Goal: Task Accomplishment & Management: Complete application form

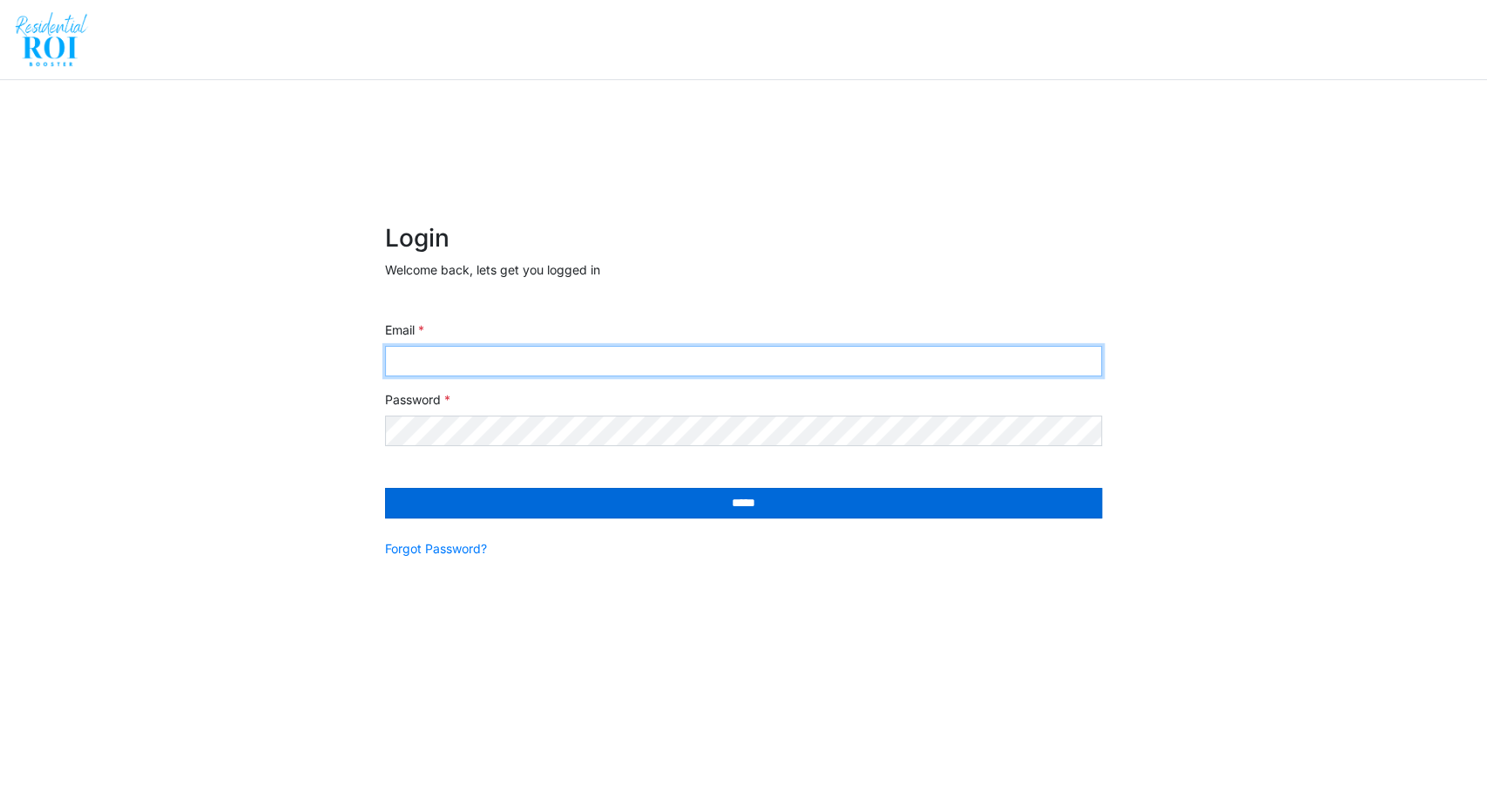
type input "**********"
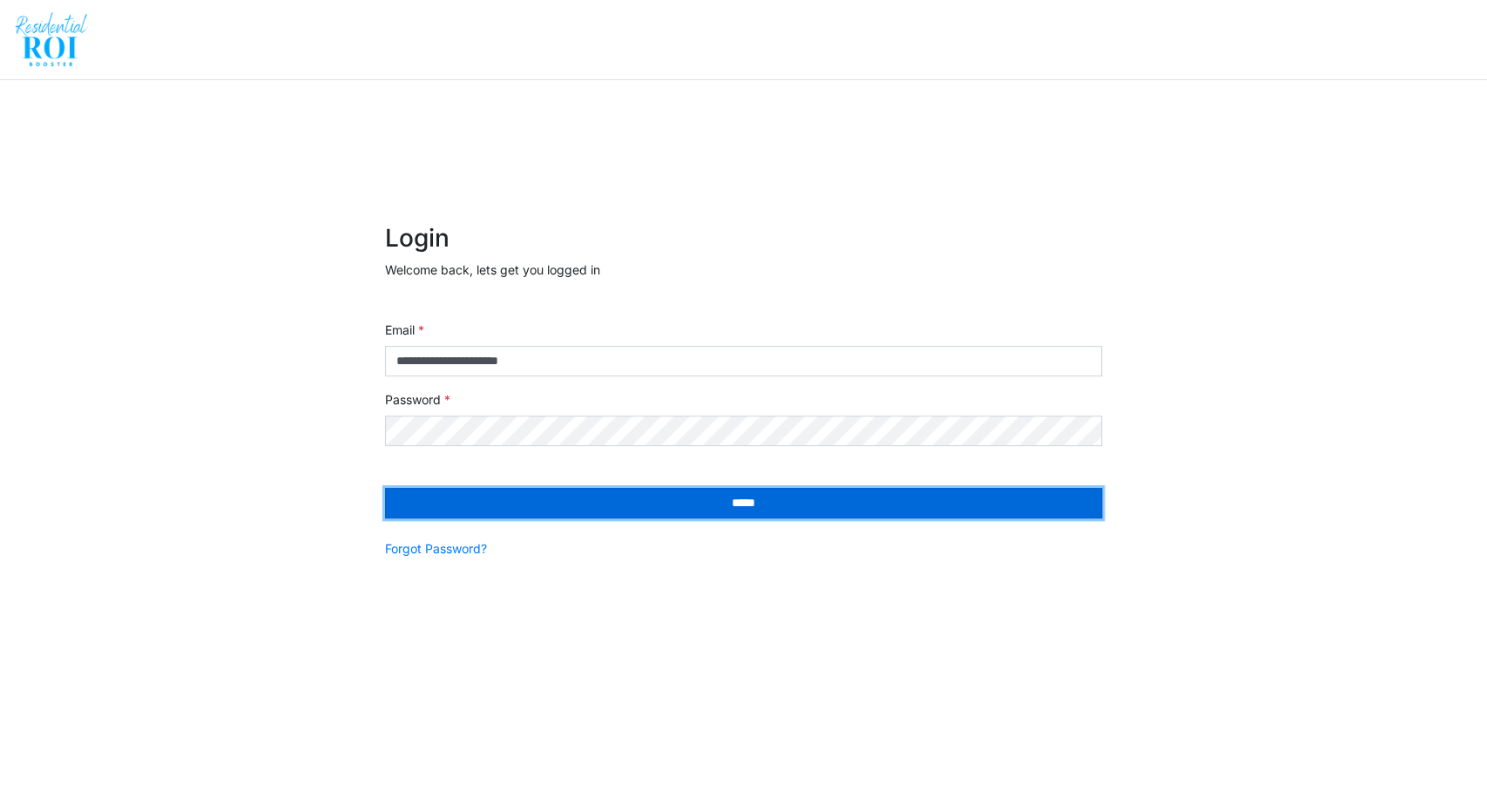
click at [567, 502] on input "*****" at bounding box center [744, 503] width 718 height 30
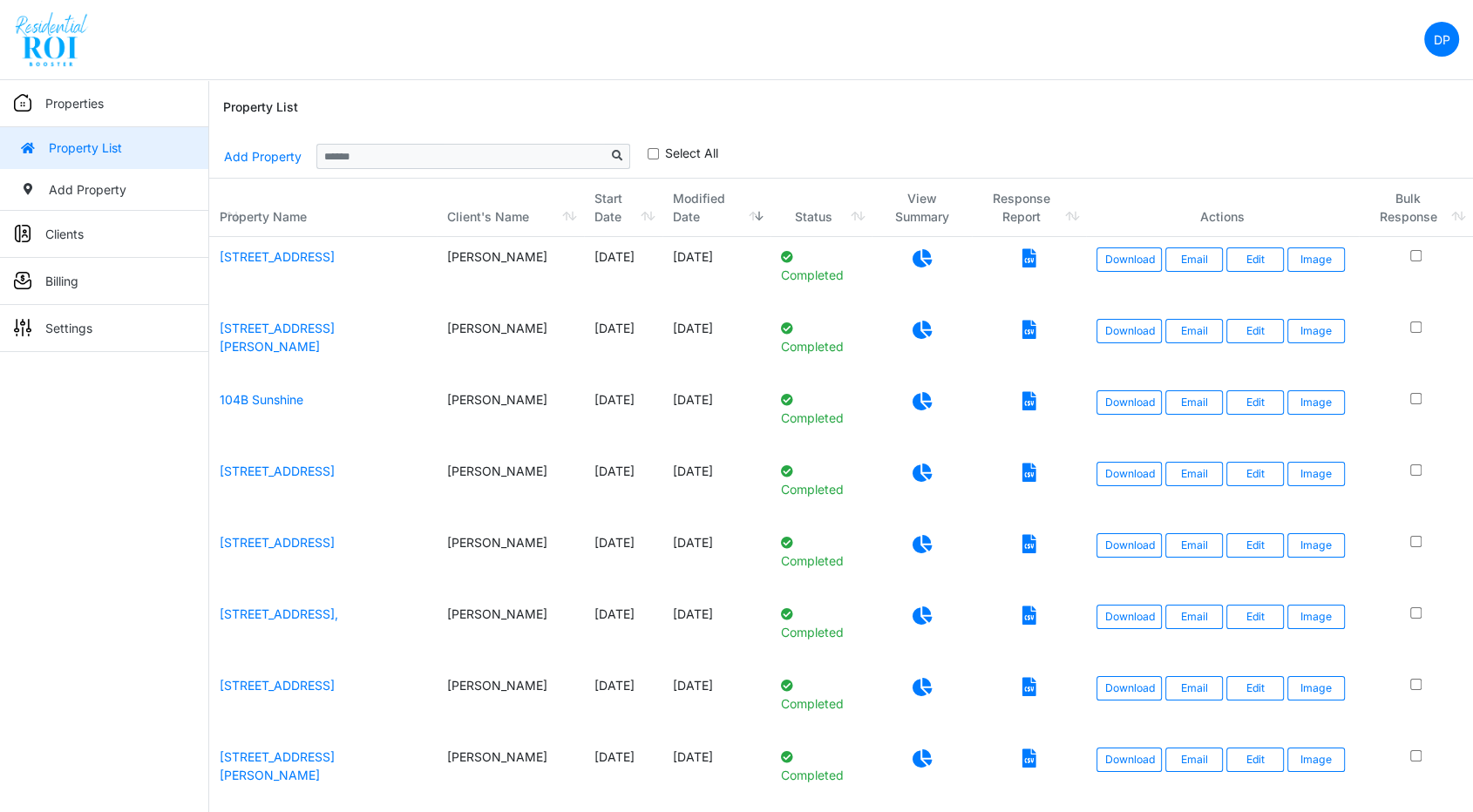
click at [104, 439] on div "Properties Property List Add Property Clients Client List Add Client Billing Vi…" at bounding box center [105, 486] width 209 height 812
click at [267, 160] on link "Add Property" at bounding box center [262, 156] width 79 height 30
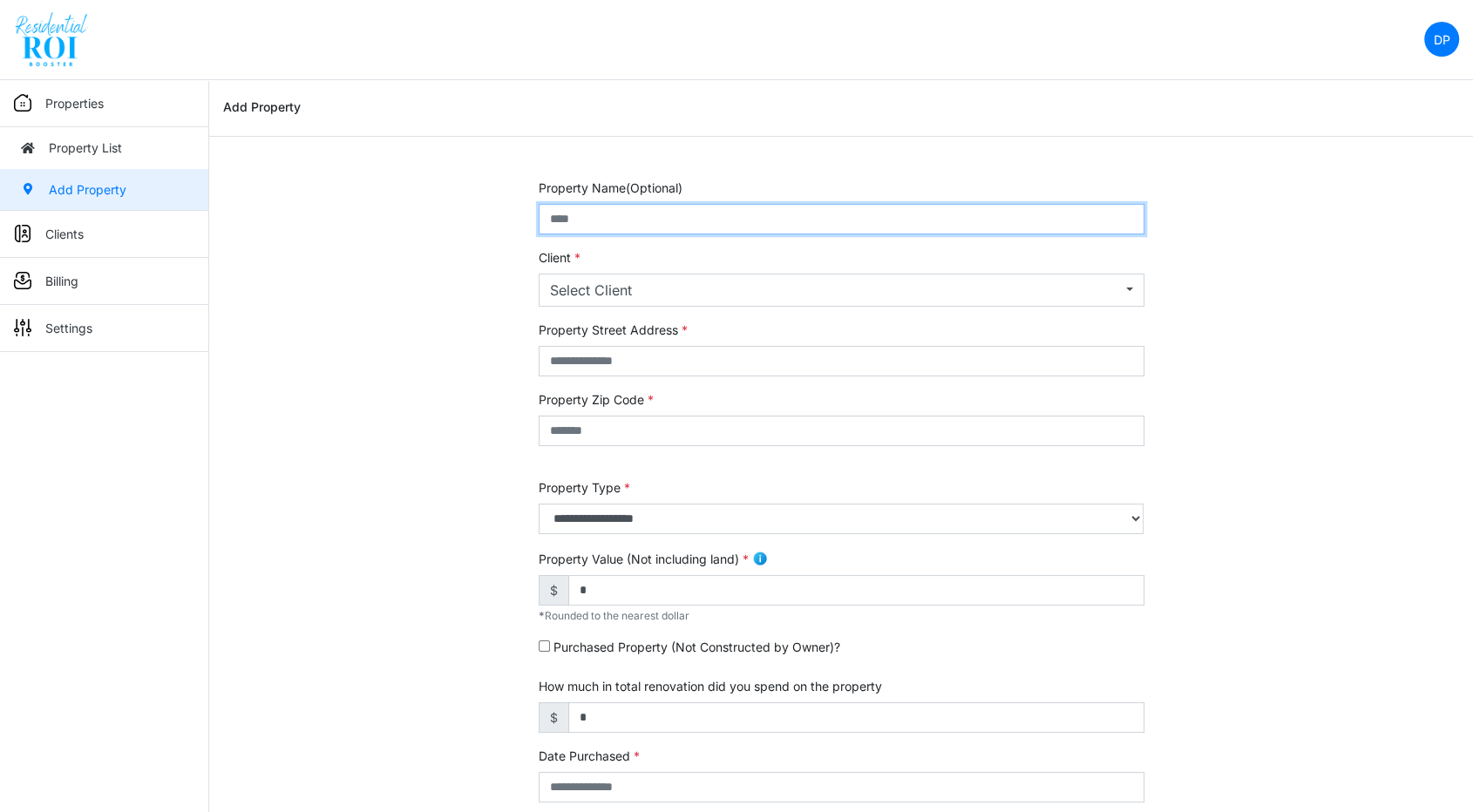
click at [628, 214] on input "text" at bounding box center [841, 219] width 606 height 30
type input "**********"
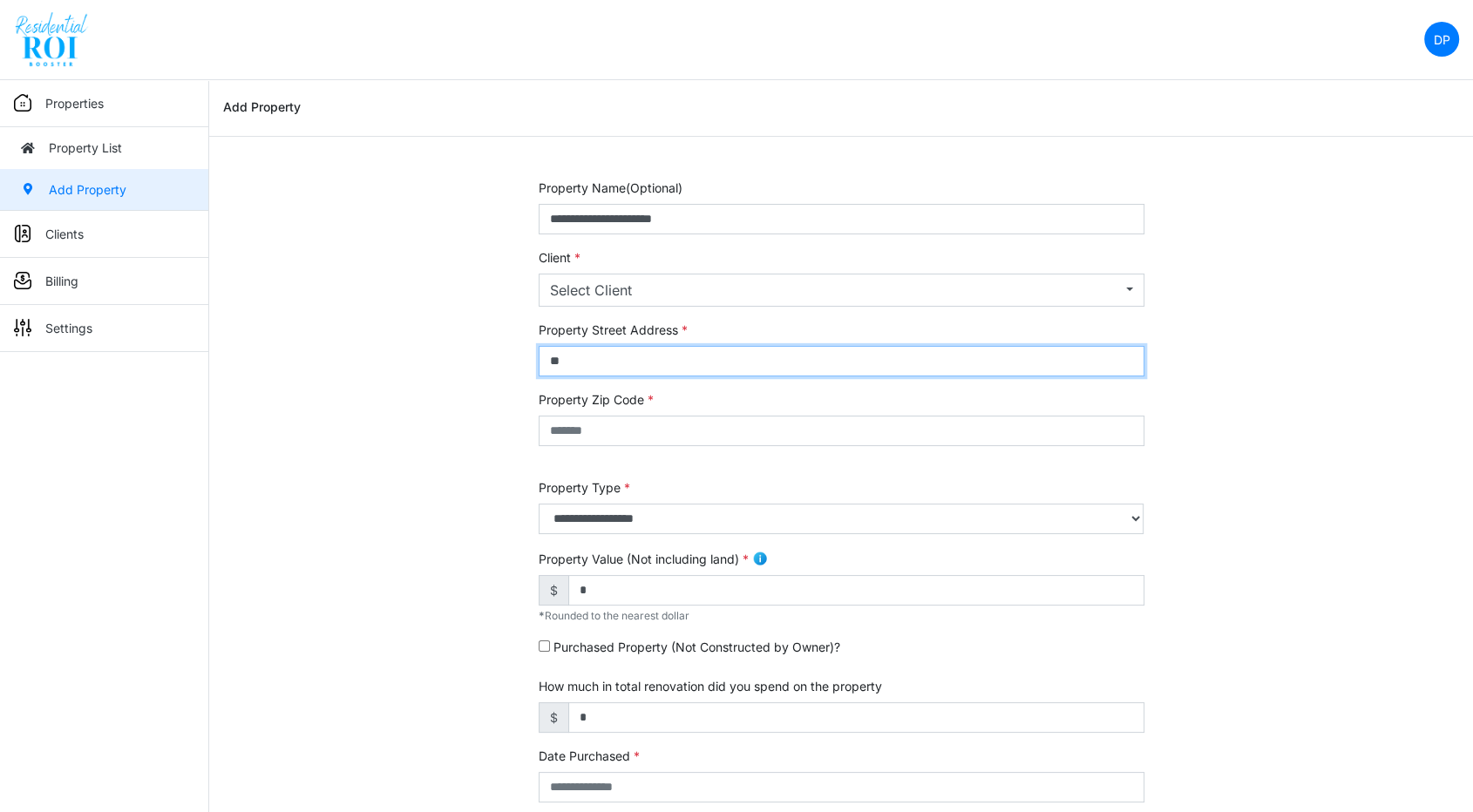
type input "*"
type input "**********"
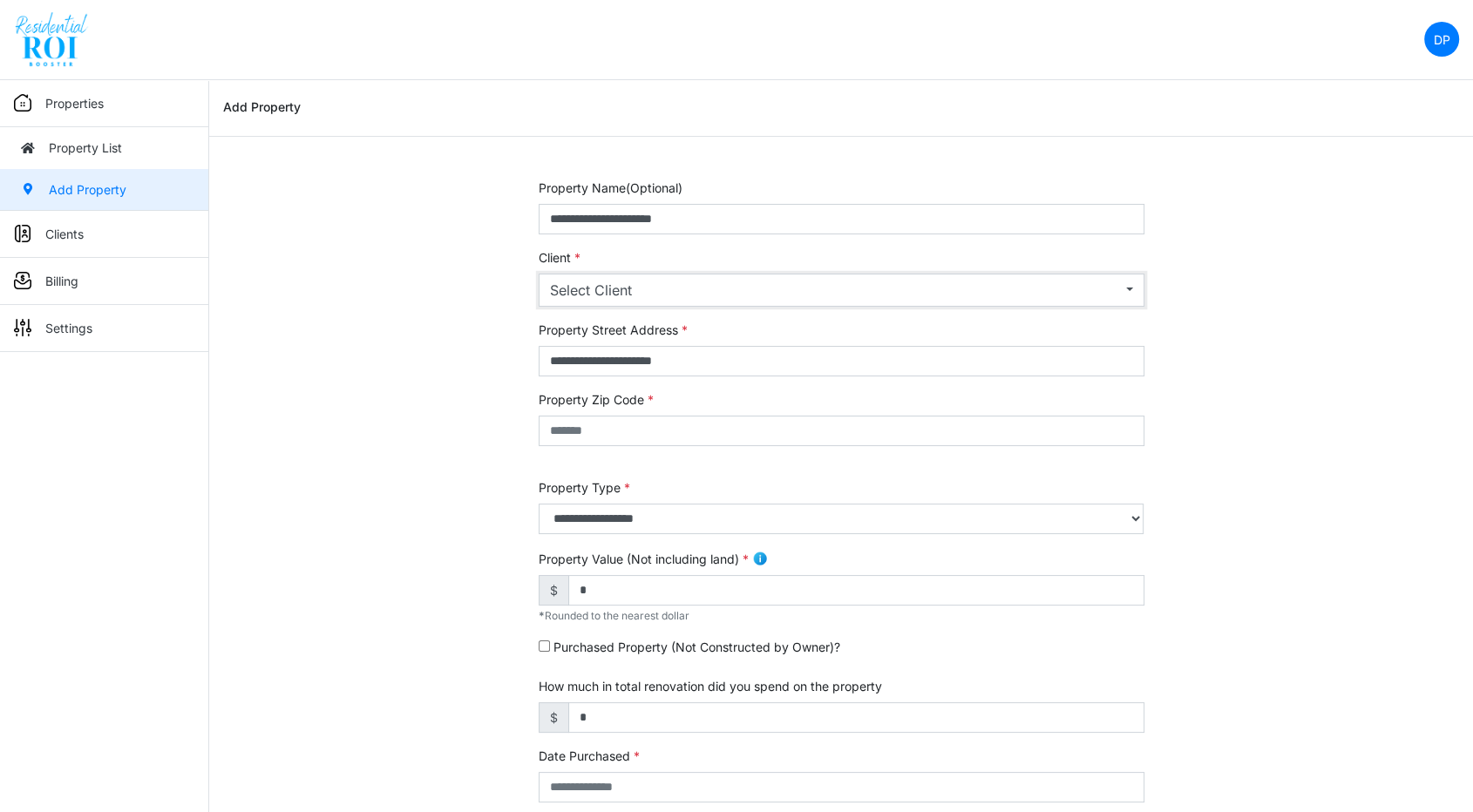
click at [607, 284] on div "Select Client" at bounding box center [836, 290] width 573 height 21
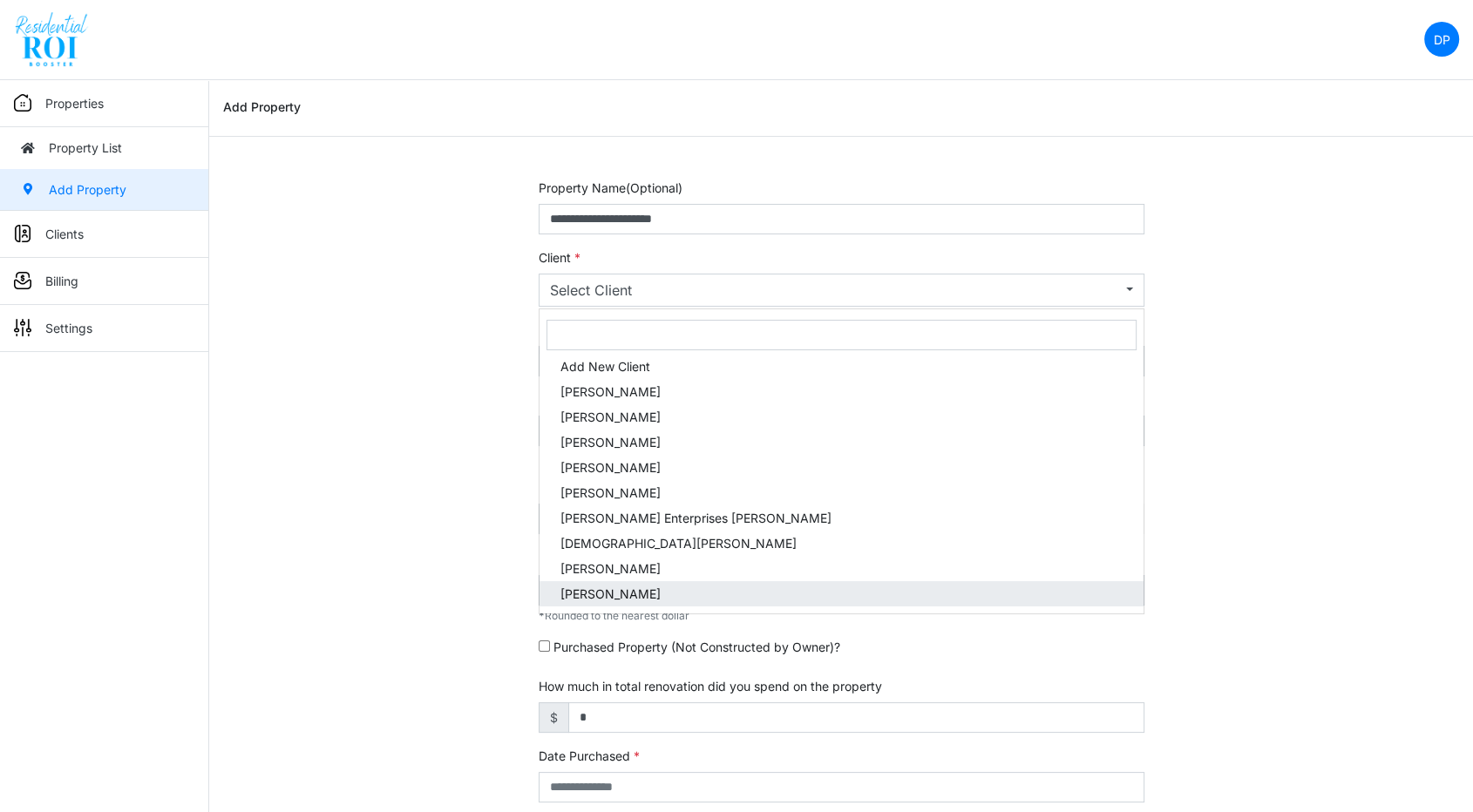
click at [633, 592] on span "Brian Hescock" at bounding box center [610, 593] width 100 height 19
select select "***"
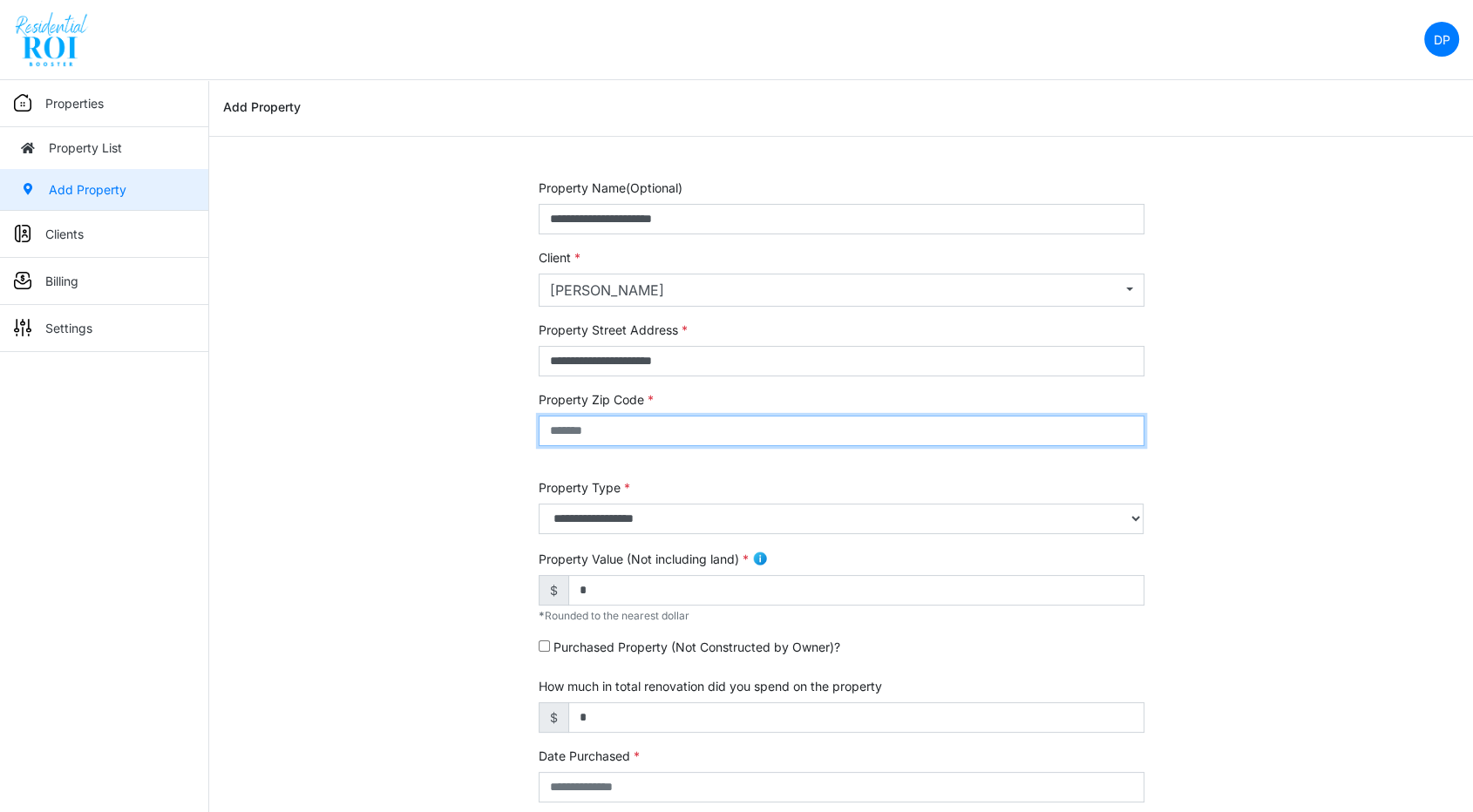
click at [629, 427] on input "text" at bounding box center [841, 431] width 606 height 30
type input "*****"
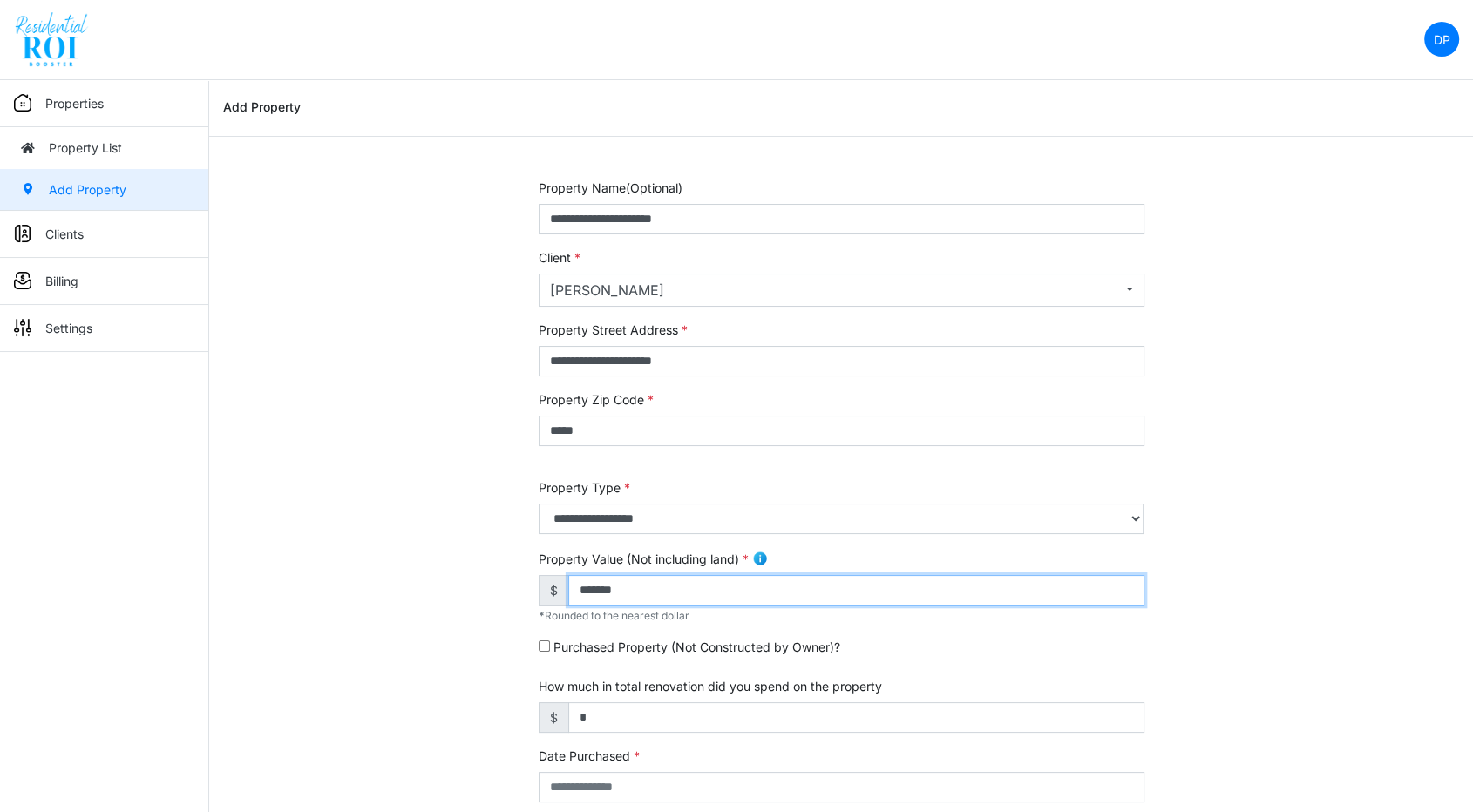
type input "*******"
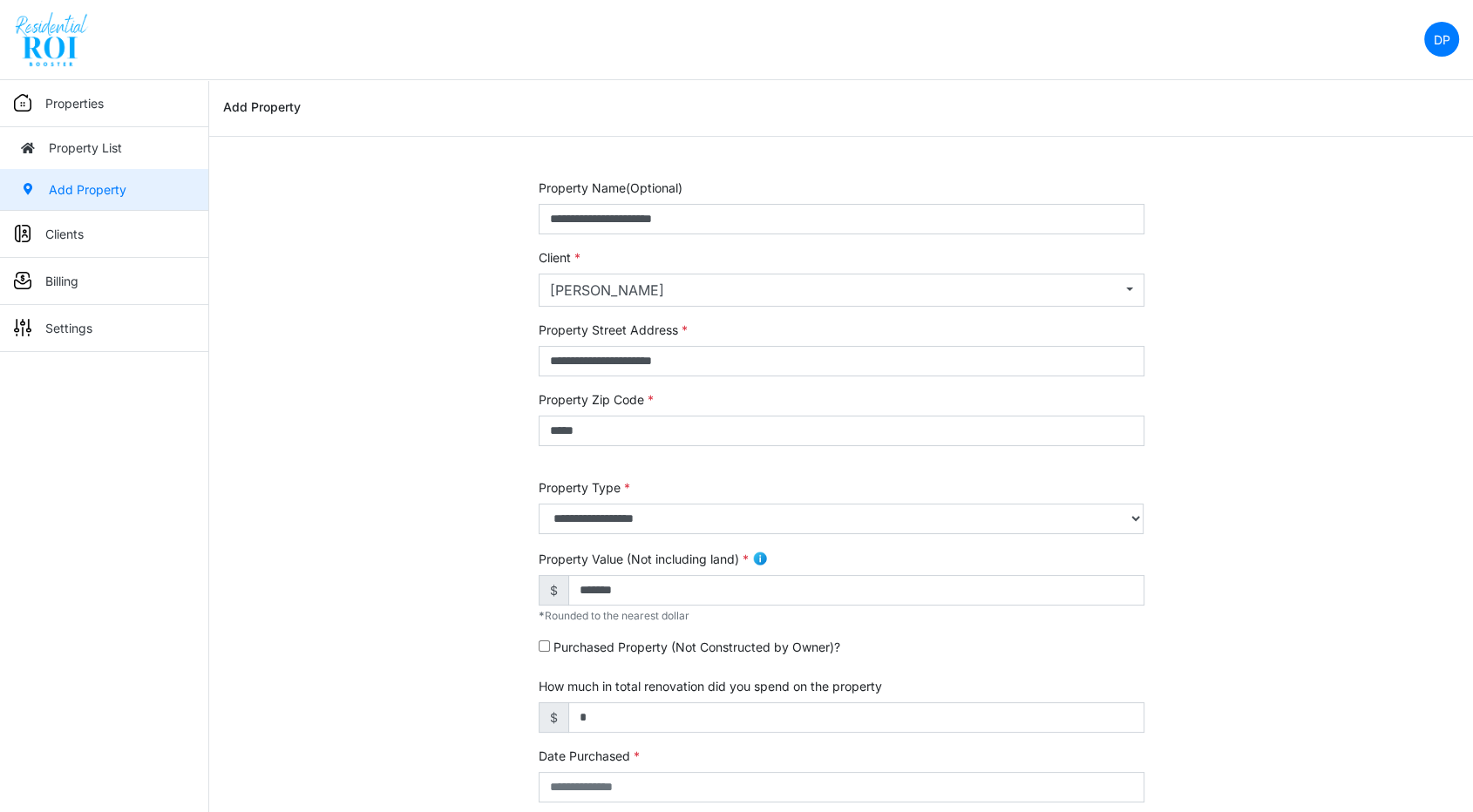
click at [383, 477] on div "**********" at bounding box center [841, 704] width 1264 height 1052
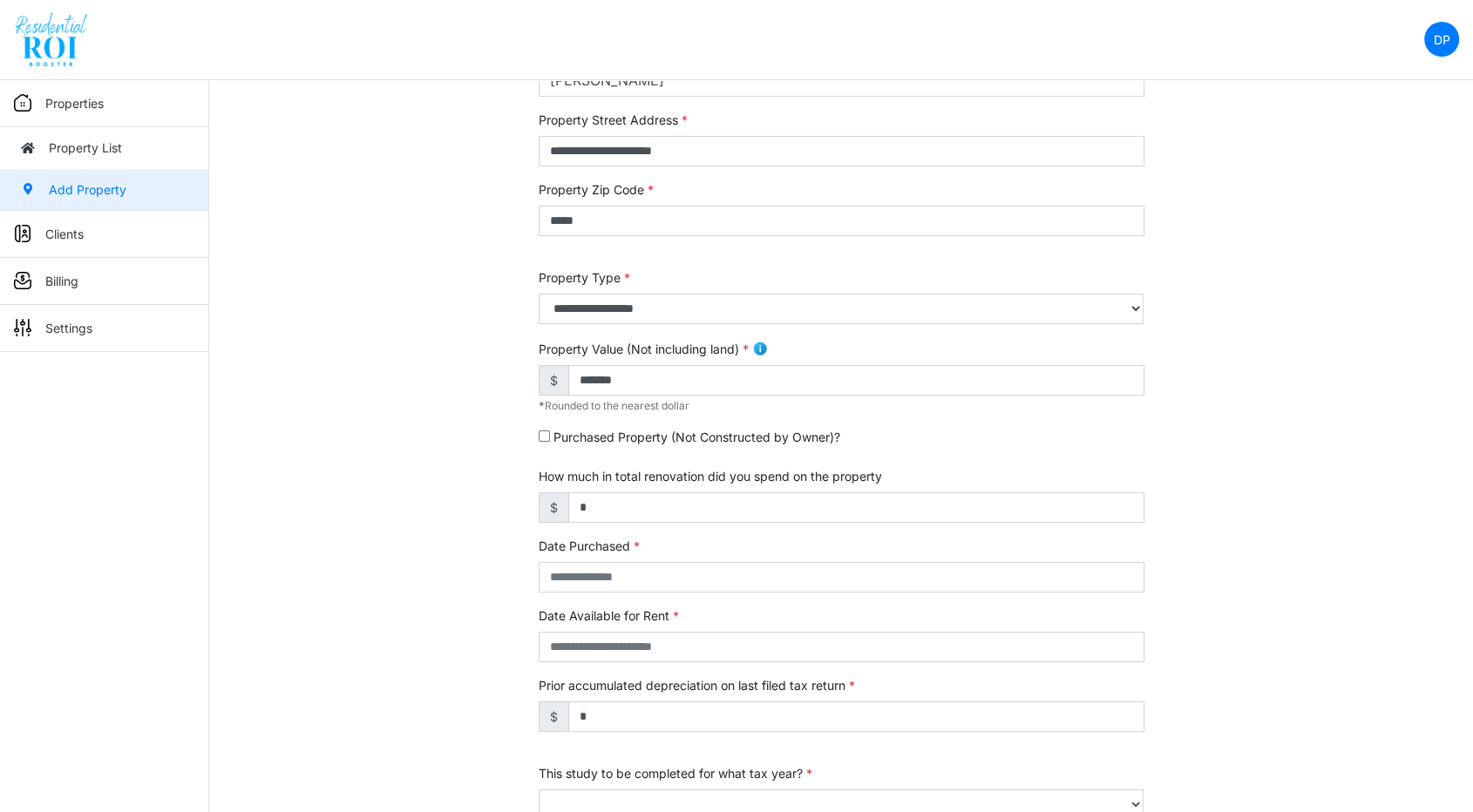
scroll to position [386, 0]
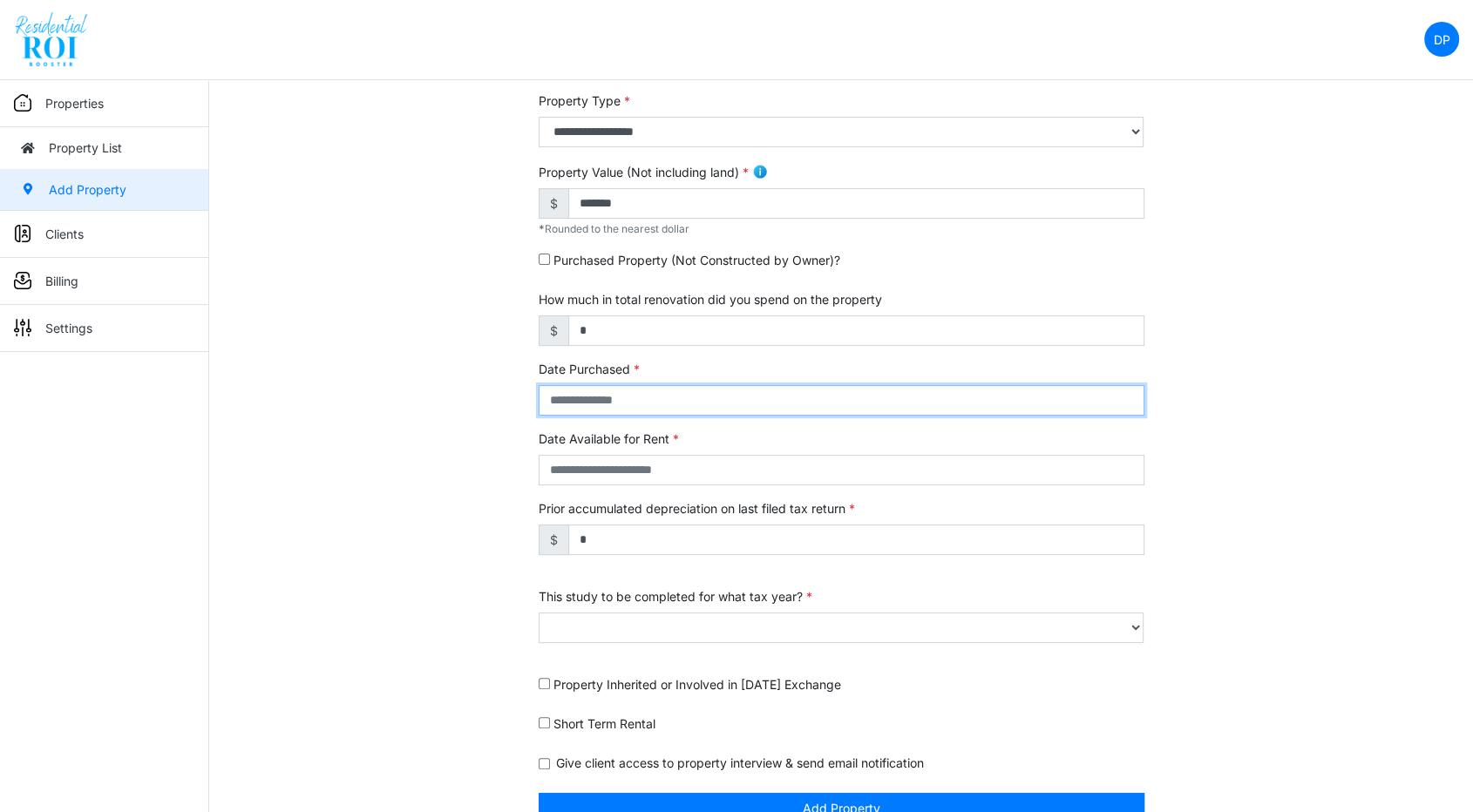
click at [670, 397] on input "text" at bounding box center [841, 400] width 606 height 30
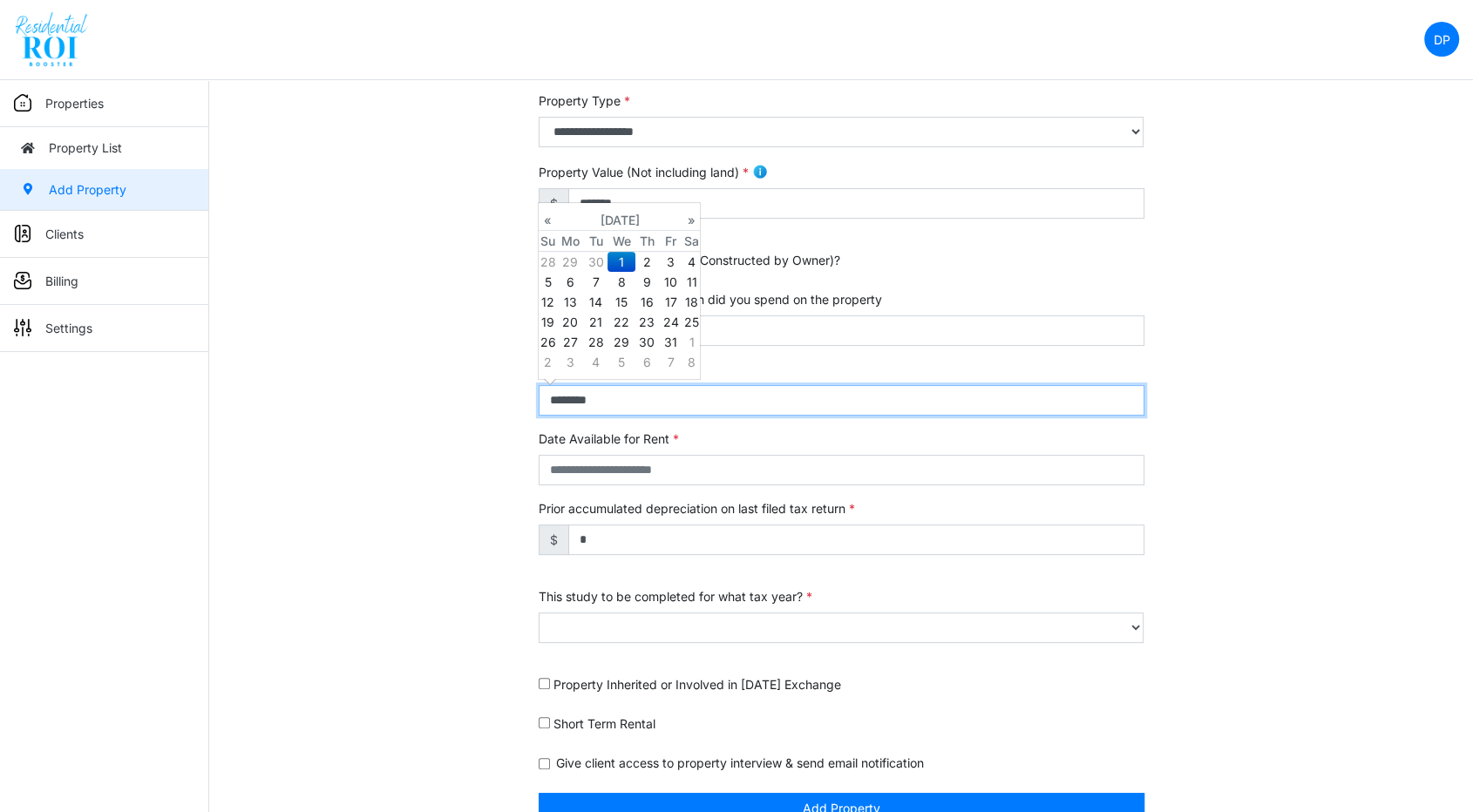
type input "**********"
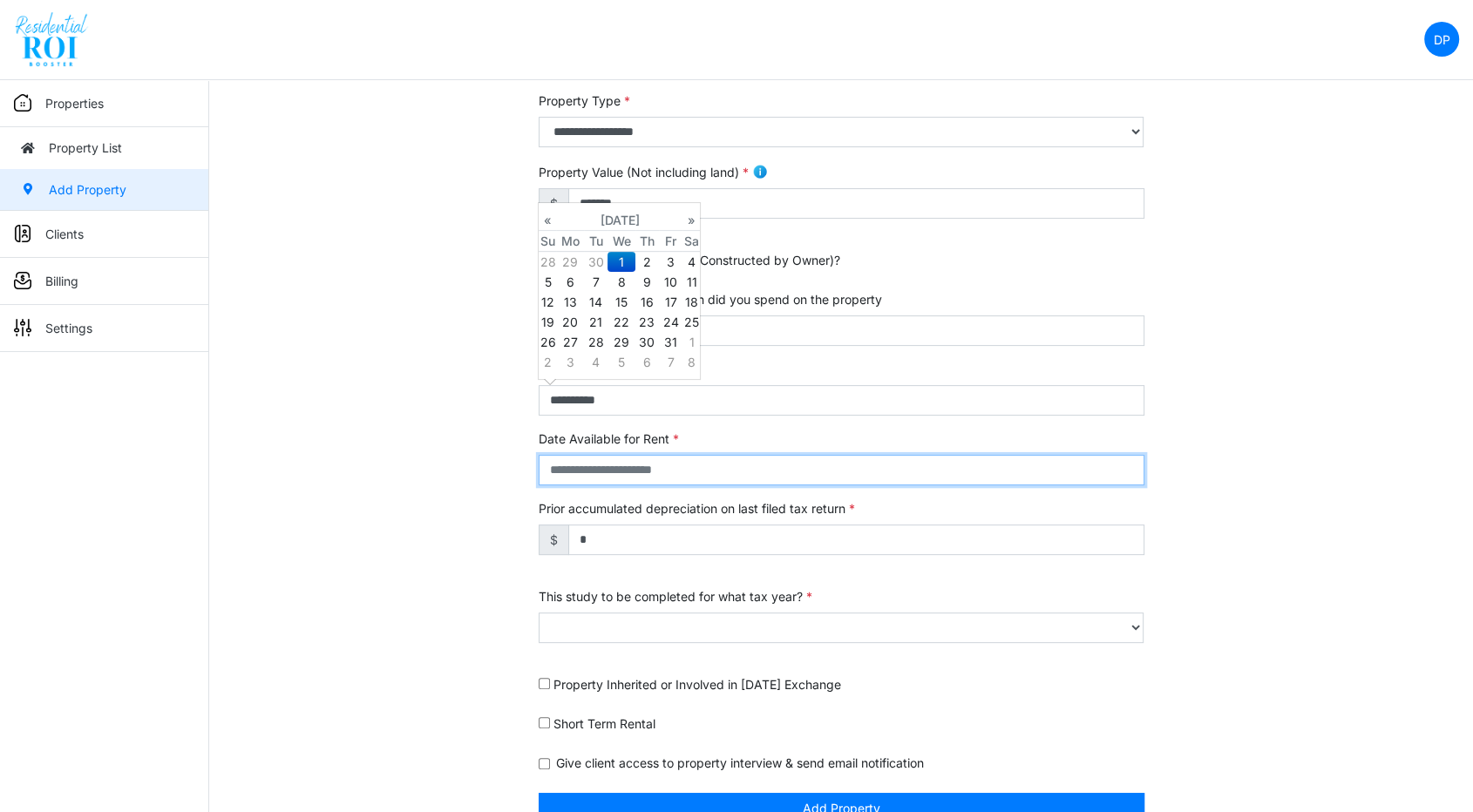
type input "**********"
select select "****"
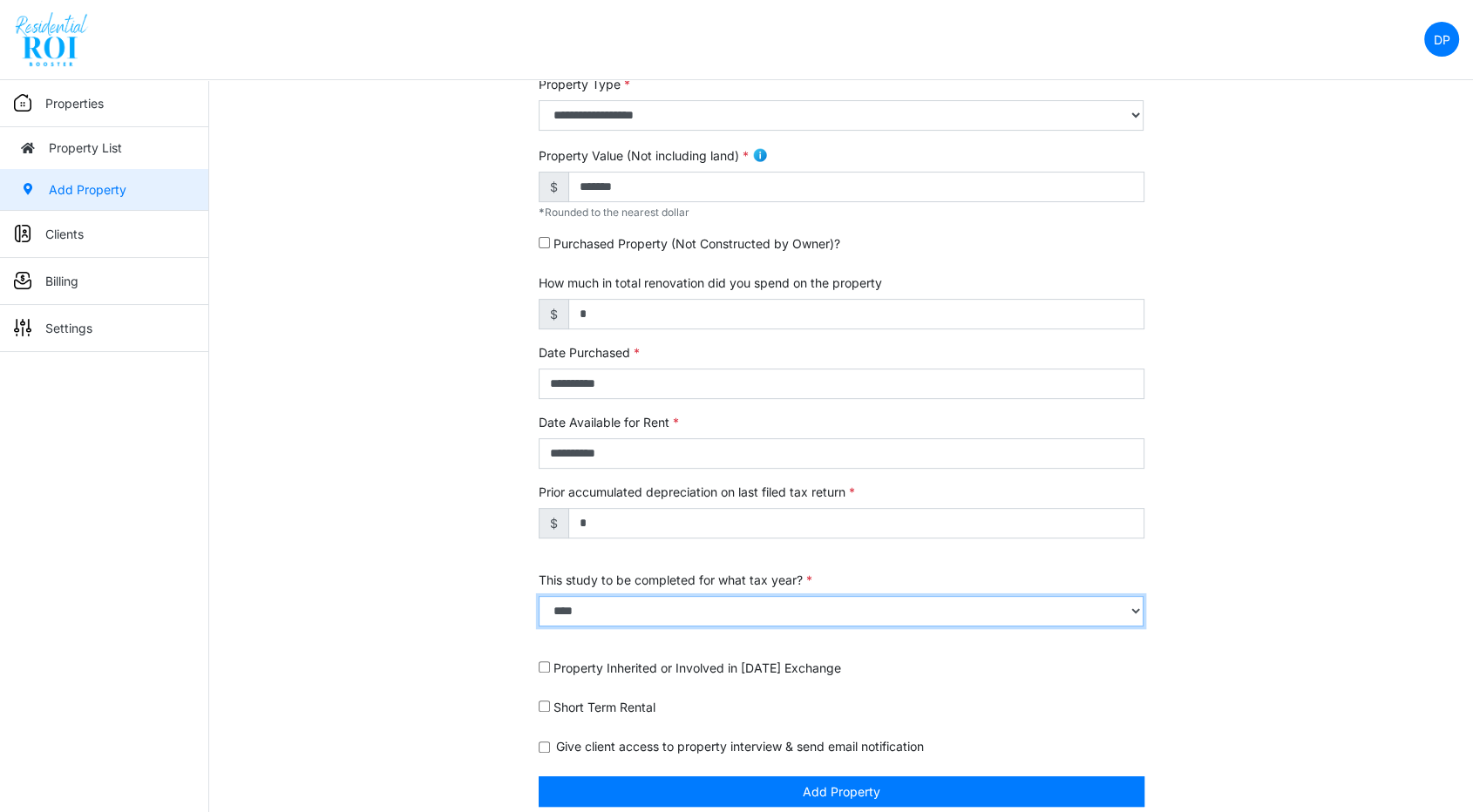
scroll to position [418, 0]
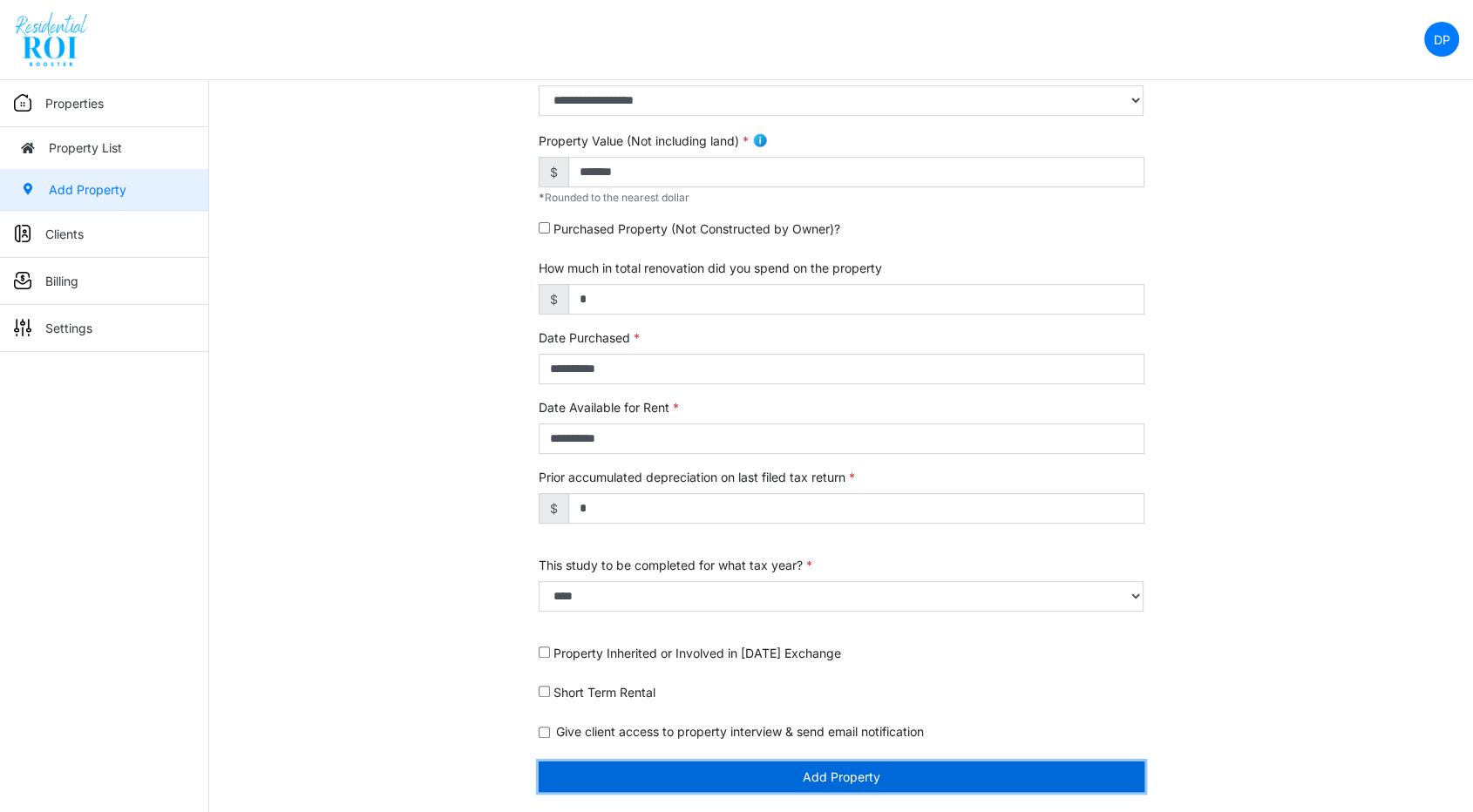
click at [903, 775] on button "Add Property" at bounding box center [841, 777] width 606 height 30
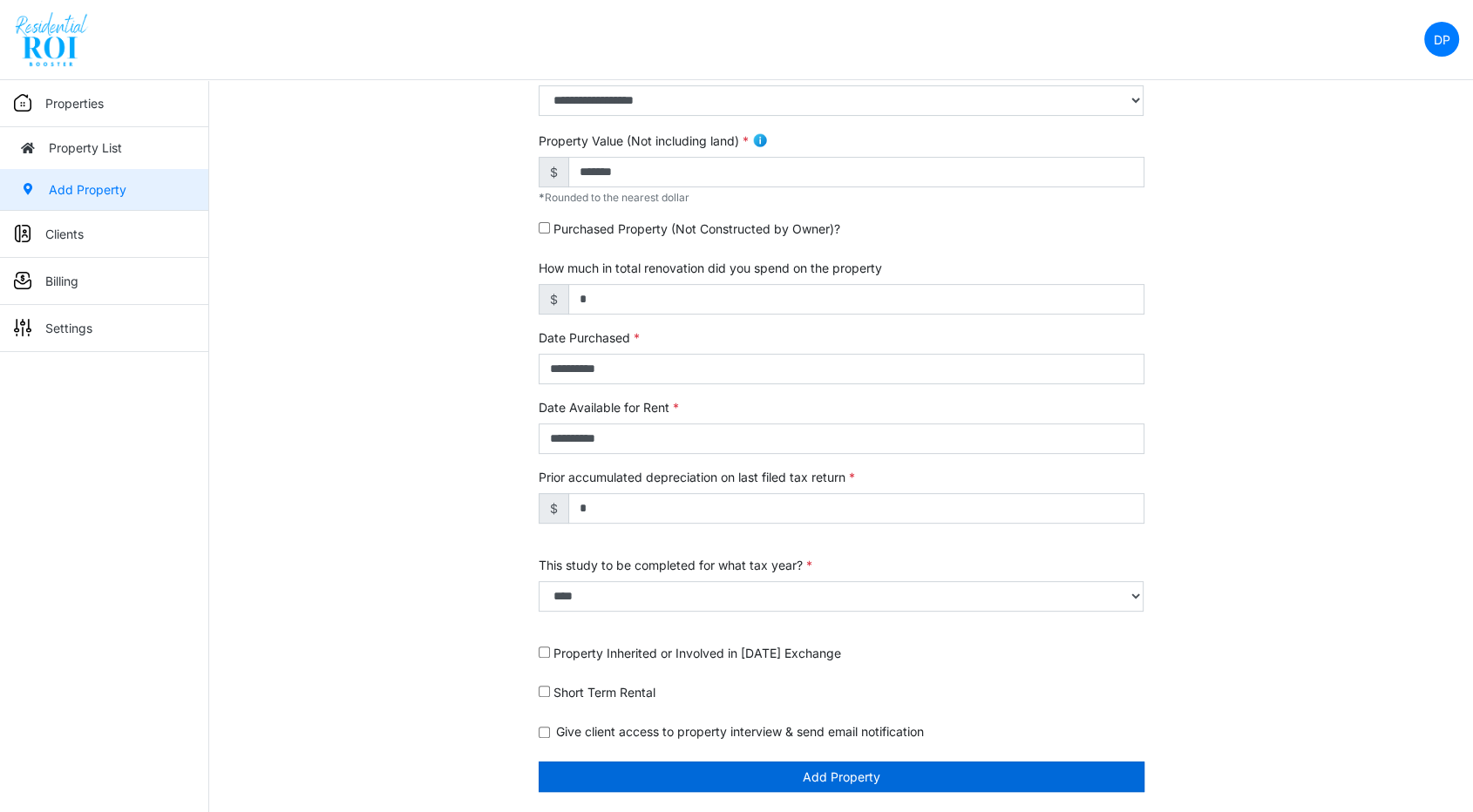
scroll to position [363, 0]
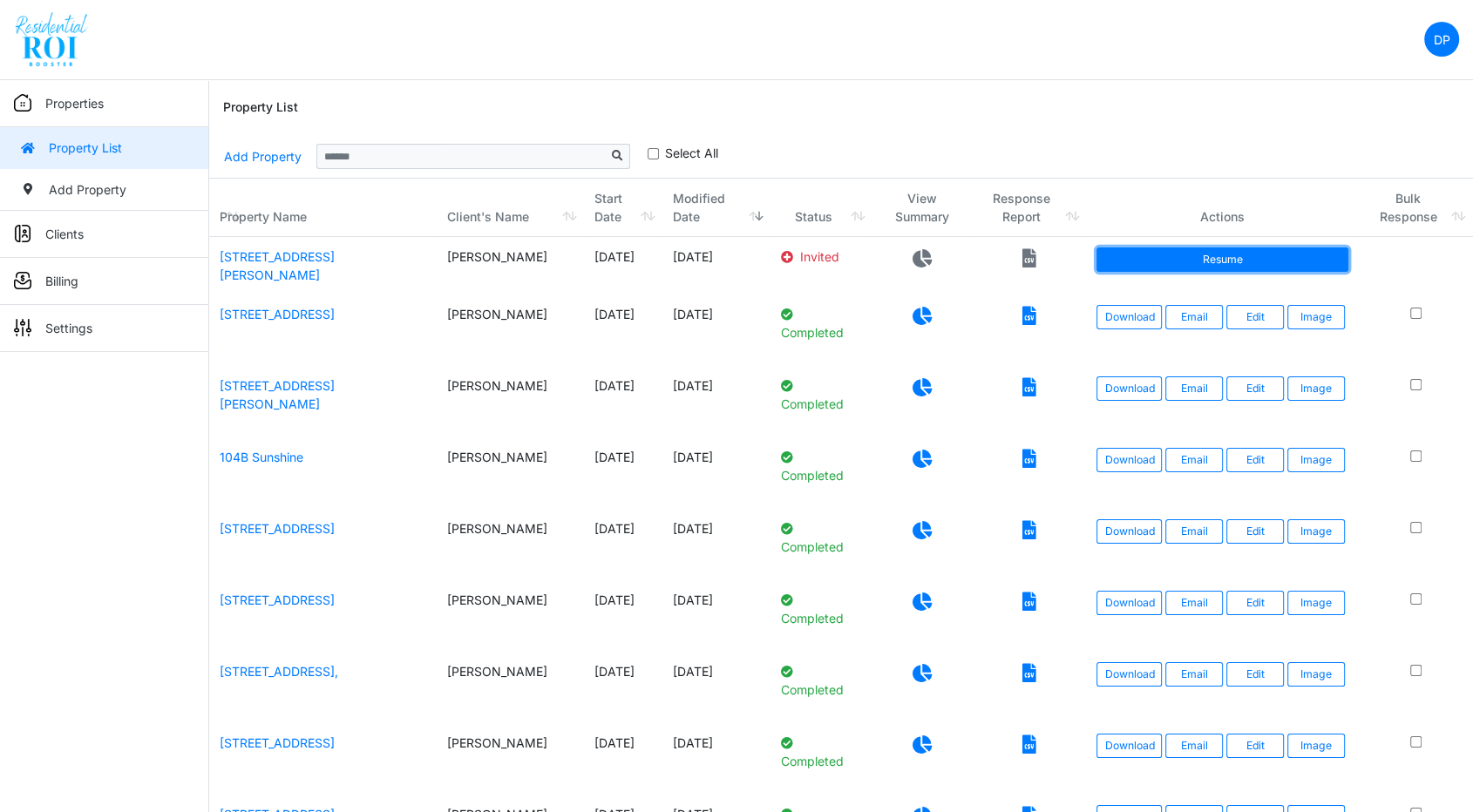
click at [1326, 265] on link "Resume" at bounding box center [1221, 260] width 251 height 25
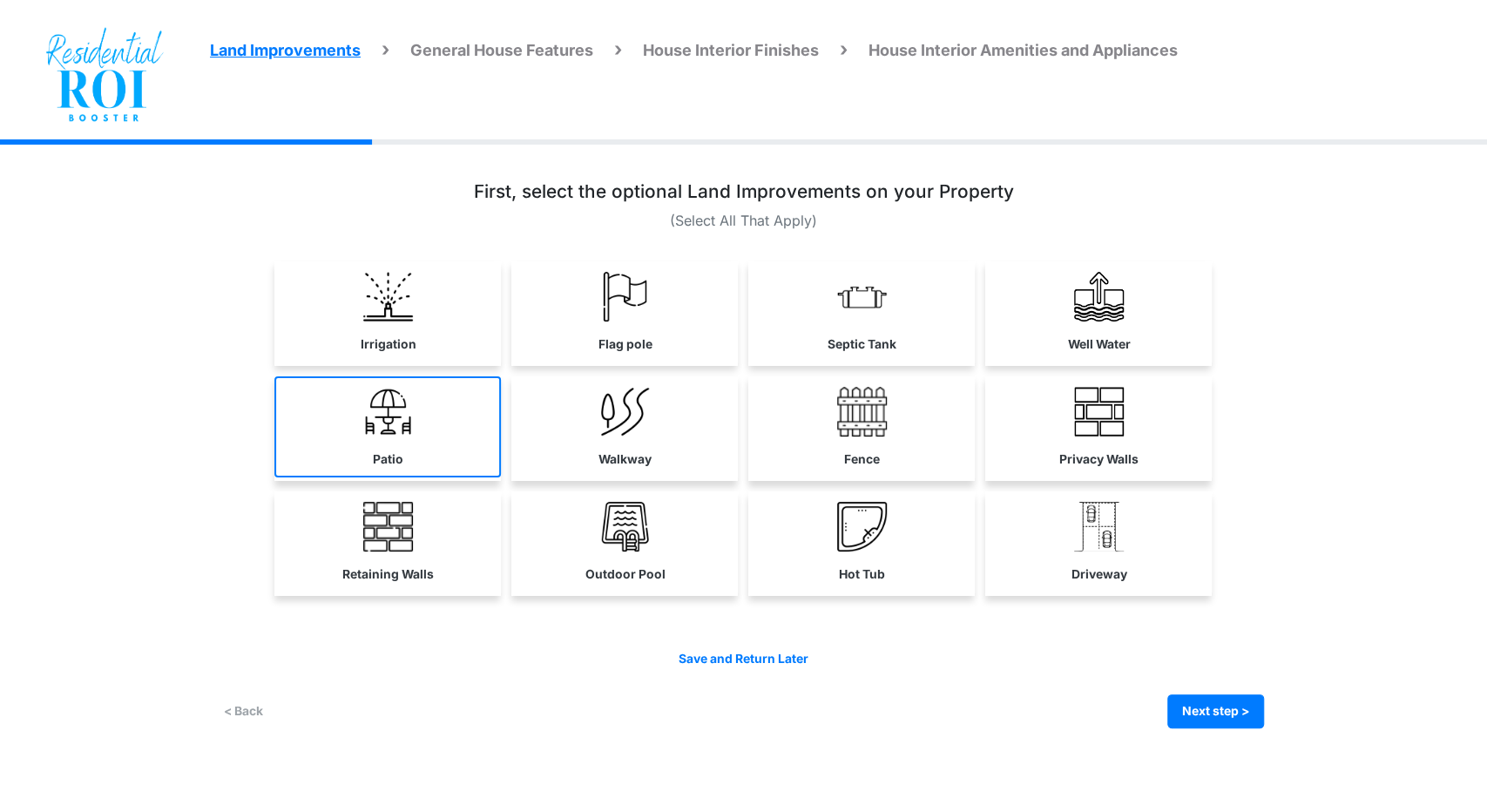
click at [364, 425] on img at bounding box center [388, 411] width 50 height 50
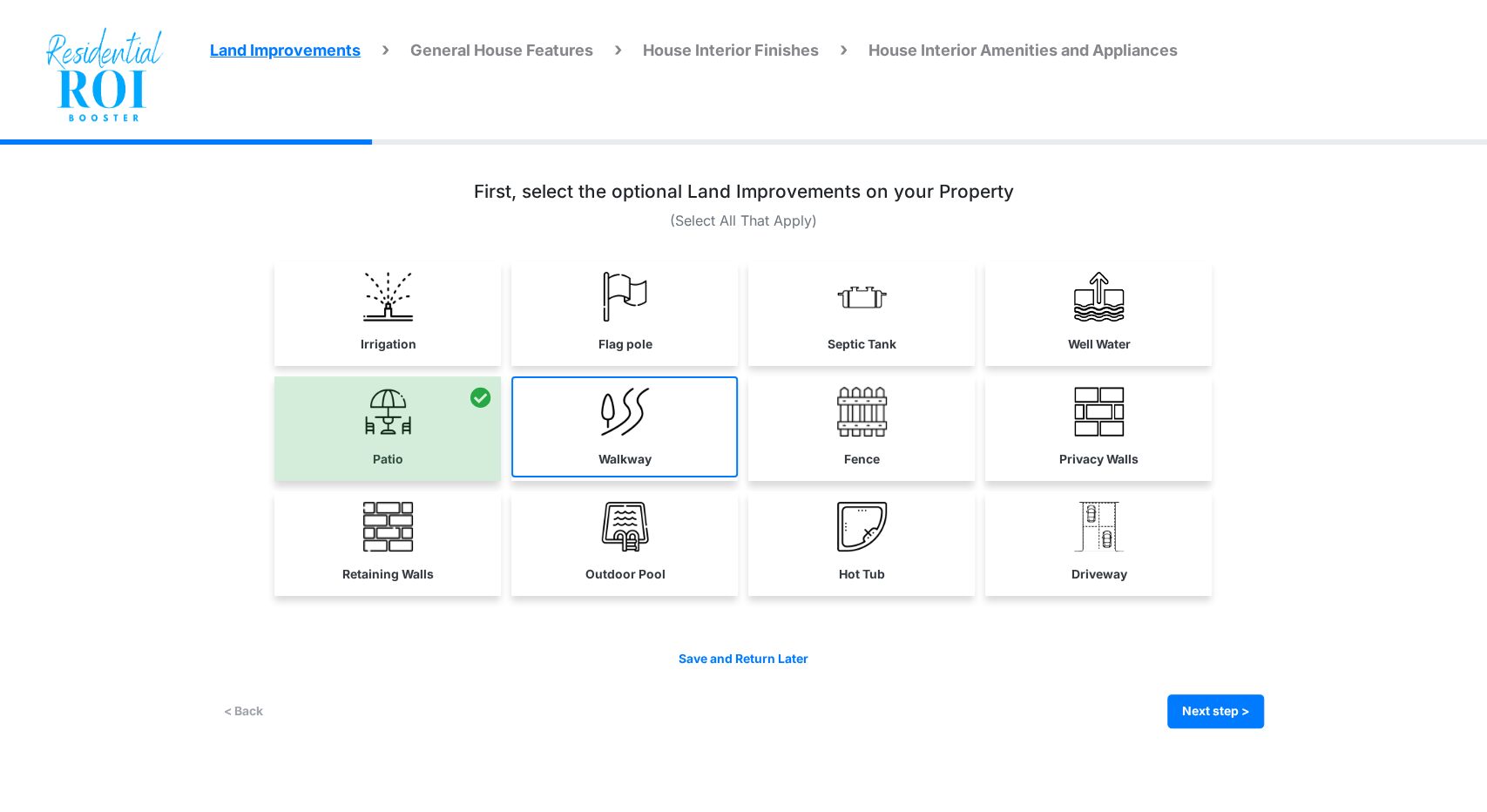
click at [586, 432] on link "Walkway" at bounding box center [624, 427] width 226 height 101
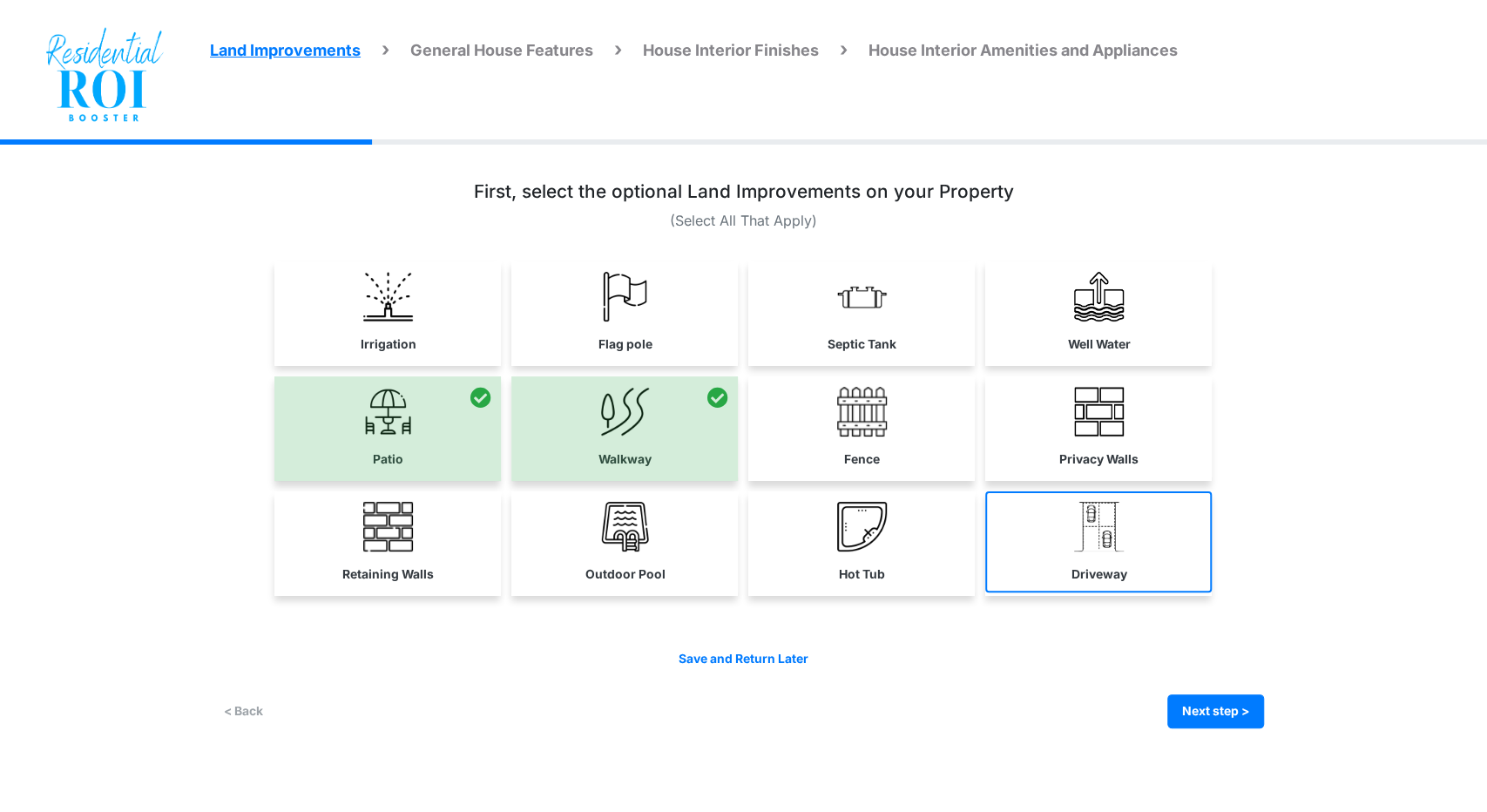
click at [1081, 535] on img at bounding box center [1100, 527] width 50 height 50
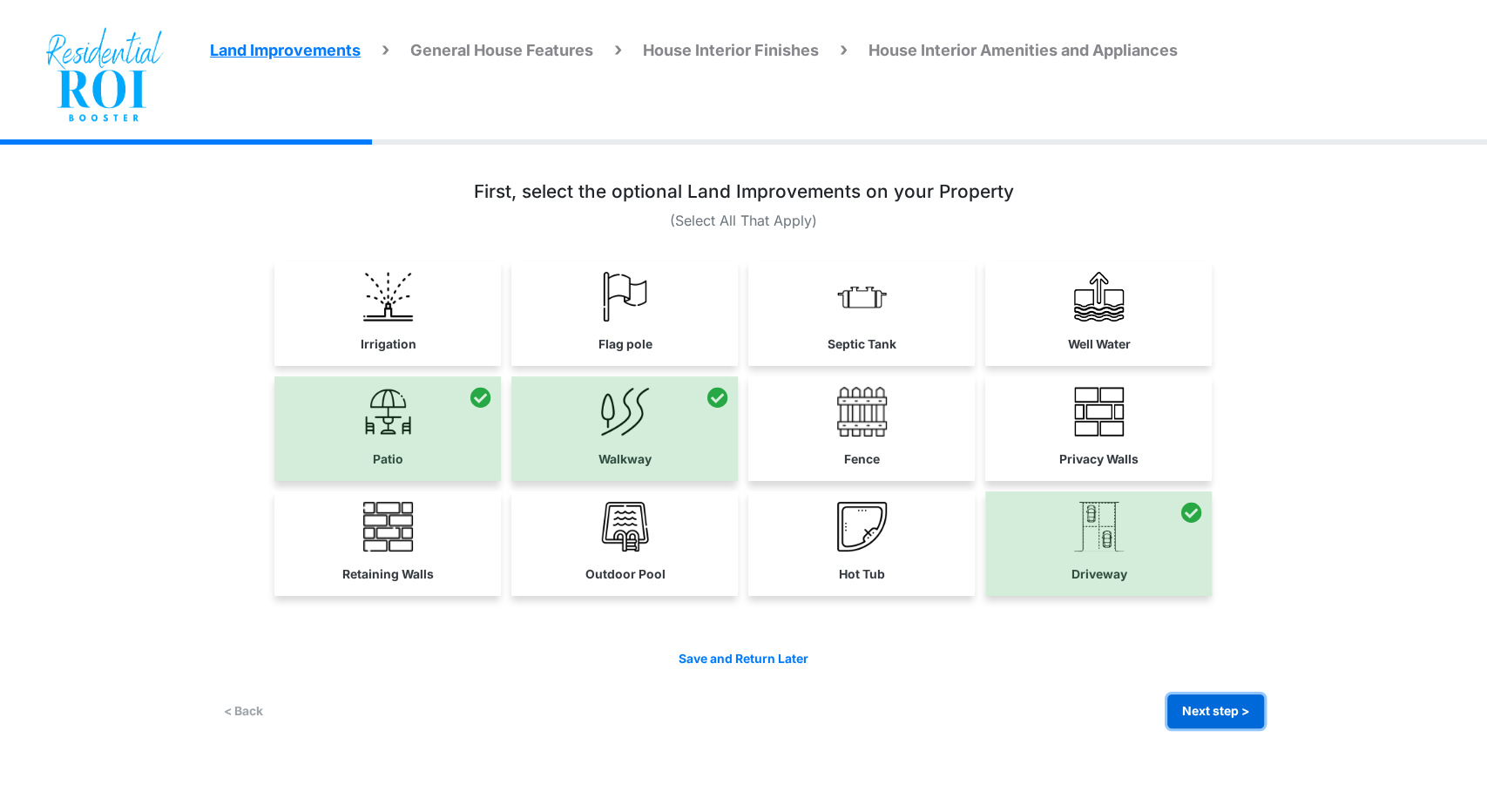
click at [1225, 712] on button "Next step >" at bounding box center [1216, 711] width 97 height 34
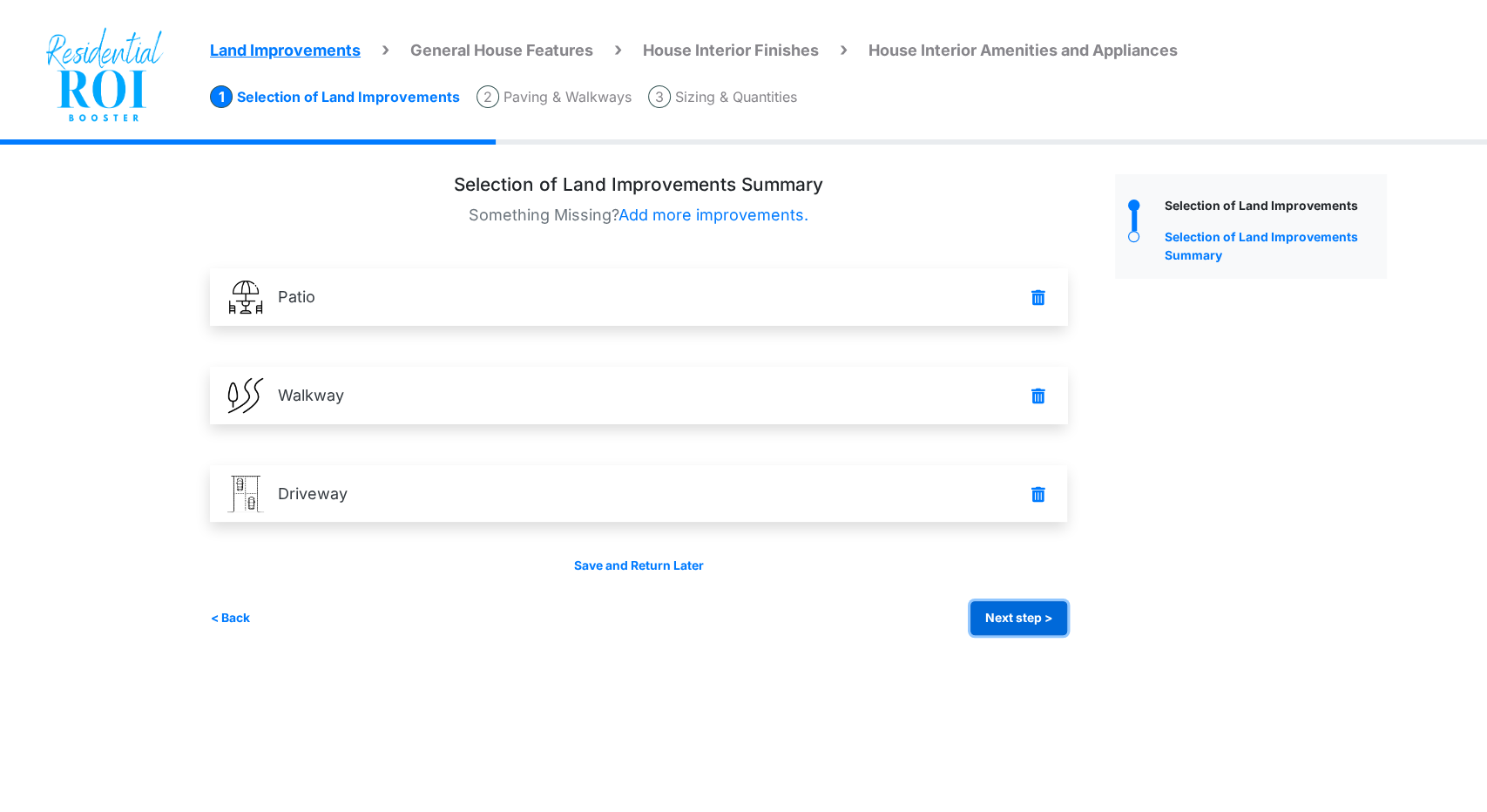
click at [1017, 627] on button "Next step >" at bounding box center [1019, 618] width 97 height 34
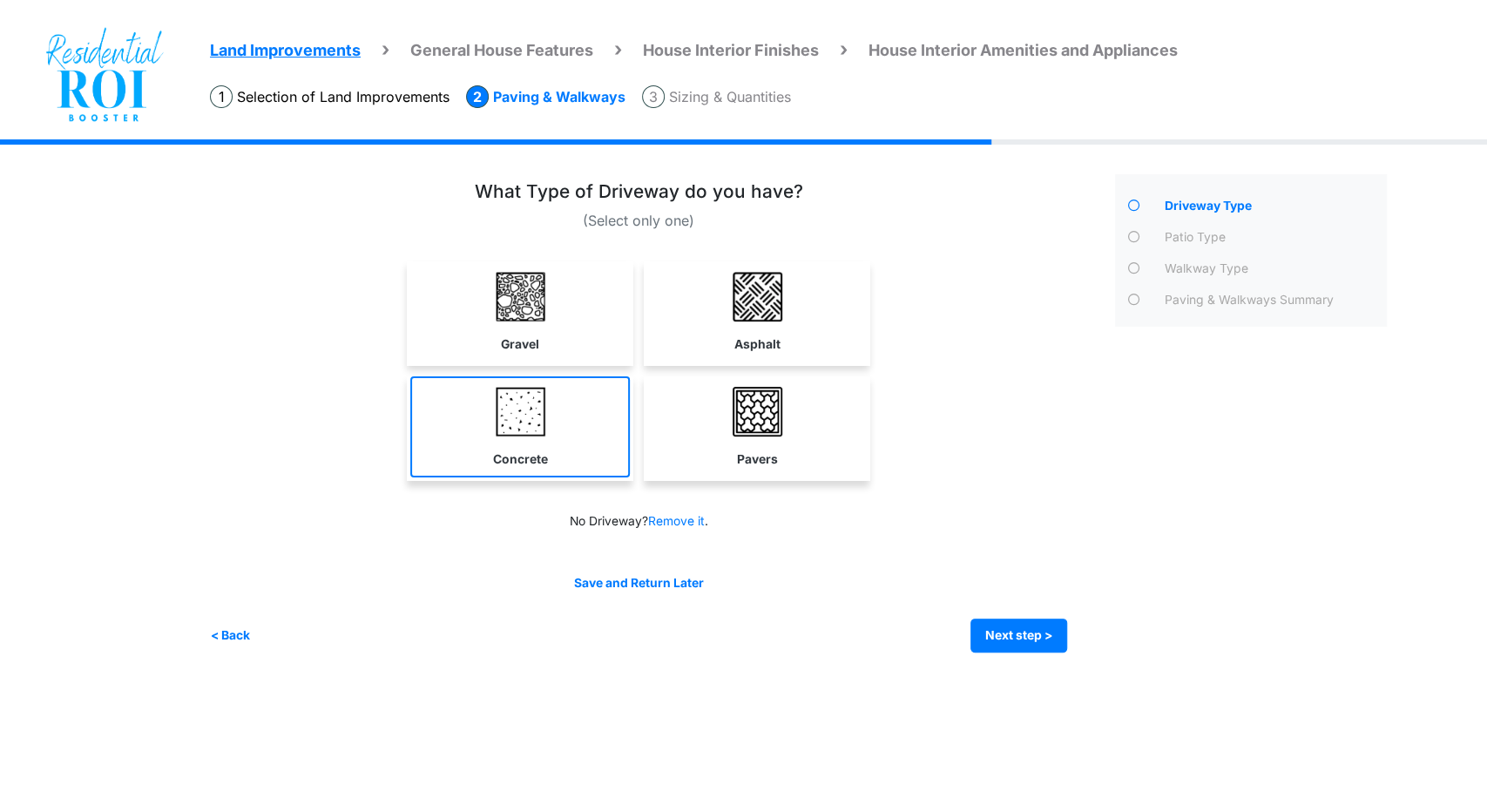
click at [613, 409] on link "Concrete" at bounding box center [520, 427] width 220 height 101
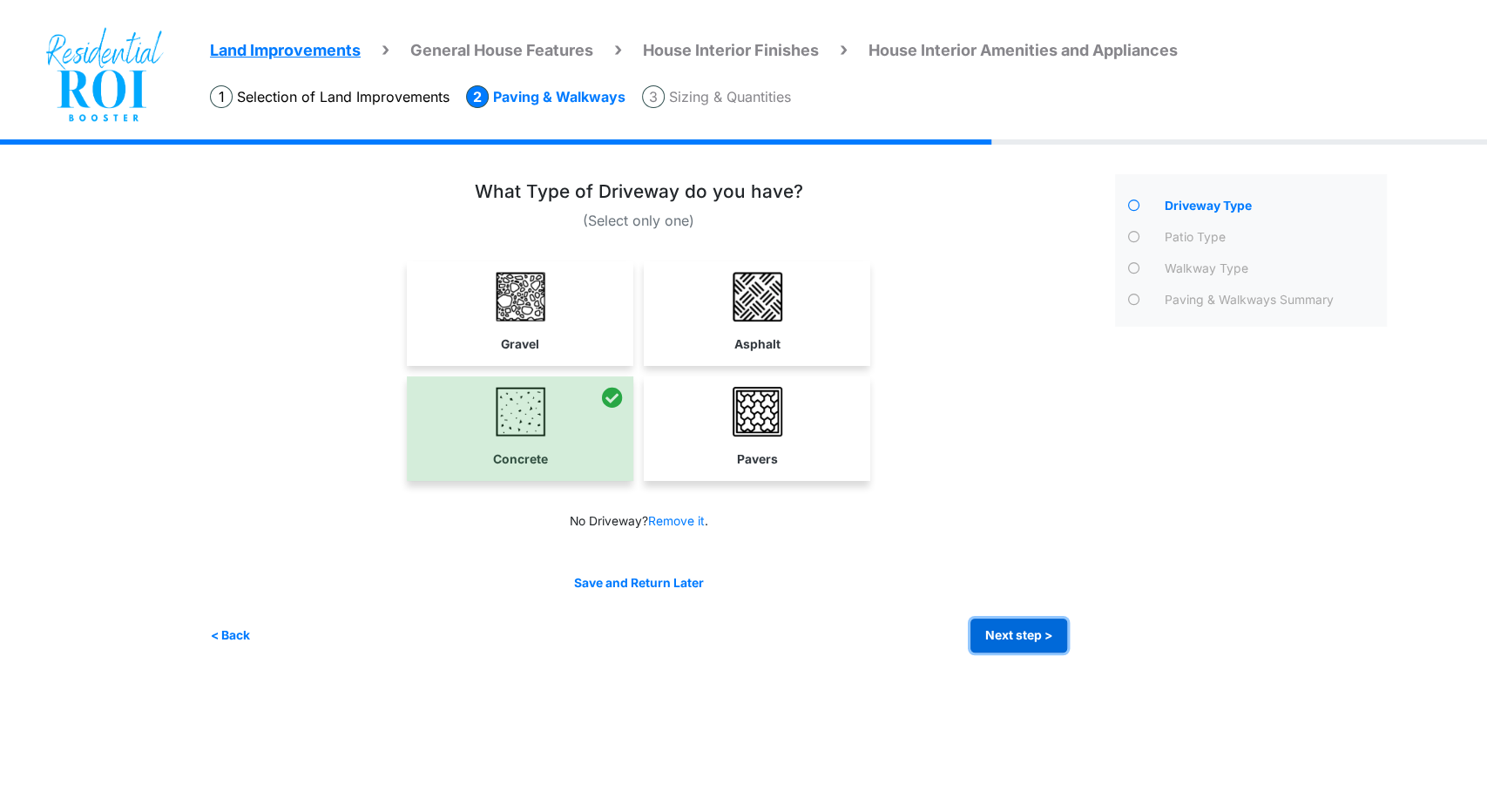
click at [1024, 619] on button "Next step >" at bounding box center [1019, 636] width 97 height 34
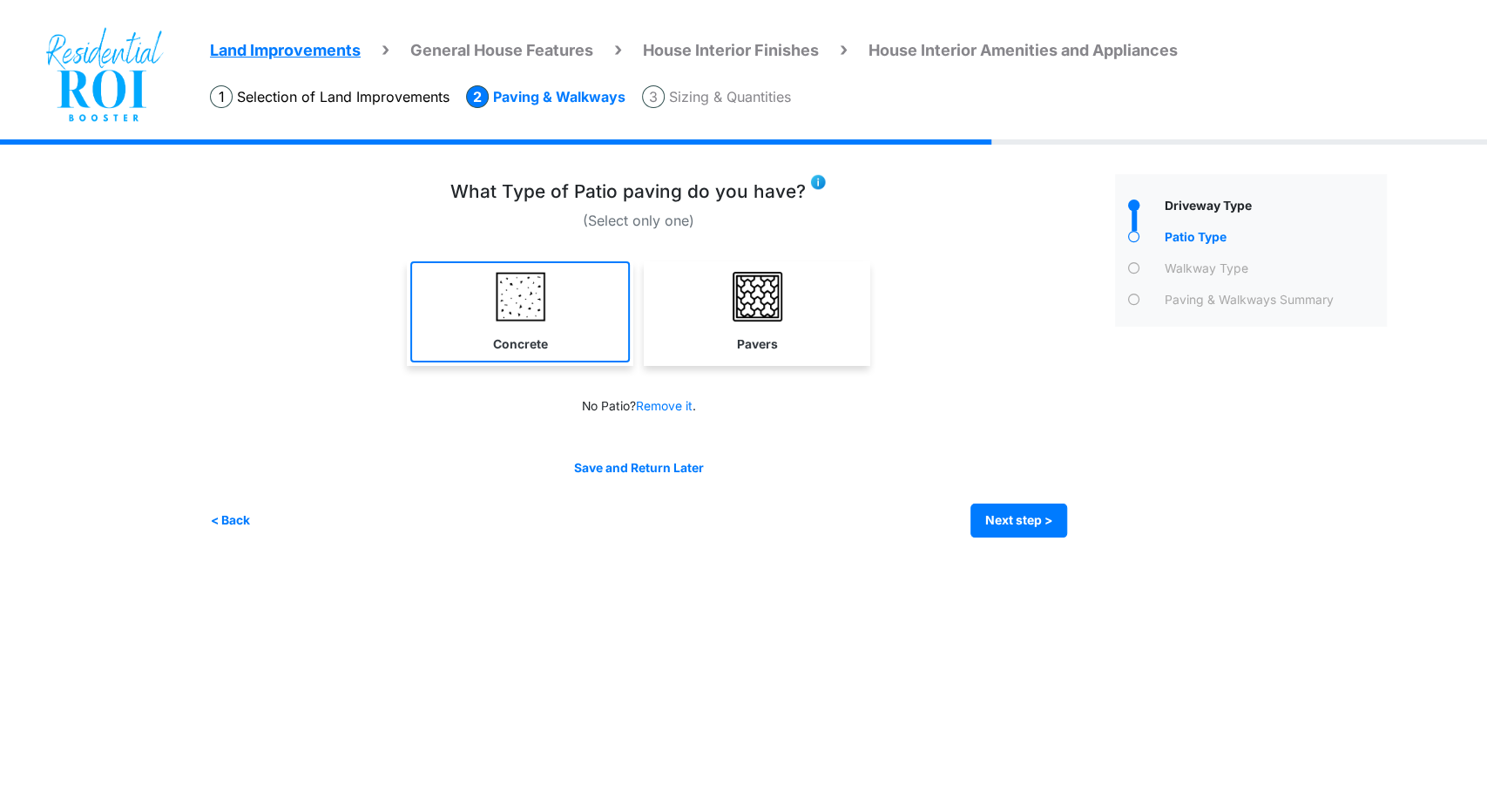
click at [513, 318] on img at bounding box center [520, 297] width 50 height 50
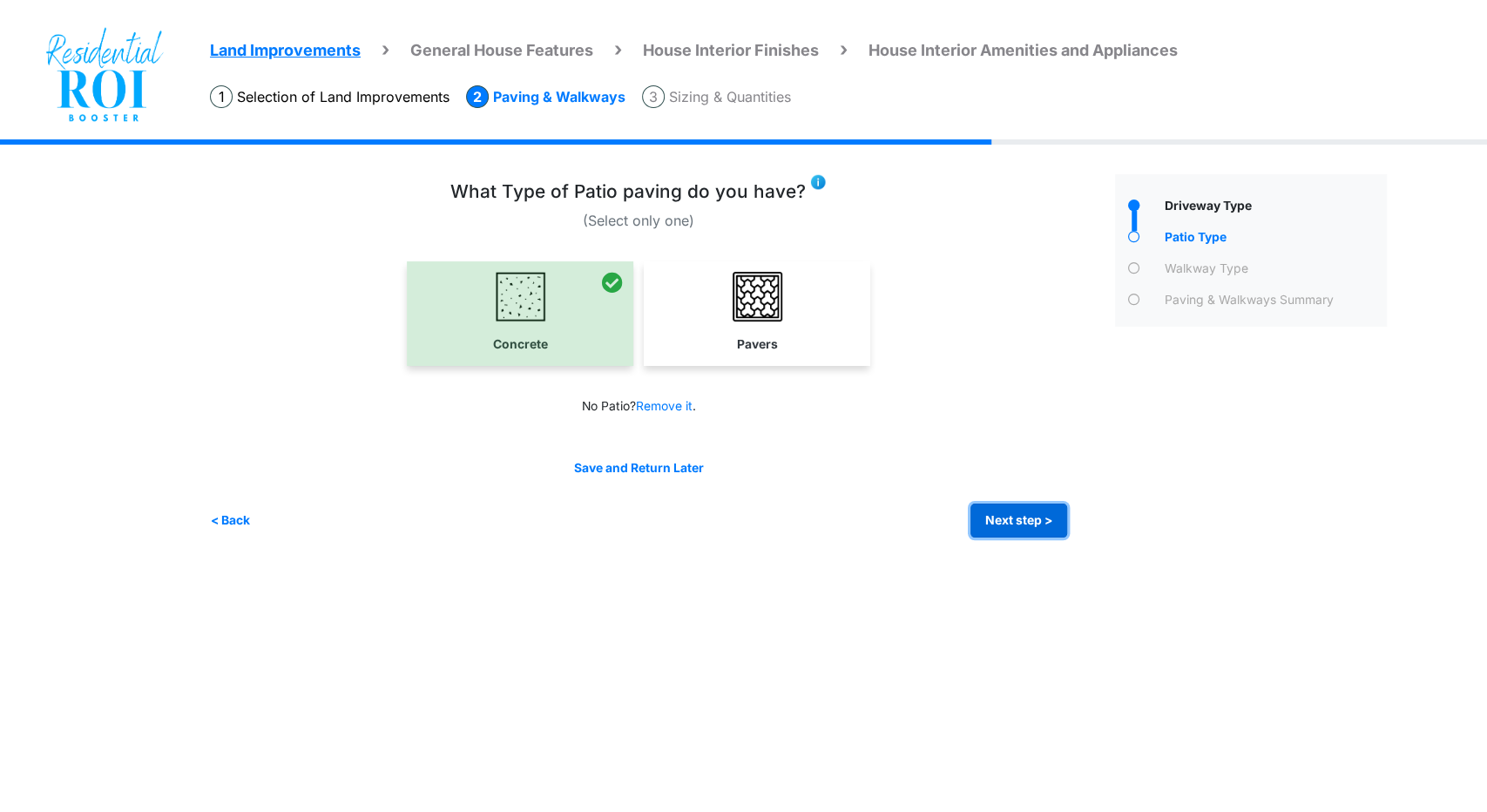
click at [1007, 517] on button "Next step >" at bounding box center [1019, 520] width 97 height 34
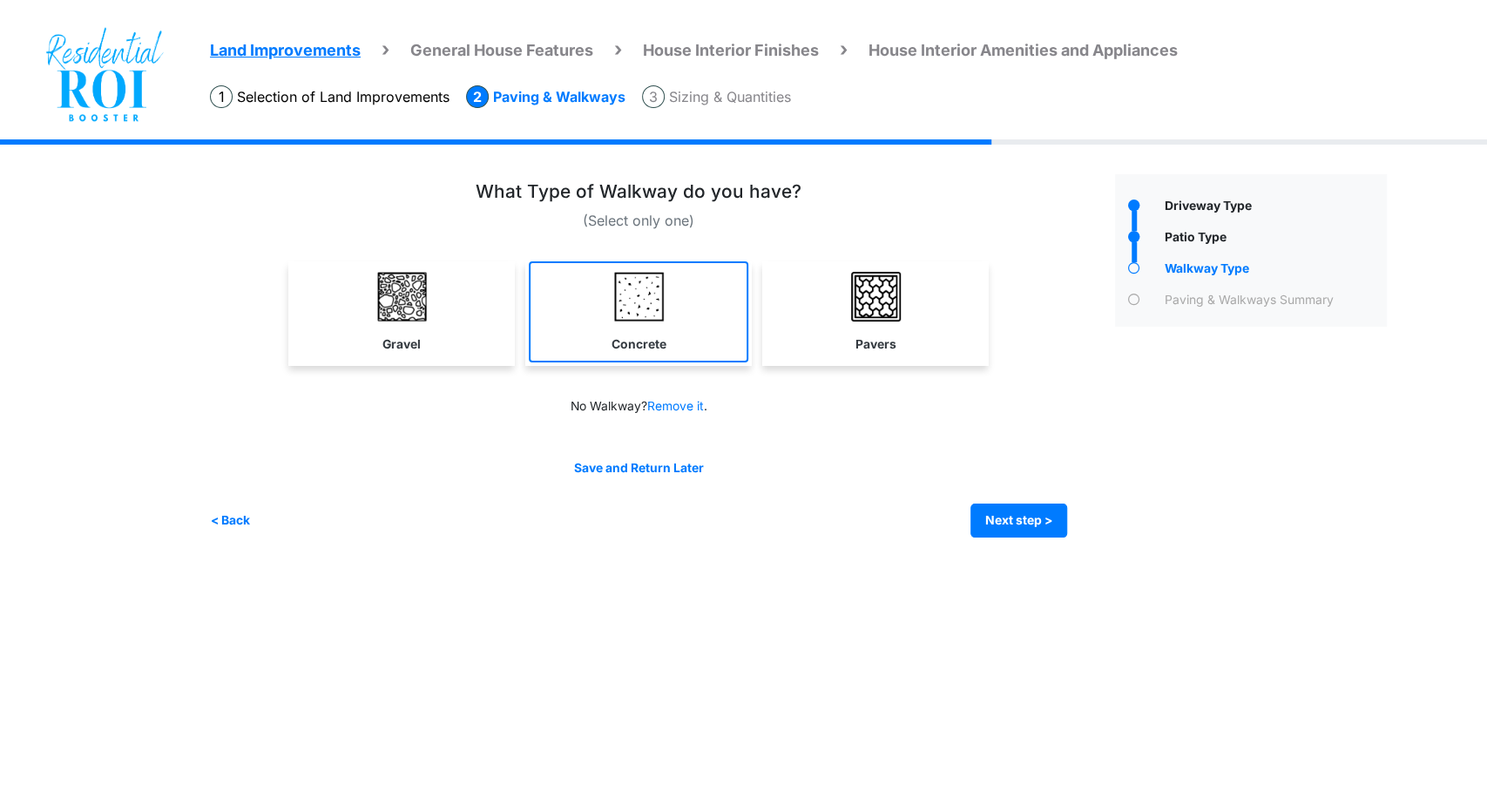
click at [632, 325] on link "Concrete" at bounding box center [638, 312] width 220 height 101
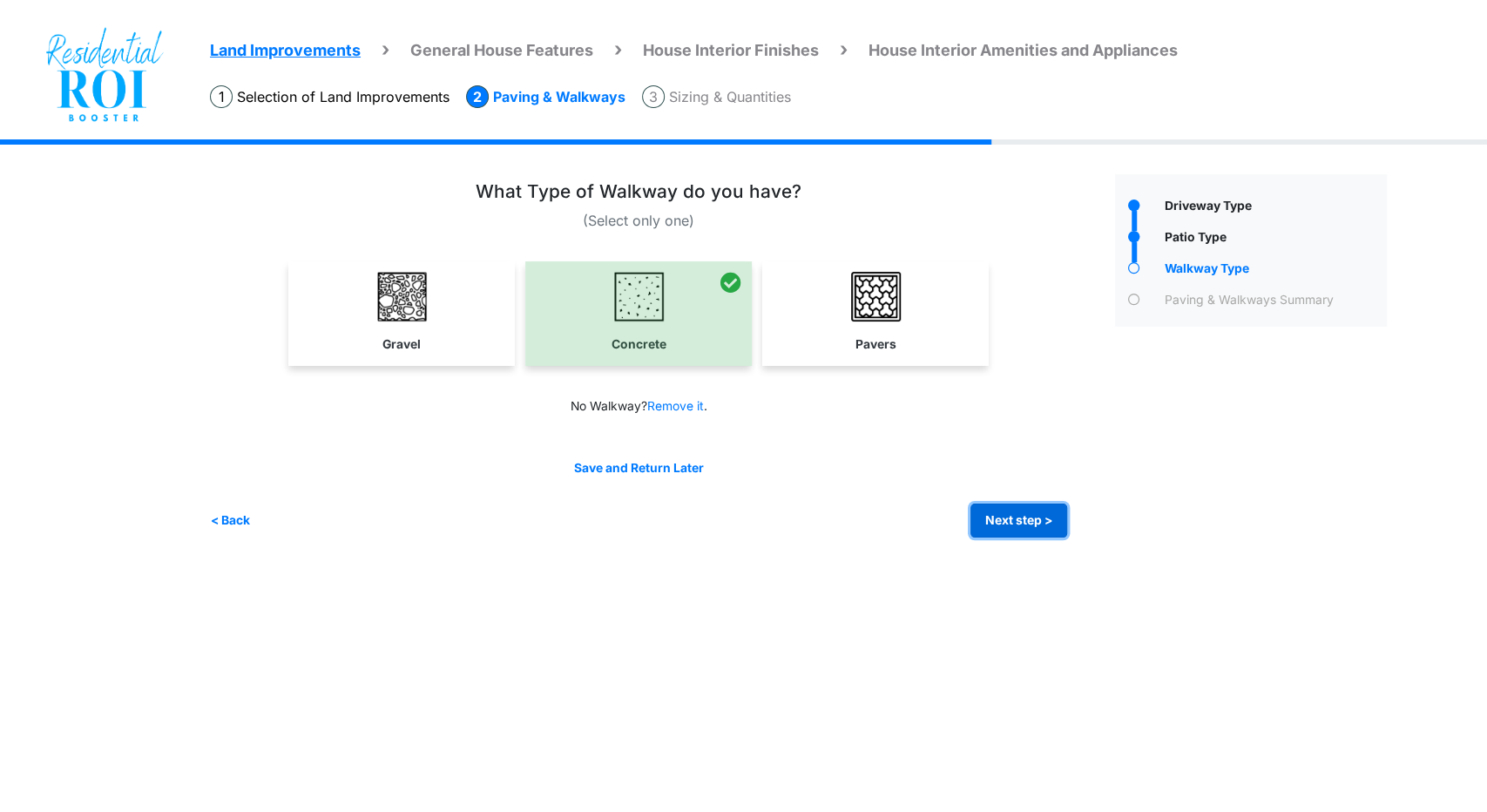
click at [1037, 508] on button "Next step >" at bounding box center [1019, 520] width 97 height 34
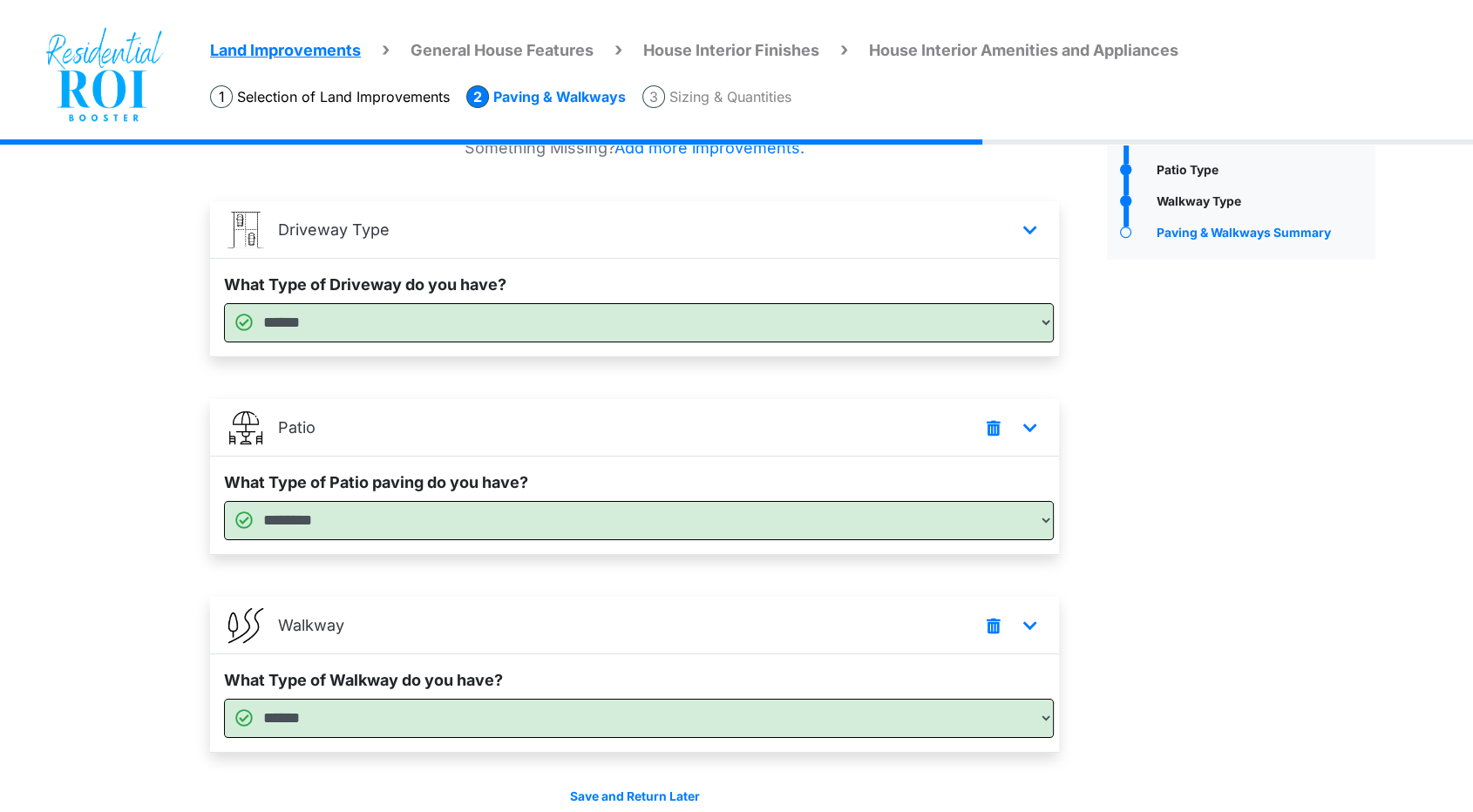
scroll to position [146, 0]
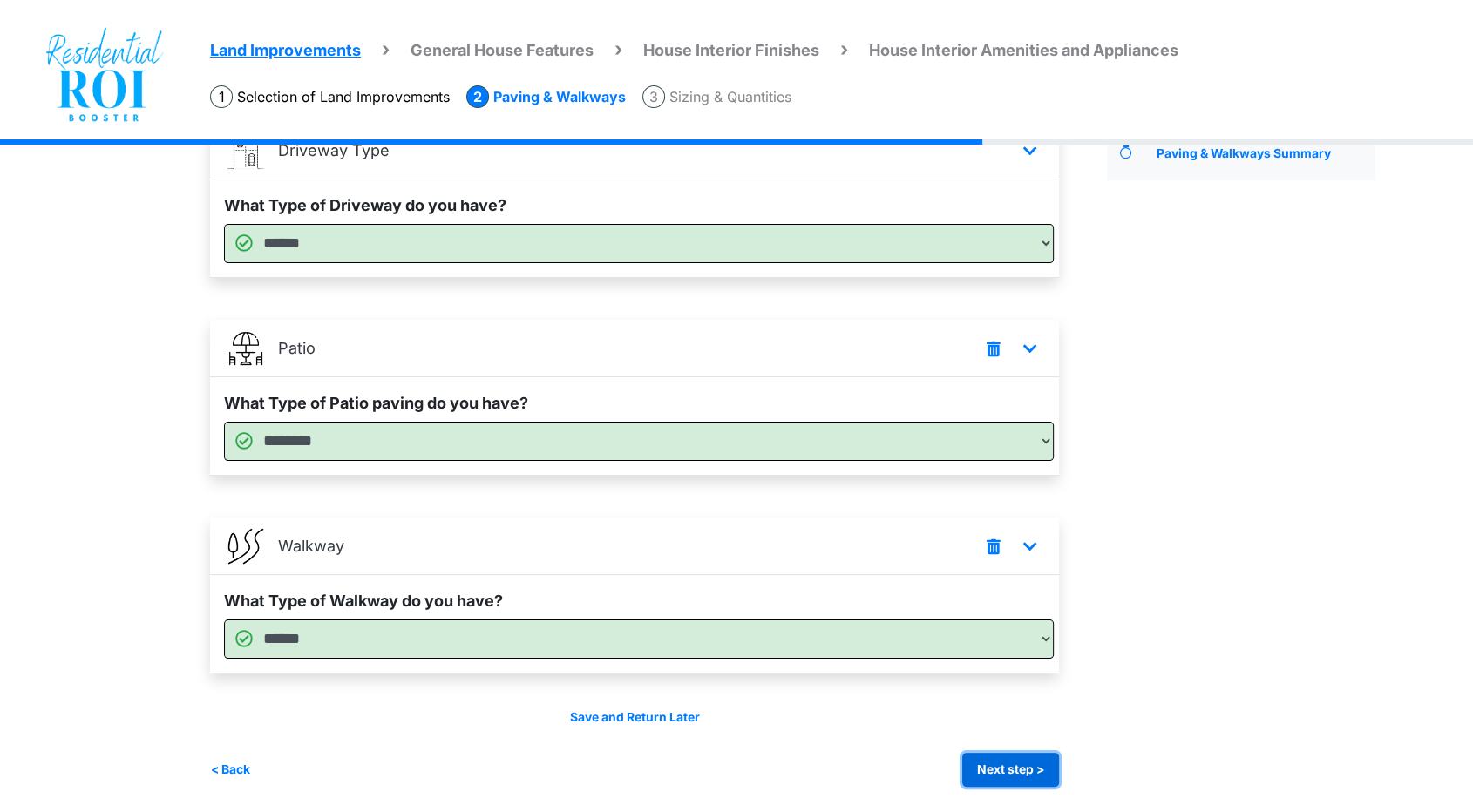
click at [1046, 755] on button "Next step >" at bounding box center [1010, 769] width 97 height 34
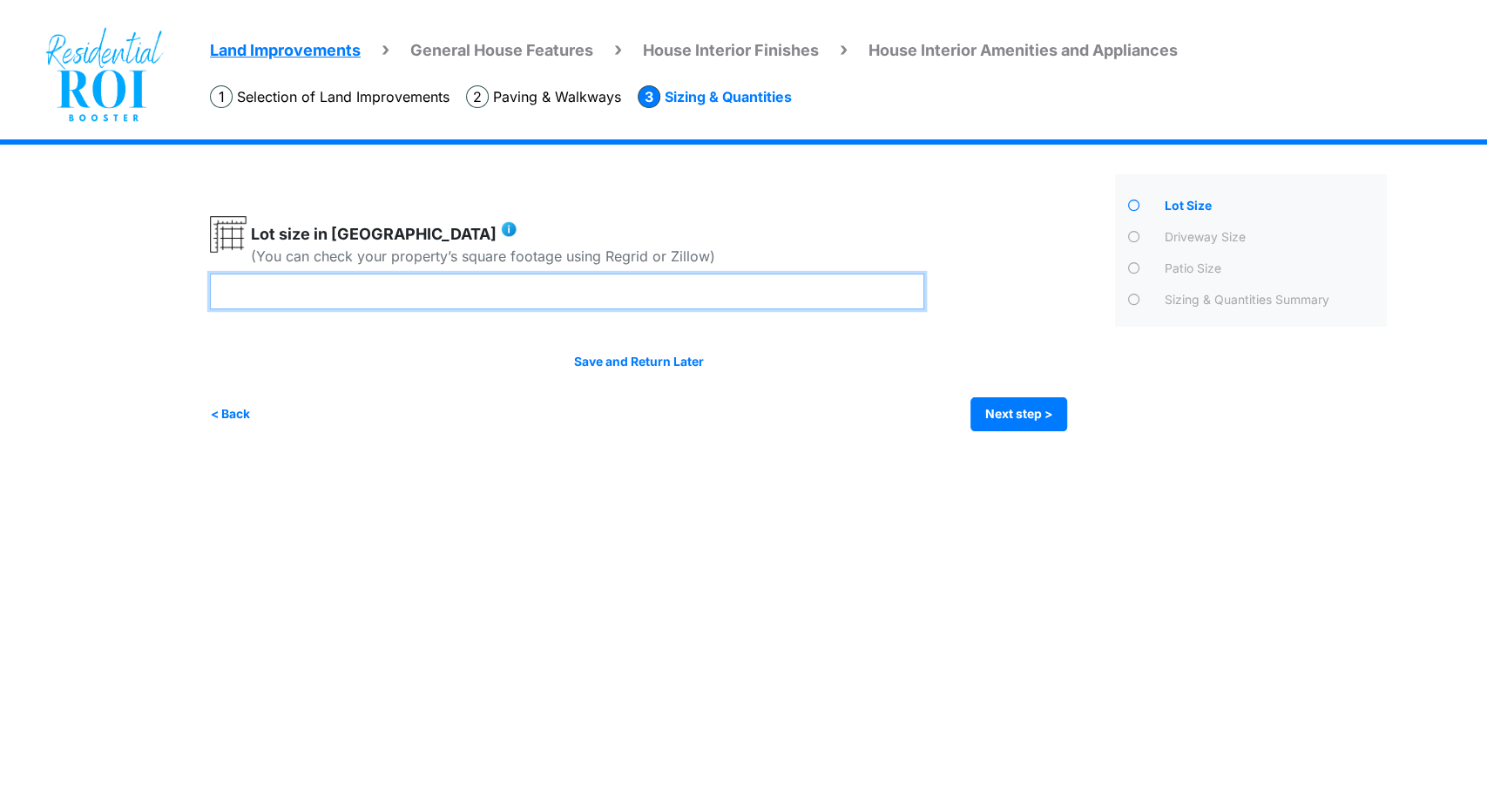
click at [625, 293] on input "number" at bounding box center [567, 292] width 715 height 35
type input "***"
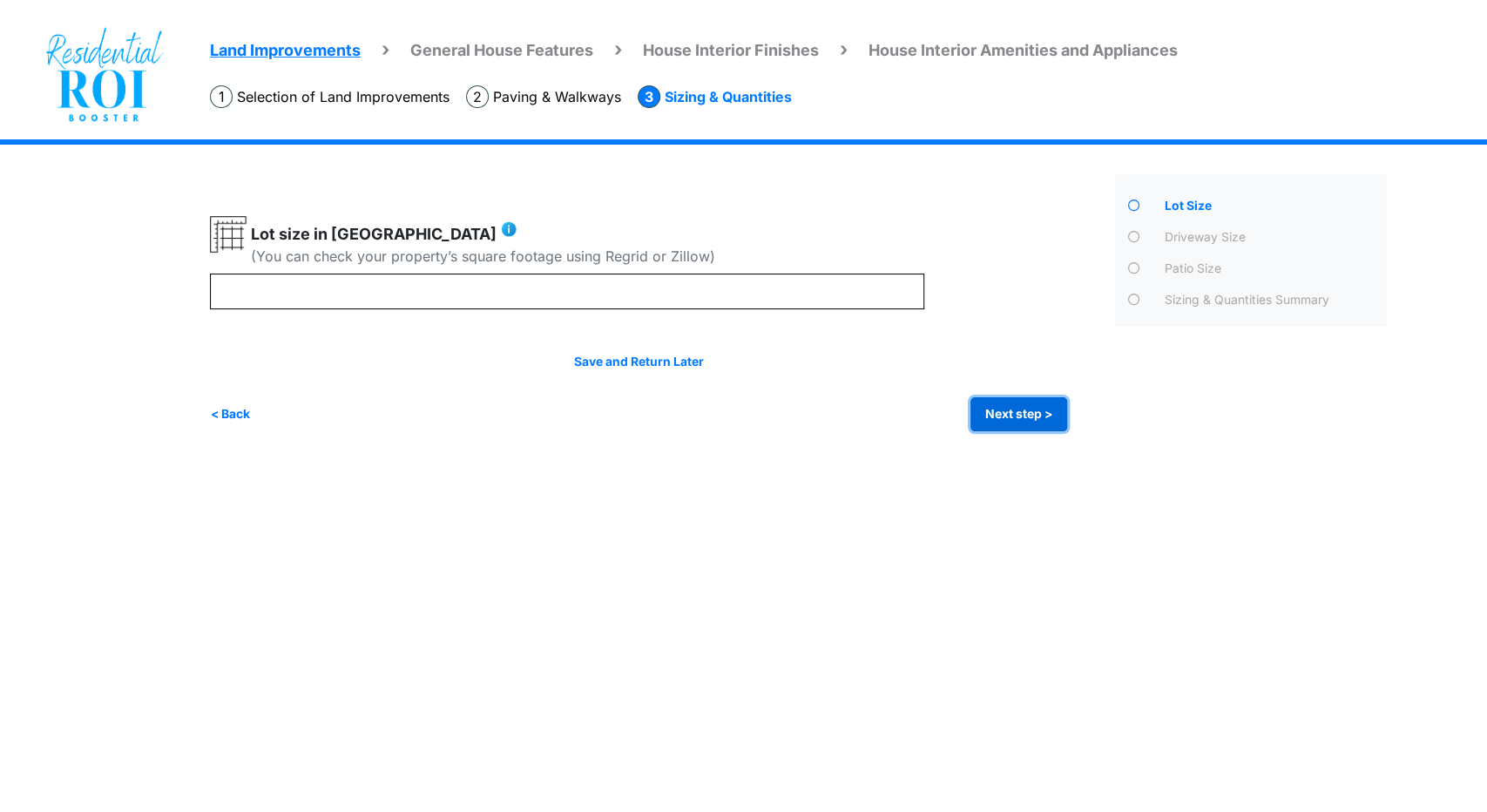
click at [1002, 404] on button "Next step >" at bounding box center [1019, 414] width 97 height 34
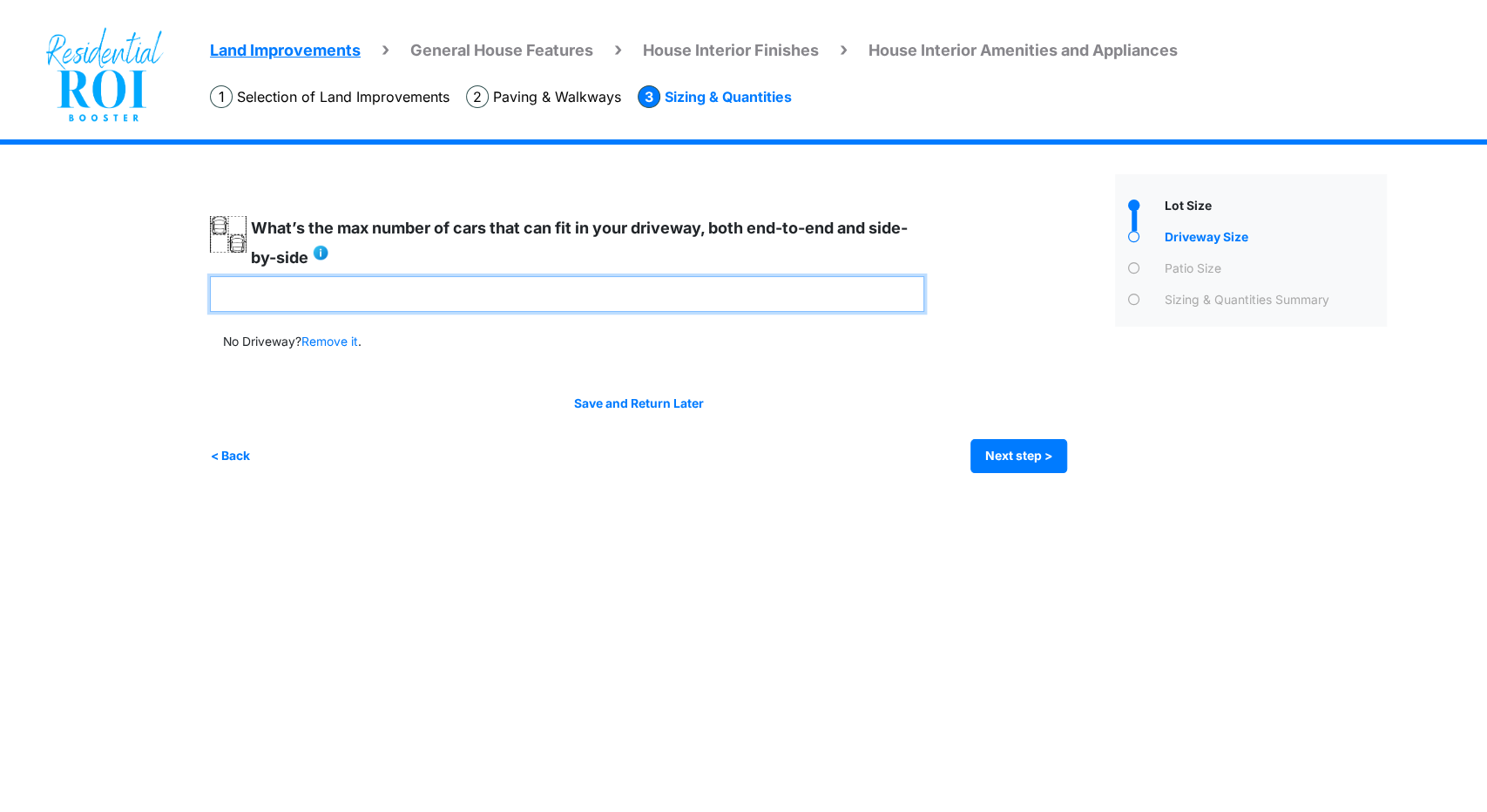
click at [556, 284] on input "number" at bounding box center [567, 294] width 715 height 35
type input "*"
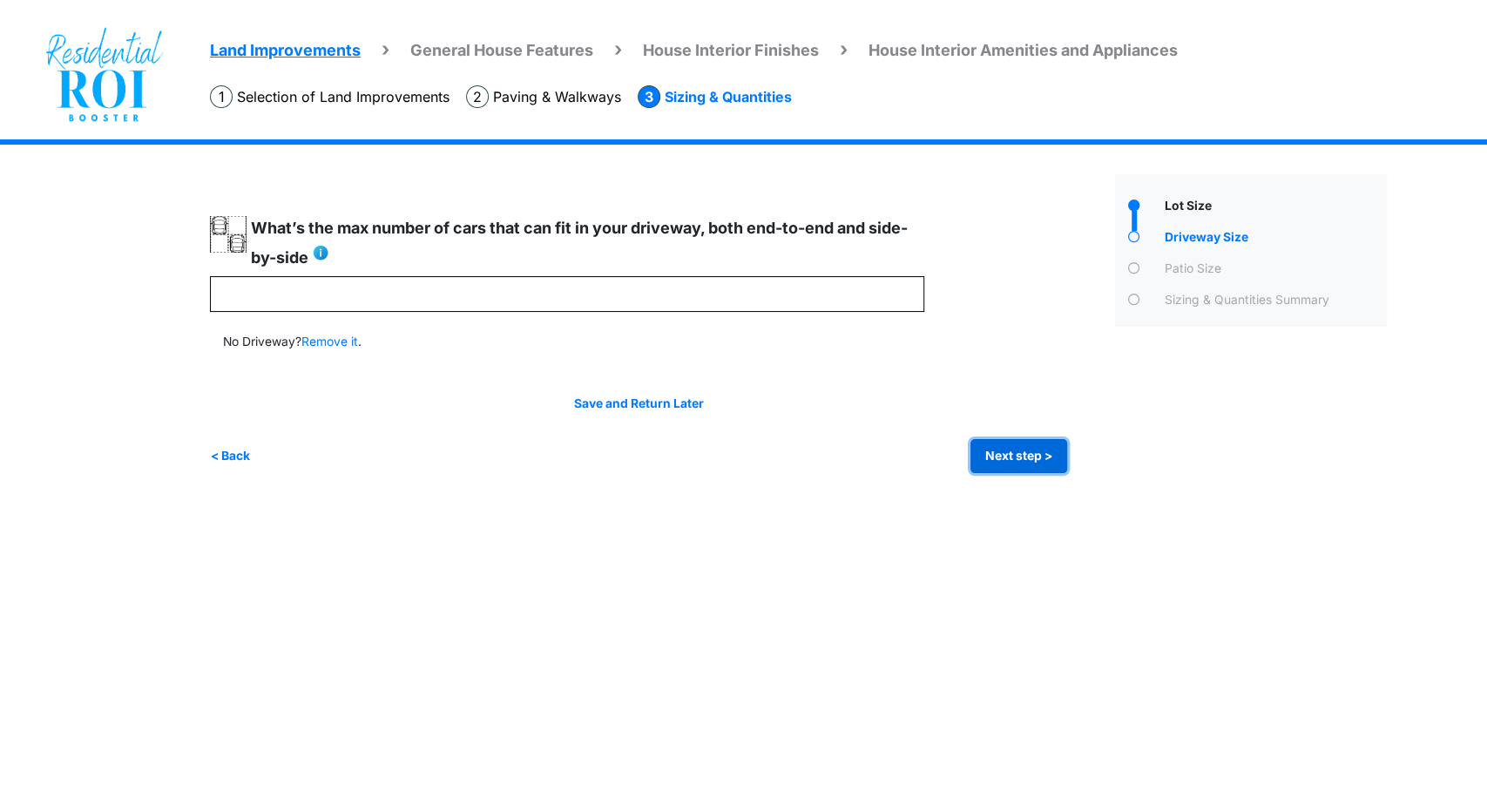
click at [1000, 462] on button "Next step >" at bounding box center [1019, 456] width 97 height 34
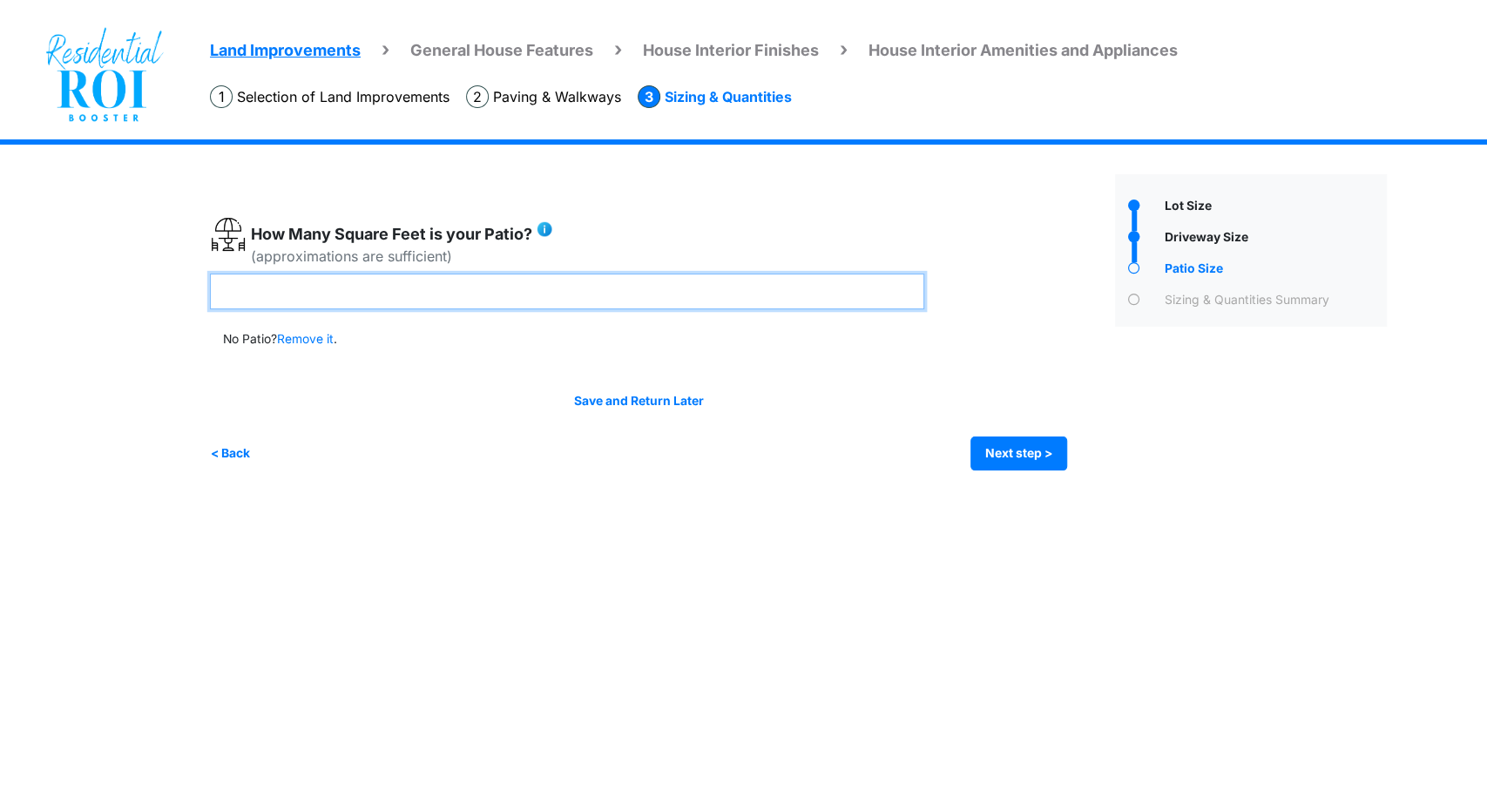
click at [577, 293] on input "number" at bounding box center [567, 292] width 715 height 35
type input "***"
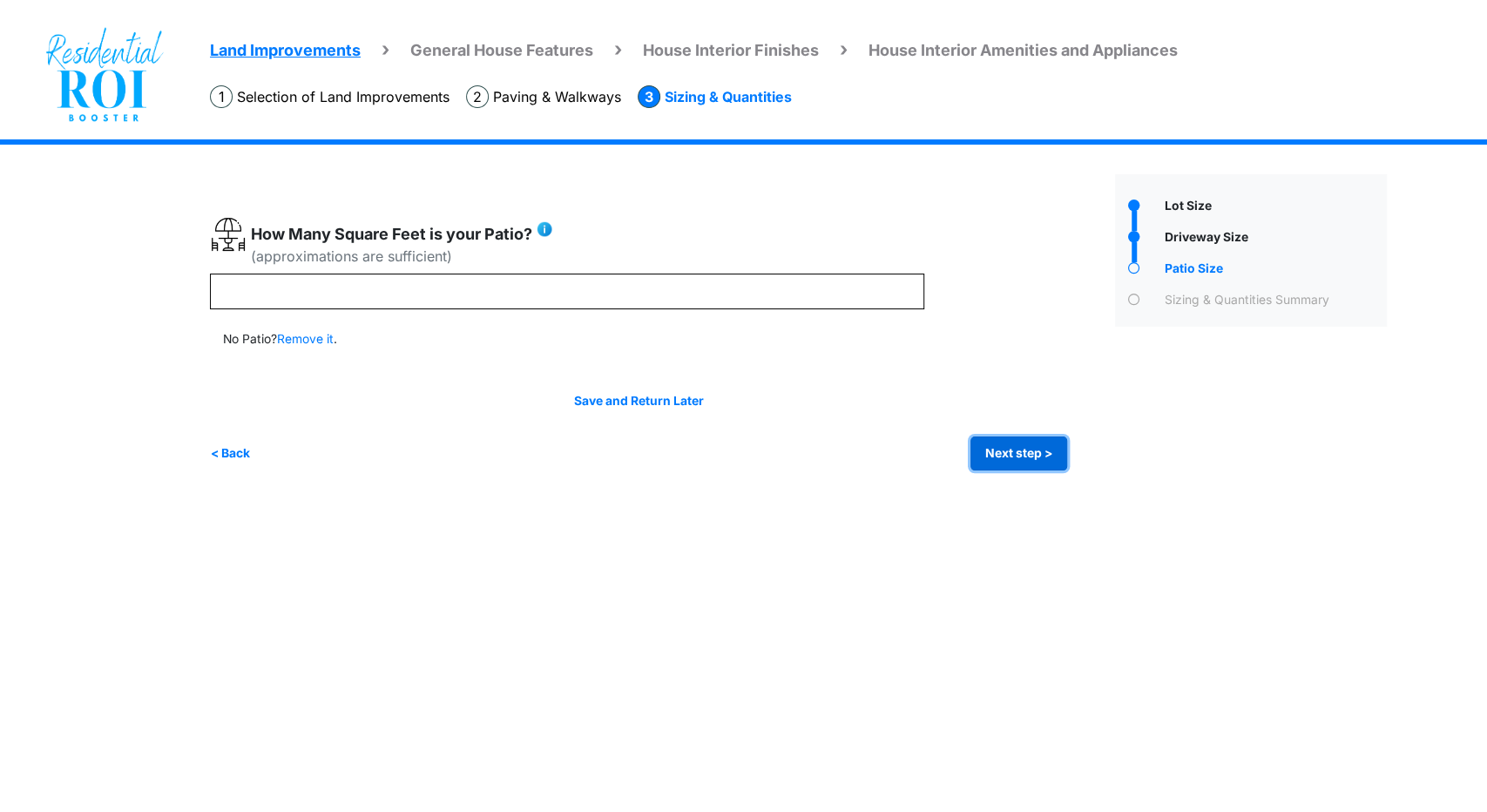
type input "***"
click at [1006, 457] on button "Next step >" at bounding box center [1019, 453] width 97 height 34
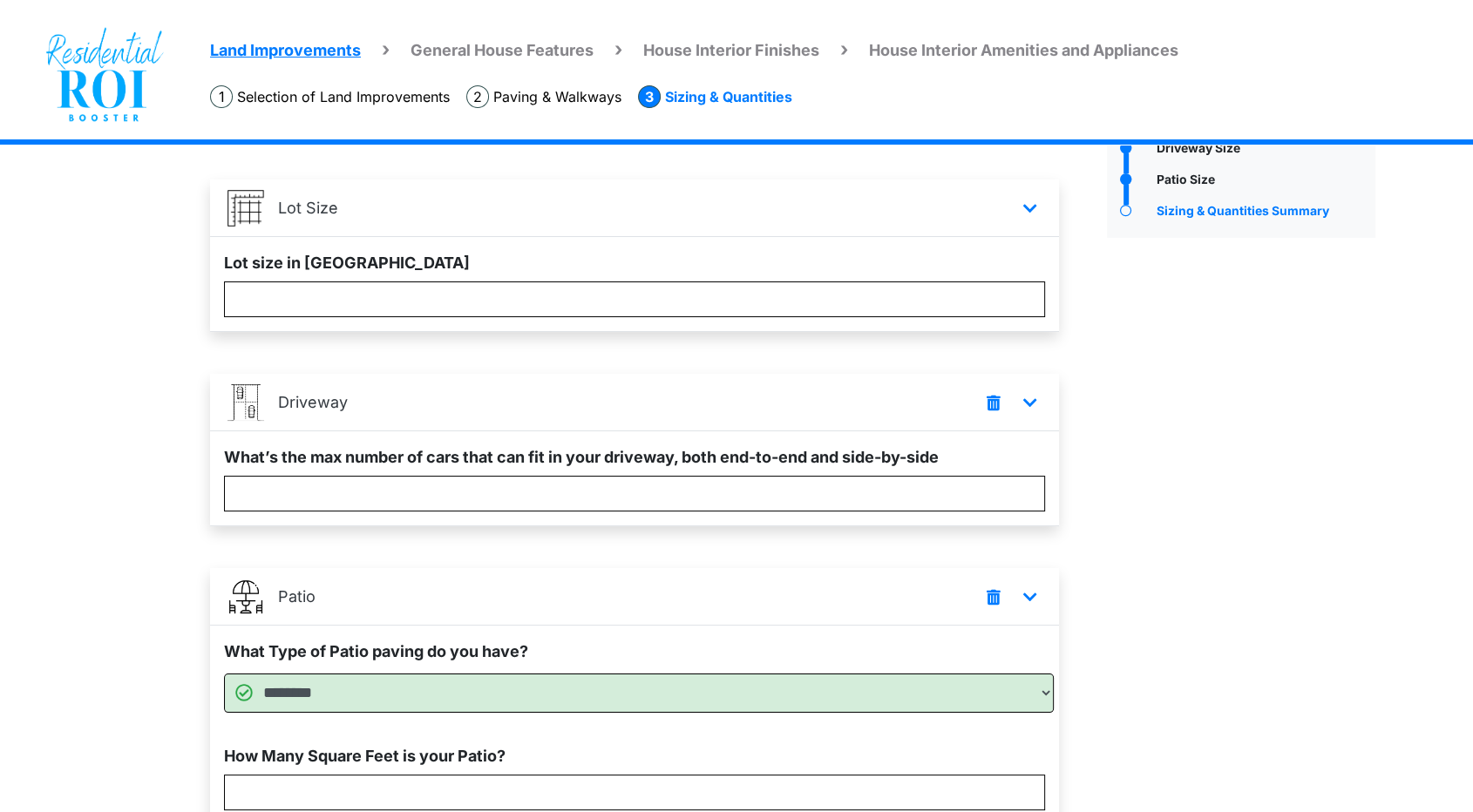
scroll to position [240, 0]
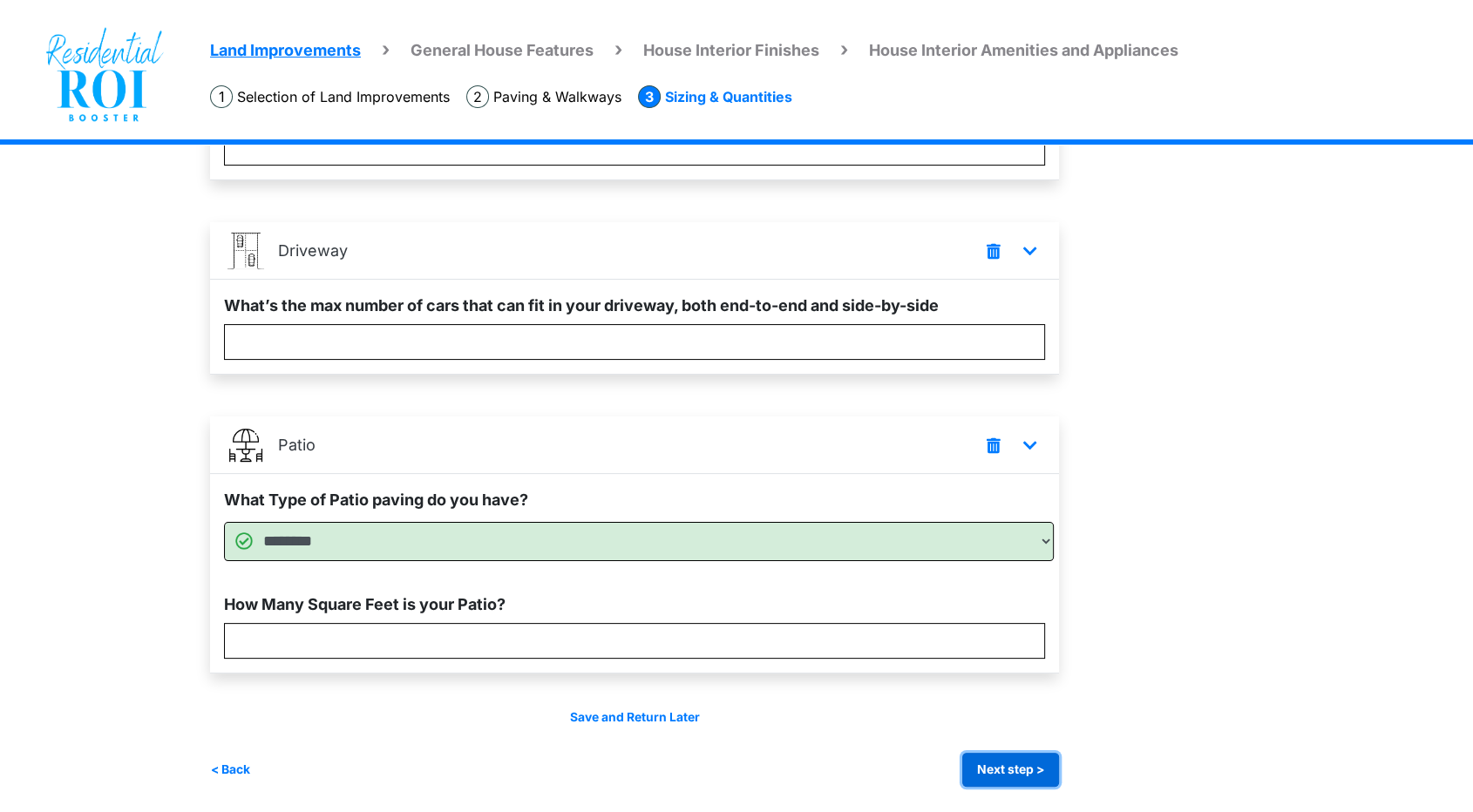
click at [1007, 763] on button "Next step >" at bounding box center [1010, 769] width 97 height 34
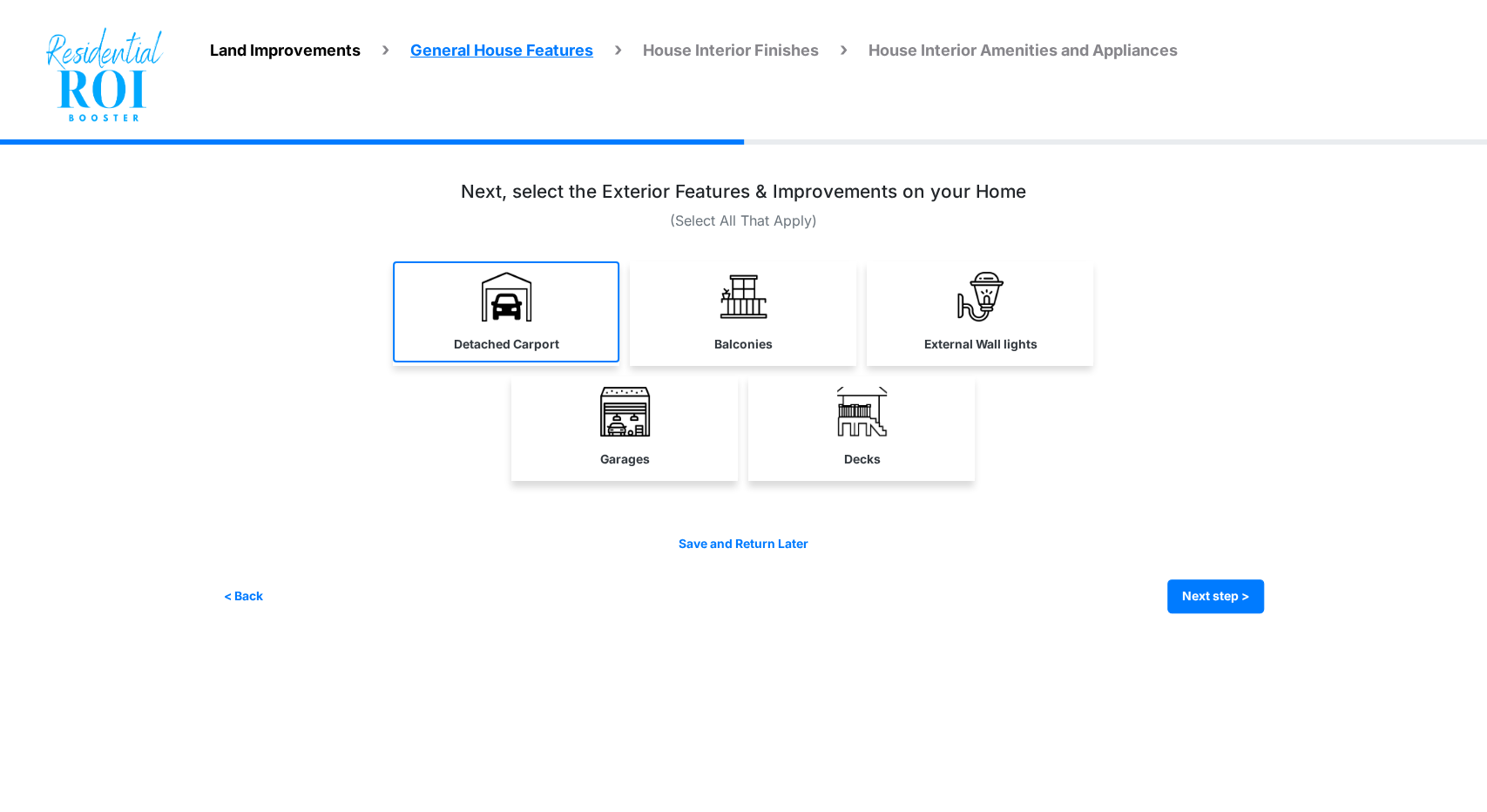
click at [505, 317] on img at bounding box center [506, 297] width 50 height 50
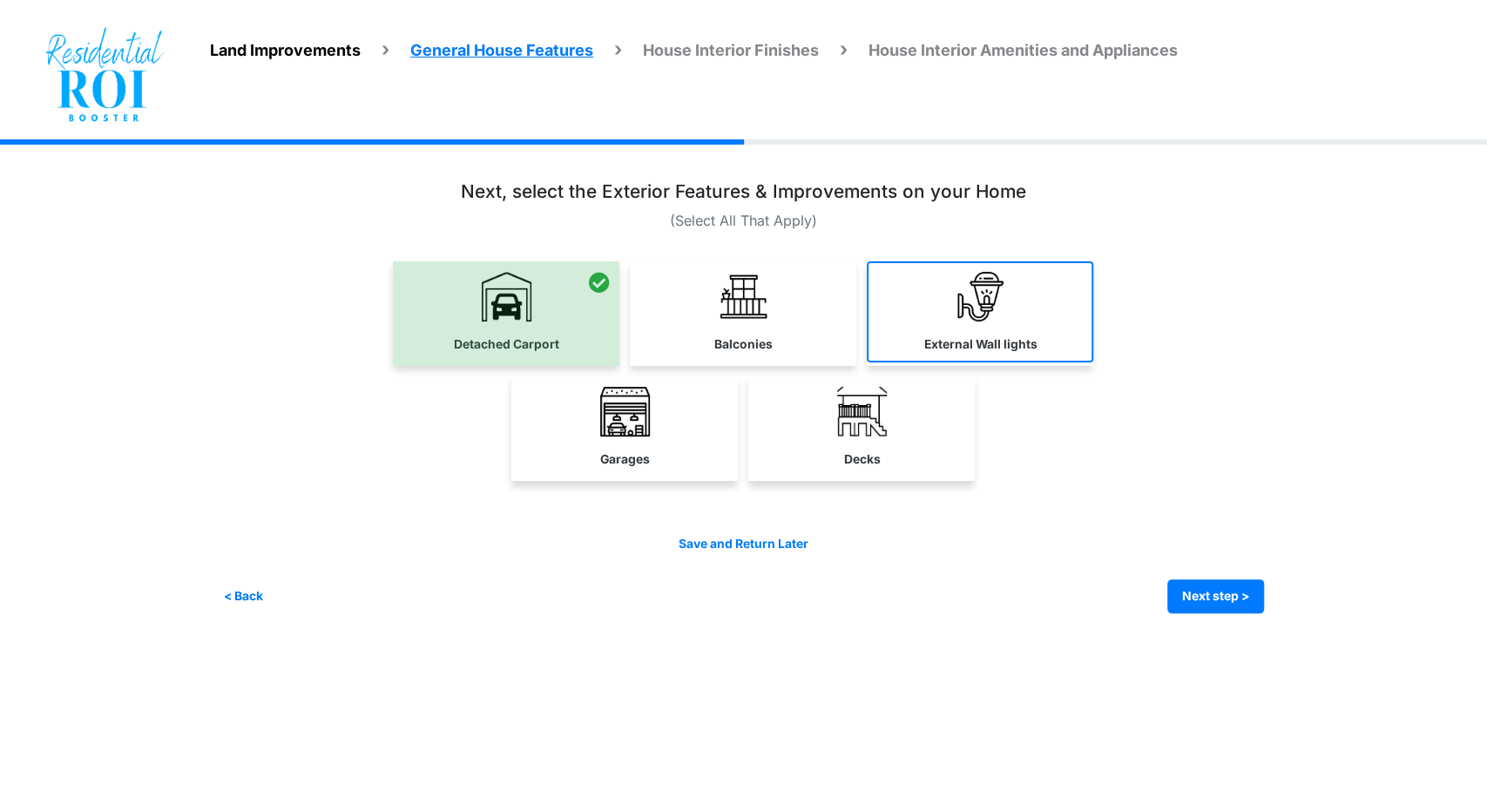
click at [961, 327] on link "External Wall lights" at bounding box center [980, 312] width 226 height 101
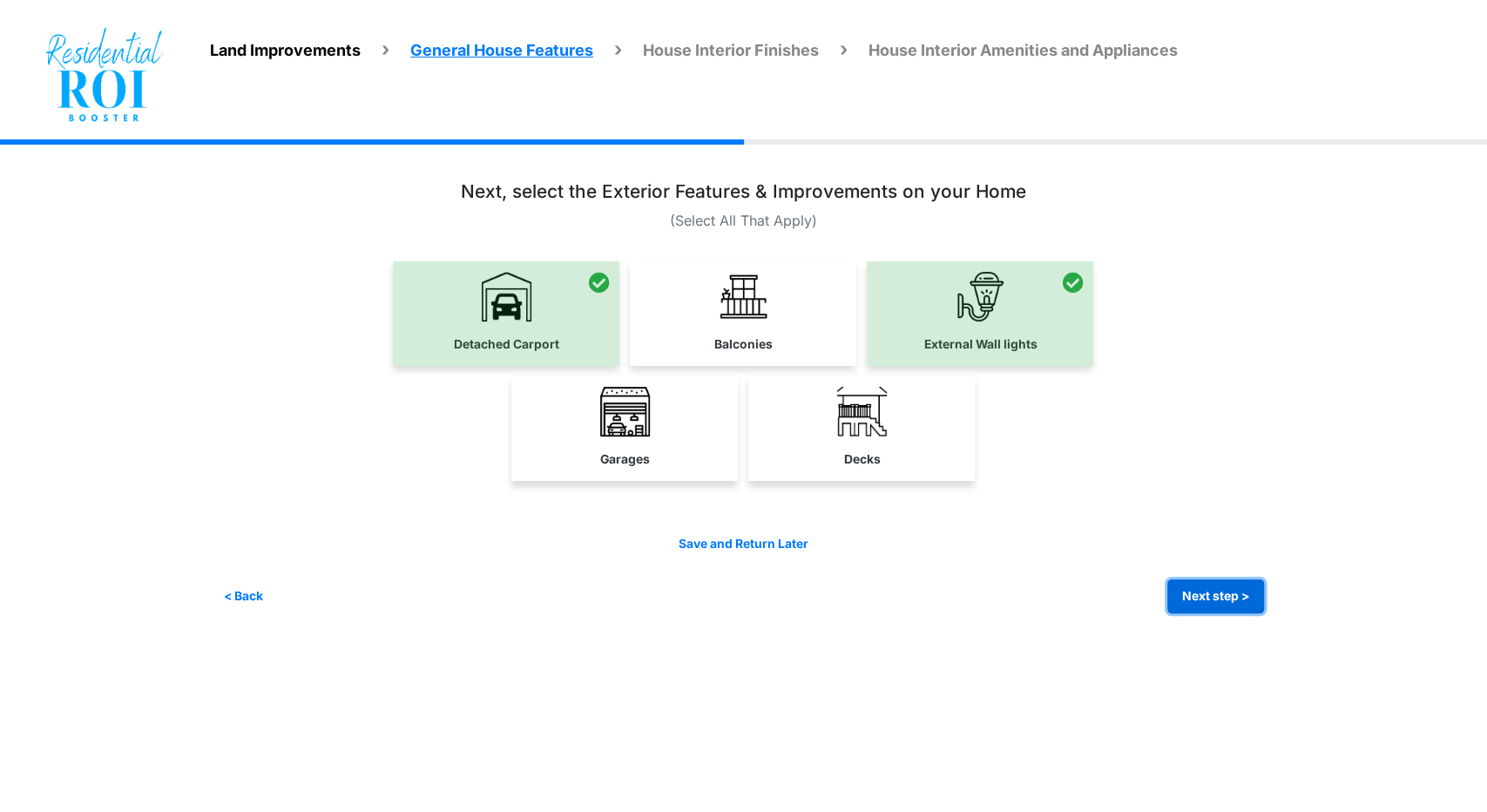
click at [1230, 597] on button "Next step >" at bounding box center [1216, 596] width 97 height 34
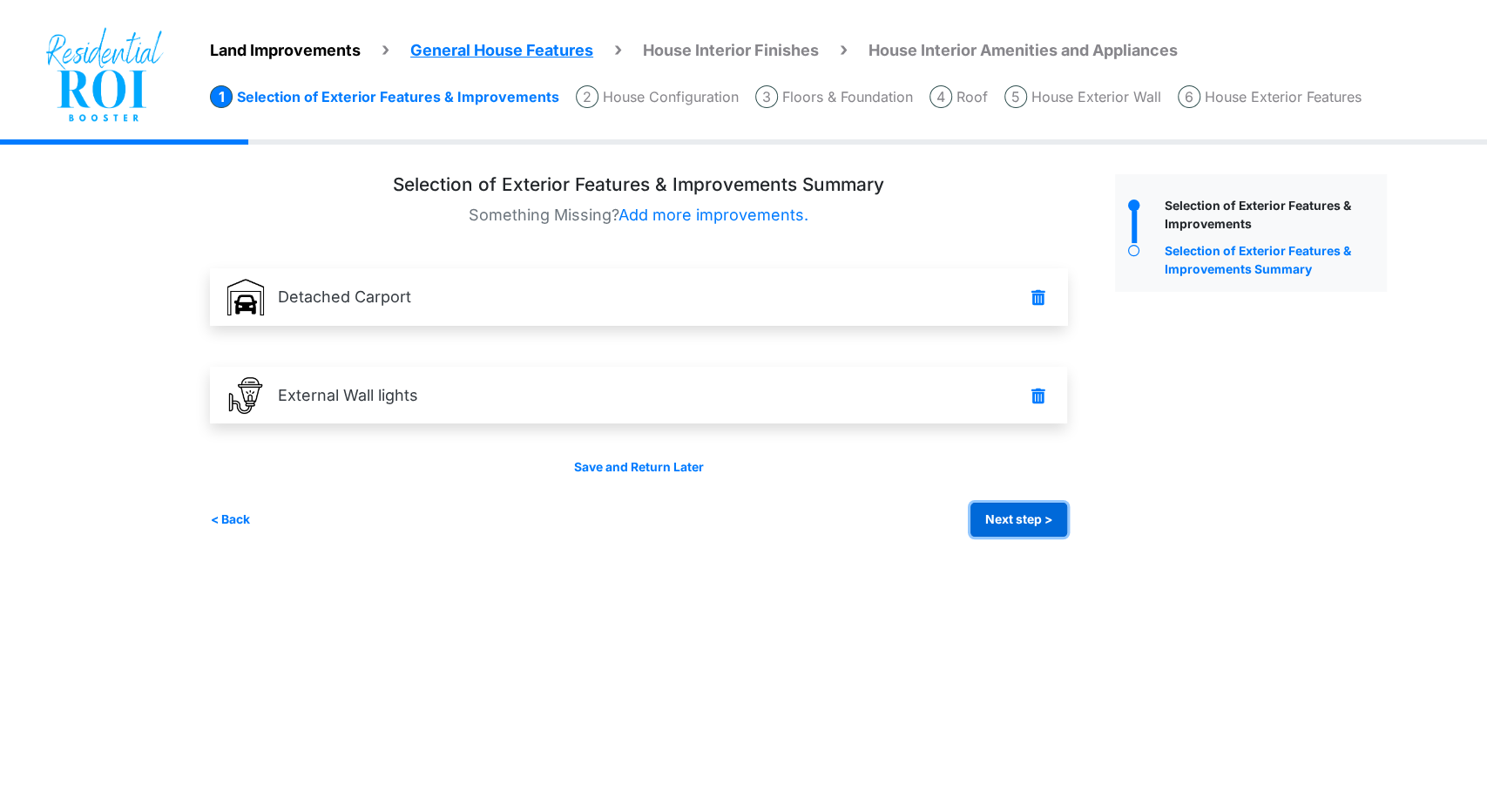
click at [1044, 525] on button "Next step >" at bounding box center [1019, 519] width 97 height 34
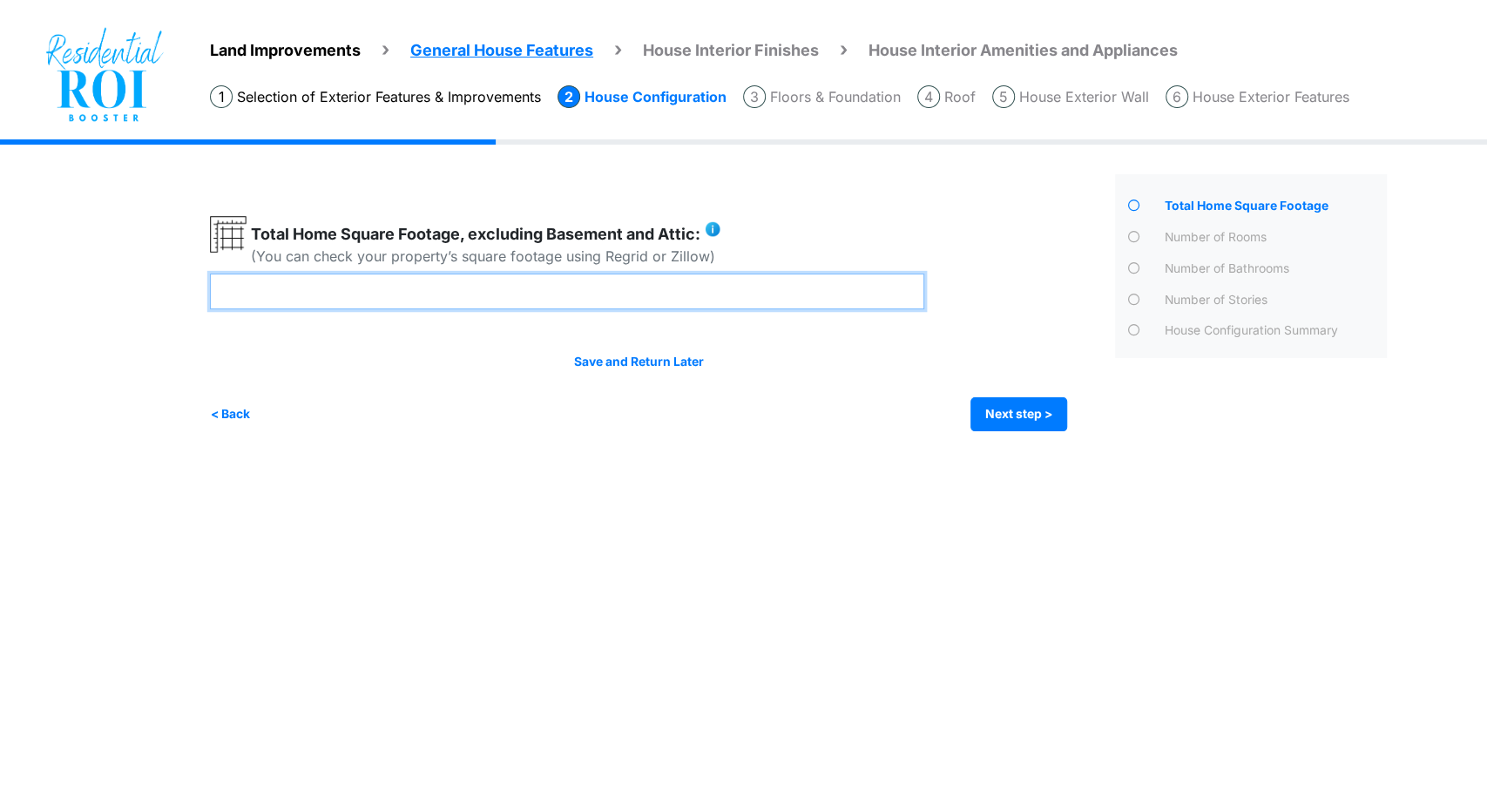
click at [565, 299] on input "number" at bounding box center [567, 292] width 715 height 35
click at [286, 288] on input "number" at bounding box center [567, 292] width 715 height 35
type input "****"
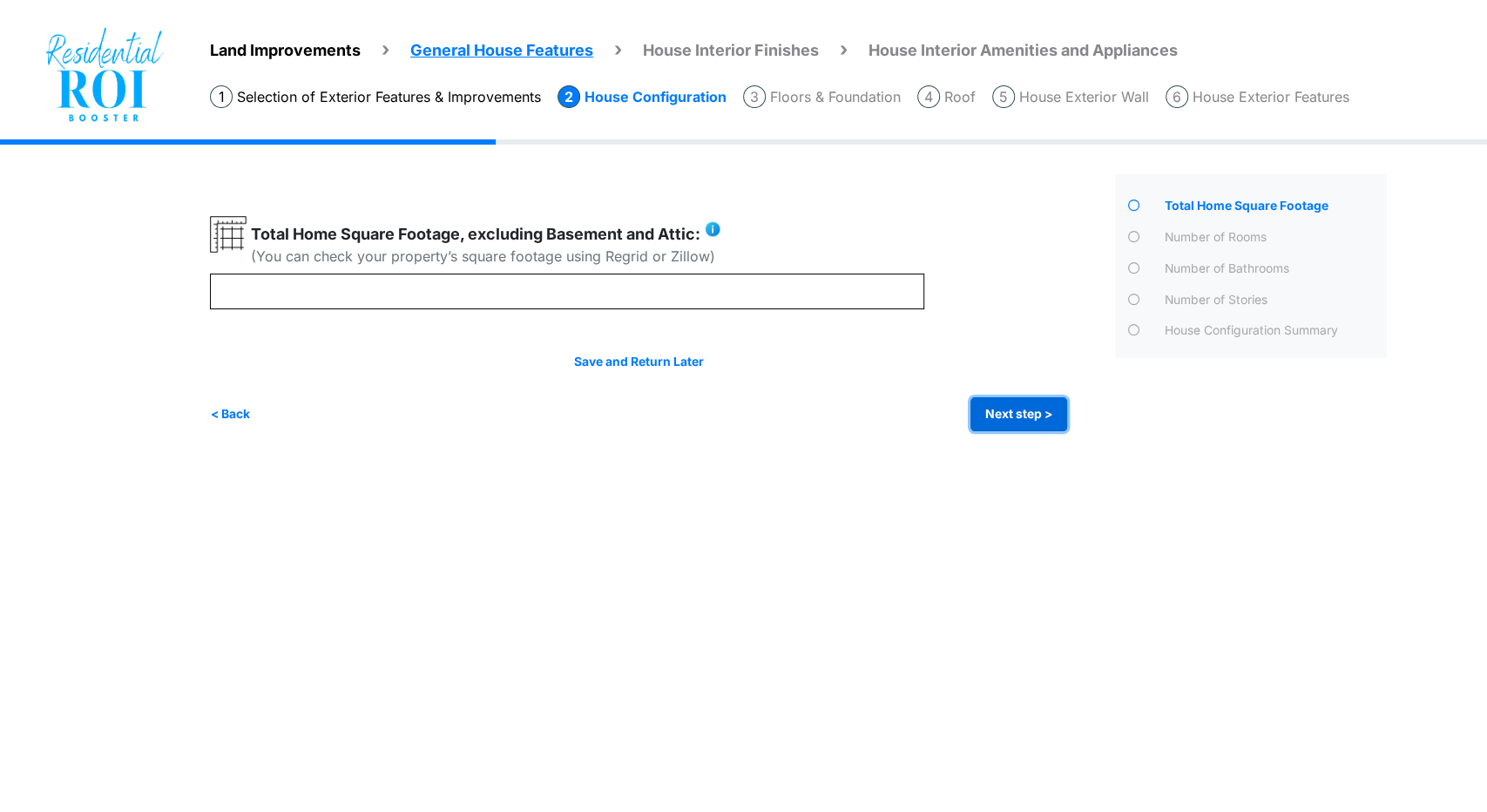
click at [990, 416] on button "Next step >" at bounding box center [1019, 414] width 97 height 34
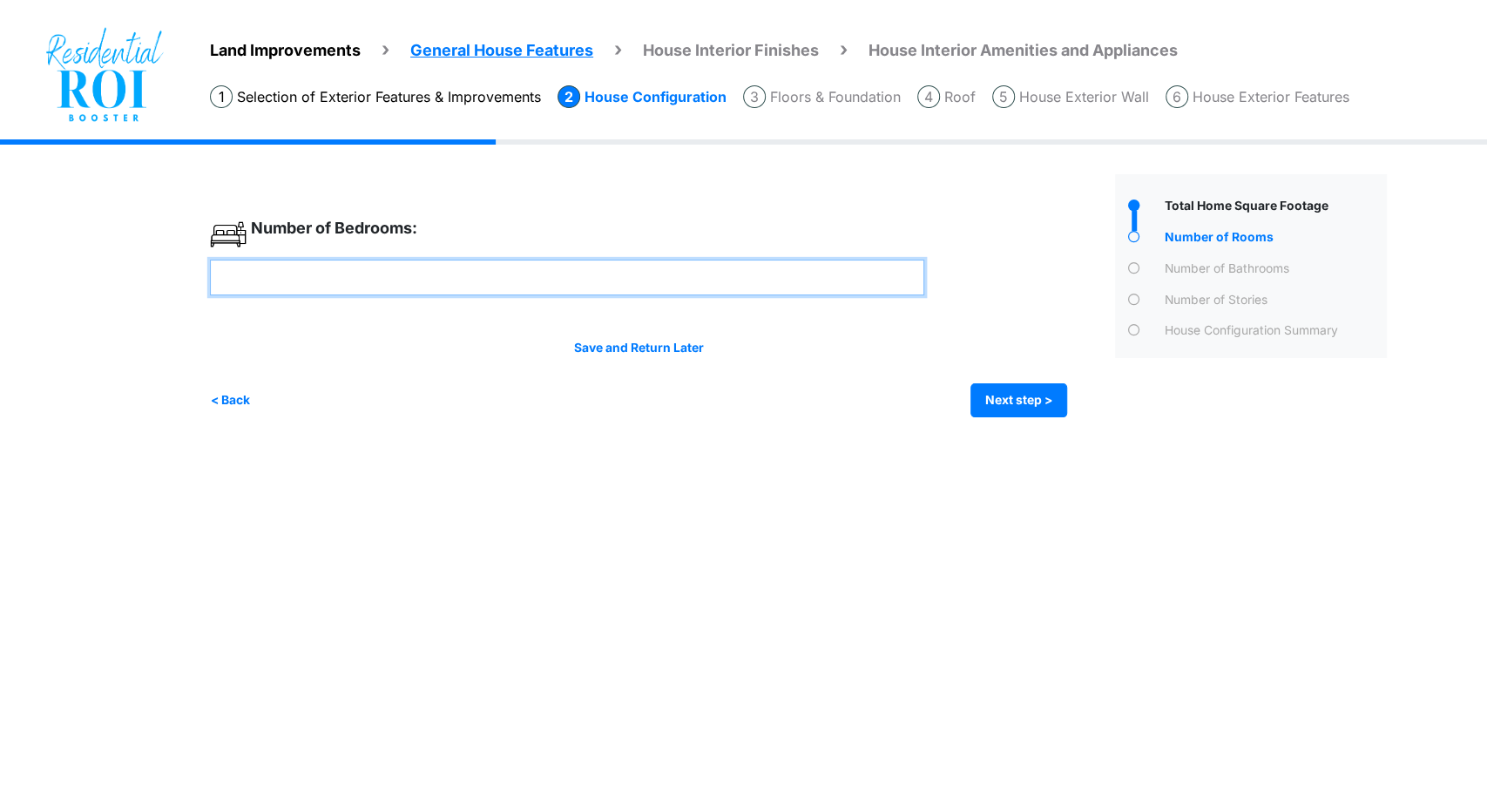
click at [604, 277] on input "number" at bounding box center [567, 277] width 715 height 35
type input "*"
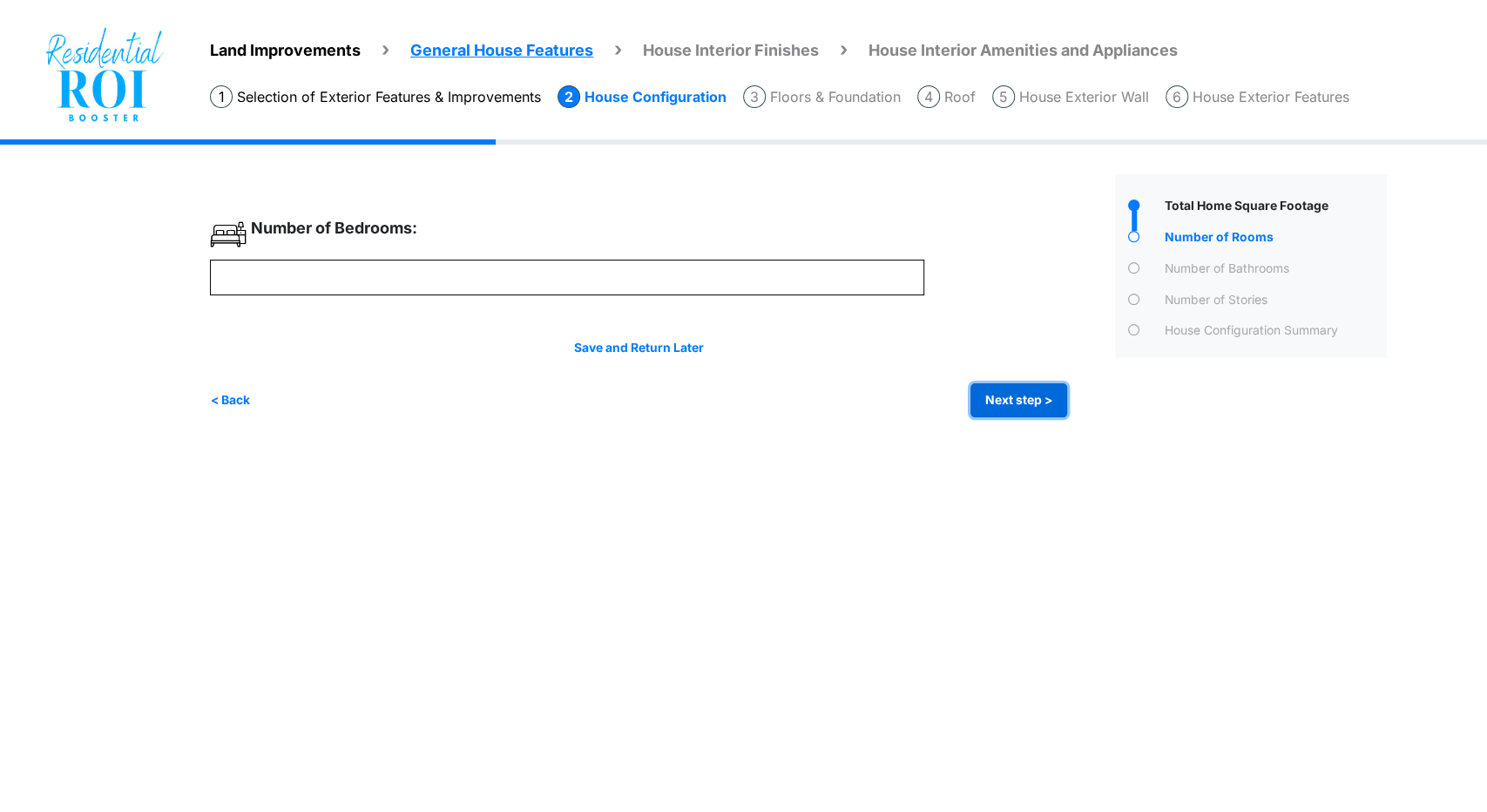
click at [1012, 393] on button "Next step >" at bounding box center [1019, 400] width 97 height 34
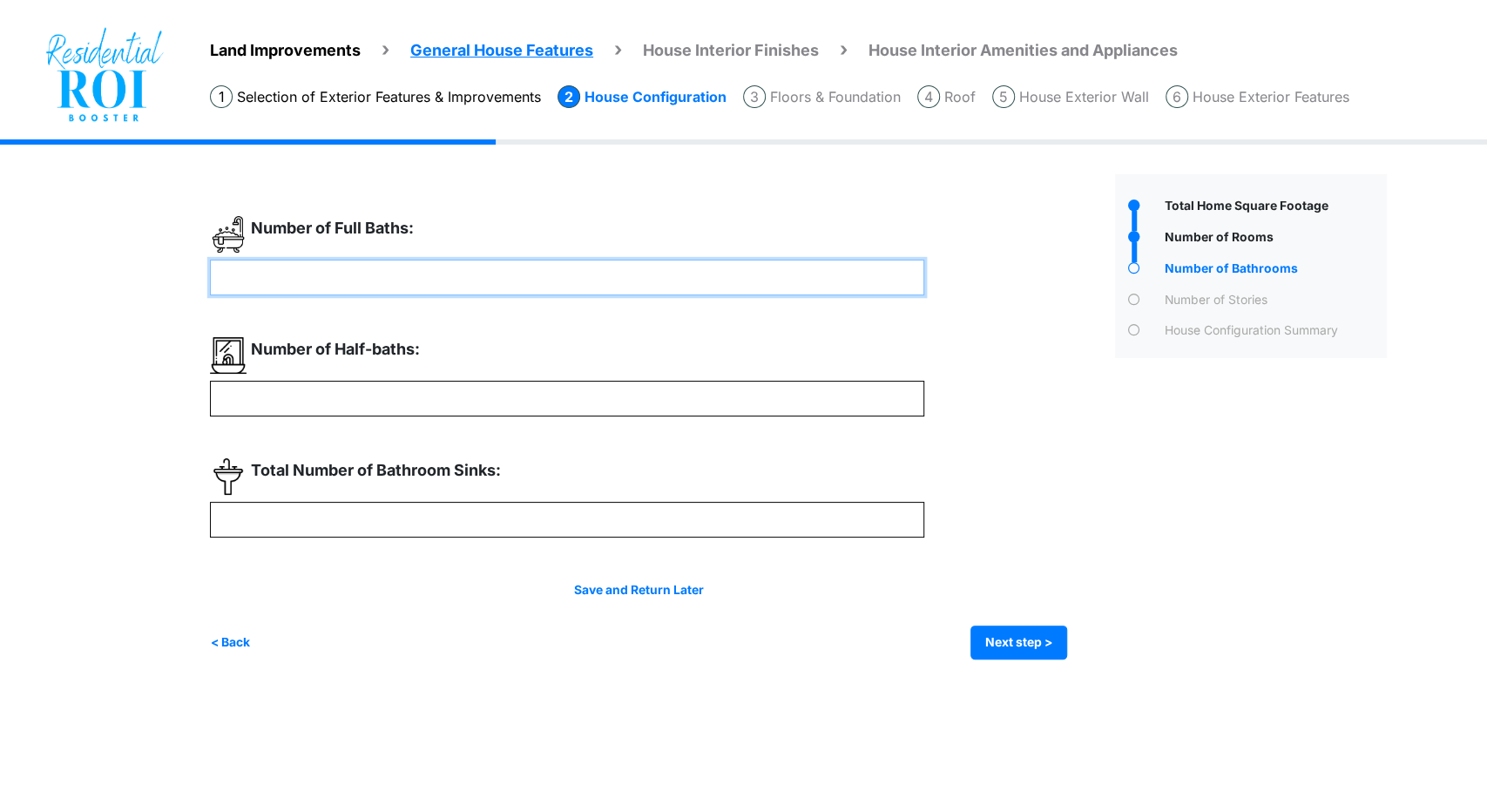
click at [528, 287] on input "number" at bounding box center [567, 277] width 715 height 35
type input "*"
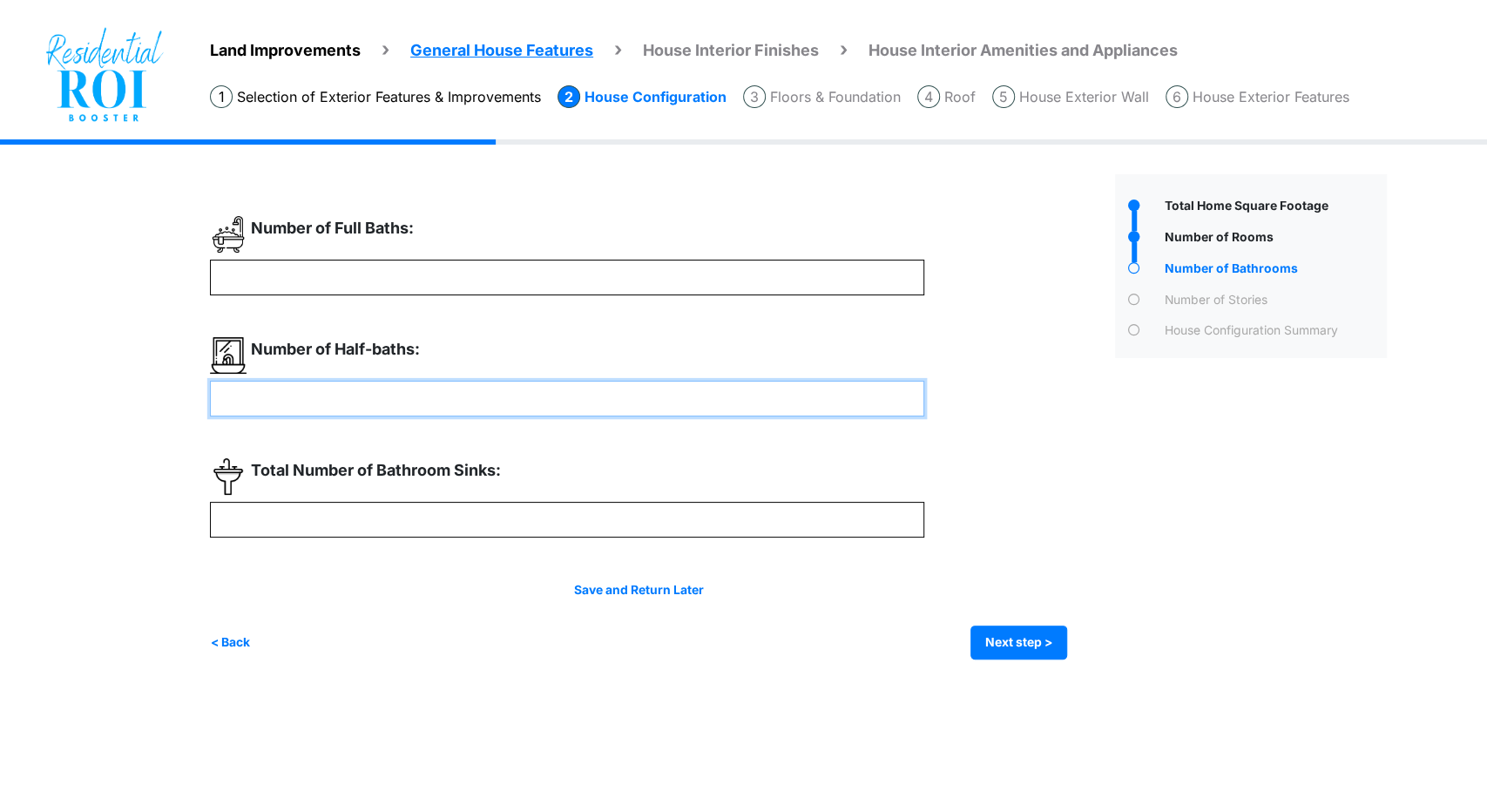
click at [418, 401] on input "number" at bounding box center [567, 398] width 715 height 35
type input "*"
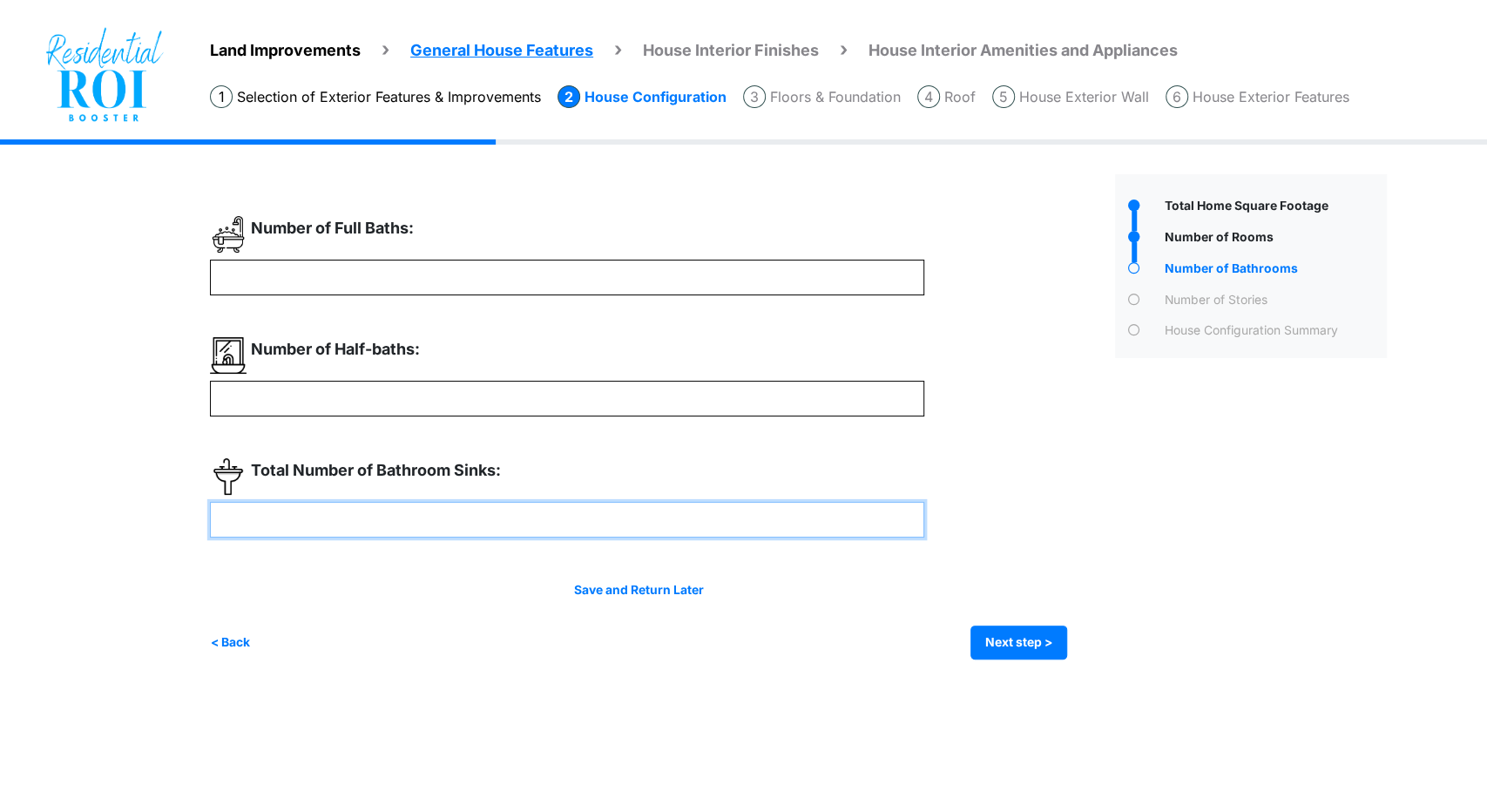
click at [403, 519] on input "number" at bounding box center [567, 519] width 715 height 35
type input "*"
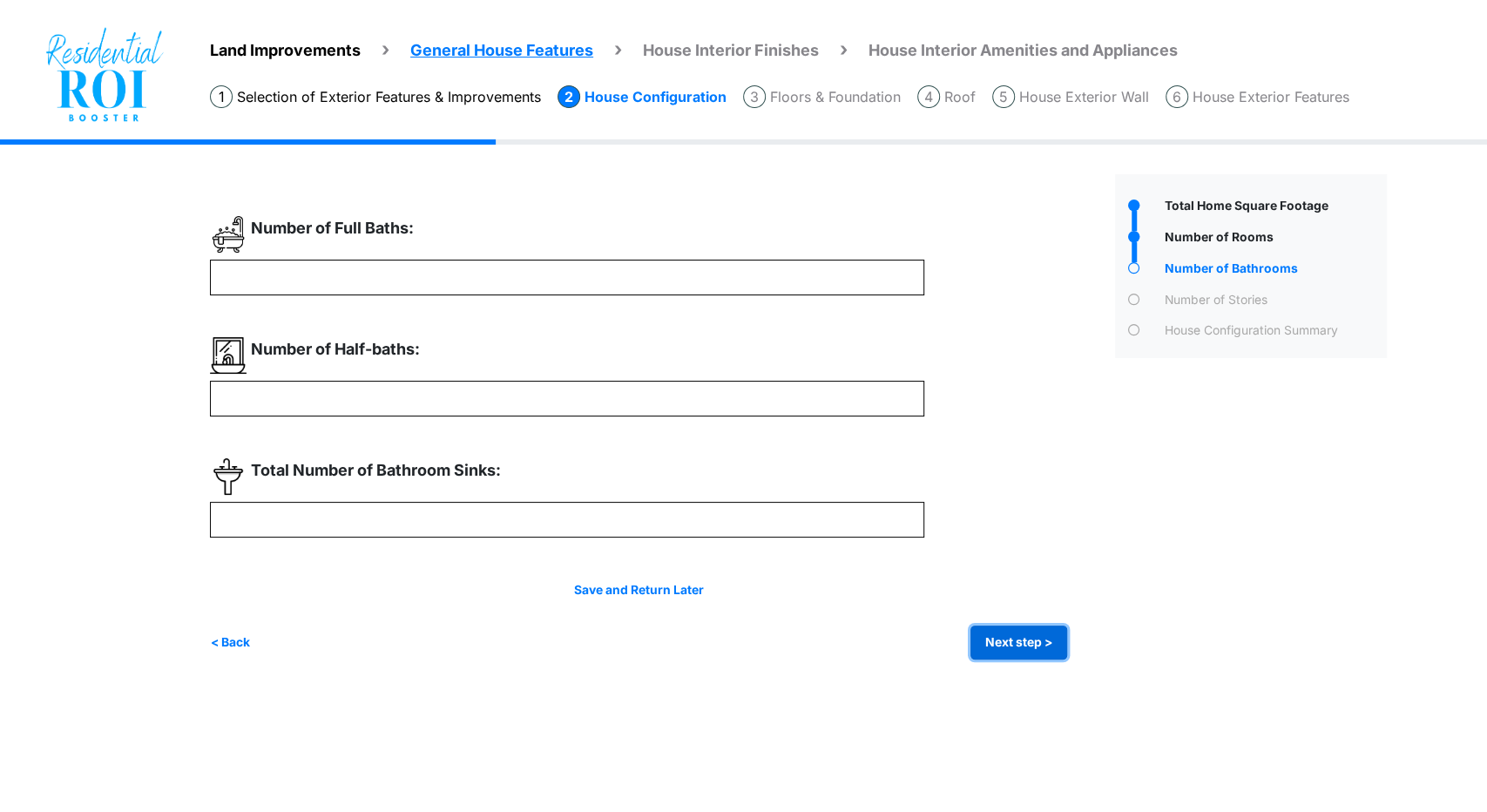
type input "*"
click at [1062, 636] on button "Next step >" at bounding box center [1019, 643] width 97 height 34
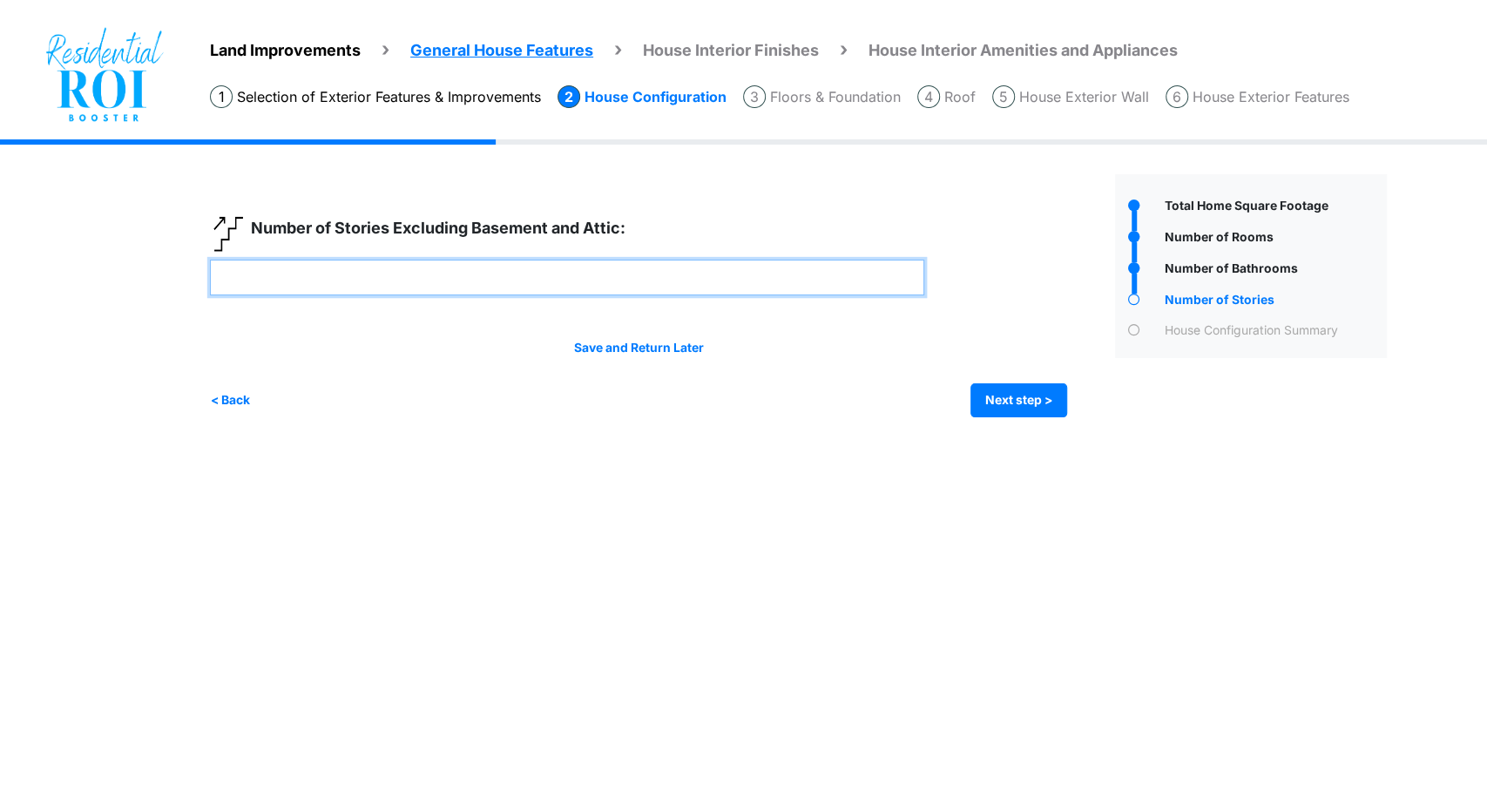
click at [430, 265] on input "number" at bounding box center [567, 277] width 715 height 35
type input "*"
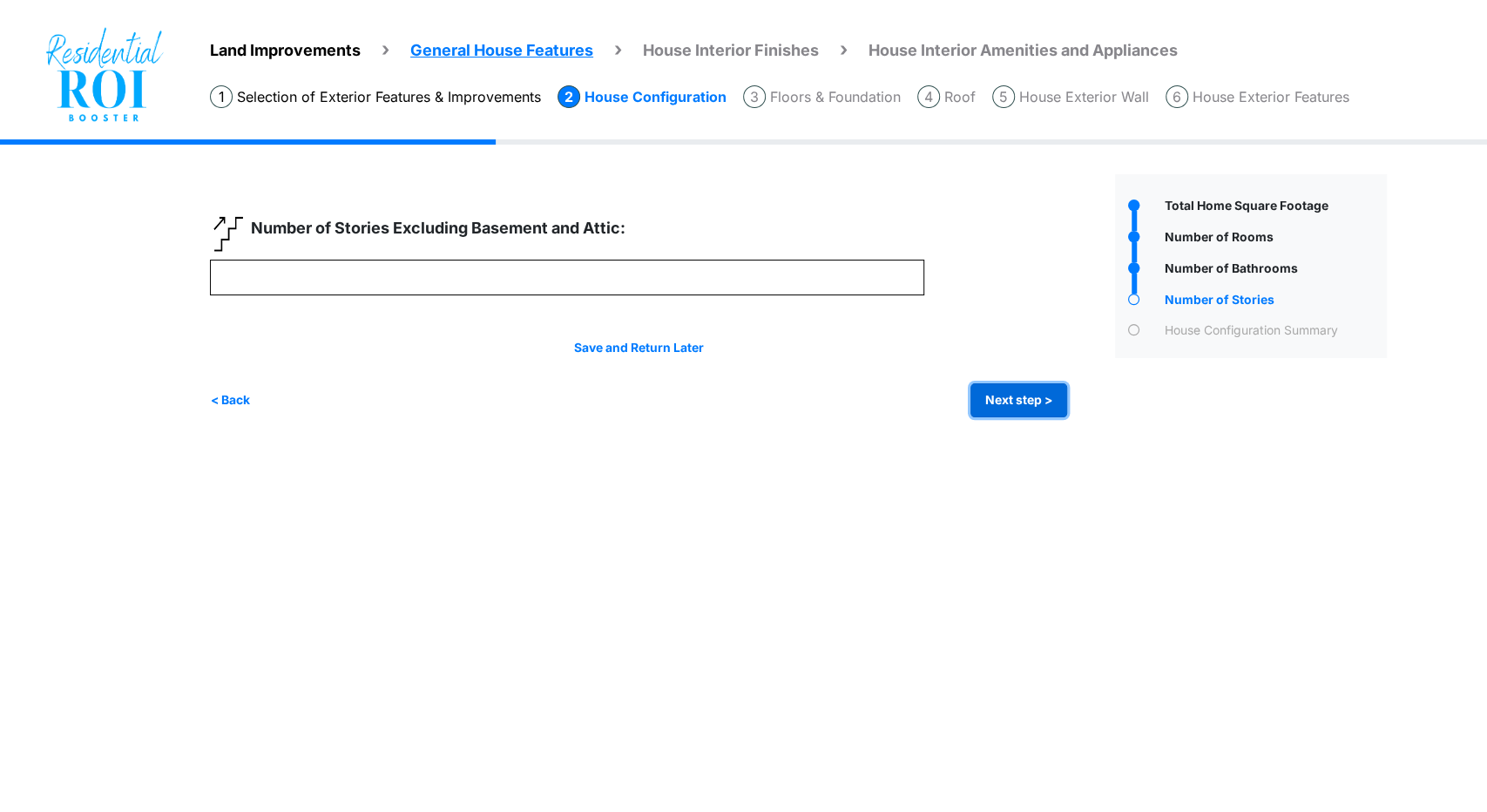
type input "*"
click at [998, 400] on button "Next step >" at bounding box center [1019, 400] width 97 height 34
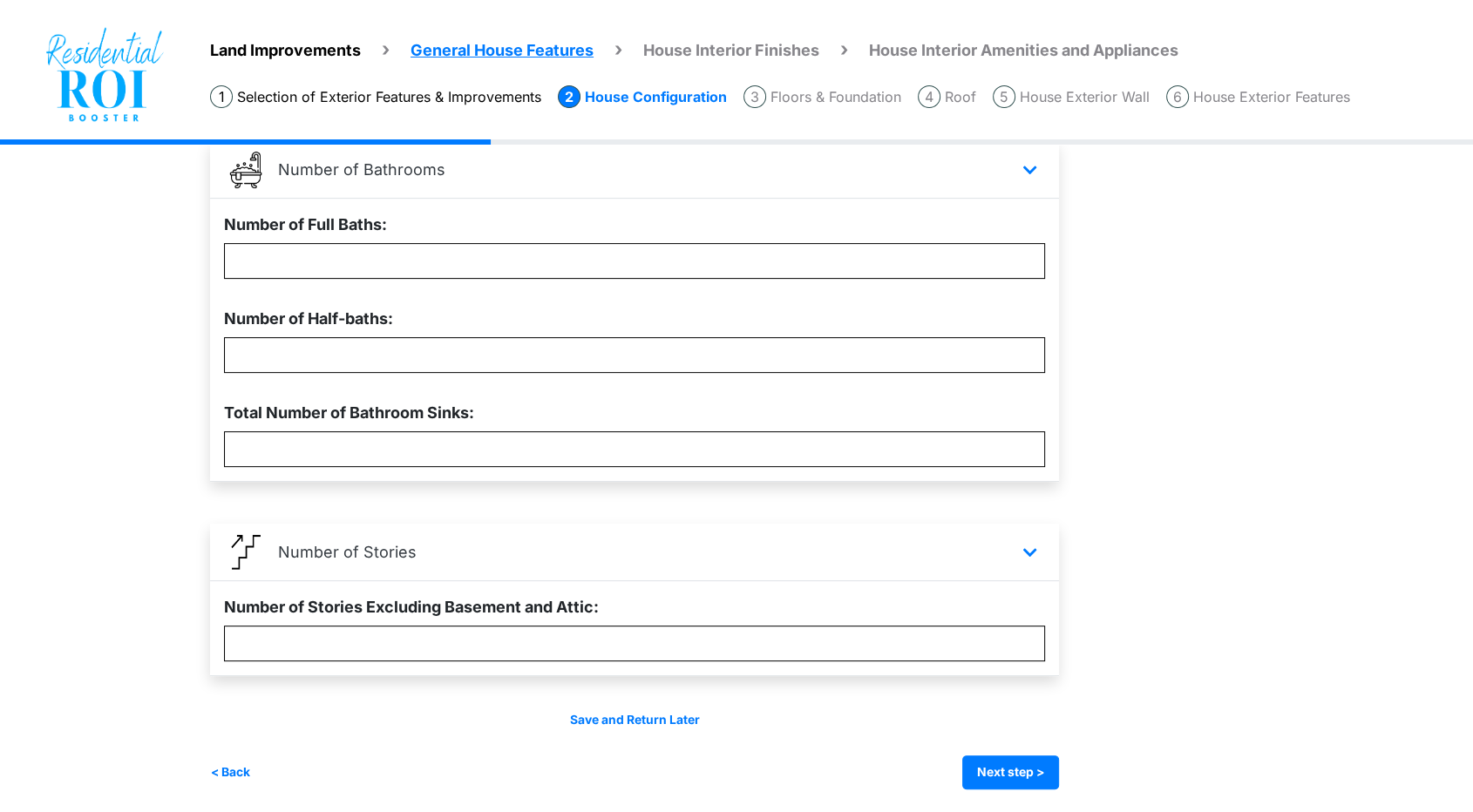
scroll to position [518, 0]
click at [1038, 772] on button "Next step >" at bounding box center [1010, 770] width 97 height 34
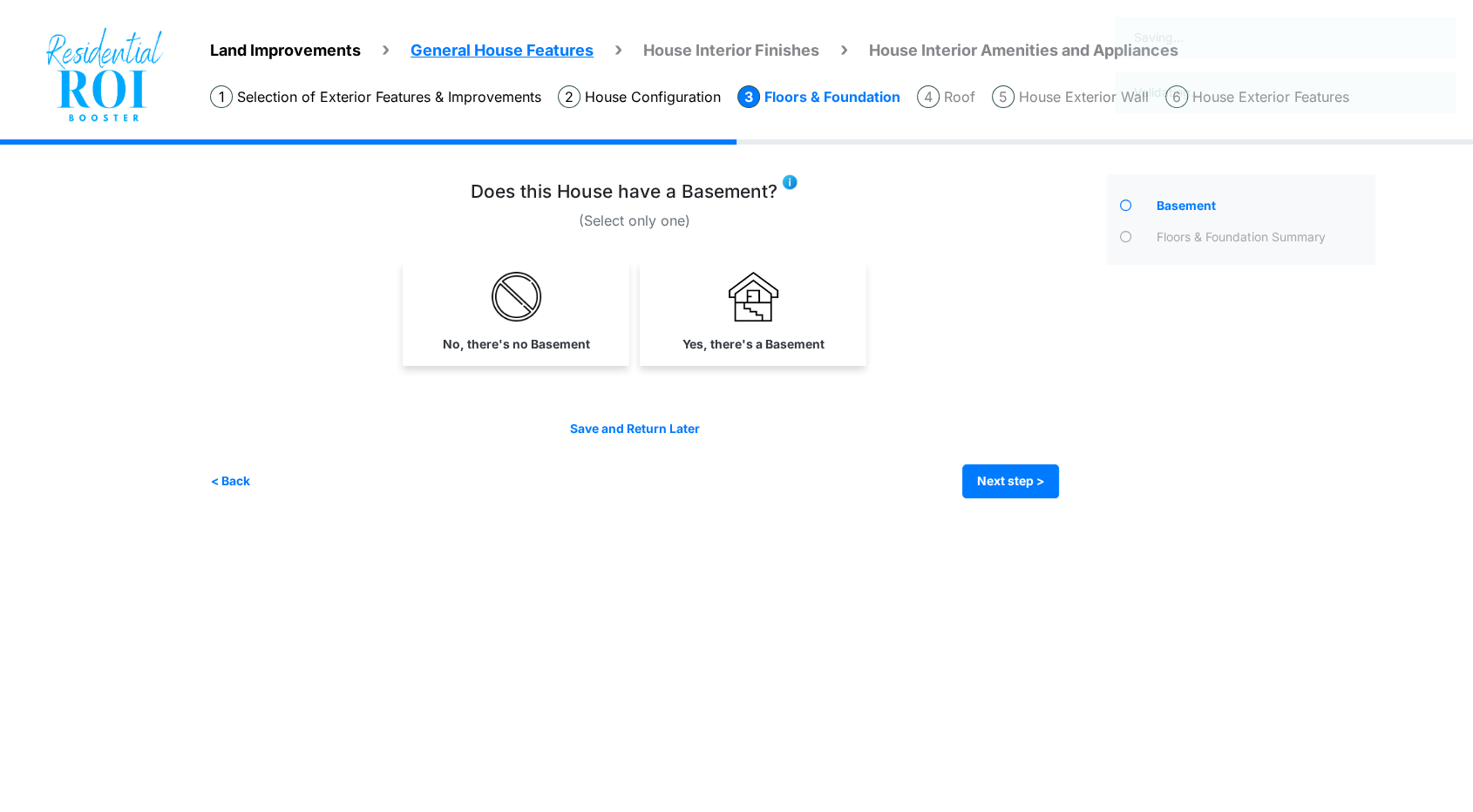
scroll to position [0, 0]
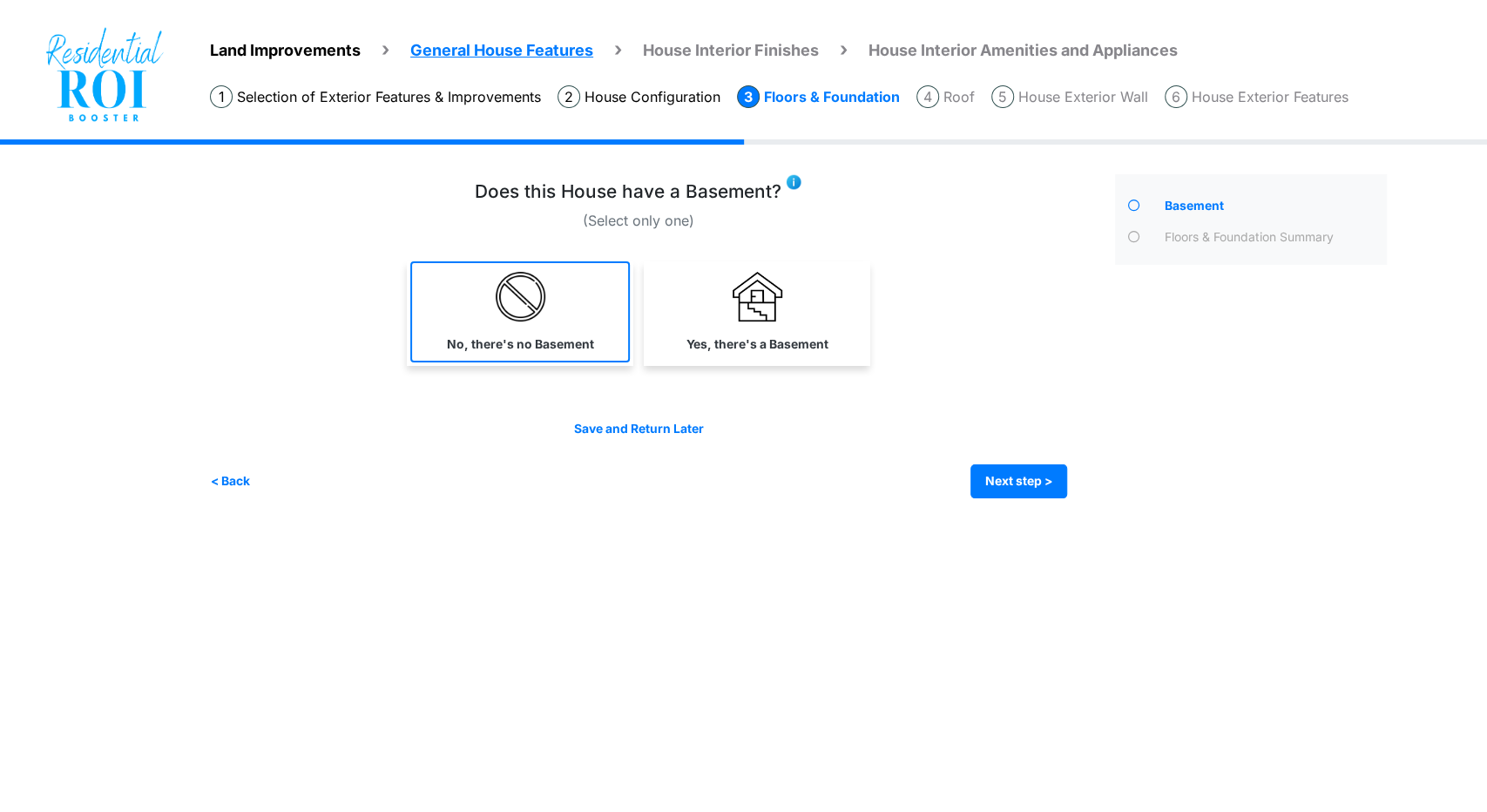
click at [528, 318] on img at bounding box center [520, 297] width 50 height 50
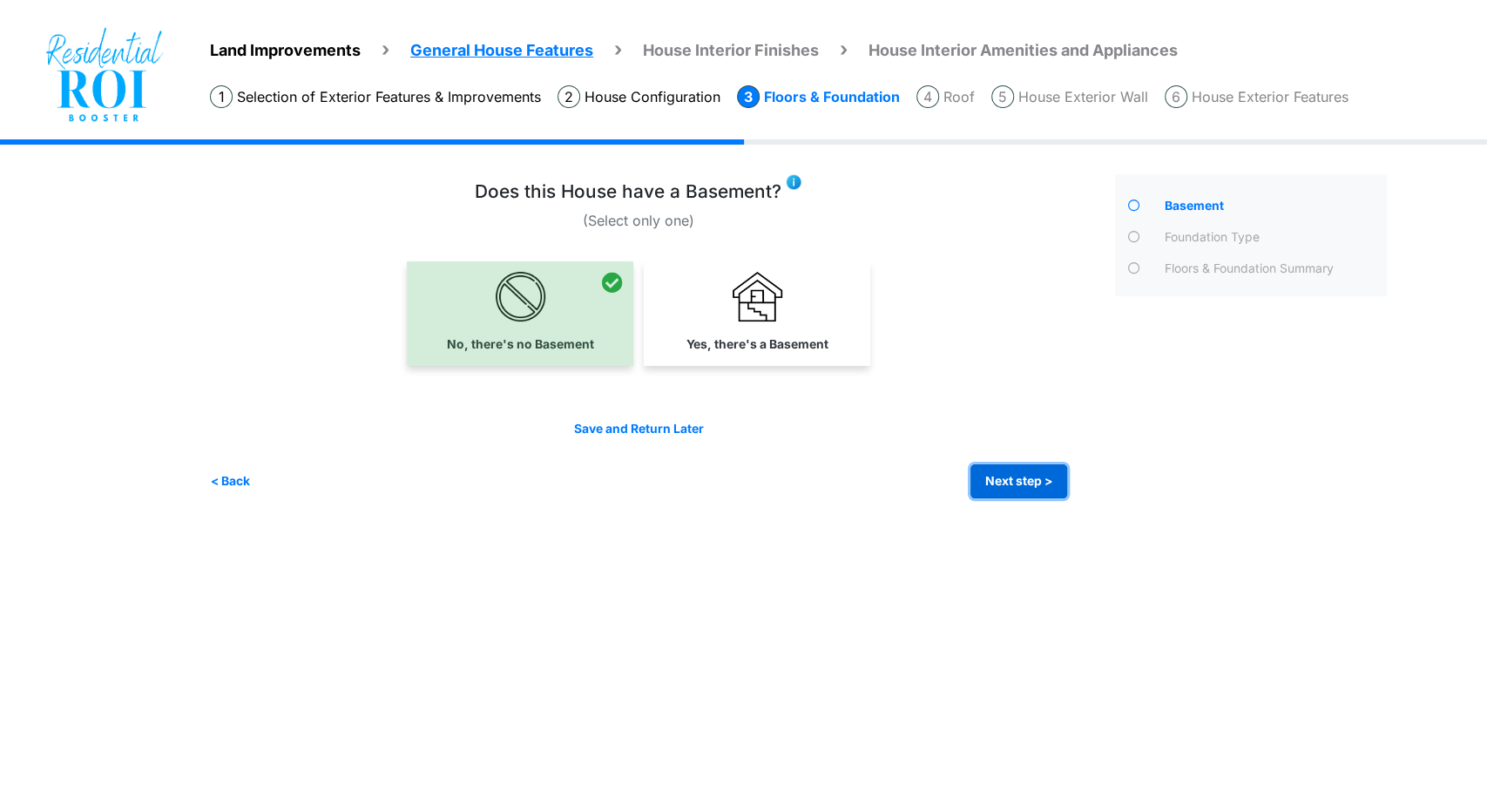
click at [1018, 472] on button "Next step >" at bounding box center [1019, 481] width 97 height 34
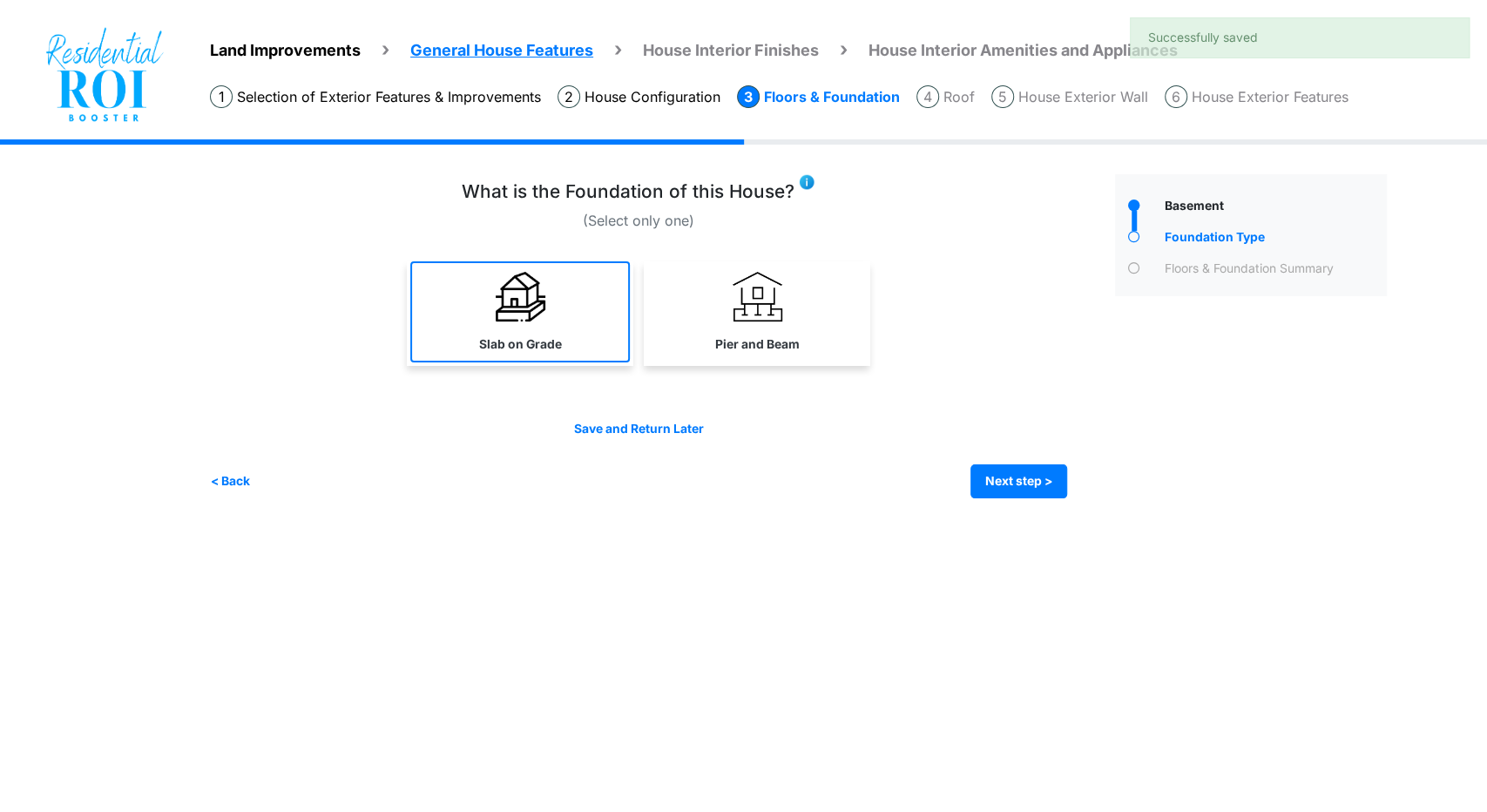
click at [504, 312] on img at bounding box center [520, 297] width 50 height 50
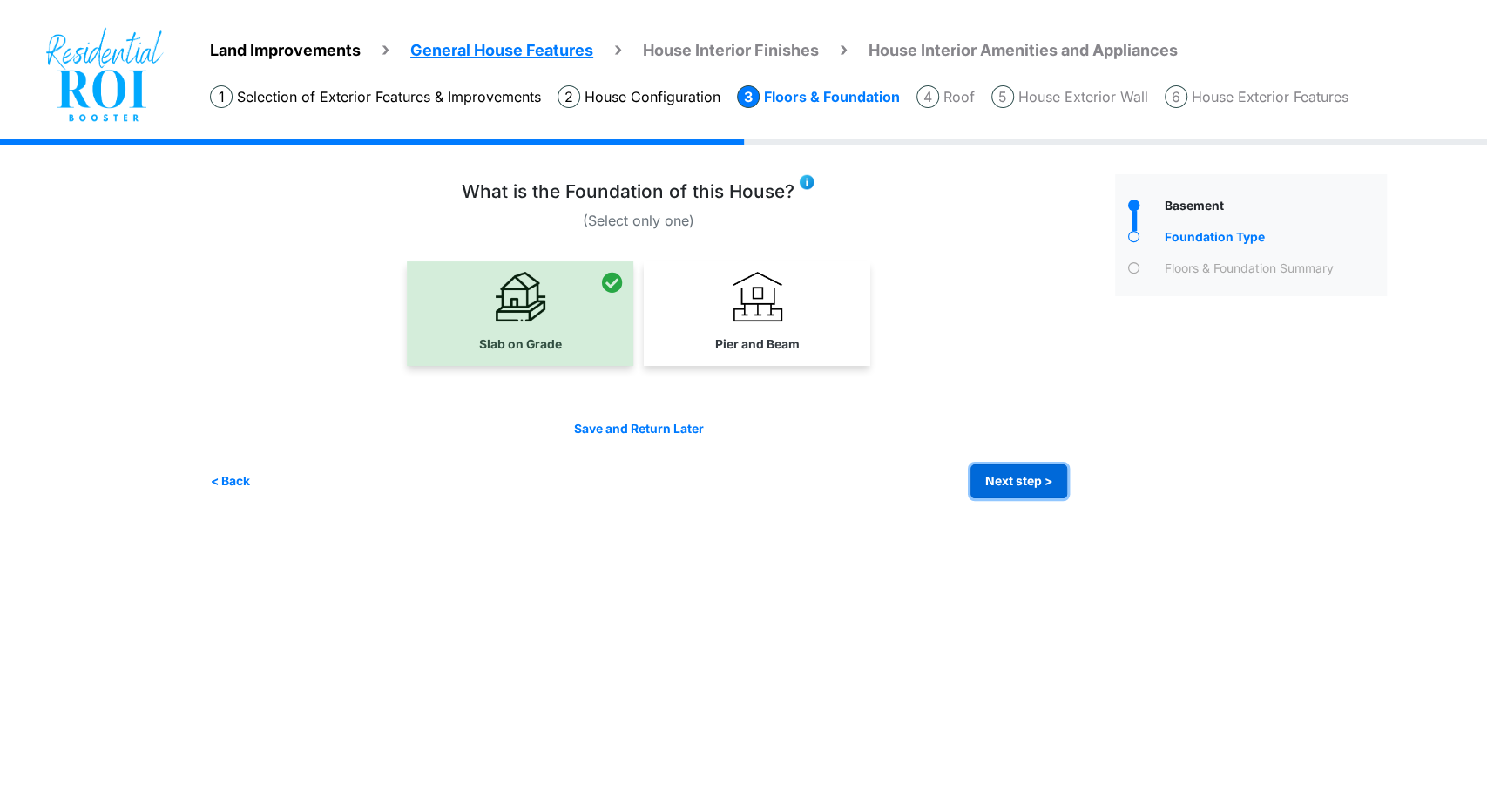
click at [1000, 475] on button "Next step >" at bounding box center [1019, 481] width 97 height 34
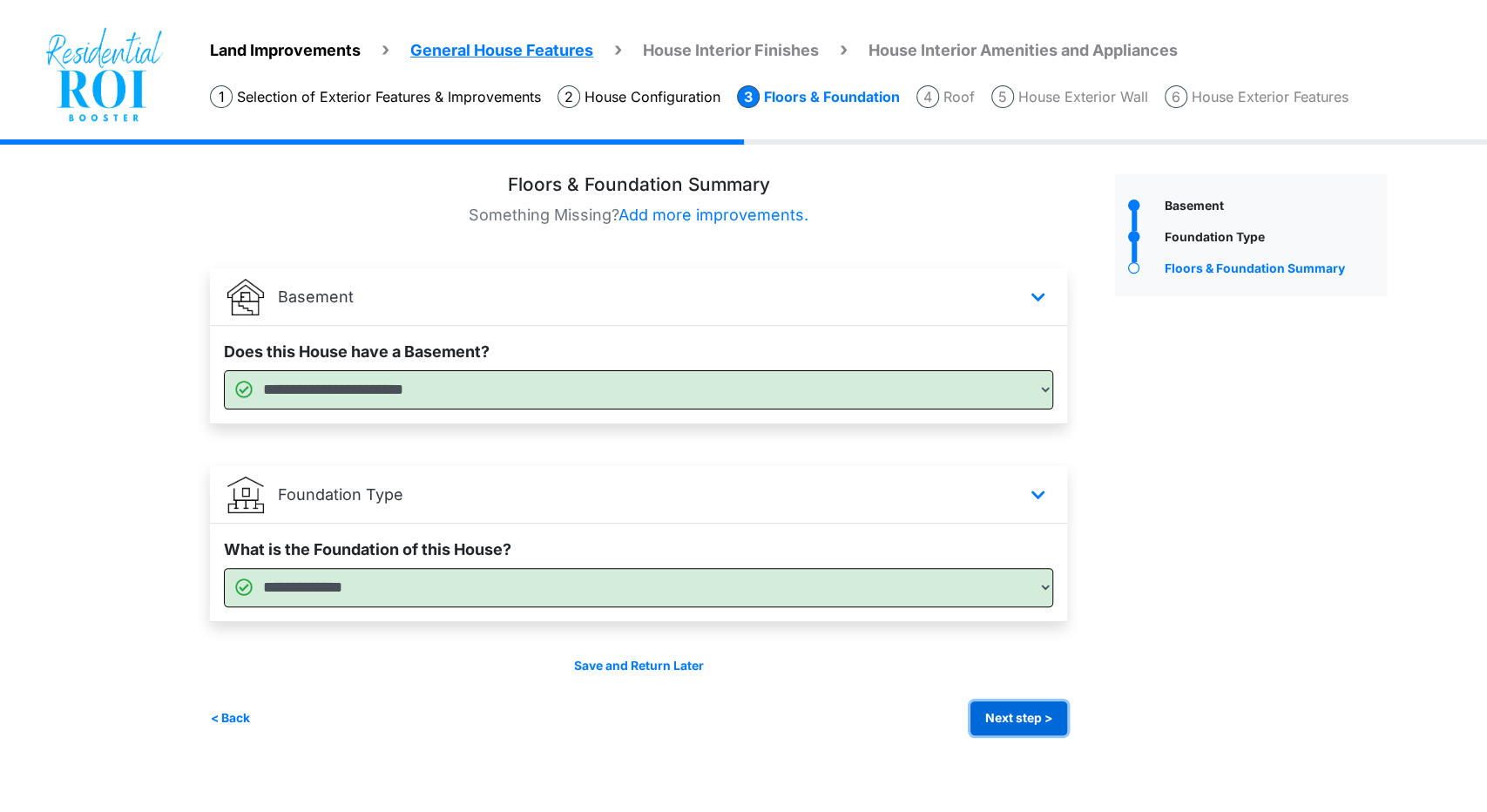
click at [998, 711] on button "Next step >" at bounding box center [1019, 718] width 97 height 34
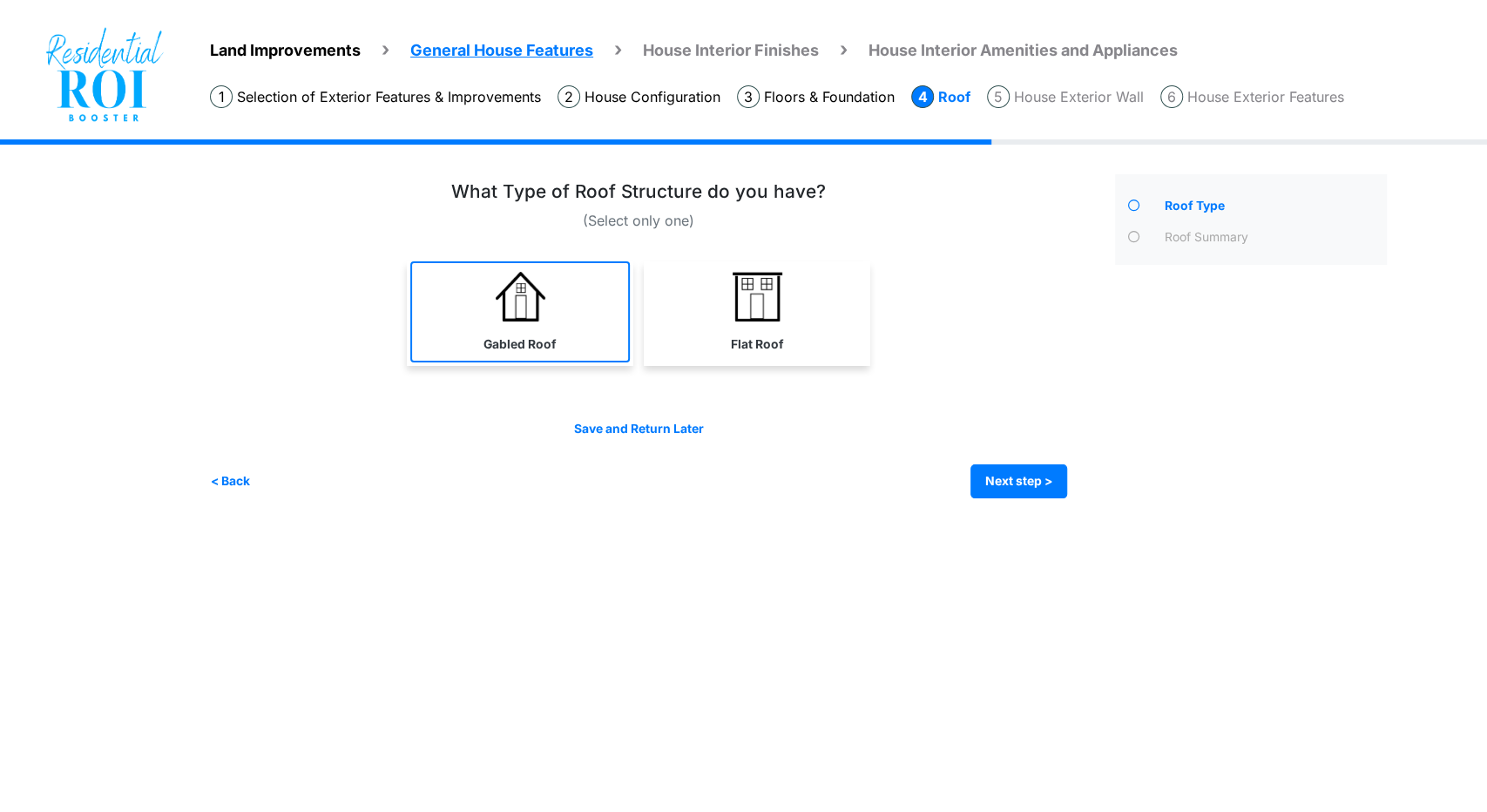
click at [559, 324] on link "Gabled Roof" at bounding box center [520, 312] width 220 height 101
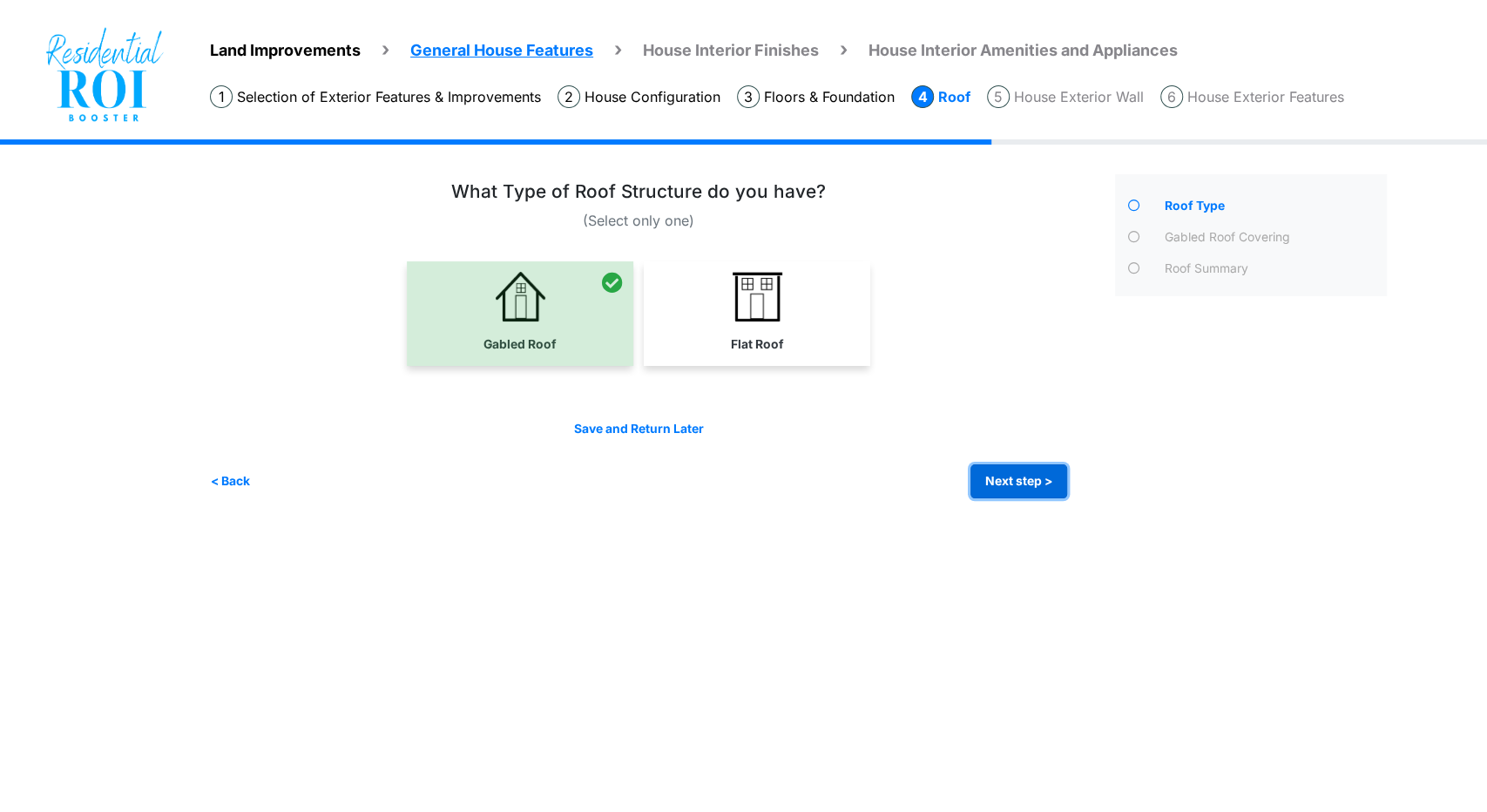
click at [1014, 480] on button "Next step >" at bounding box center [1019, 481] width 97 height 34
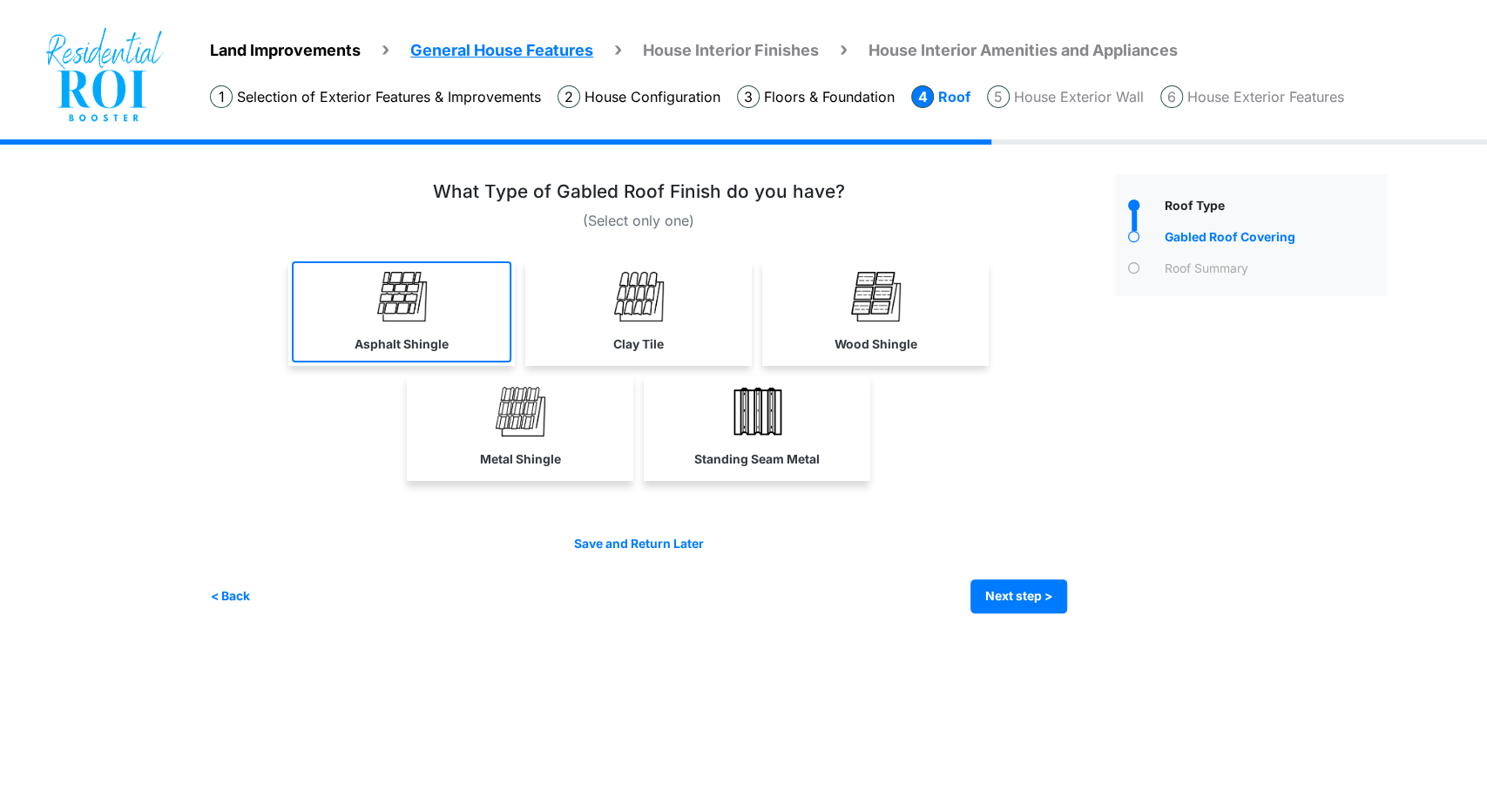
click at [404, 318] on img at bounding box center [402, 297] width 50 height 50
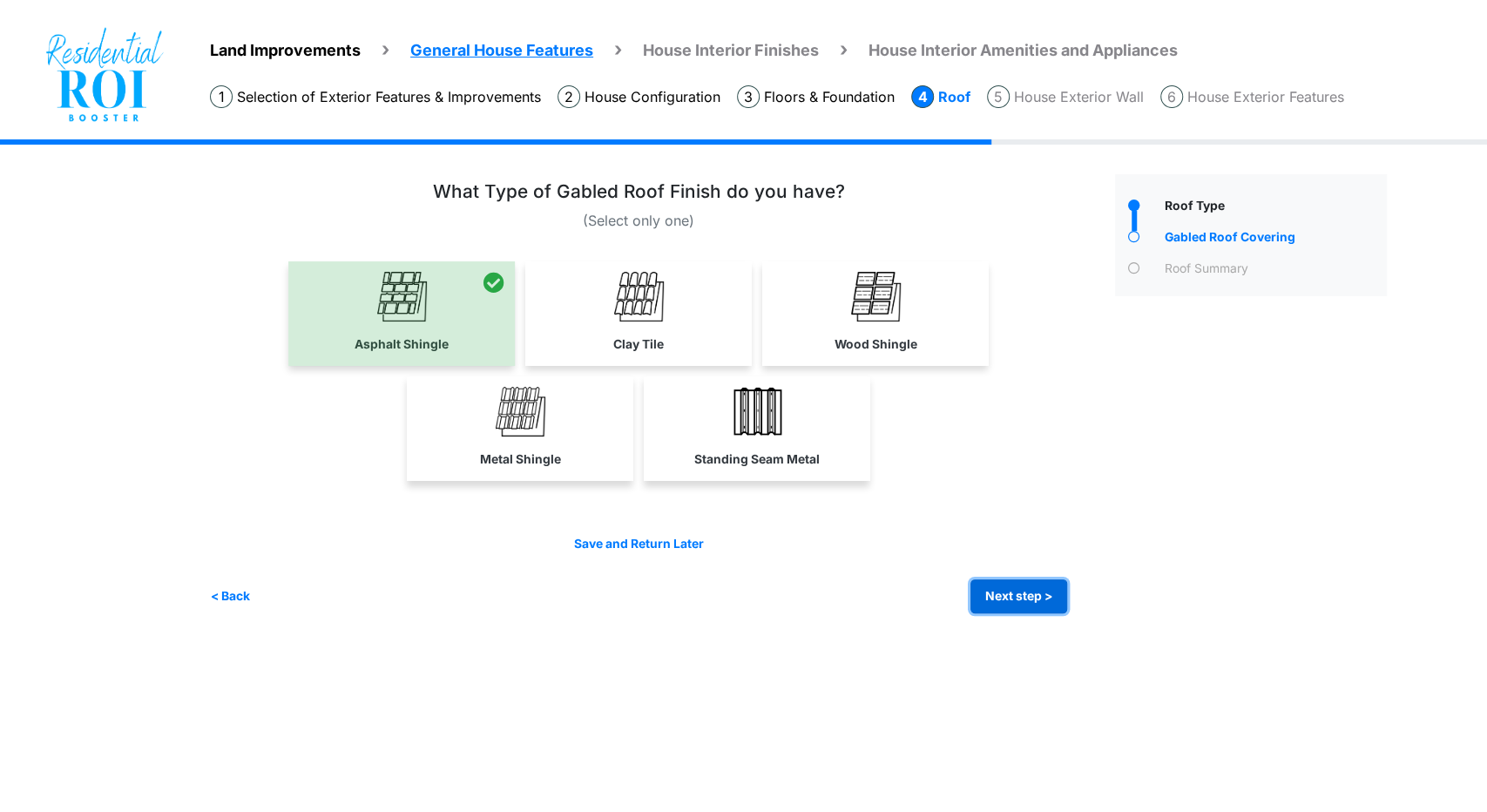
click at [993, 602] on button "Next step >" at bounding box center [1019, 596] width 97 height 34
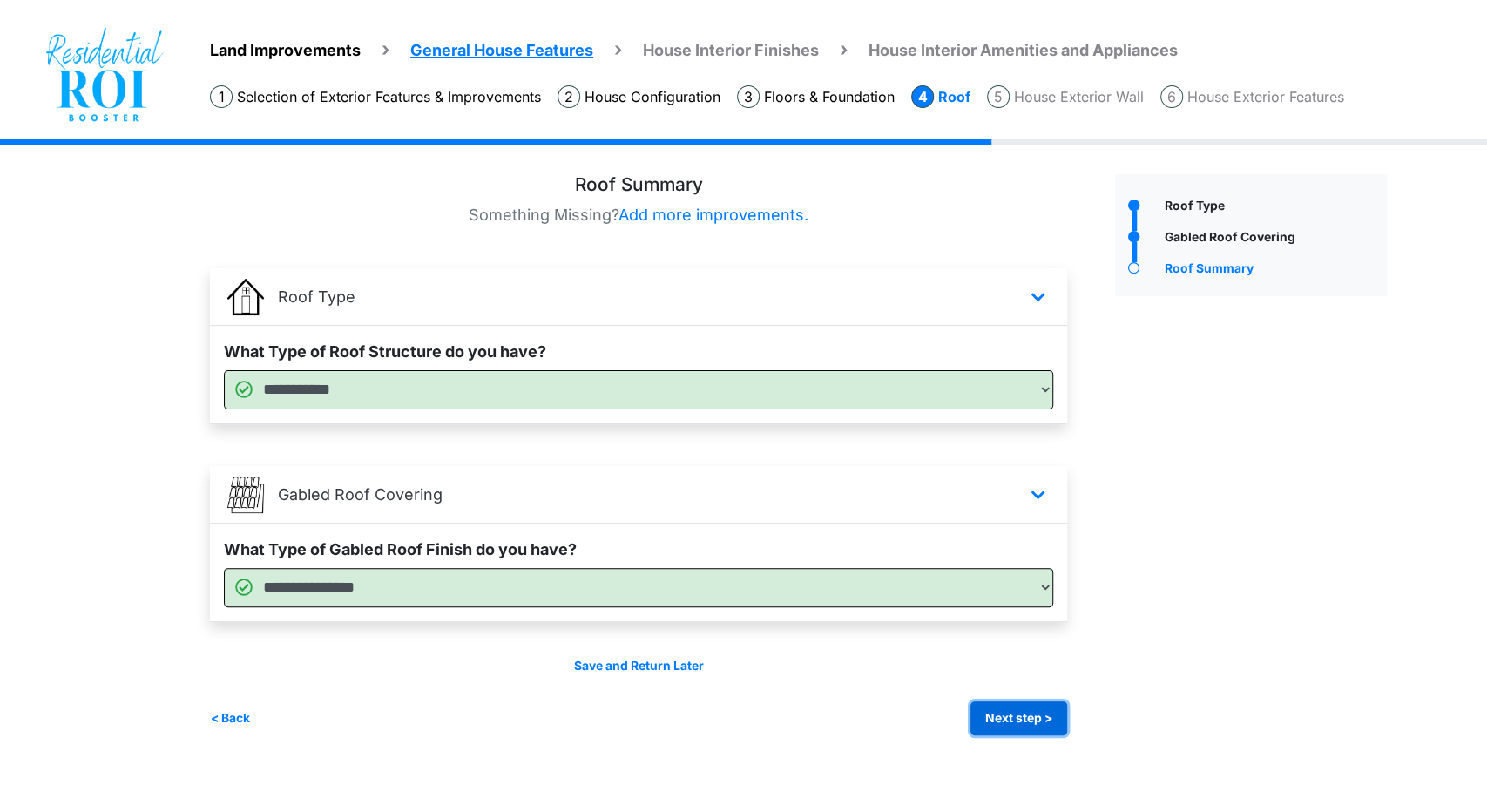
click at [1030, 715] on button "Next step >" at bounding box center [1019, 718] width 97 height 34
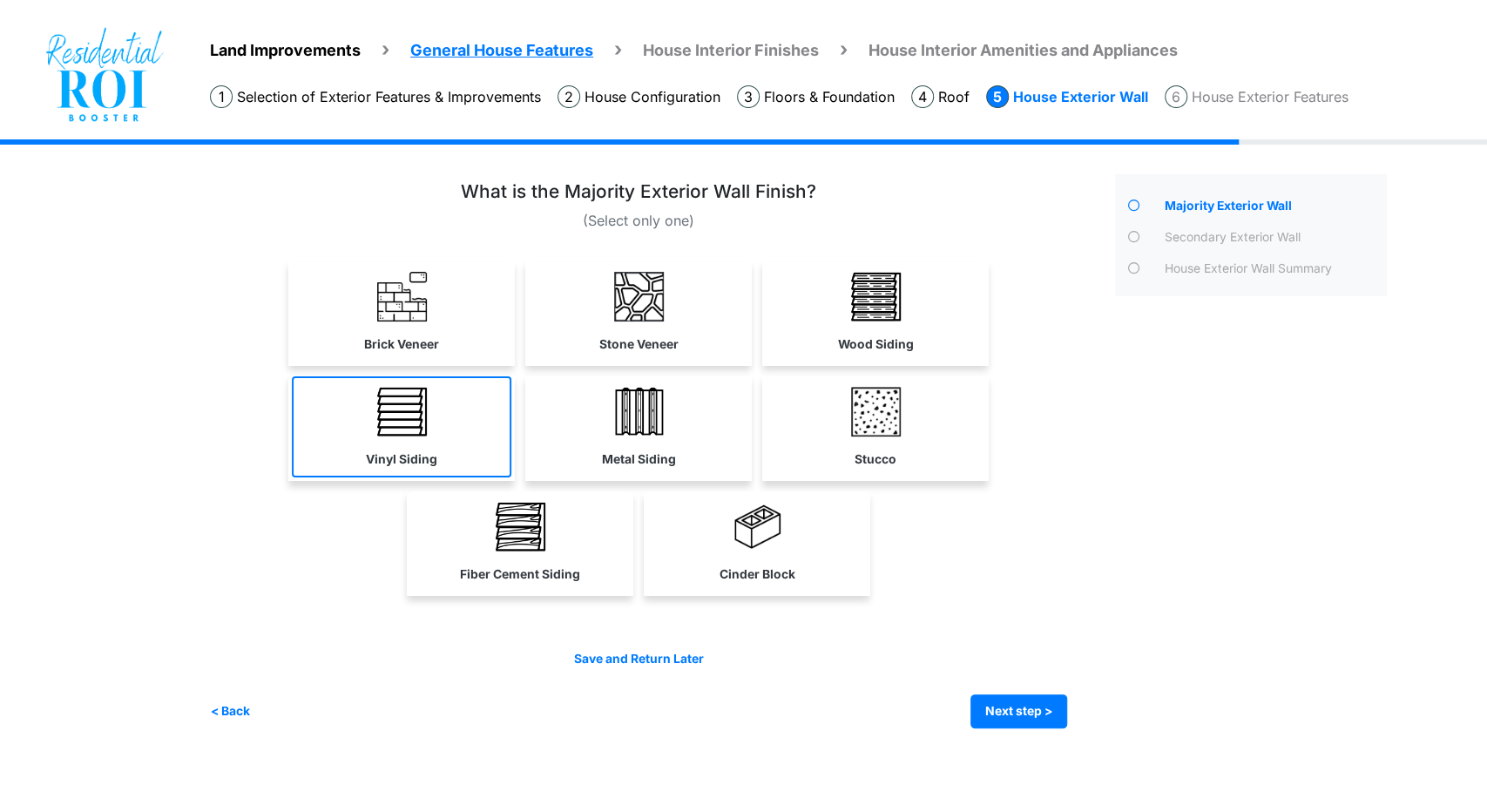
click at [430, 428] on link "Vinyl Siding" at bounding box center [402, 427] width 220 height 101
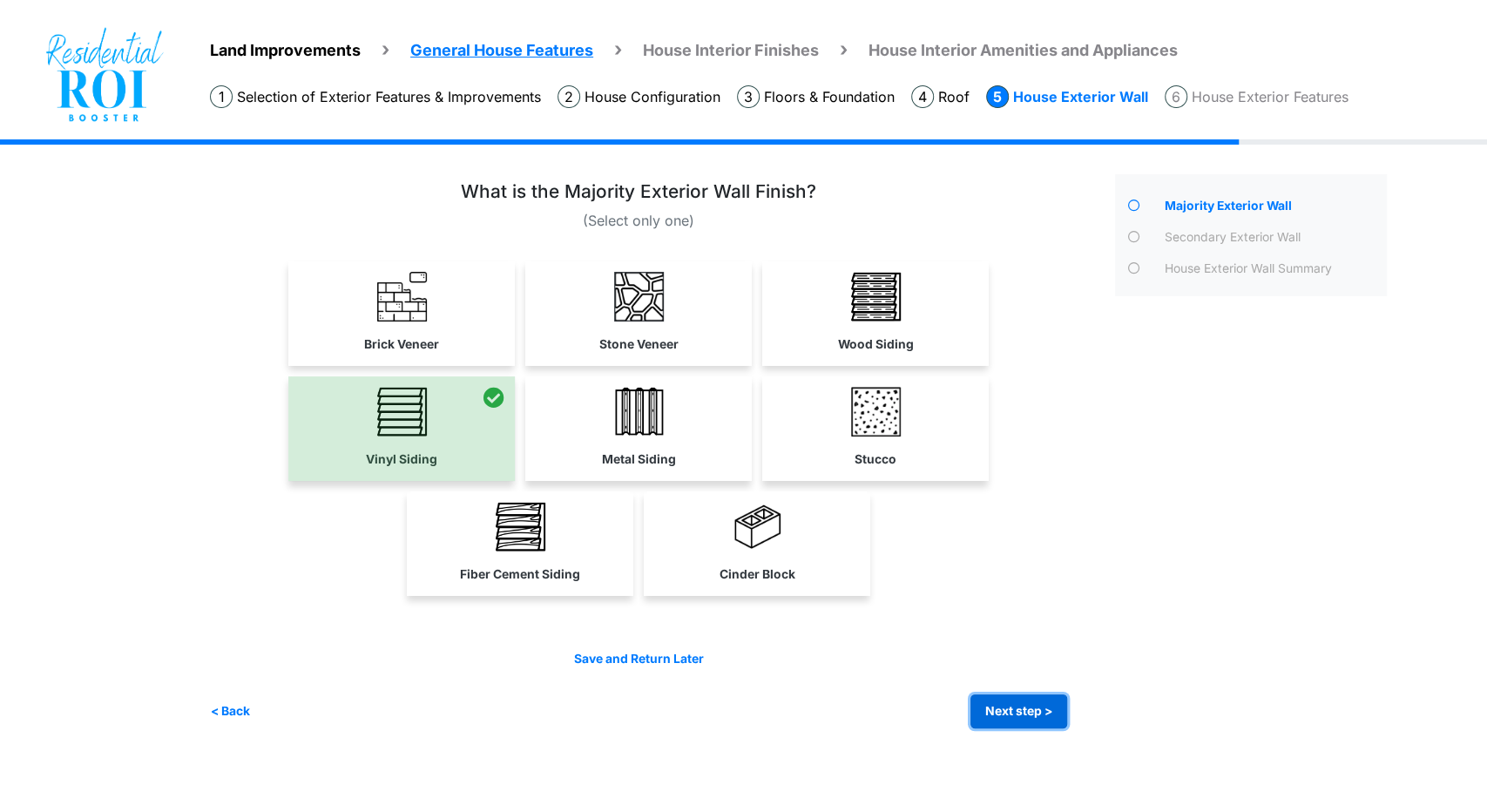
click at [1040, 716] on button "Next step >" at bounding box center [1019, 711] width 97 height 34
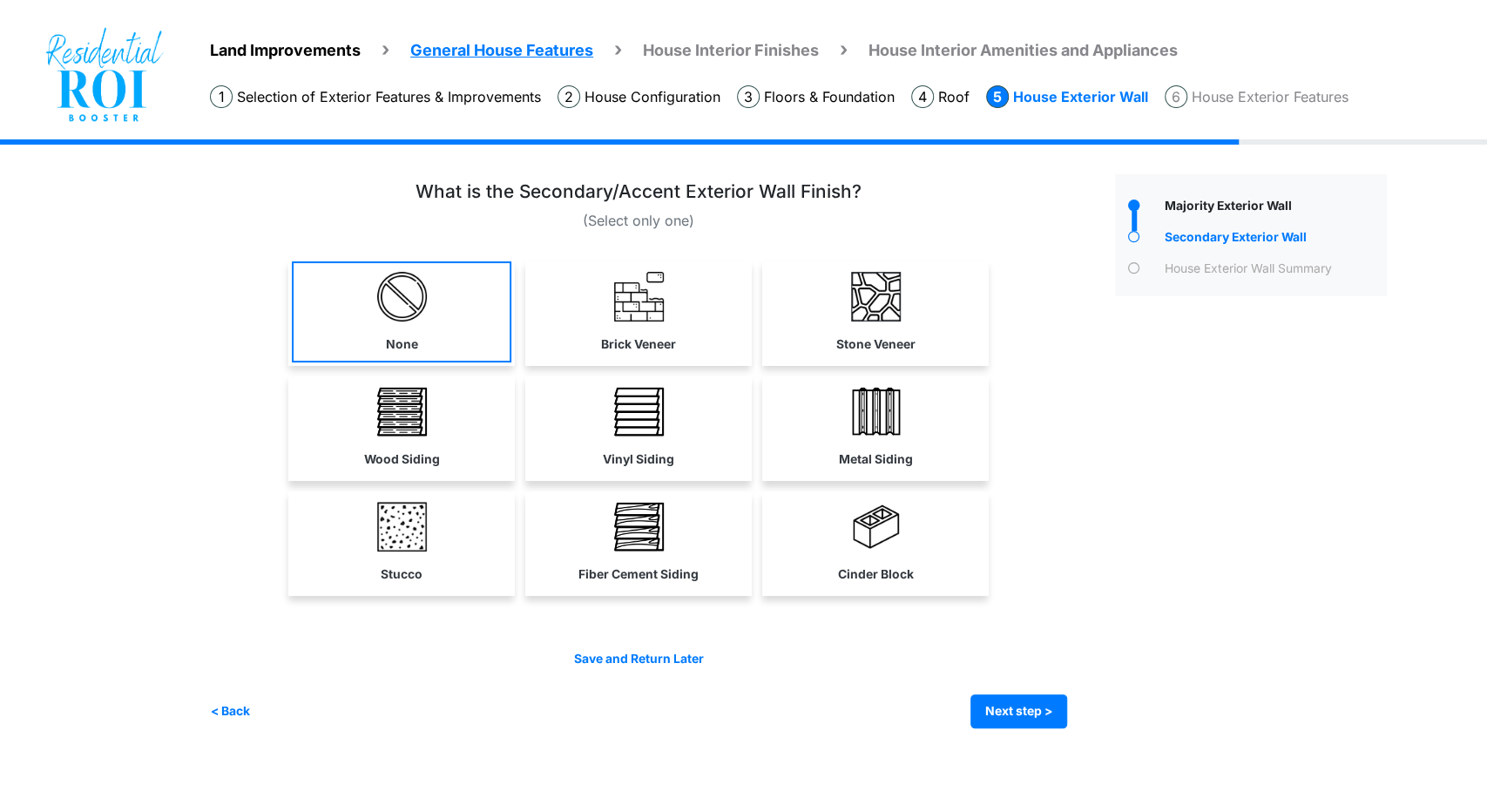
click at [495, 326] on link "None" at bounding box center [402, 312] width 220 height 101
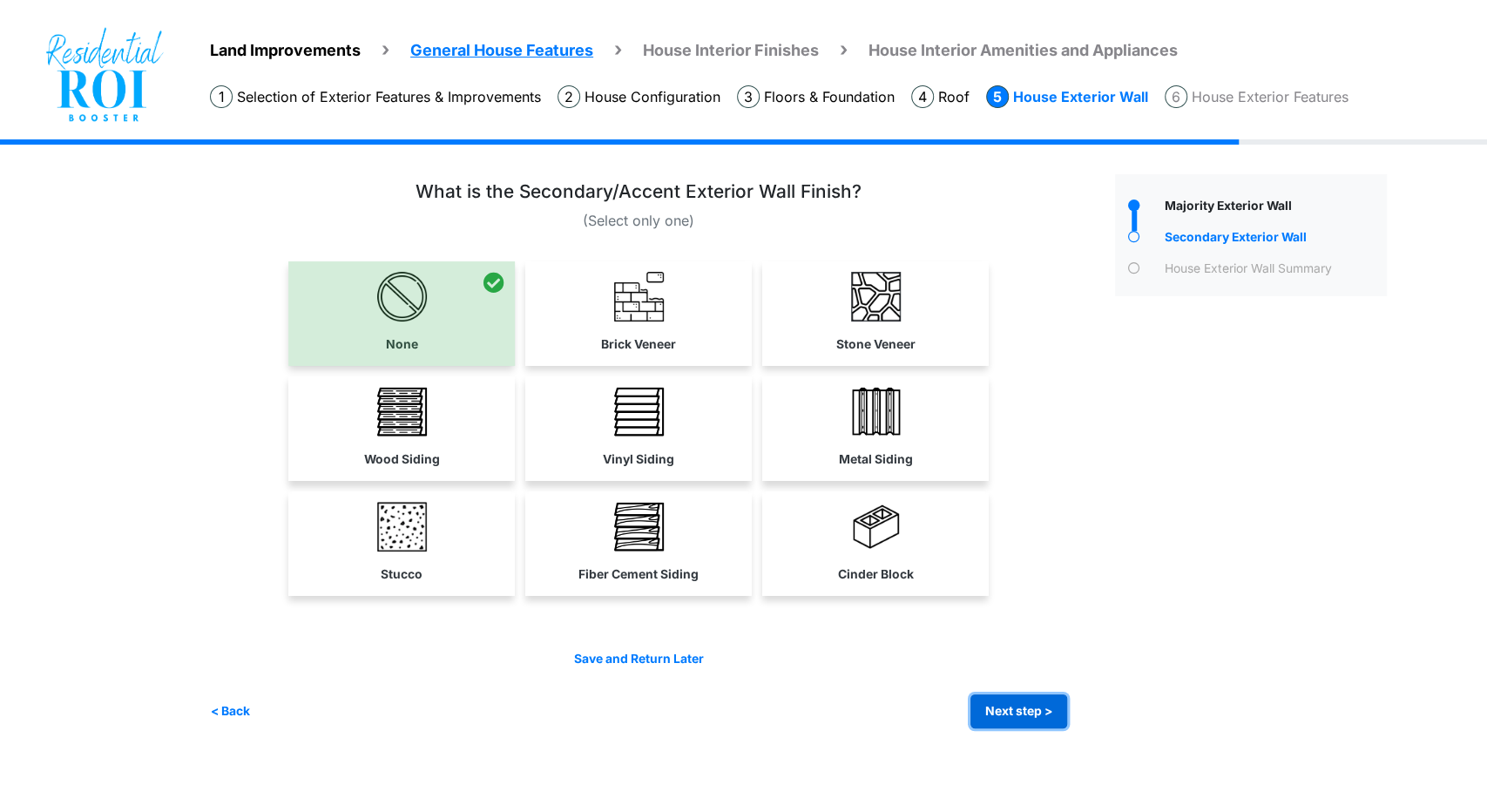
click at [1045, 725] on button "Next step >" at bounding box center [1019, 711] width 97 height 34
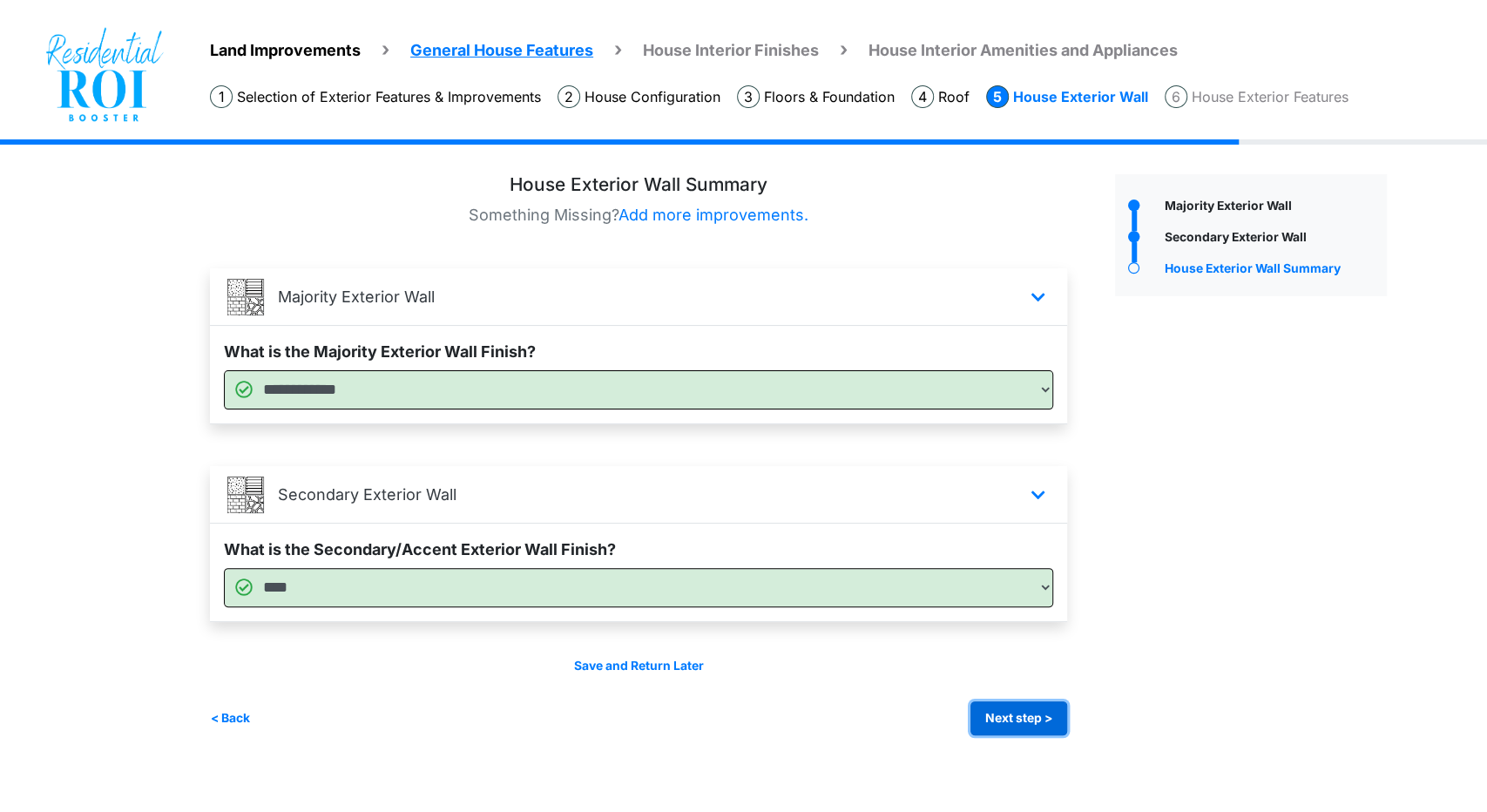
click at [1042, 708] on button "Next step >" at bounding box center [1019, 718] width 97 height 34
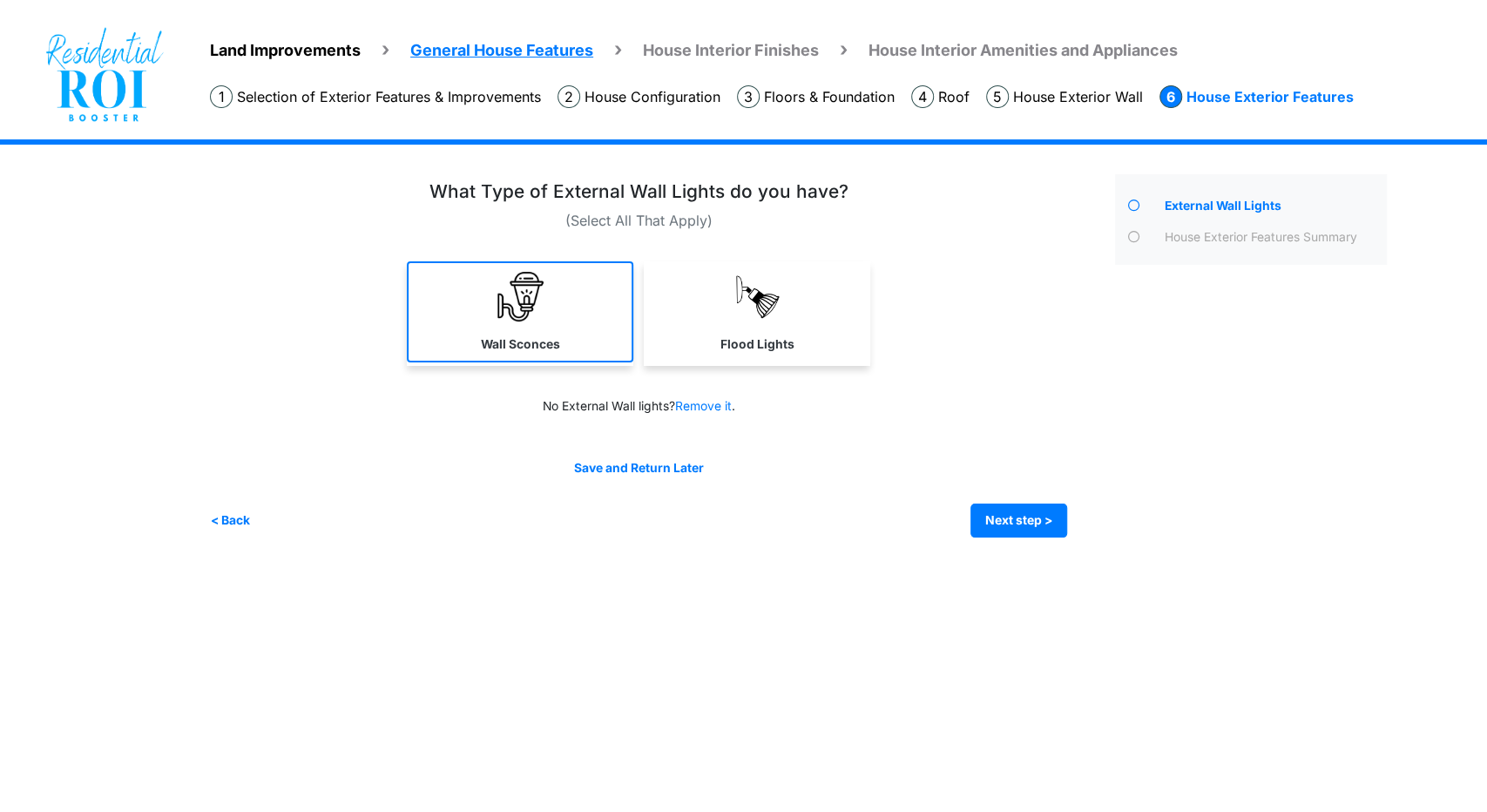
click at [552, 339] on label "Wall Sconces" at bounding box center [520, 344] width 79 height 19
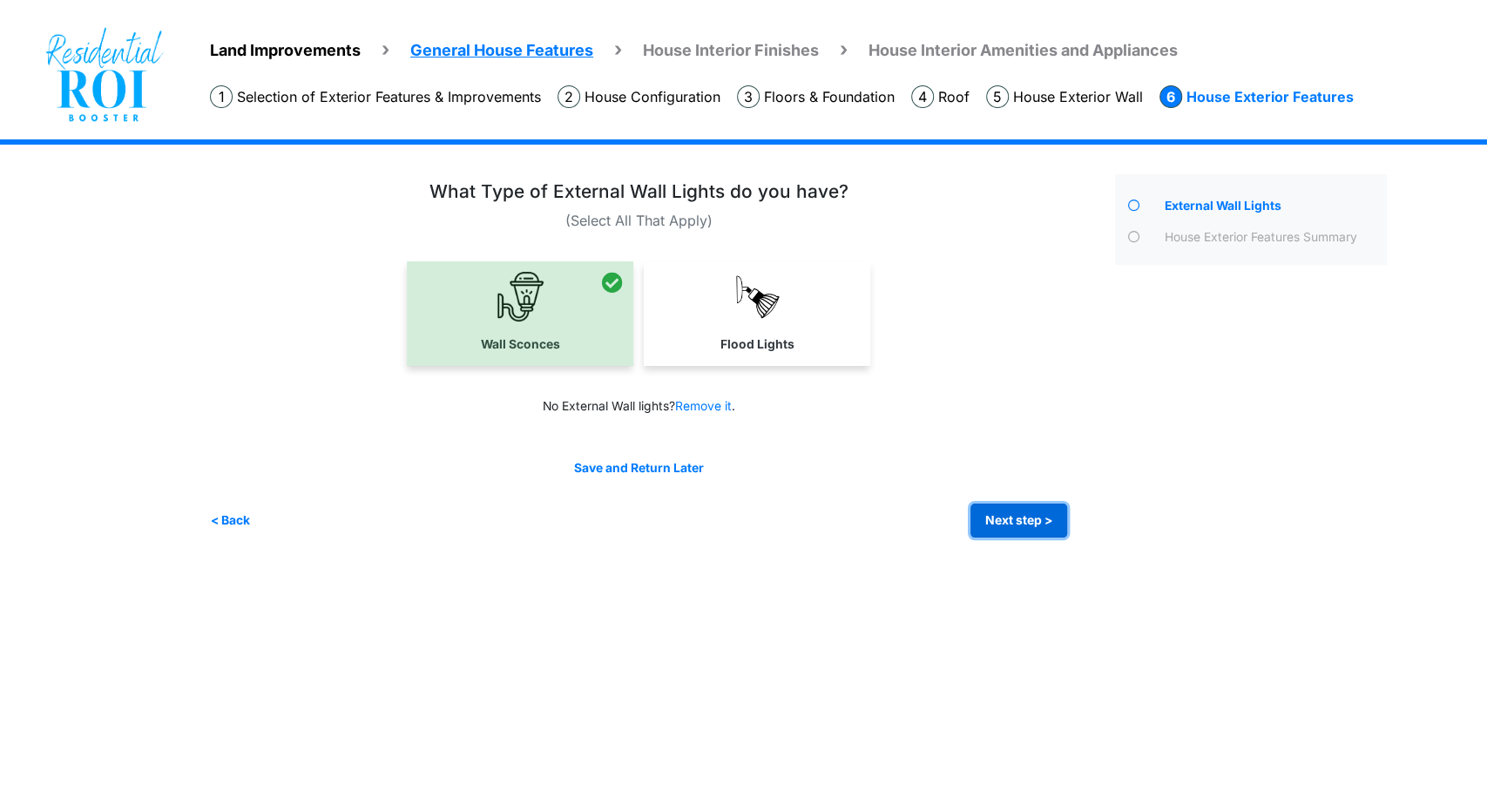
click at [1051, 520] on button "Next step >" at bounding box center [1019, 520] width 97 height 34
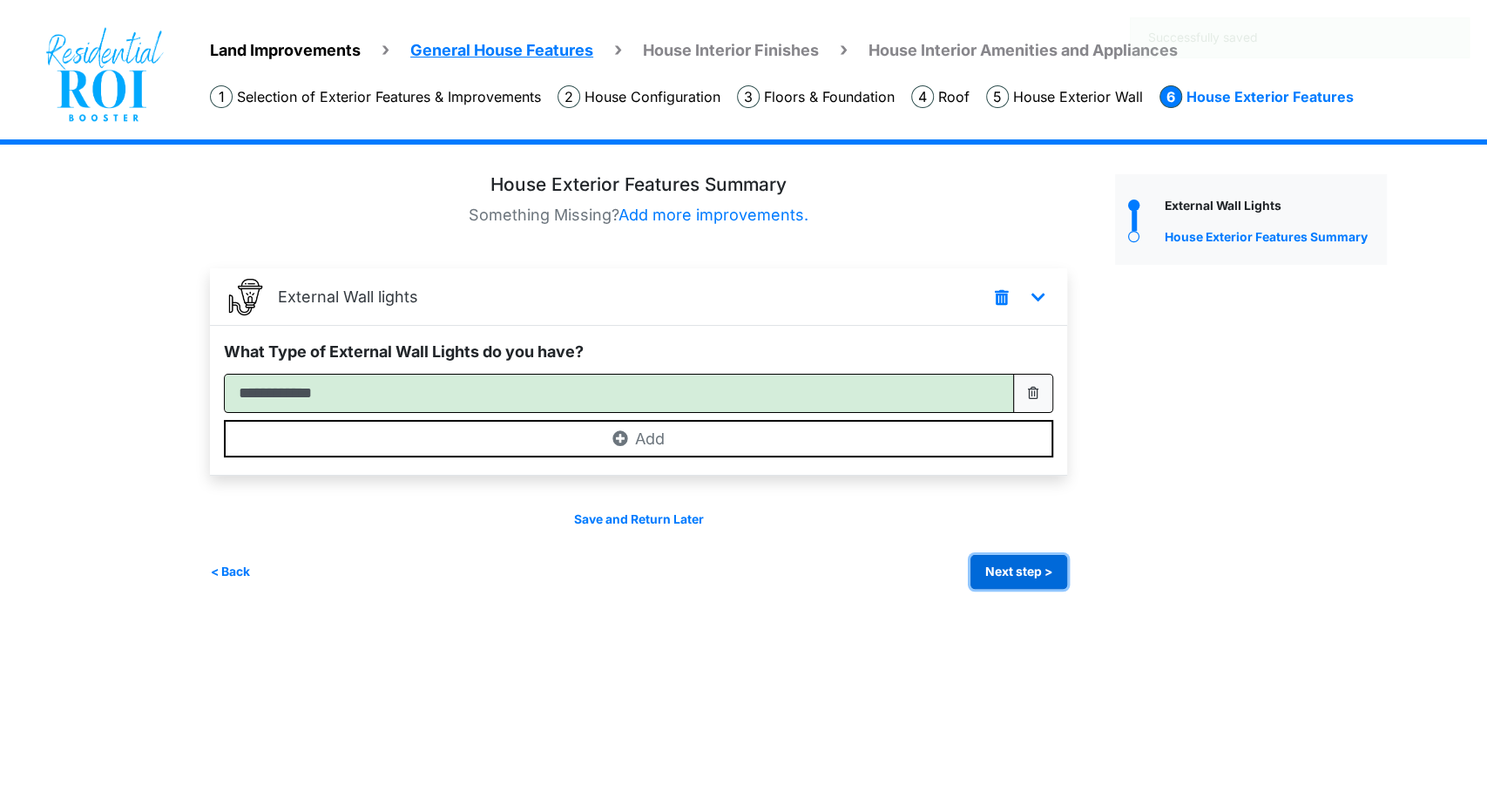
click at [1037, 570] on button "Next step >" at bounding box center [1019, 572] width 97 height 34
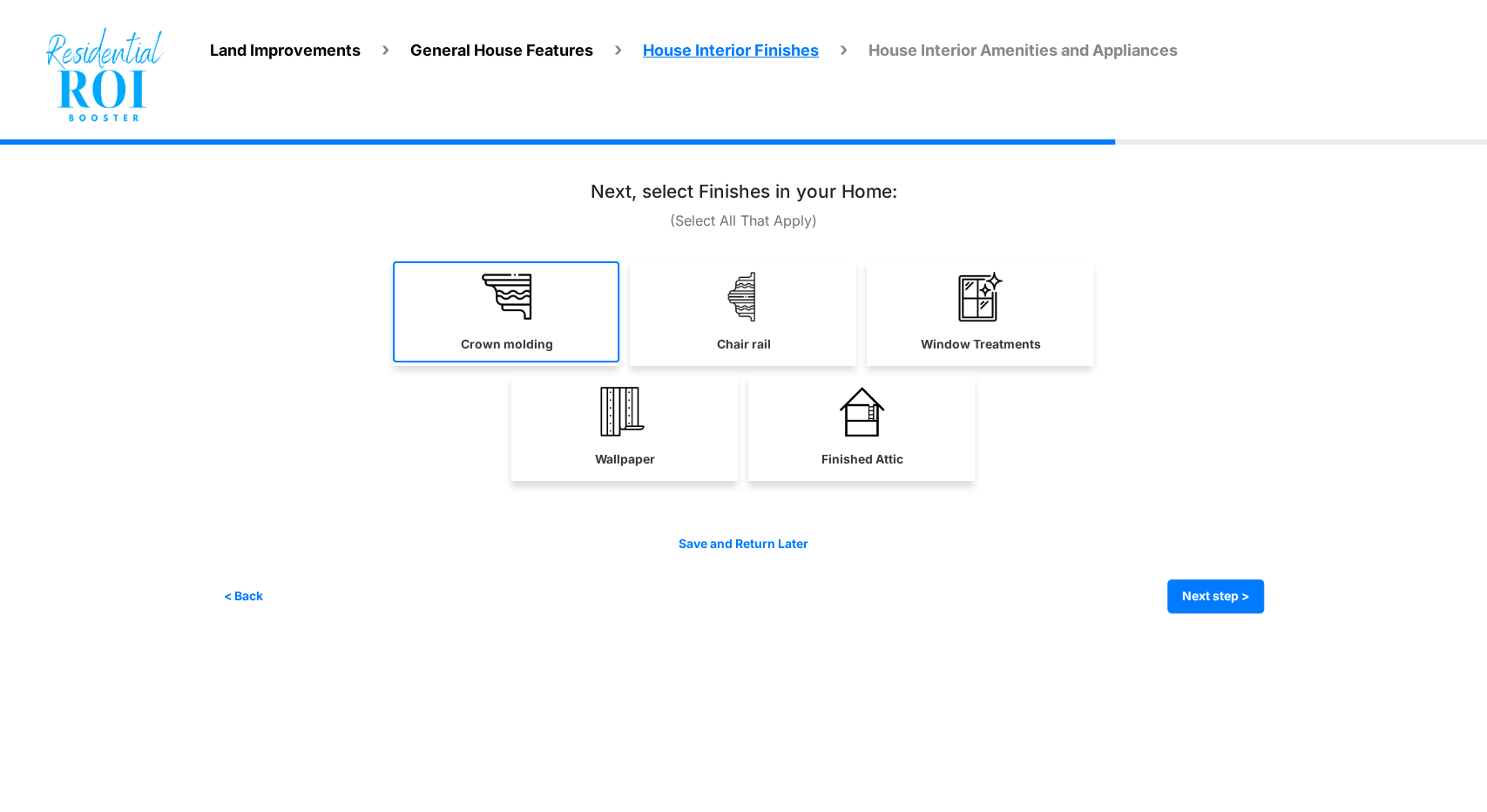
click at [486, 324] on link "Crown molding" at bounding box center [505, 312] width 226 height 101
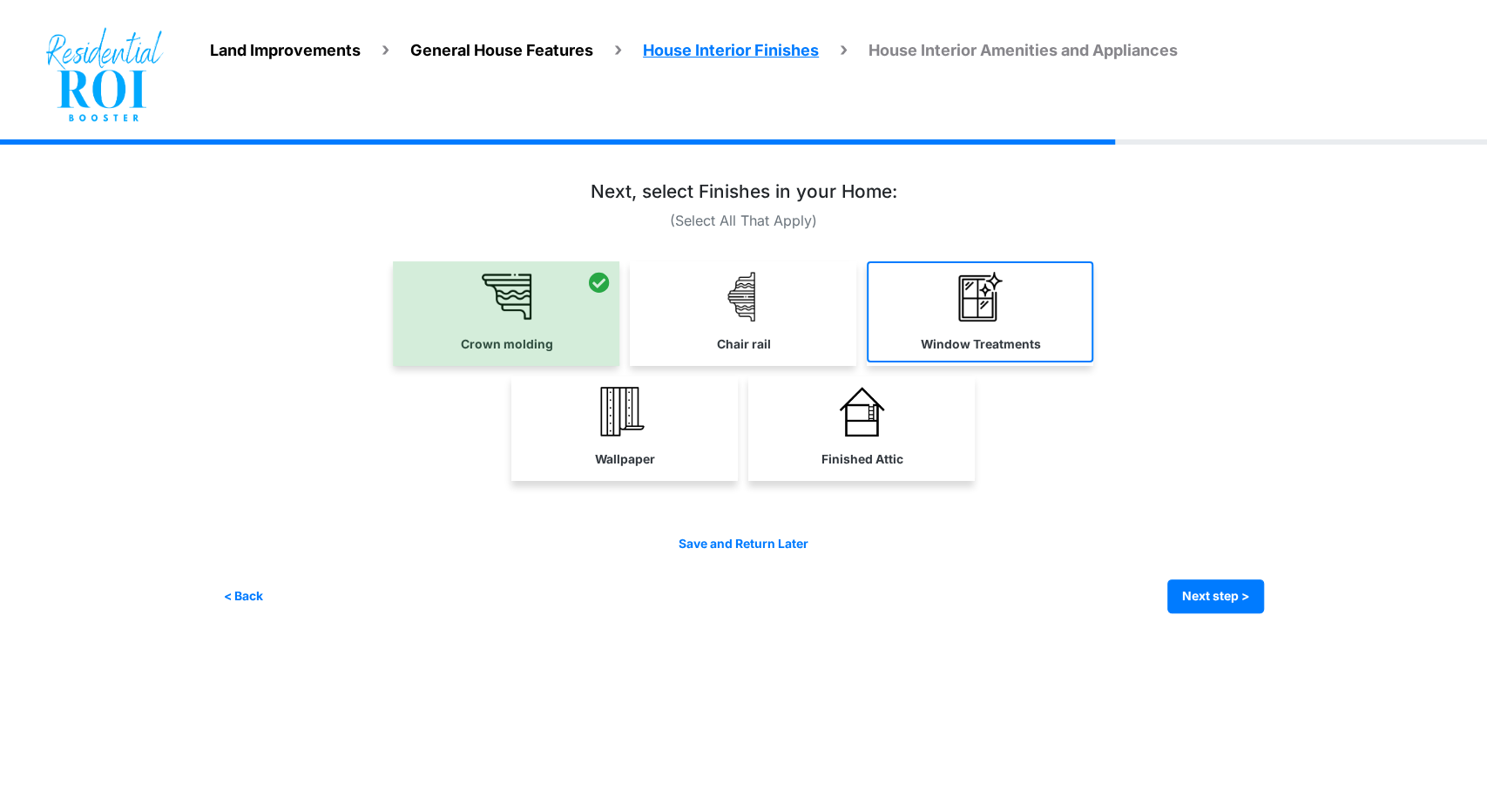
click at [943, 324] on link "Window Treatments" at bounding box center [980, 312] width 226 height 101
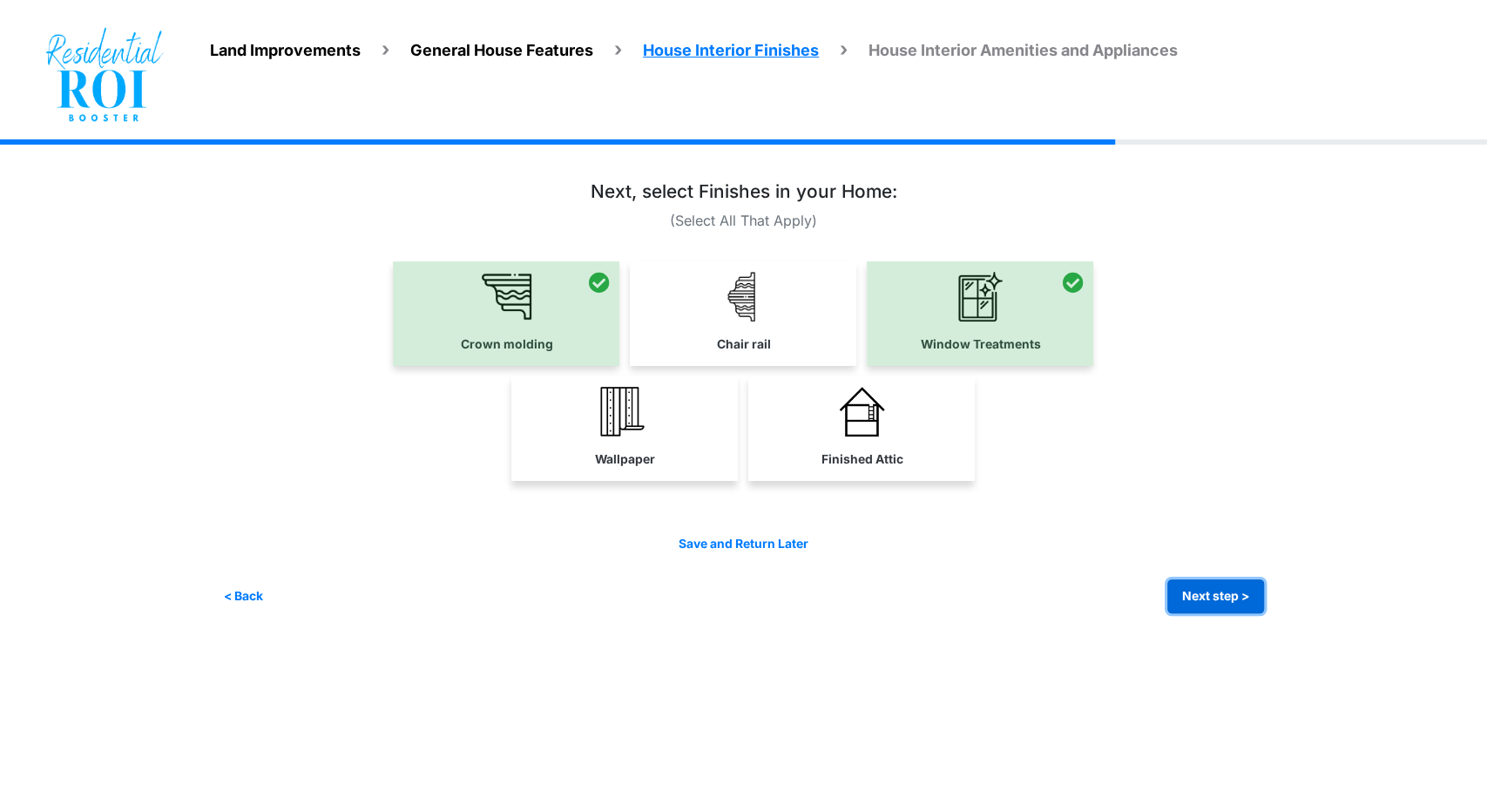
click at [1203, 602] on button "Next step >" at bounding box center [1216, 596] width 97 height 34
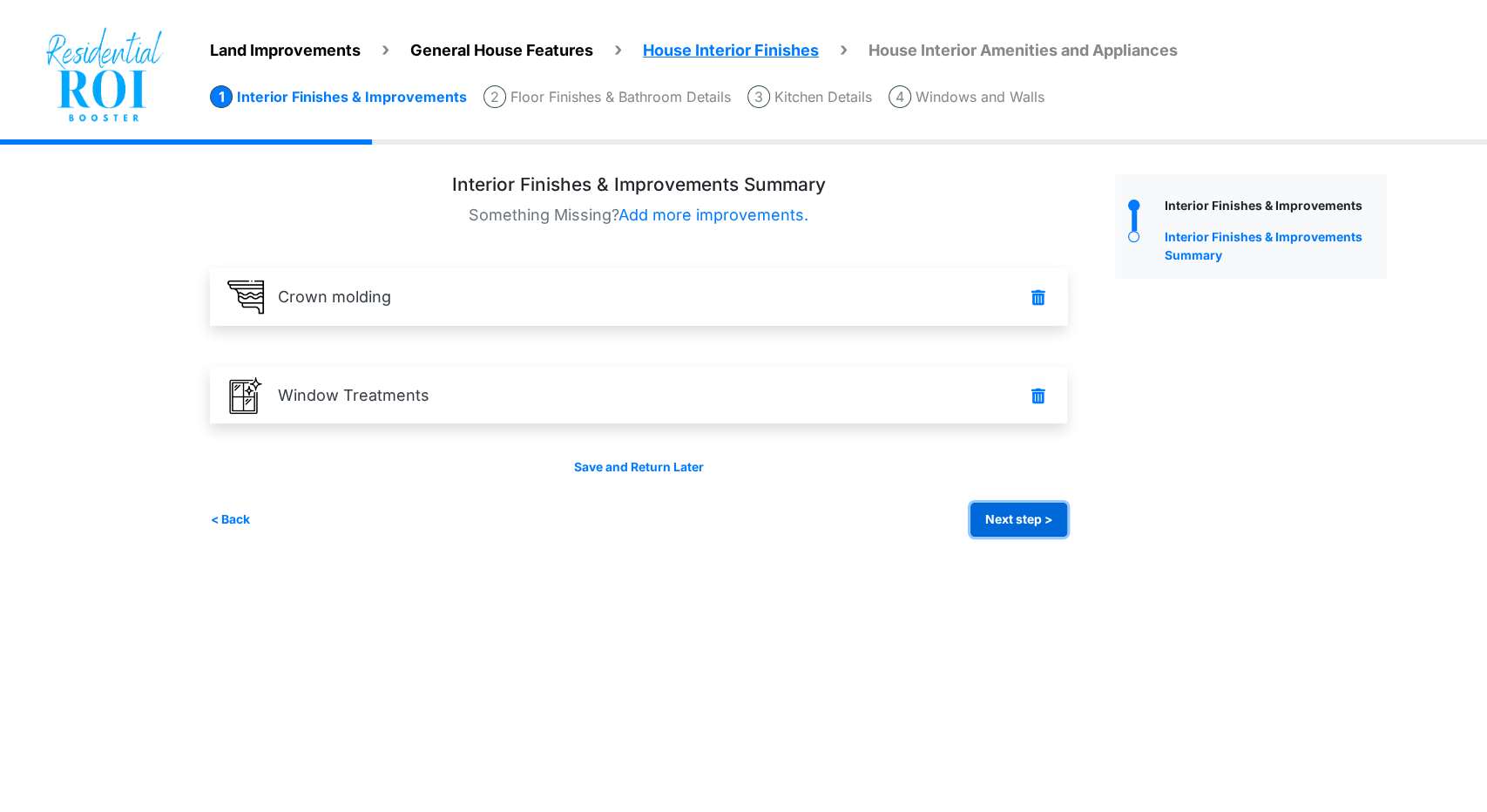
click at [1004, 526] on button "Next step >" at bounding box center [1019, 519] width 97 height 34
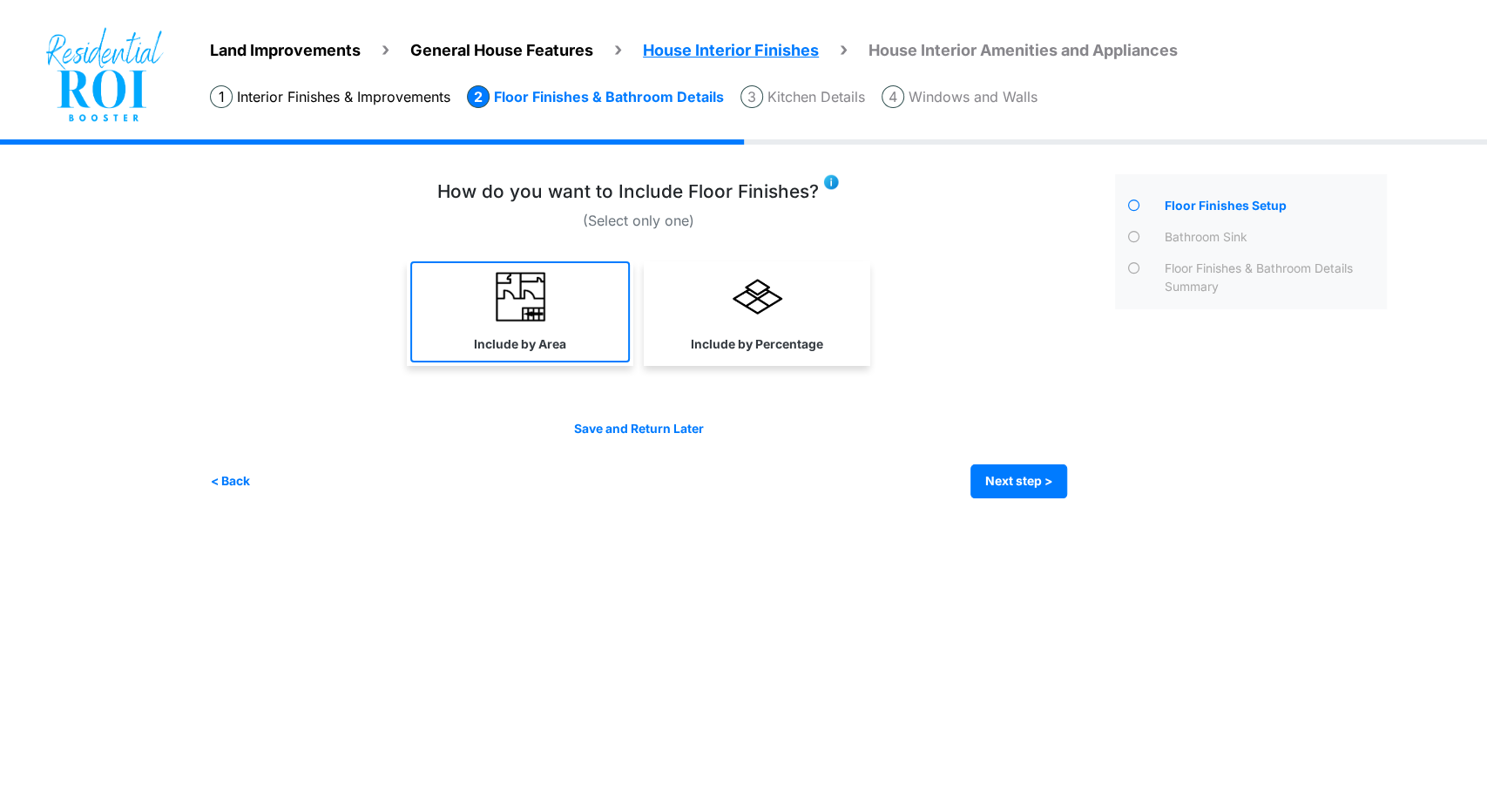
click at [532, 286] on img at bounding box center [520, 297] width 50 height 50
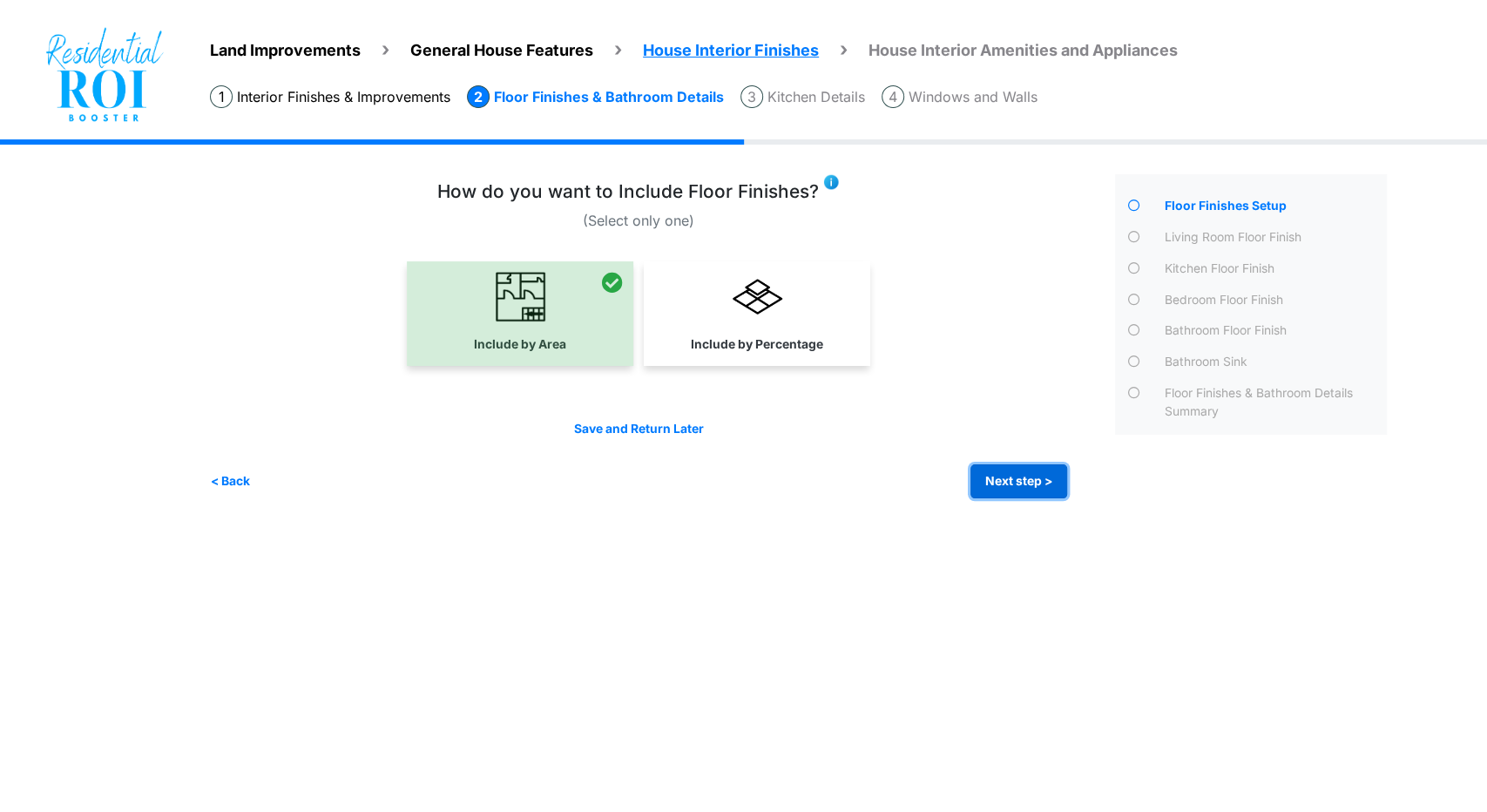
click at [1060, 472] on button "Next step >" at bounding box center [1019, 481] width 97 height 34
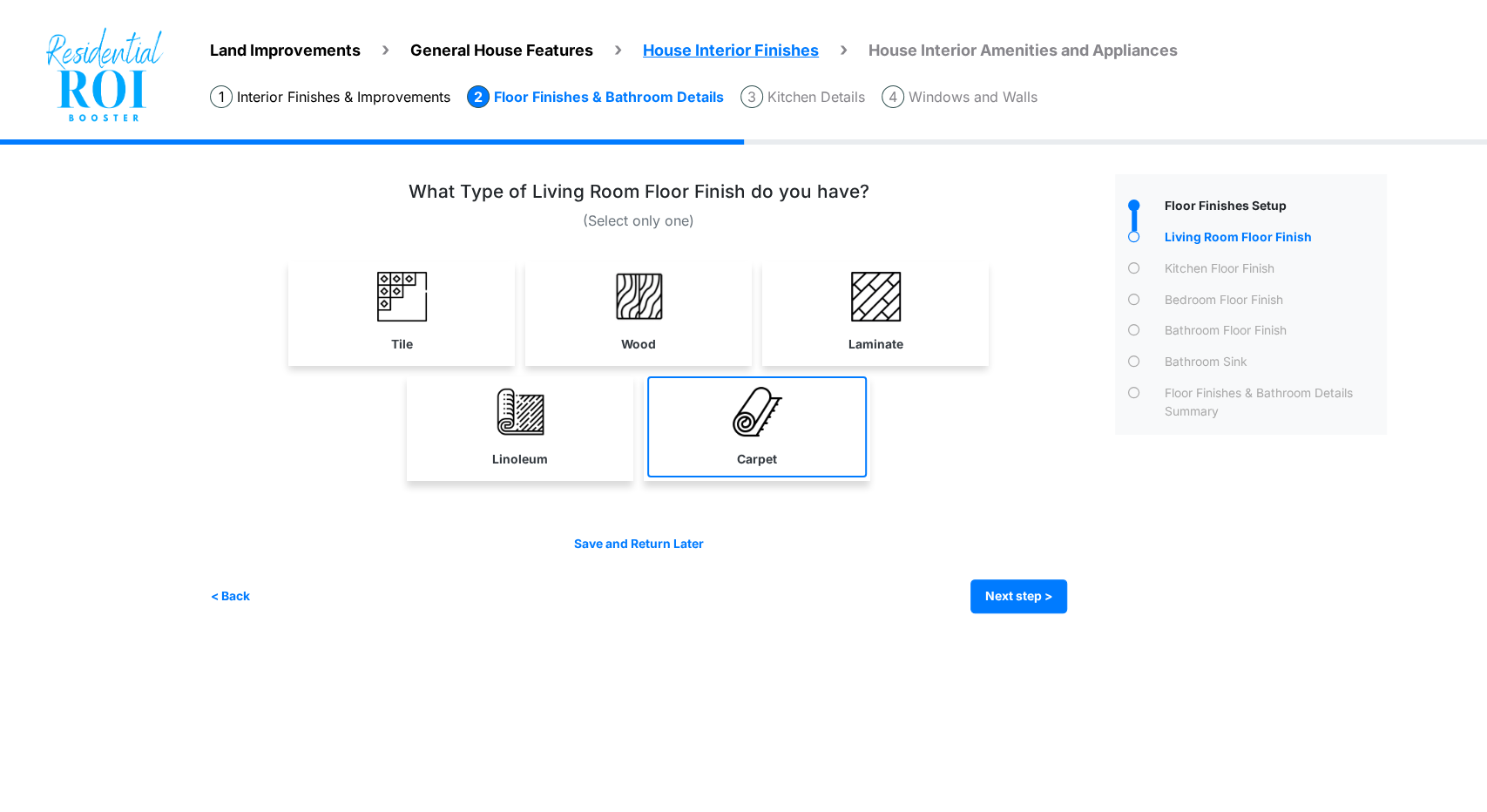
click at [768, 441] on link "Carpet" at bounding box center [757, 427] width 220 height 101
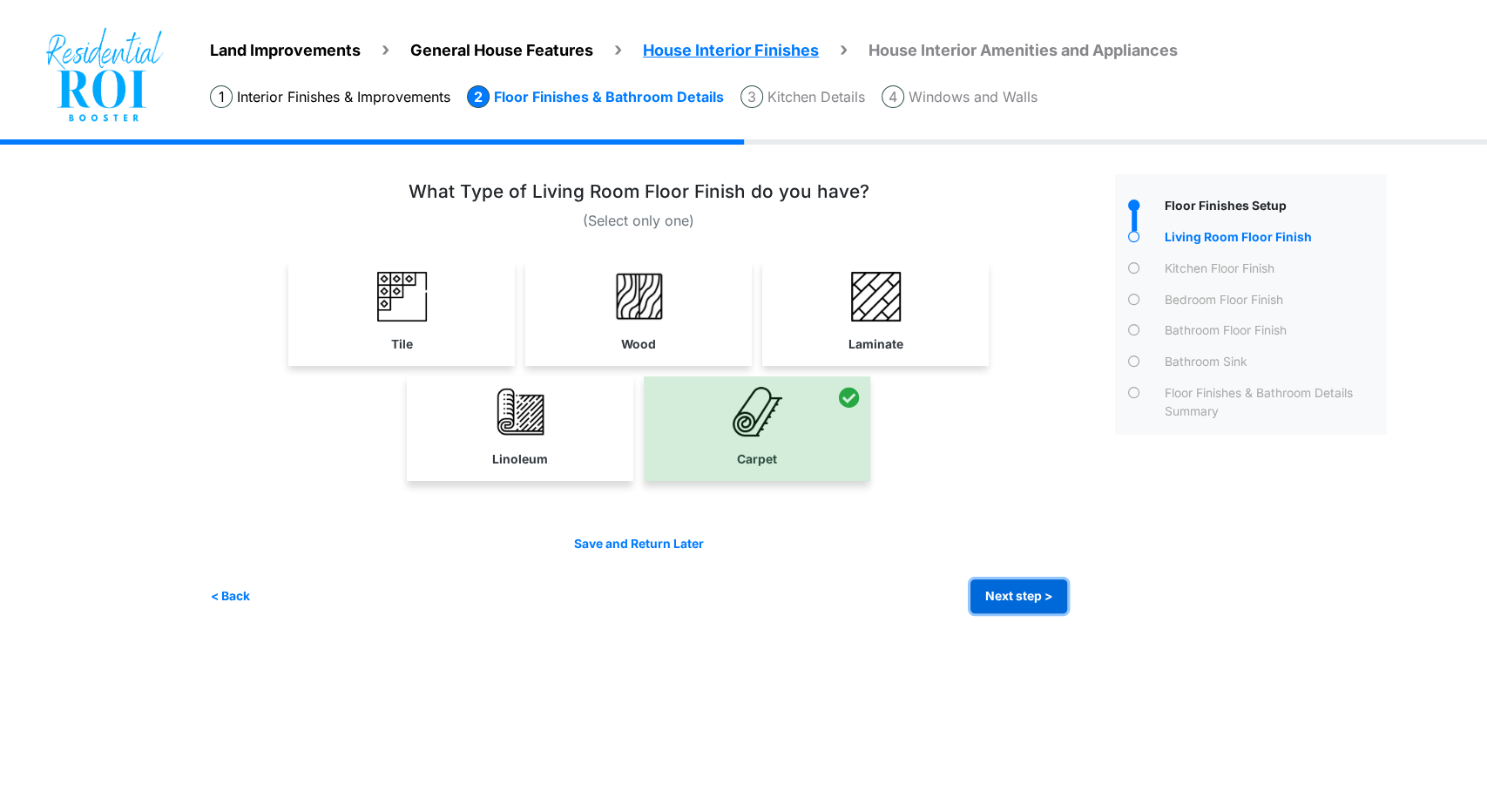
click at [1008, 585] on button "Next step >" at bounding box center [1019, 596] width 97 height 34
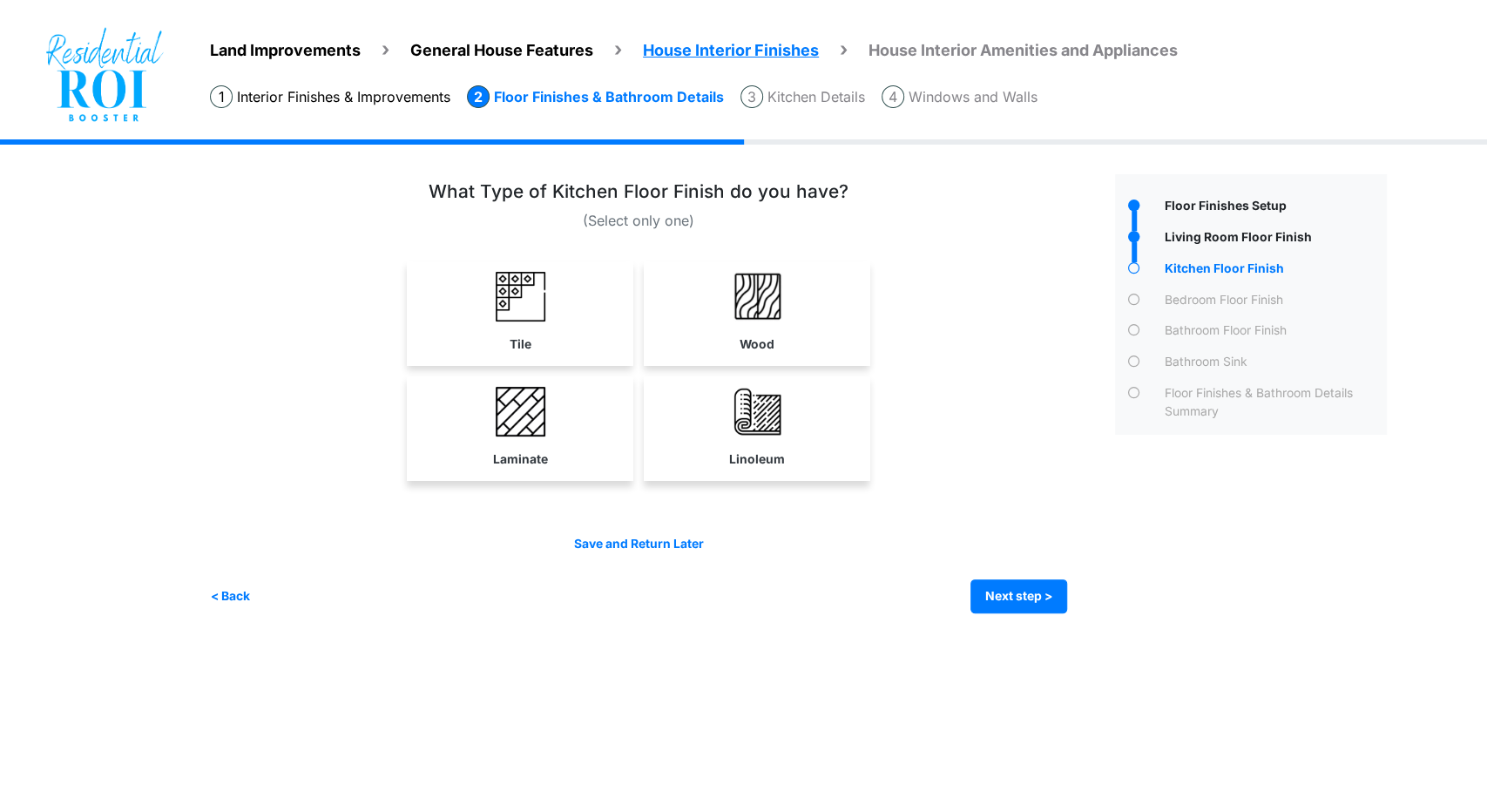
click at [550, 413] on link "Laminate" at bounding box center [520, 427] width 220 height 101
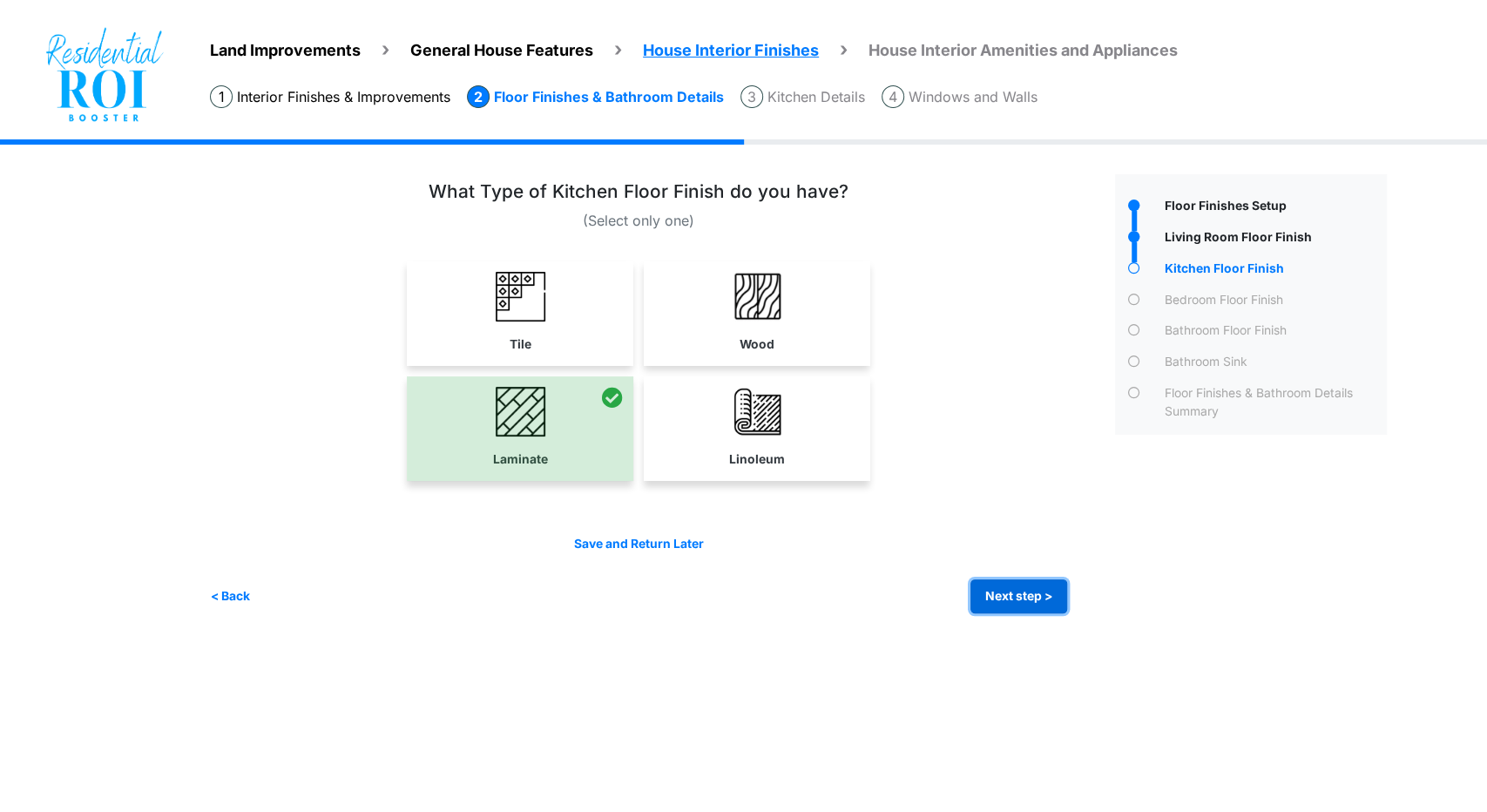
click at [1010, 590] on button "Next step >" at bounding box center [1019, 596] width 97 height 34
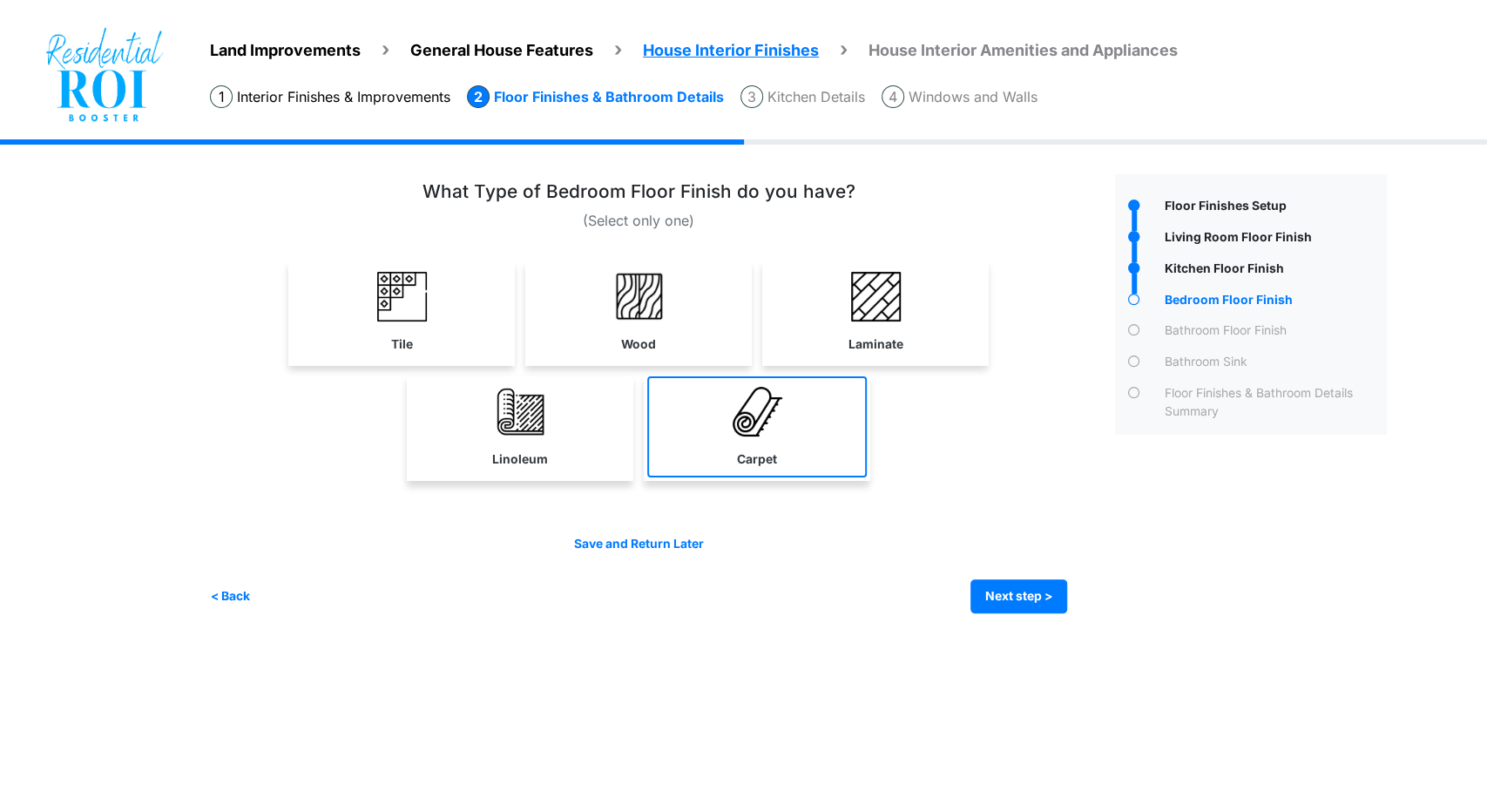
click at [780, 413] on img at bounding box center [757, 411] width 50 height 50
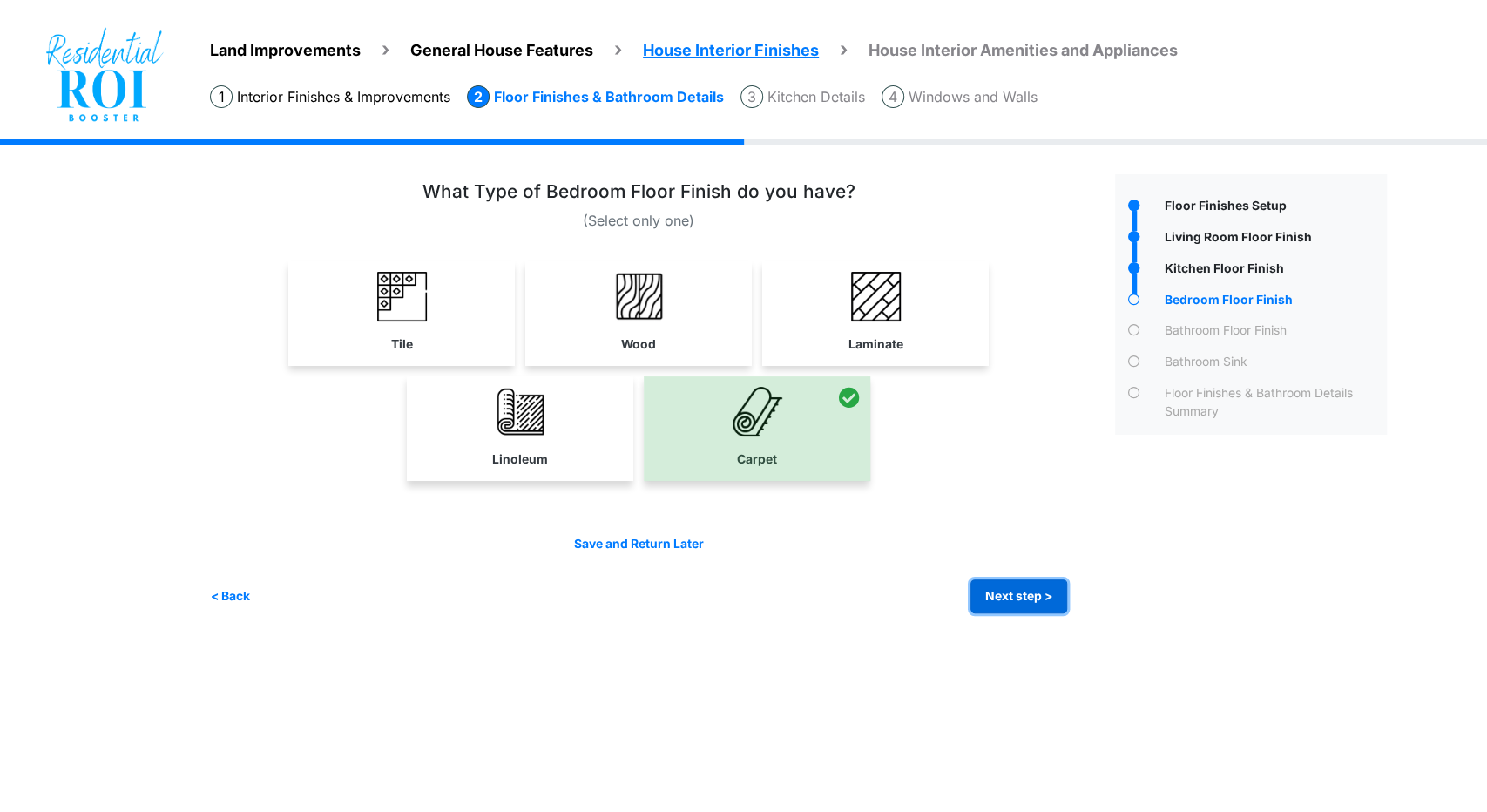
click at [1025, 583] on button "Next step >" at bounding box center [1019, 596] width 97 height 34
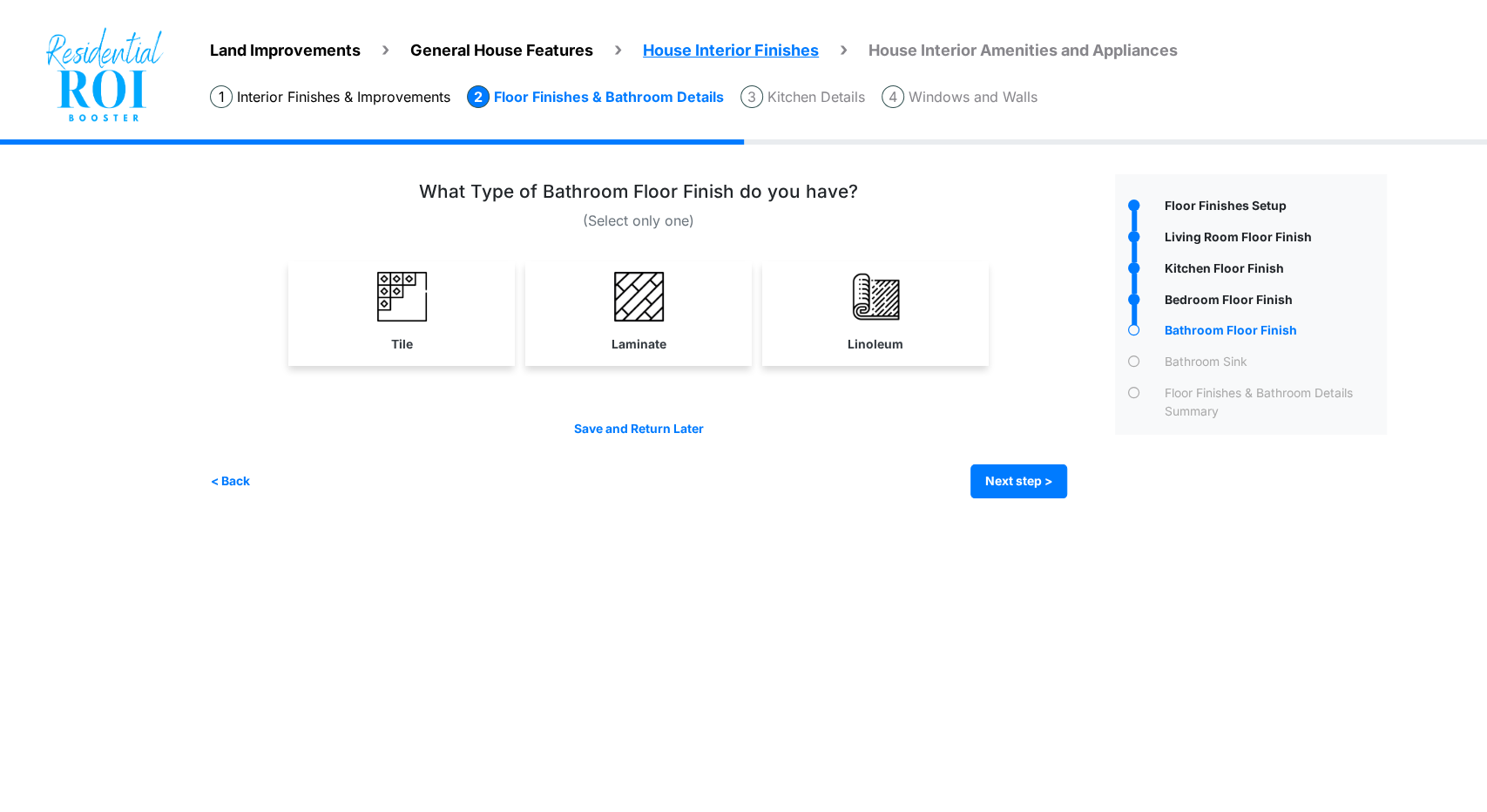
drag, startPoint x: 607, startPoint y: 311, endPoint x: 704, endPoint y: 349, distance: 104.2
click at [607, 311] on link "Laminate" at bounding box center [638, 312] width 220 height 101
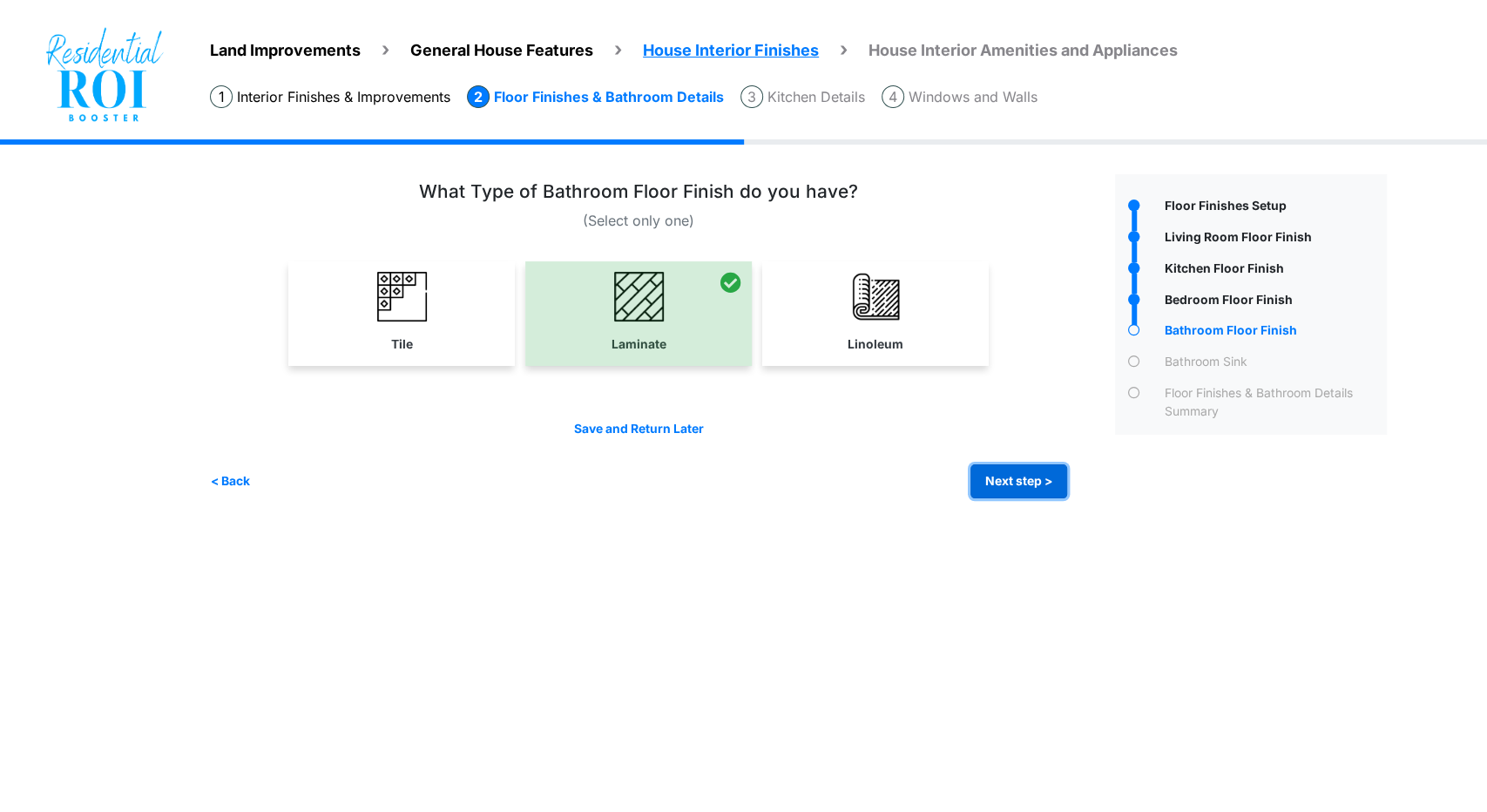
click at [1014, 474] on button "Next step >" at bounding box center [1019, 481] width 97 height 34
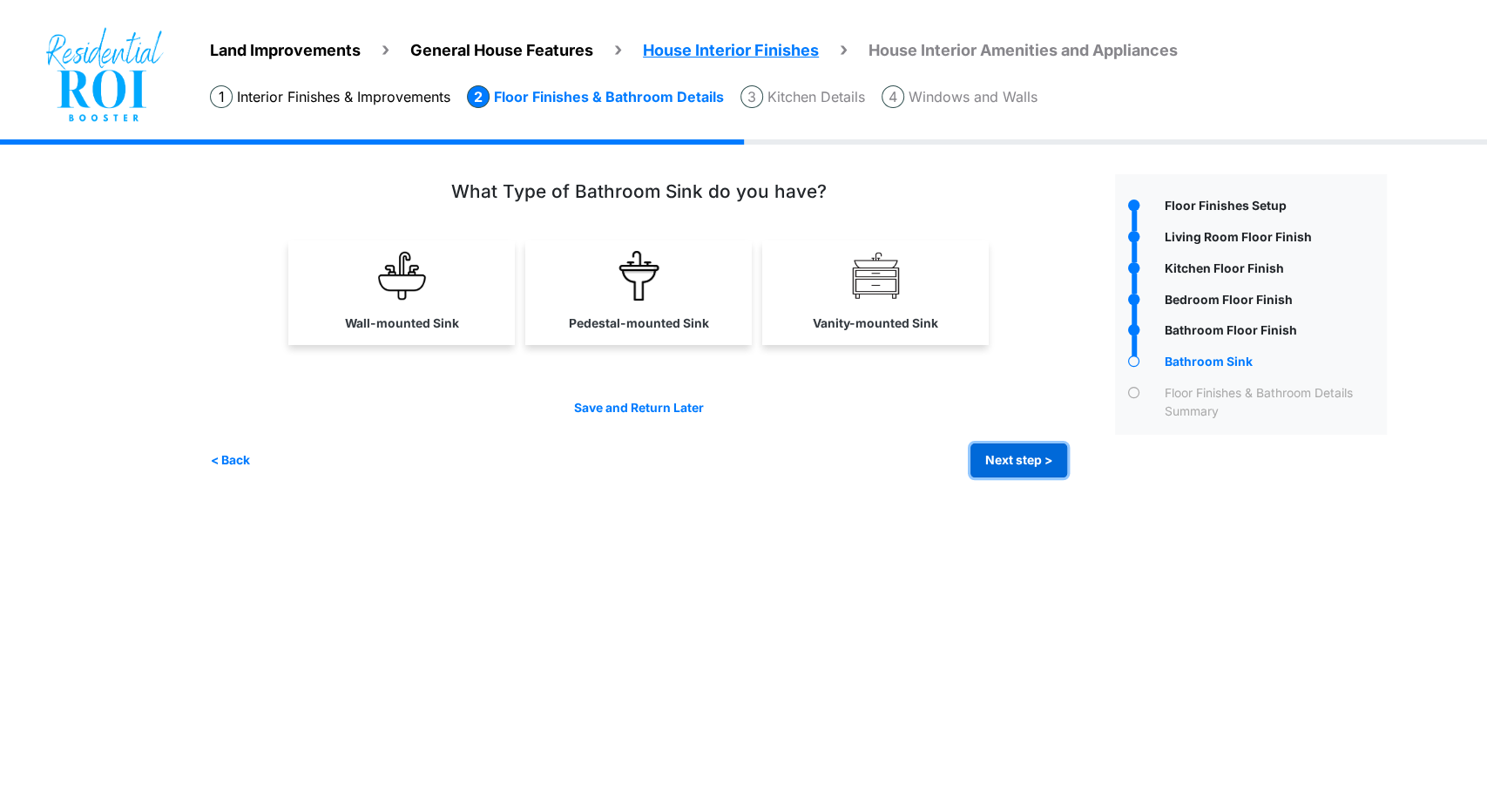
click at [1018, 465] on button "Next step >" at bounding box center [1019, 460] width 97 height 34
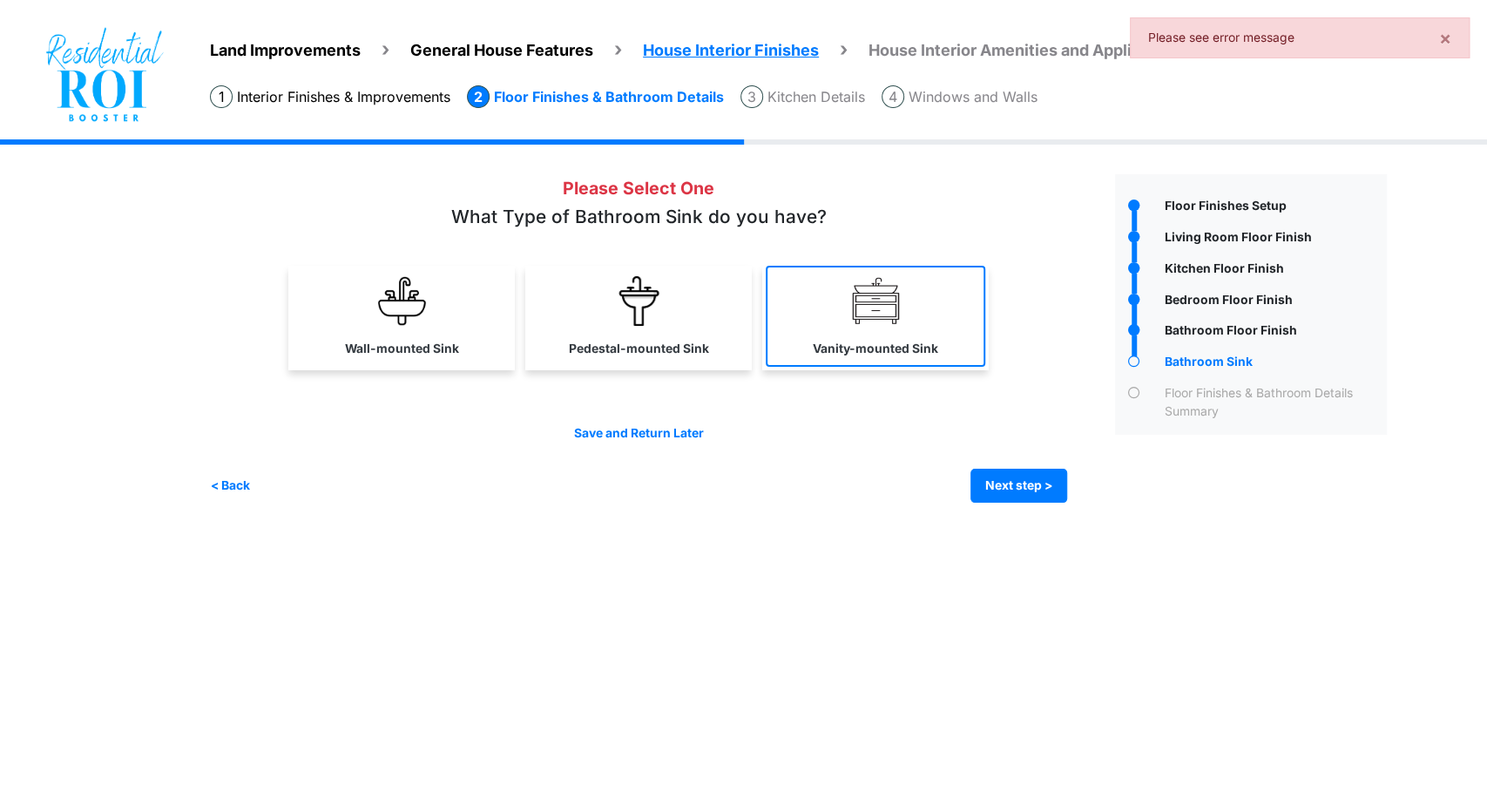
click at [927, 305] on link "Vanity-mounted Sink" at bounding box center [876, 316] width 220 height 101
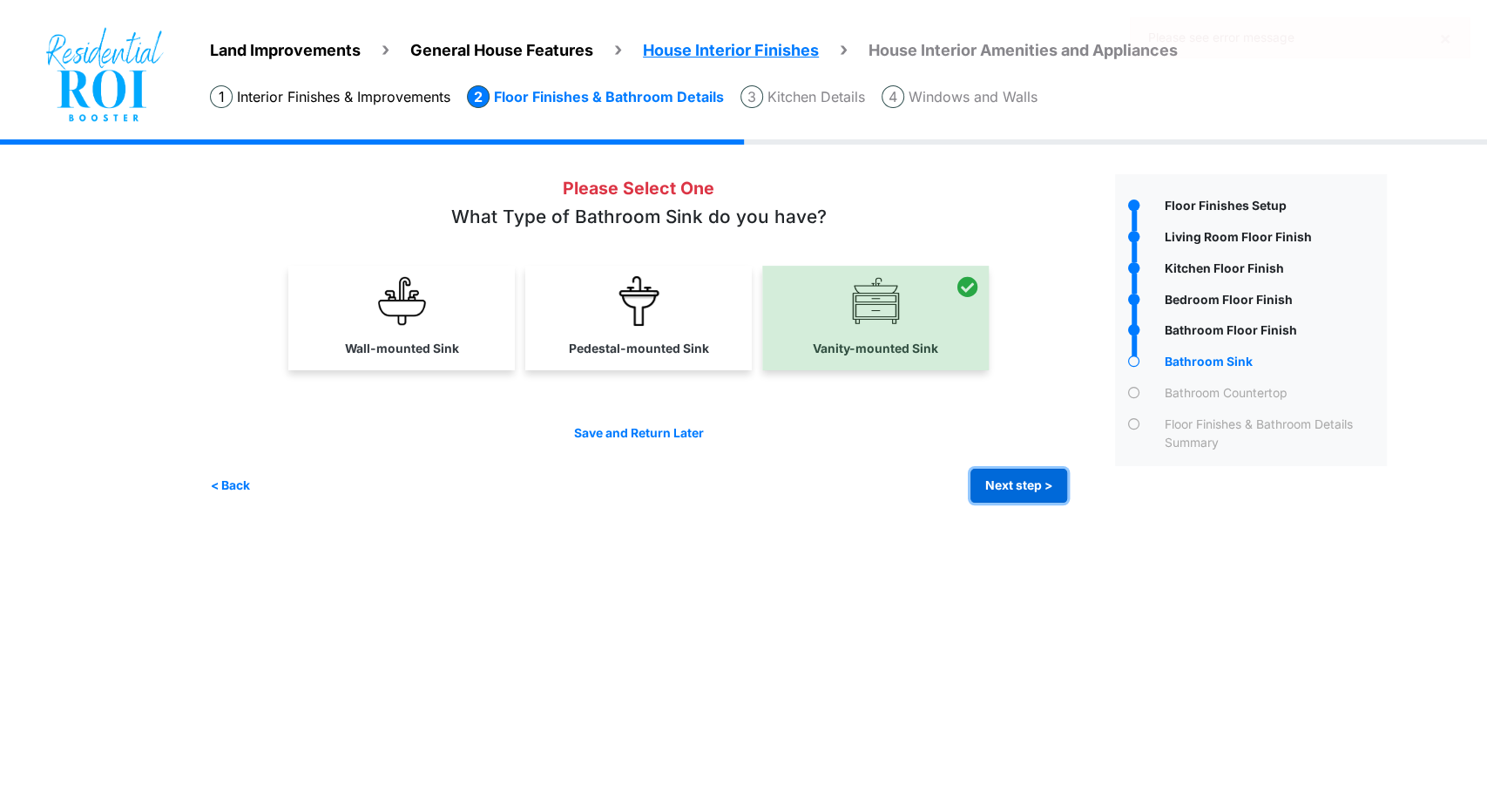
click at [1013, 497] on button "Next step >" at bounding box center [1019, 486] width 97 height 34
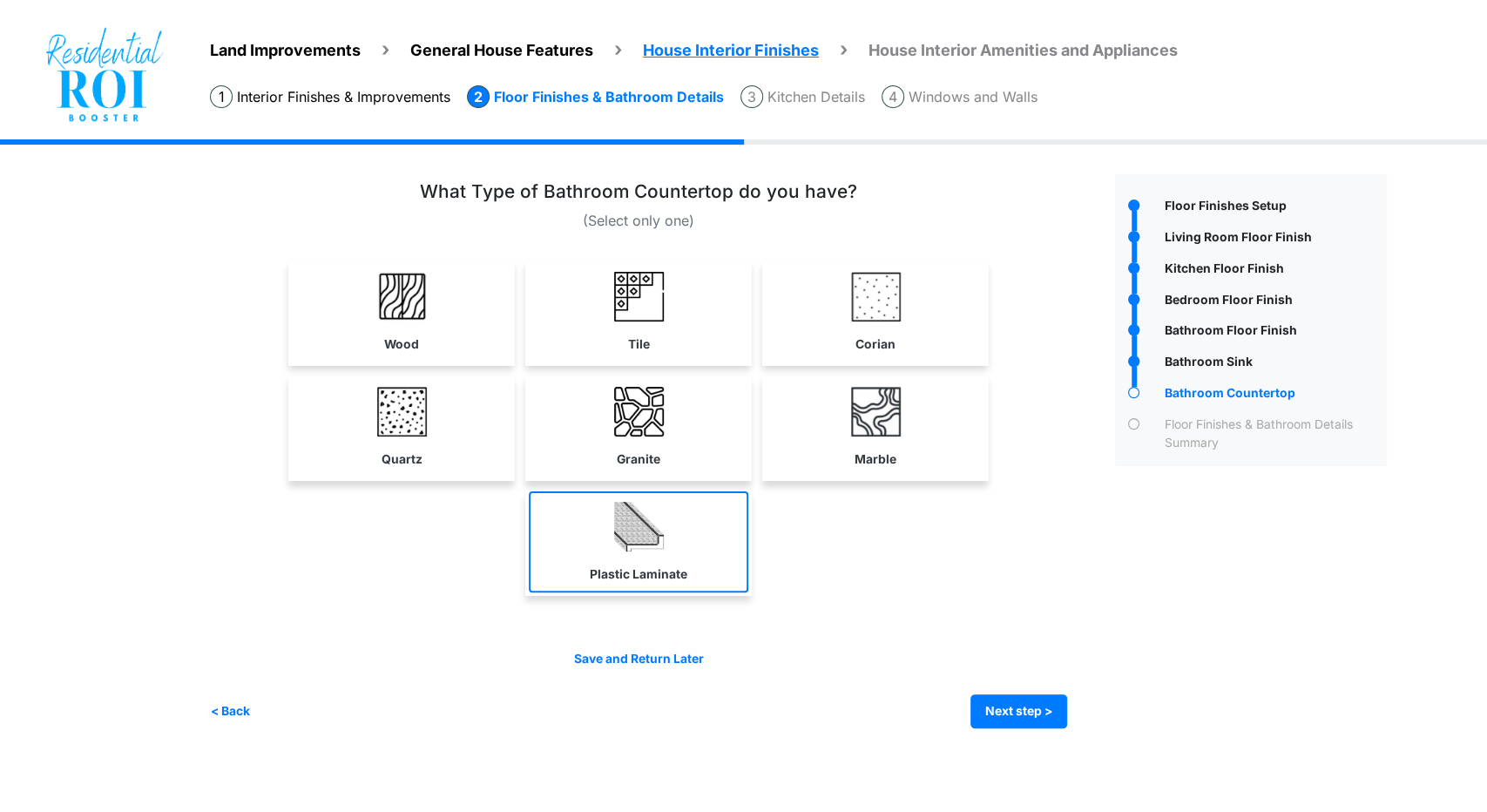
click at [705, 522] on link "Plastic Laminate" at bounding box center [638, 542] width 220 height 101
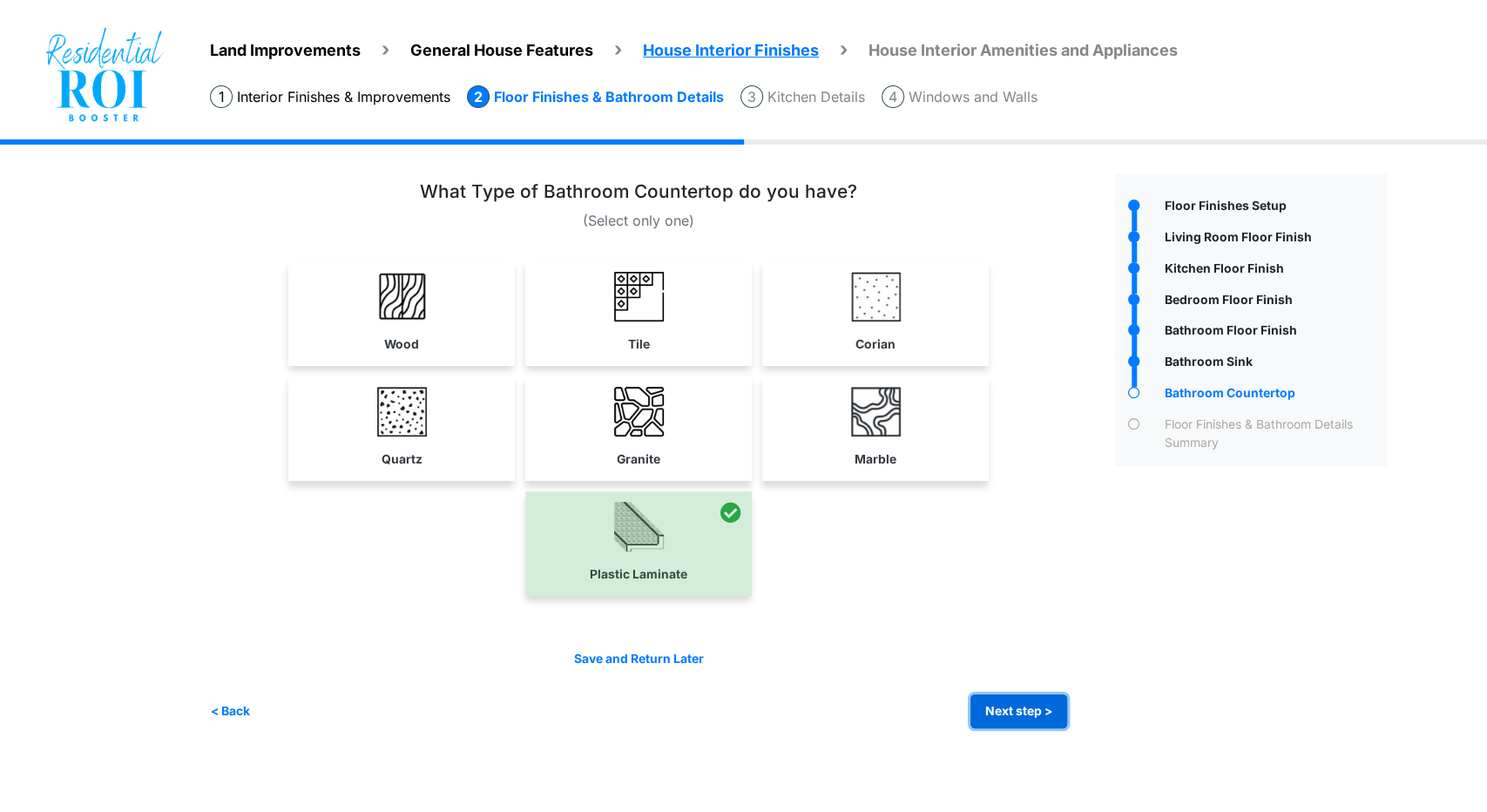
click at [1023, 707] on button "Next step >" at bounding box center [1019, 711] width 97 height 34
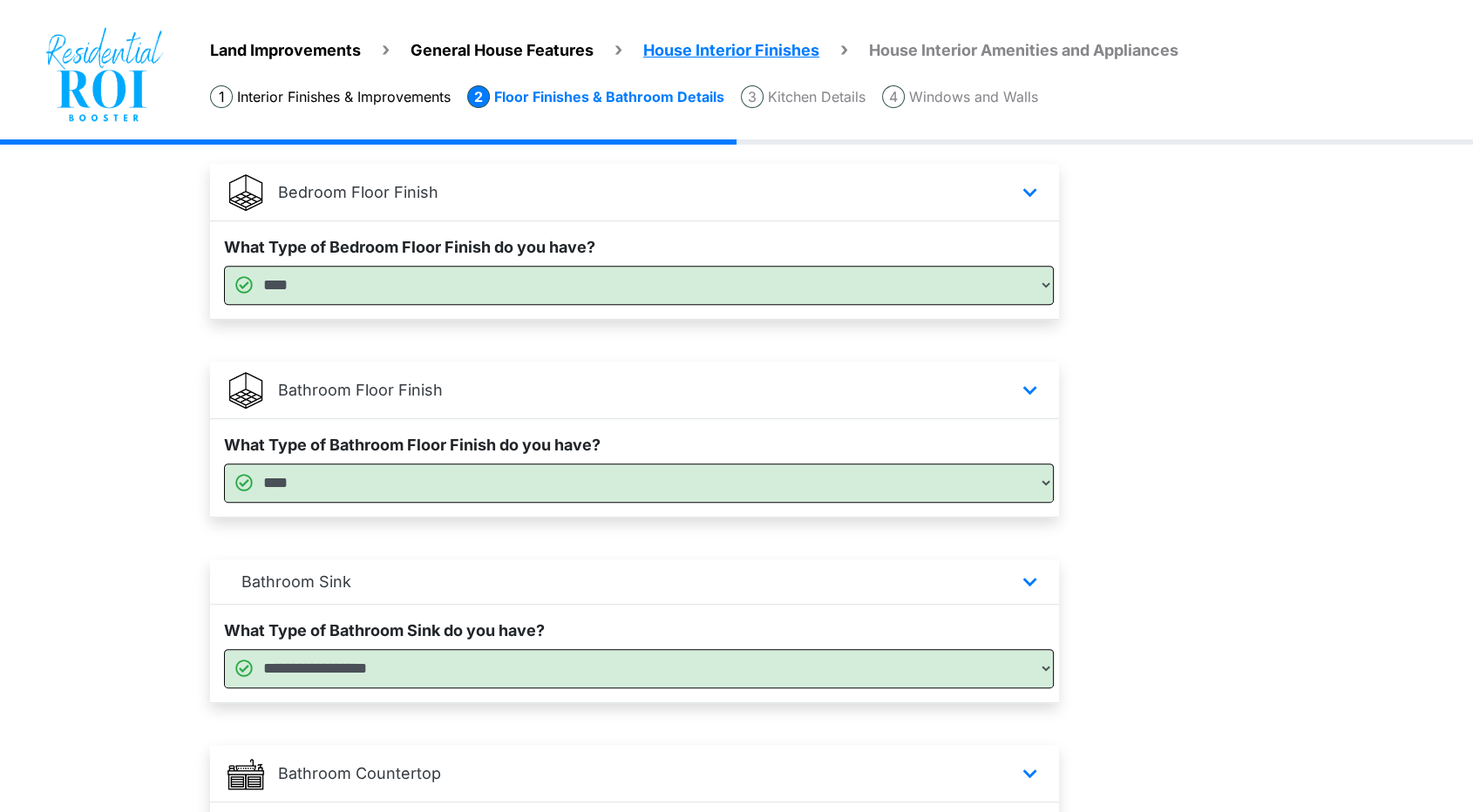
scroll to position [925, 0]
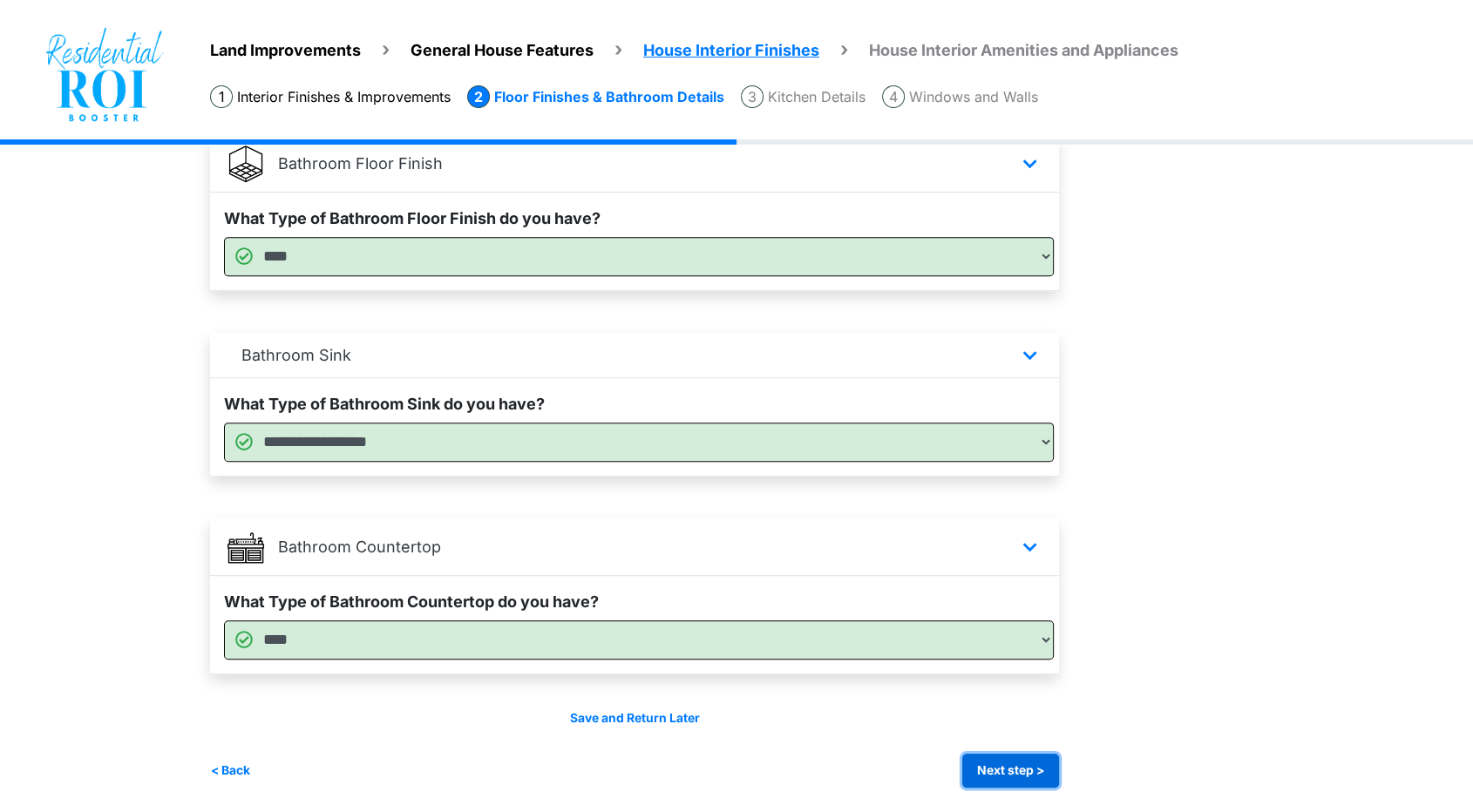
click at [1022, 767] on button "Next step >" at bounding box center [1010, 770] width 97 height 34
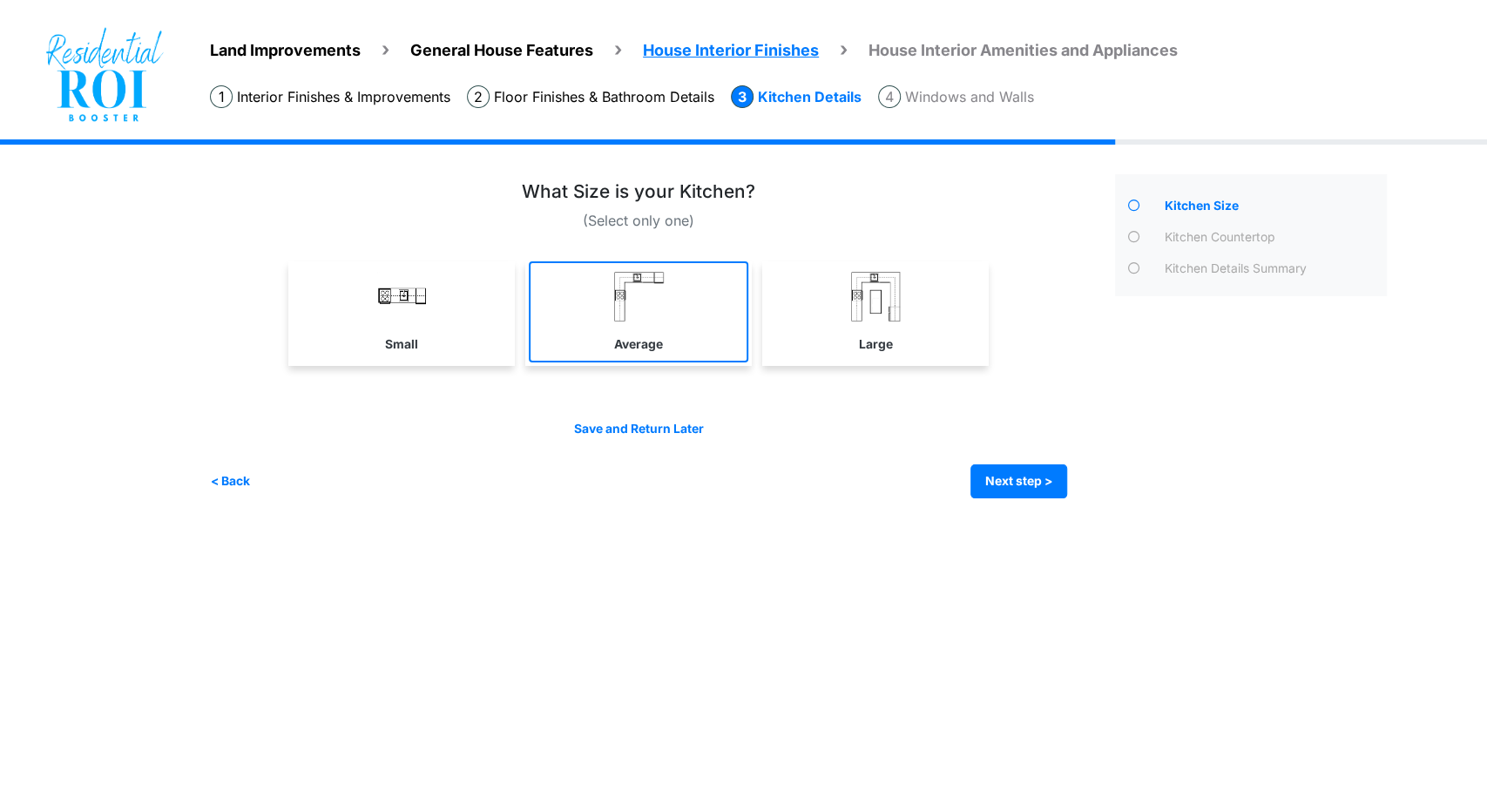
click at [655, 301] on img at bounding box center [639, 297] width 50 height 50
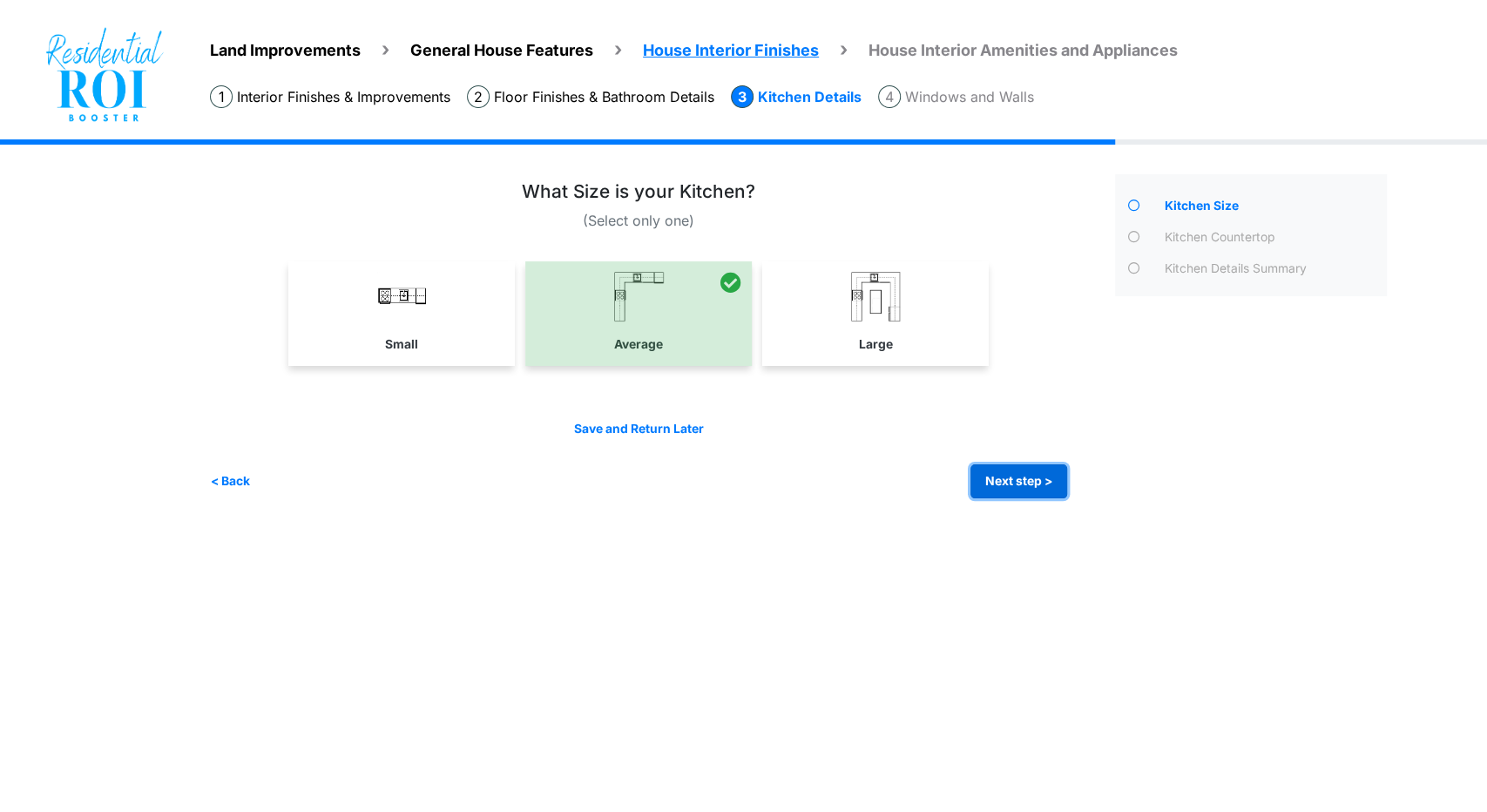
click at [1006, 479] on button "Next step >" at bounding box center [1019, 481] width 97 height 34
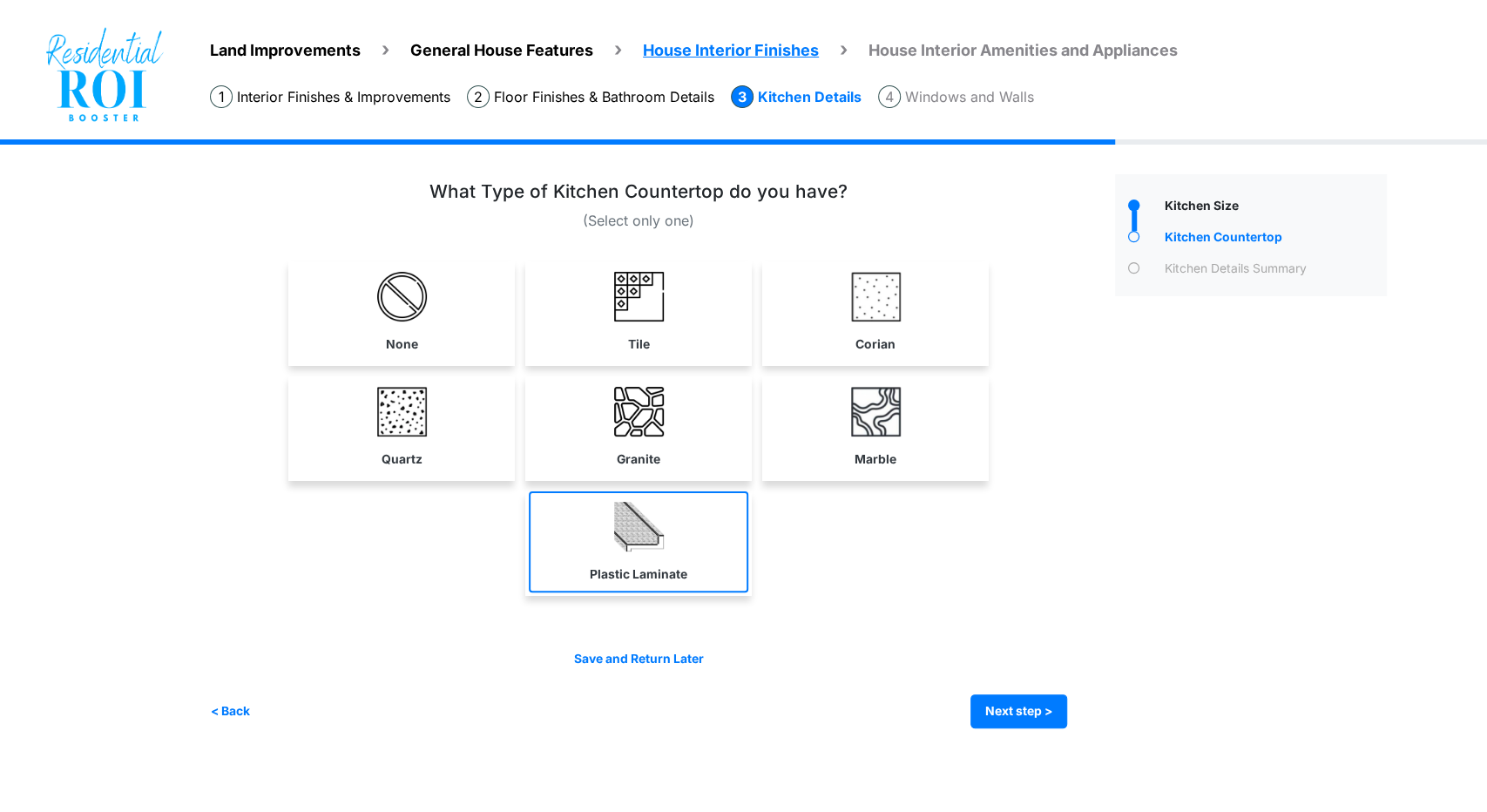
click at [703, 532] on link "Plastic Laminate" at bounding box center [638, 542] width 220 height 101
select select "*"
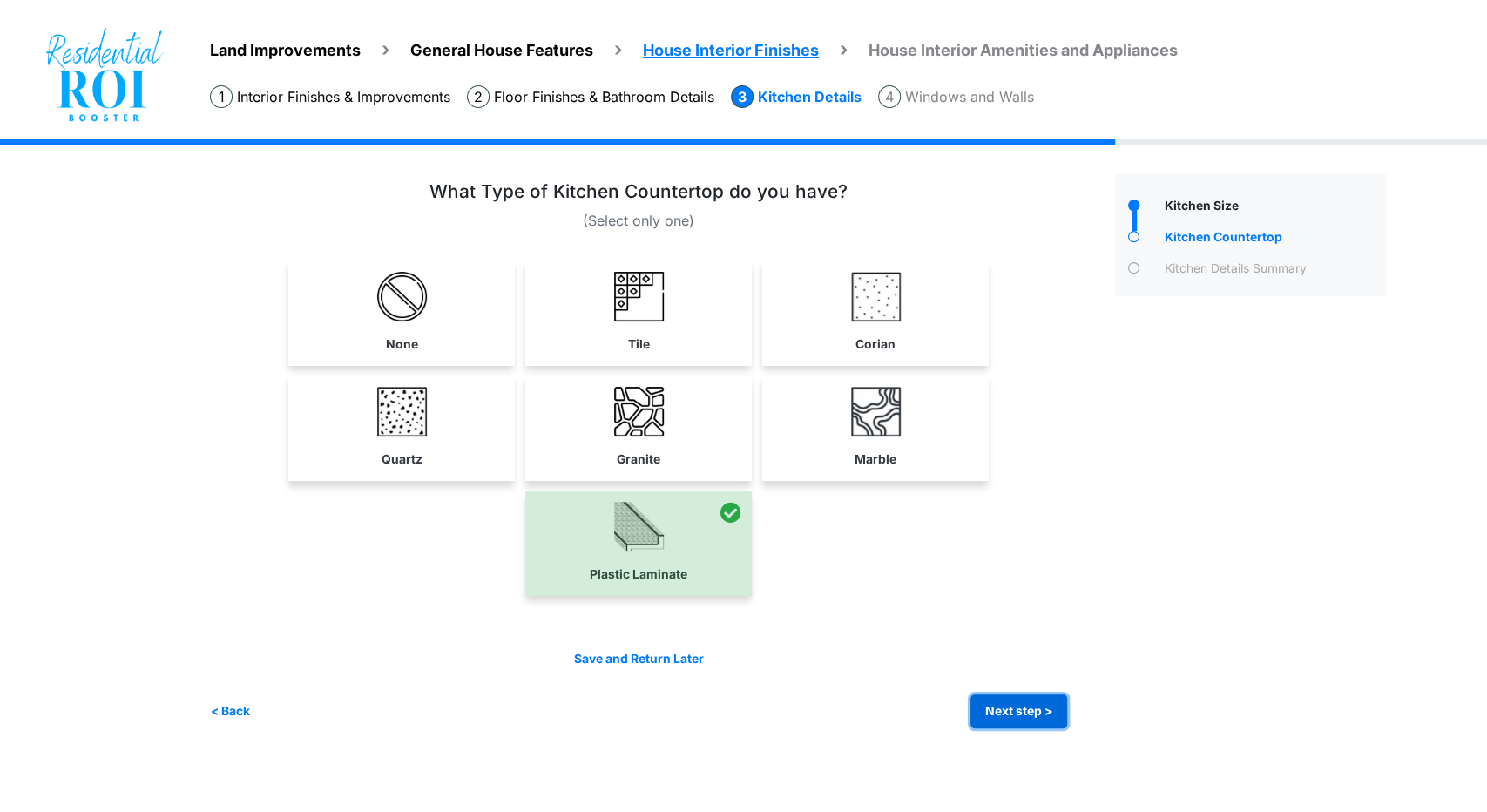
click at [1002, 701] on button "Next step >" at bounding box center [1019, 711] width 97 height 34
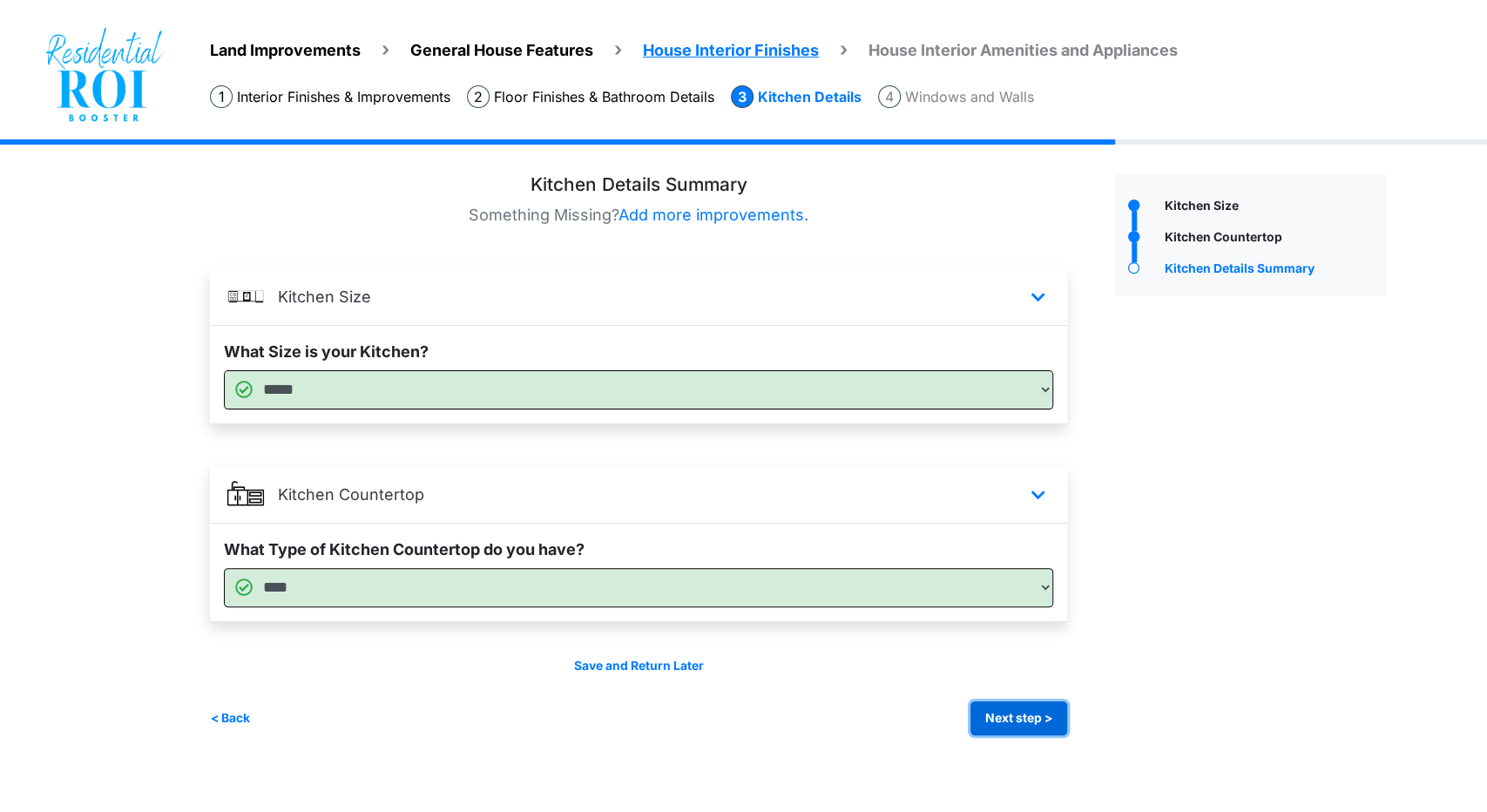
click at [1030, 717] on button "Next step >" at bounding box center [1019, 718] width 97 height 34
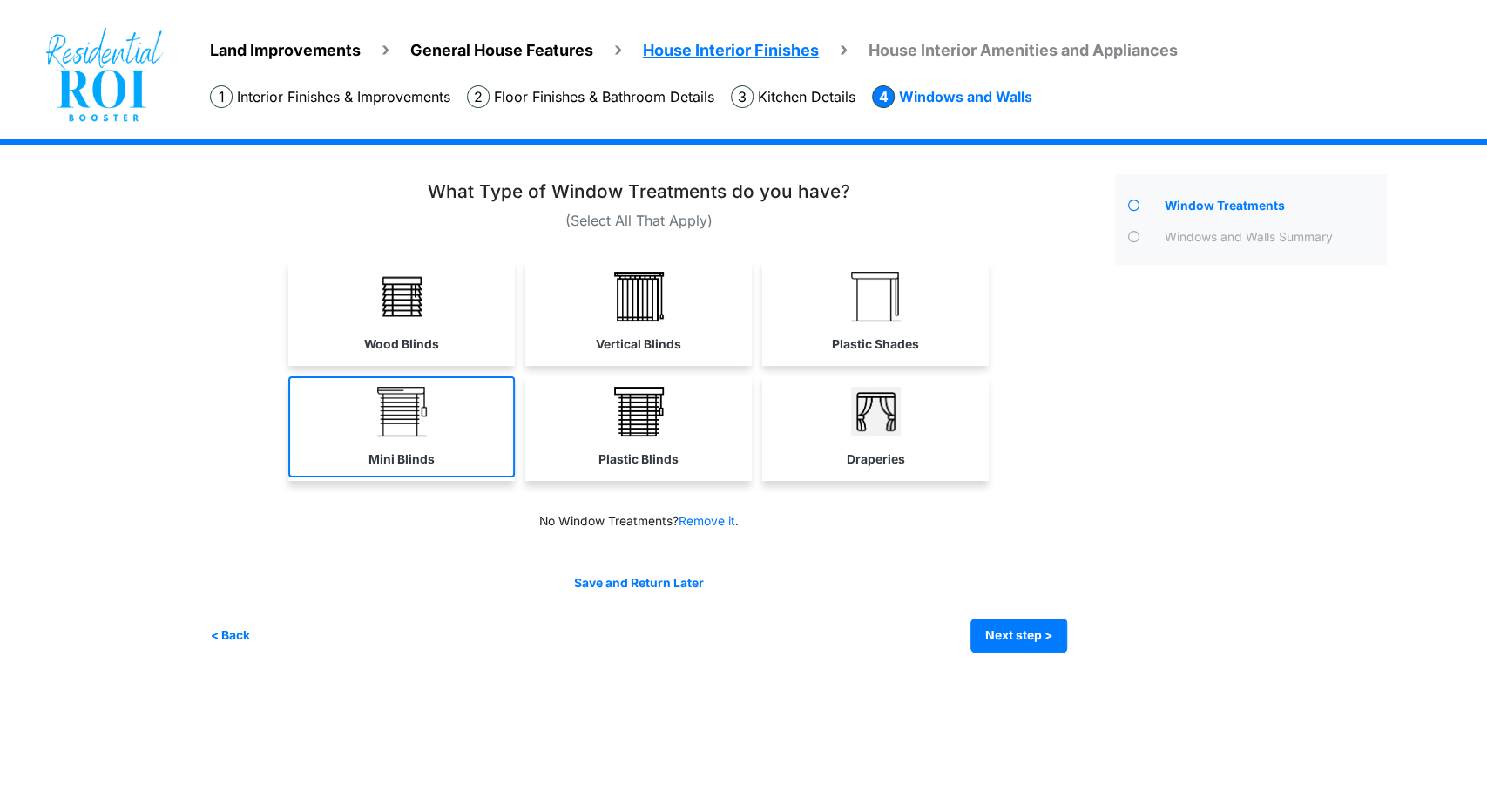
click at [390, 425] on img at bounding box center [402, 411] width 50 height 50
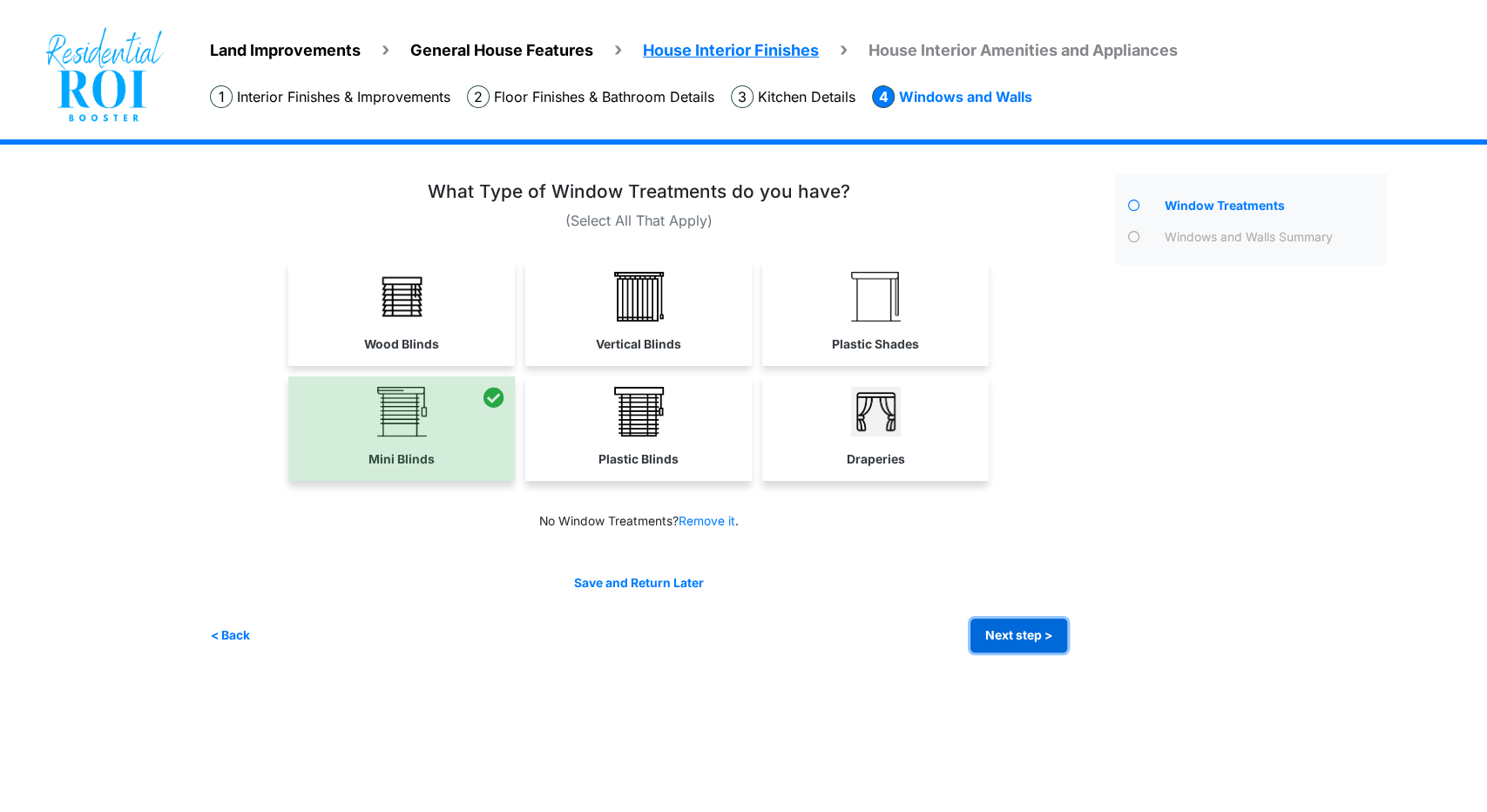
click at [995, 632] on button "Next step >" at bounding box center [1019, 636] width 97 height 34
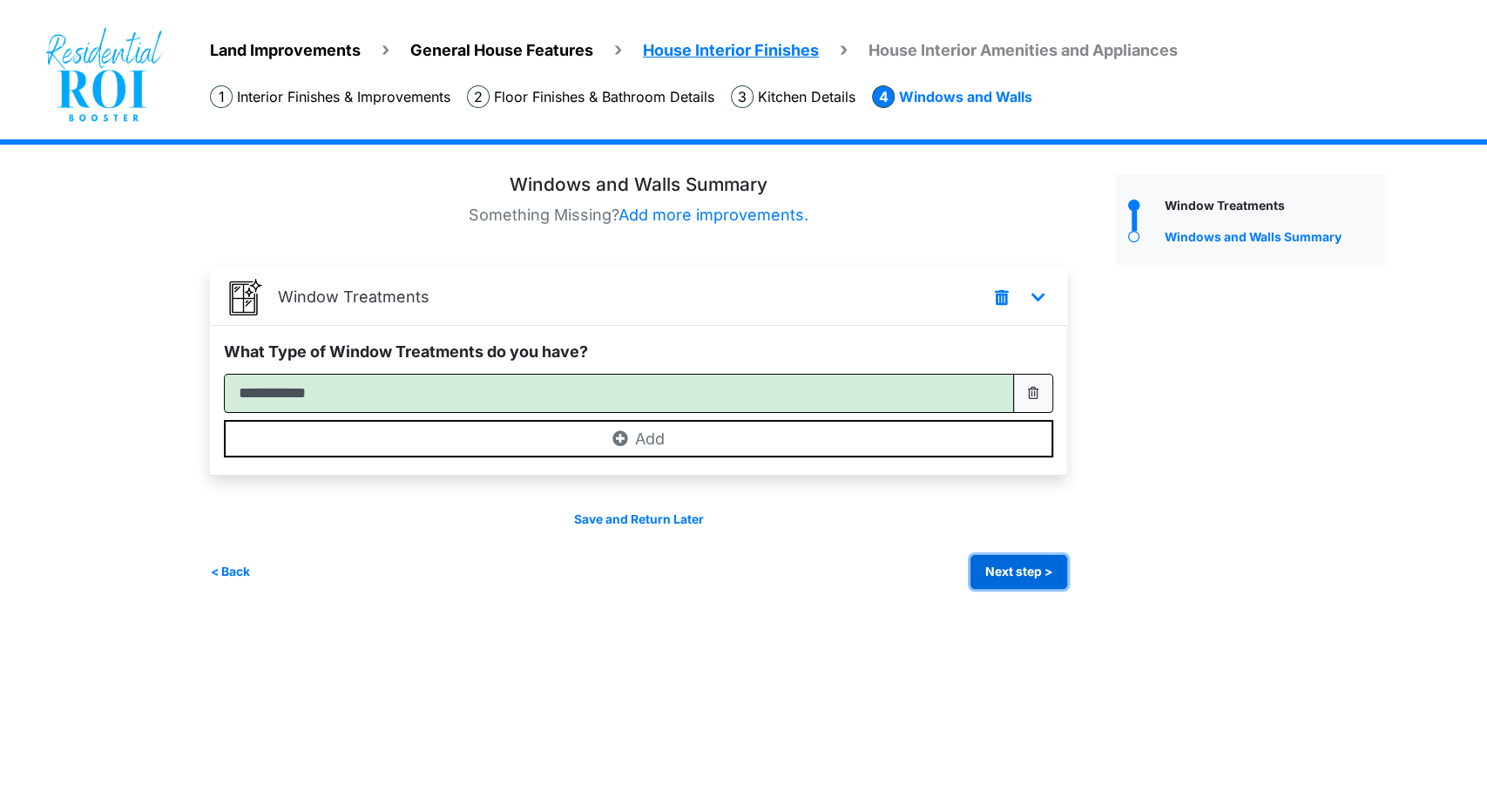
click at [990, 582] on button "Next step >" at bounding box center [1019, 572] width 97 height 34
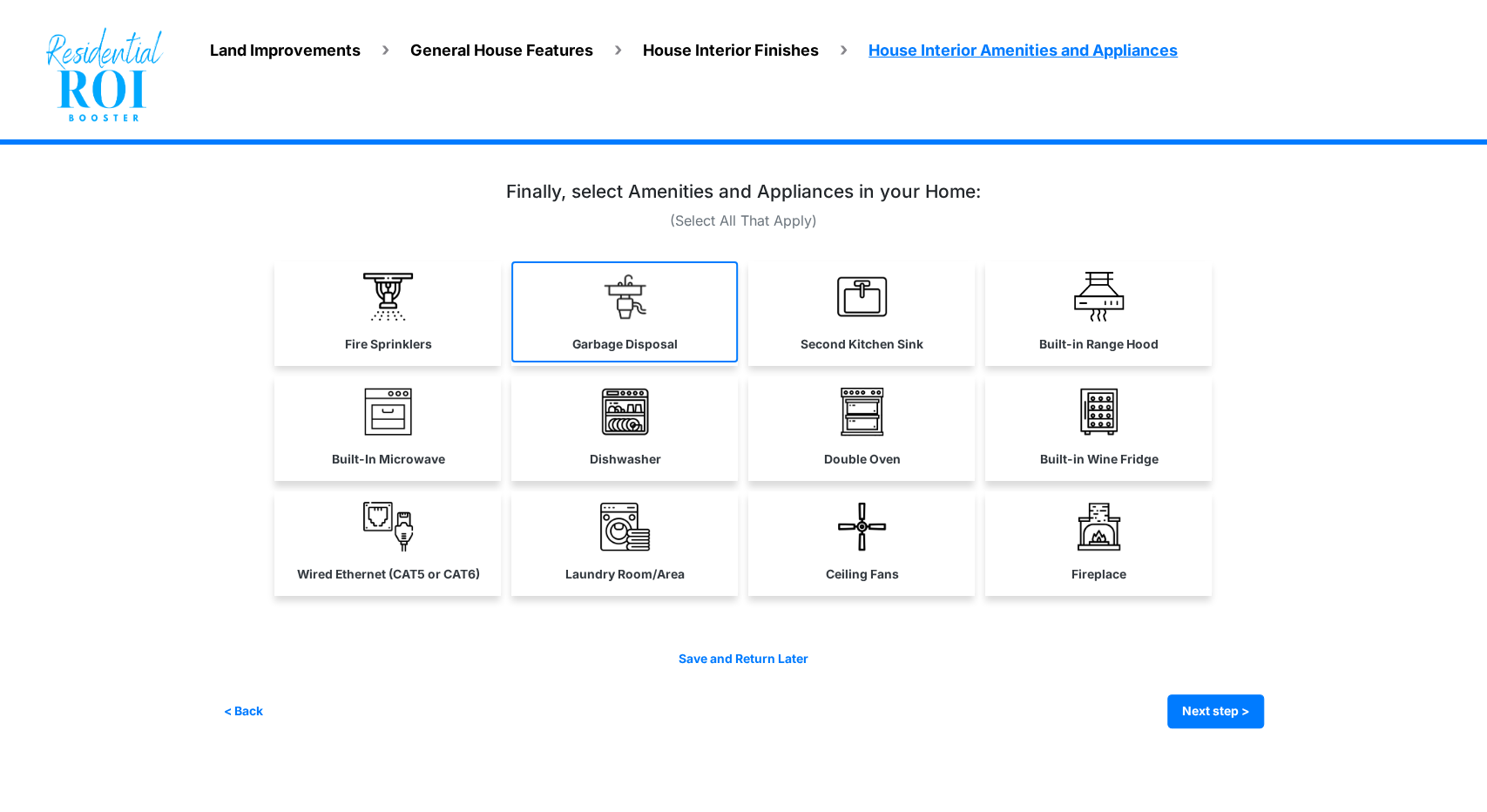
click at [658, 325] on link "Garbage Disposal" at bounding box center [624, 312] width 226 height 101
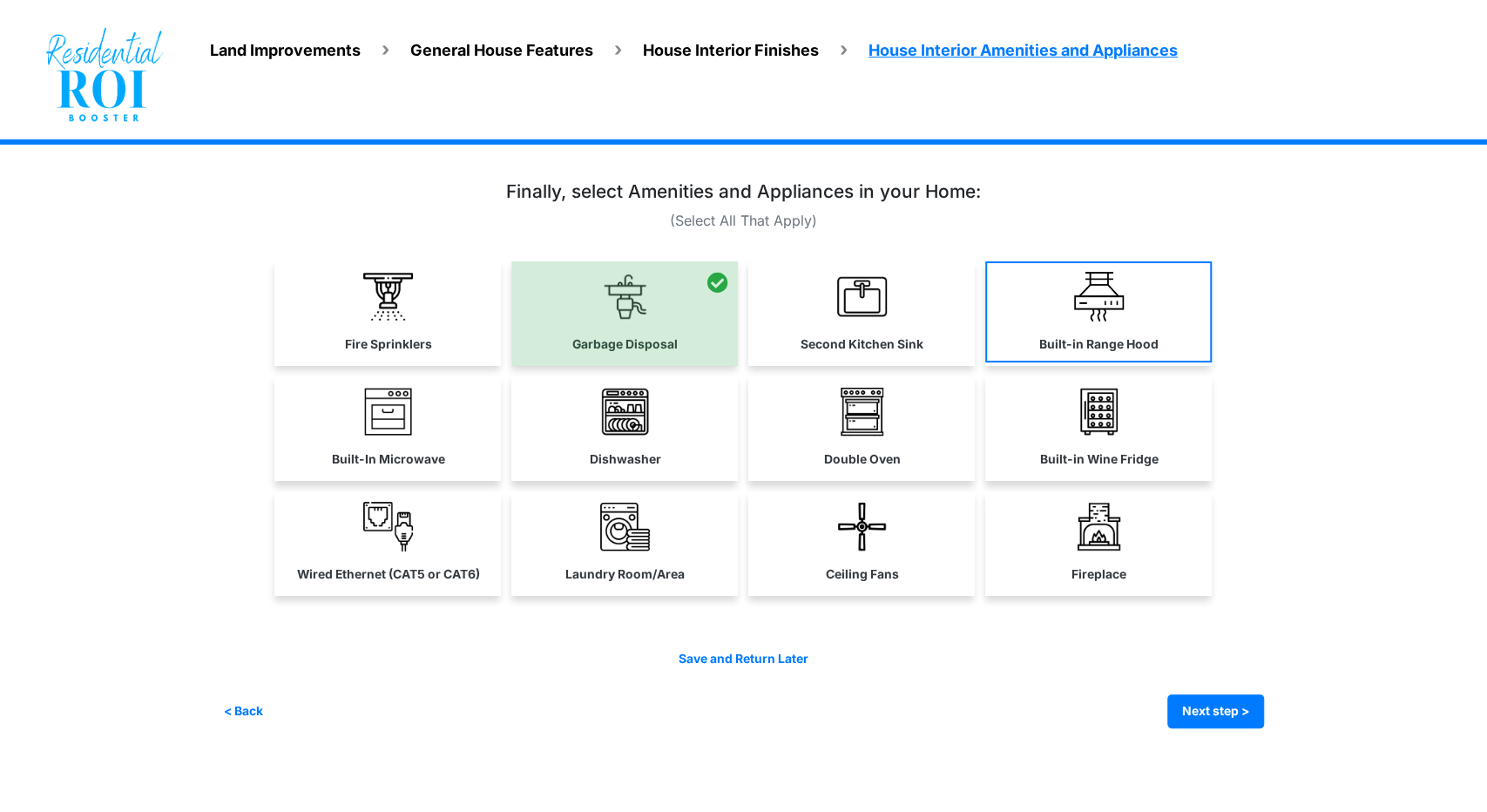
click at [1143, 300] on link "Built-in Range Hood" at bounding box center [1098, 312] width 226 height 101
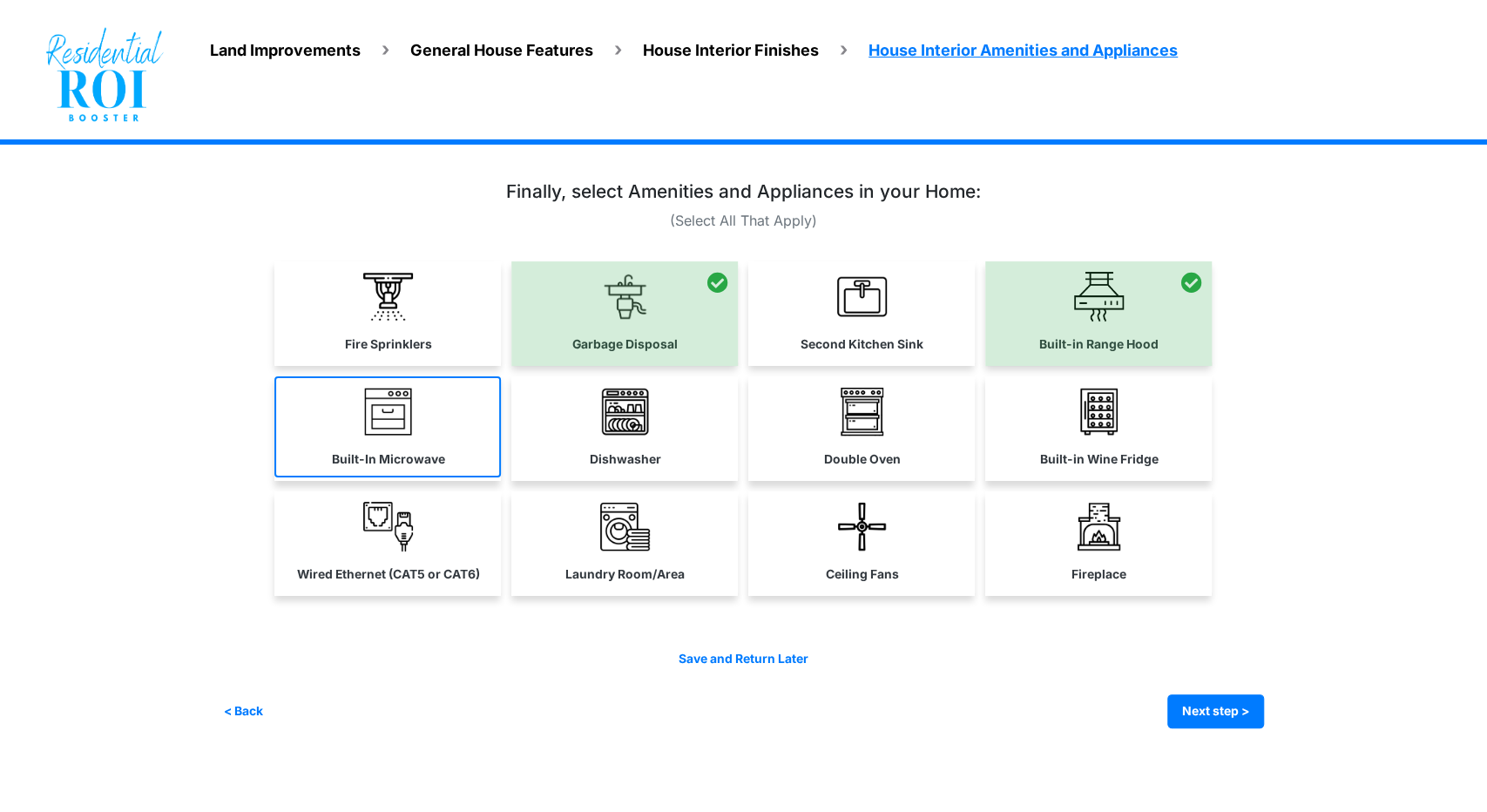
click at [437, 437] on link "Built-In Microwave" at bounding box center [387, 427] width 226 height 101
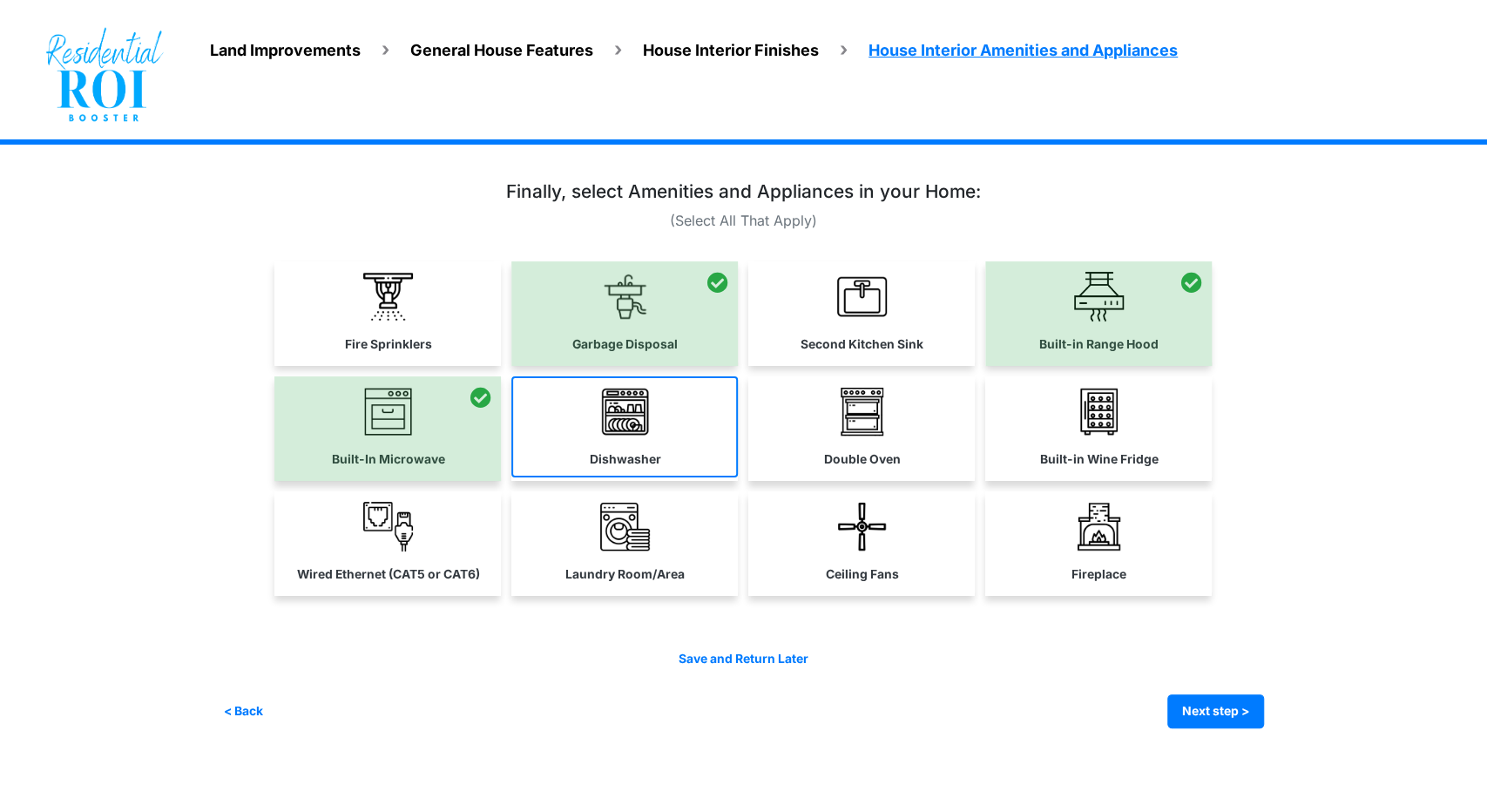
click at [583, 430] on link "Dishwasher" at bounding box center [624, 427] width 226 height 101
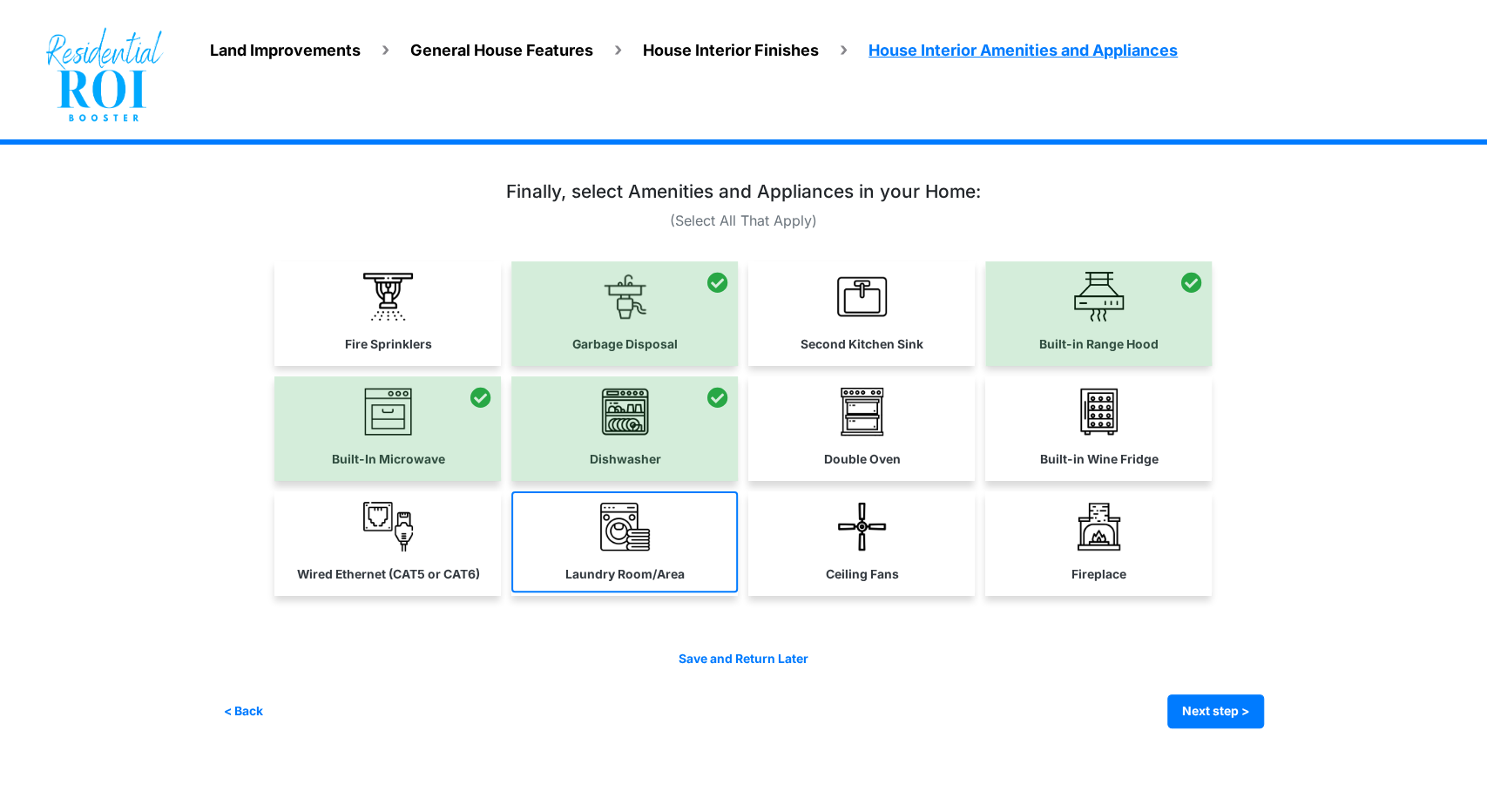
click at [604, 553] on link "Laundry Room/Area" at bounding box center [624, 542] width 226 height 101
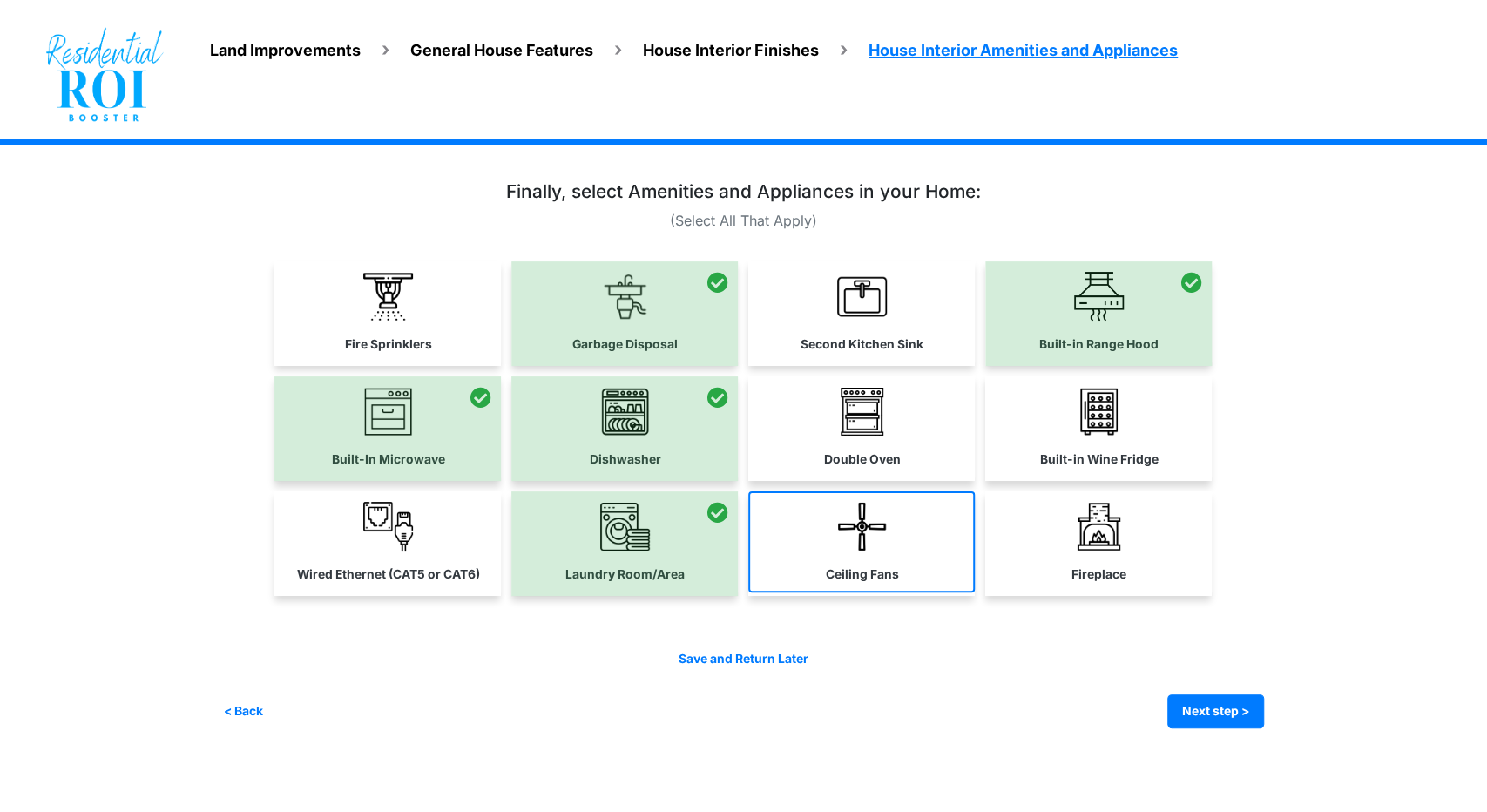
click at [860, 527] on img at bounding box center [862, 527] width 50 height 50
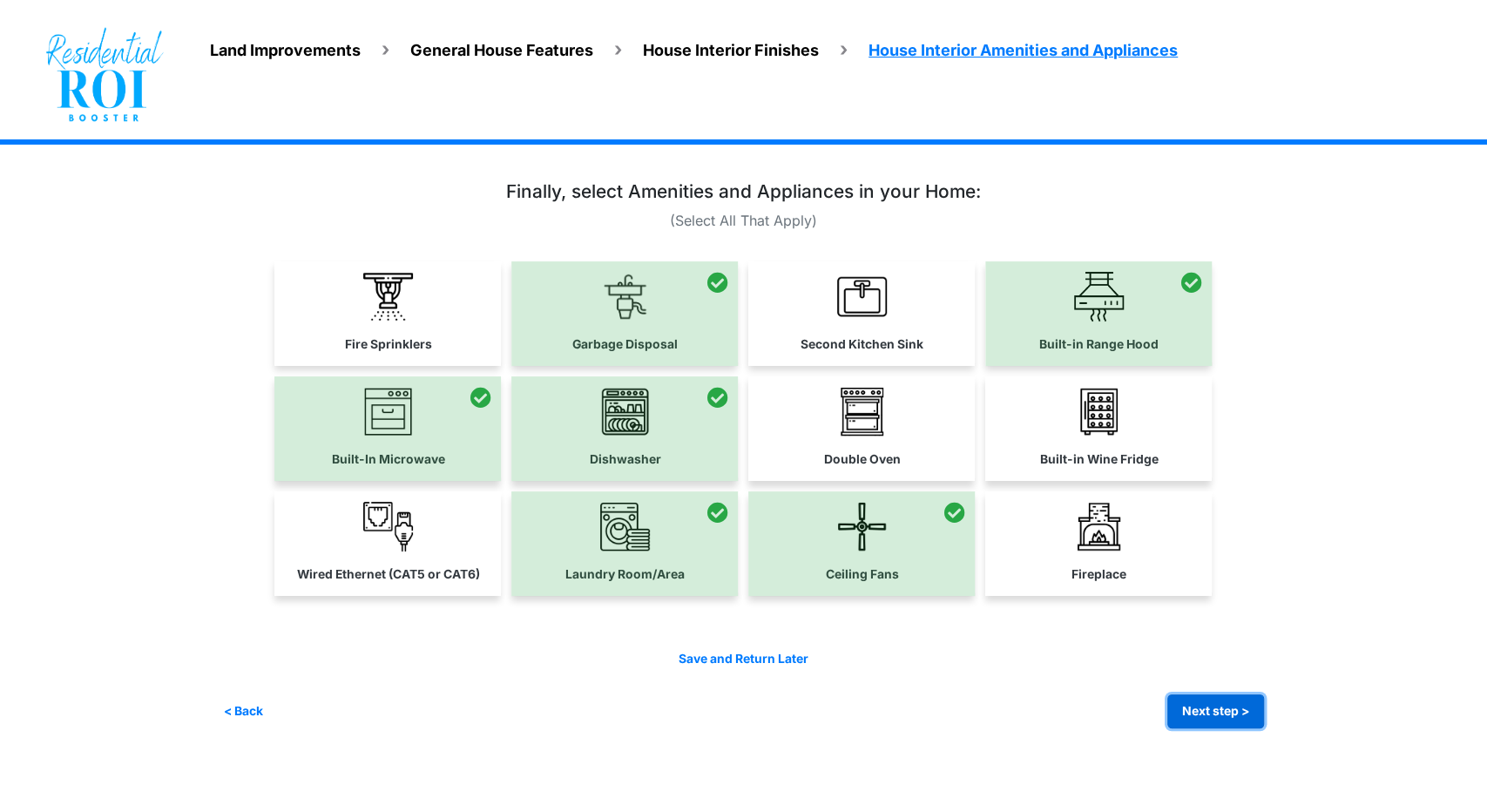
click at [1209, 712] on button "Next step >" at bounding box center [1216, 711] width 97 height 34
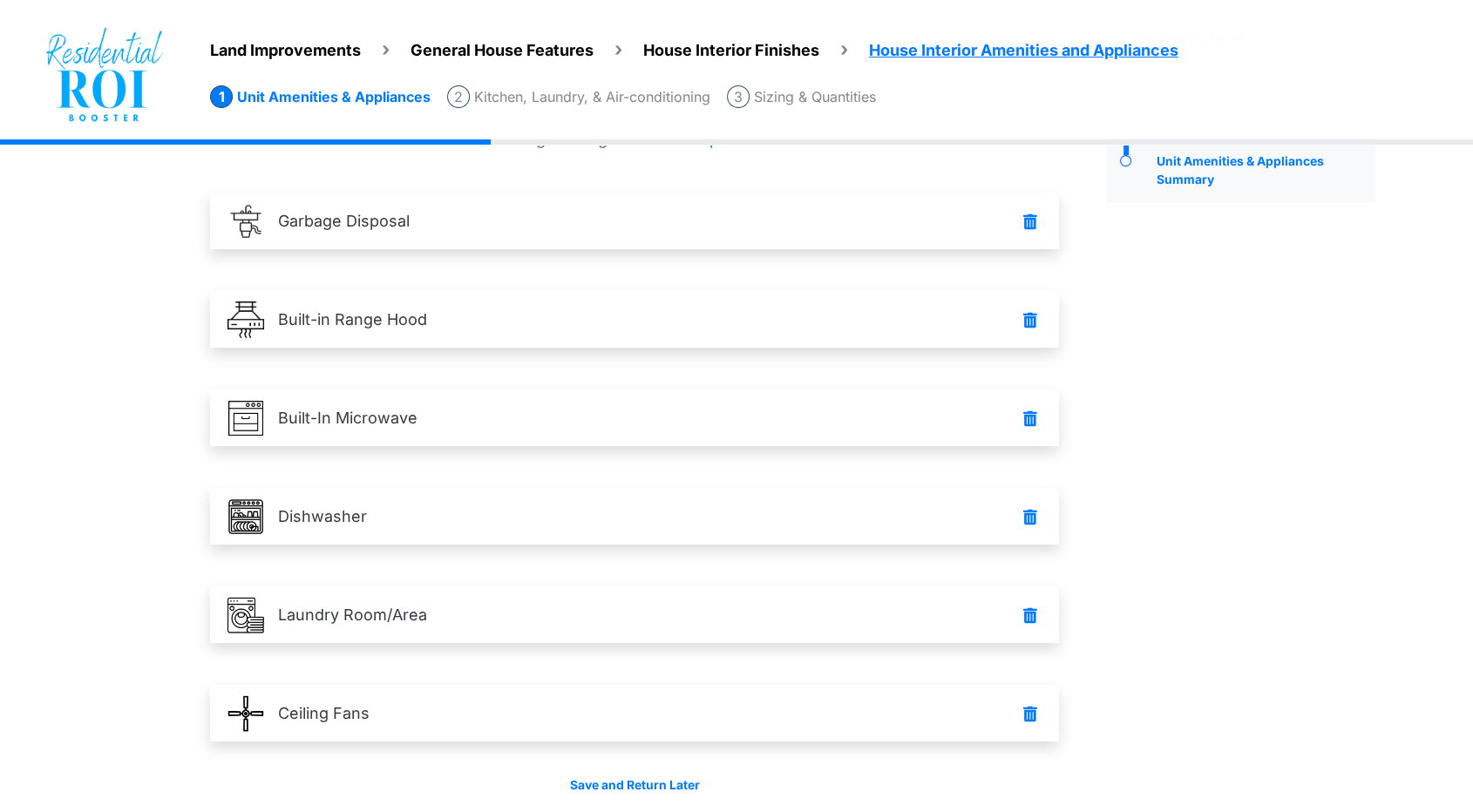
scroll to position [144, 0]
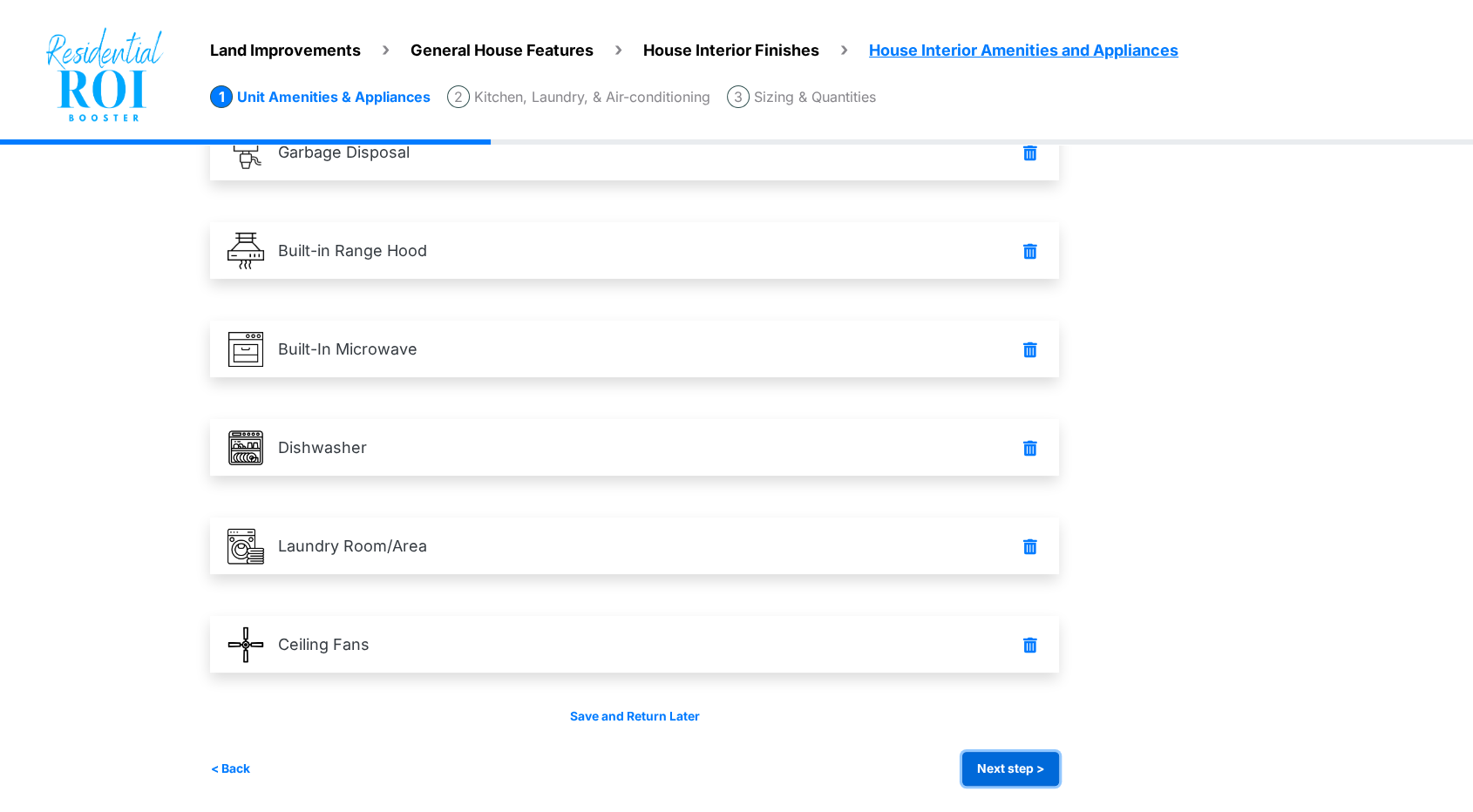
click at [1049, 765] on button "Next step >" at bounding box center [1010, 769] width 97 height 34
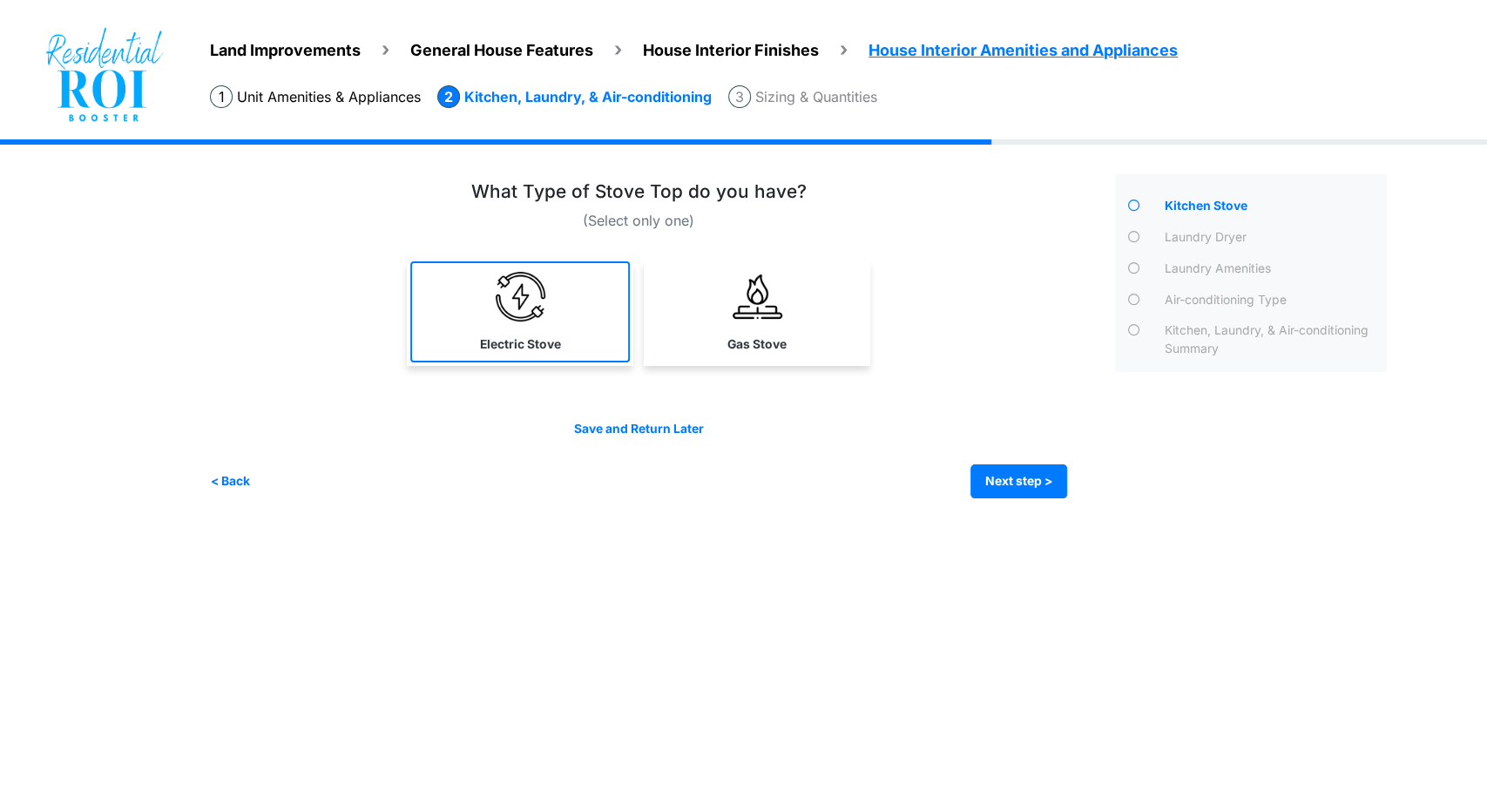
click at [497, 317] on img at bounding box center [520, 297] width 50 height 50
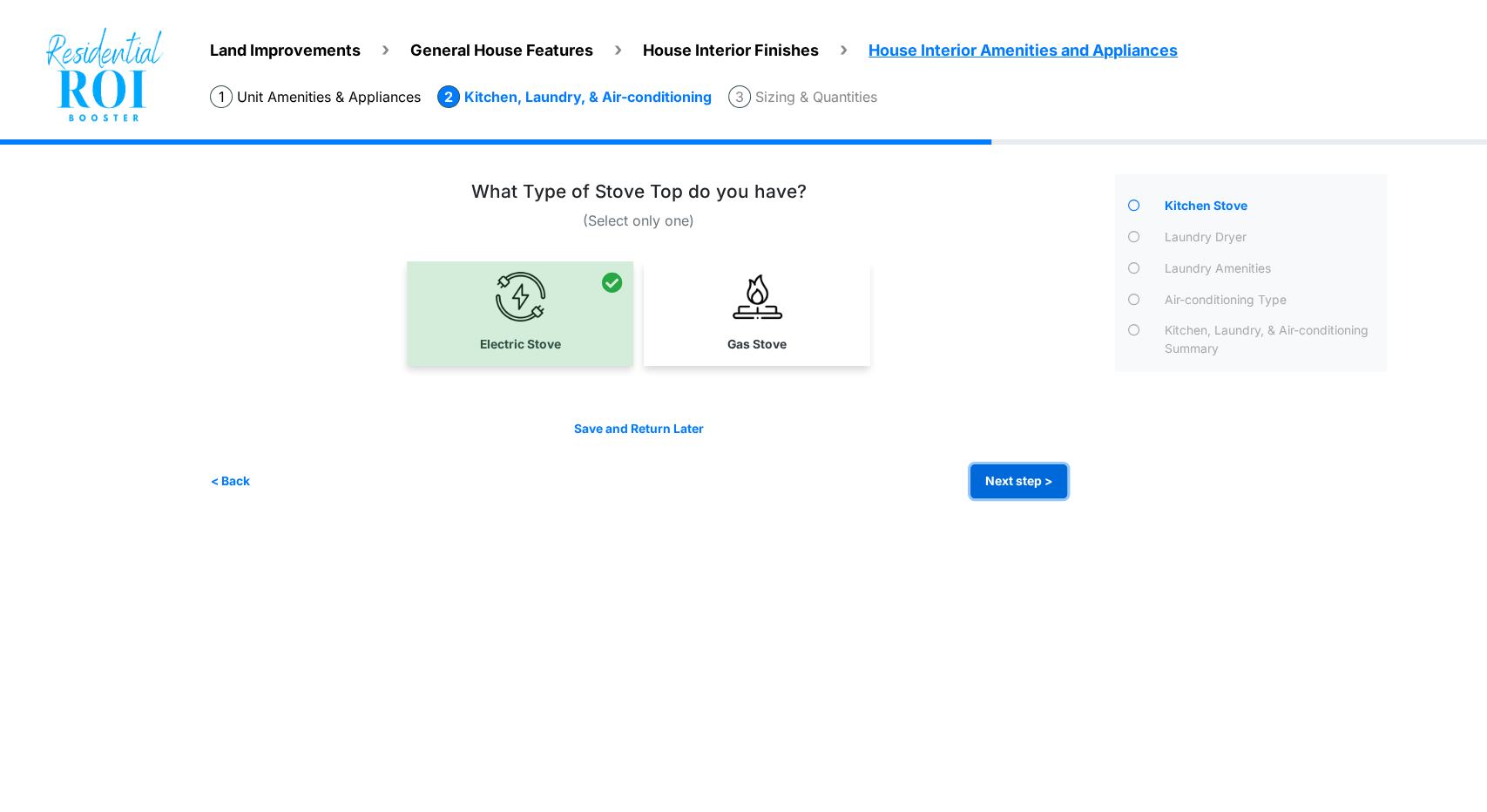
drag, startPoint x: 1018, startPoint y: 476, endPoint x: 990, endPoint y: 474, distance: 28.1
click at [1018, 476] on button "Next step >" at bounding box center [1019, 481] width 97 height 34
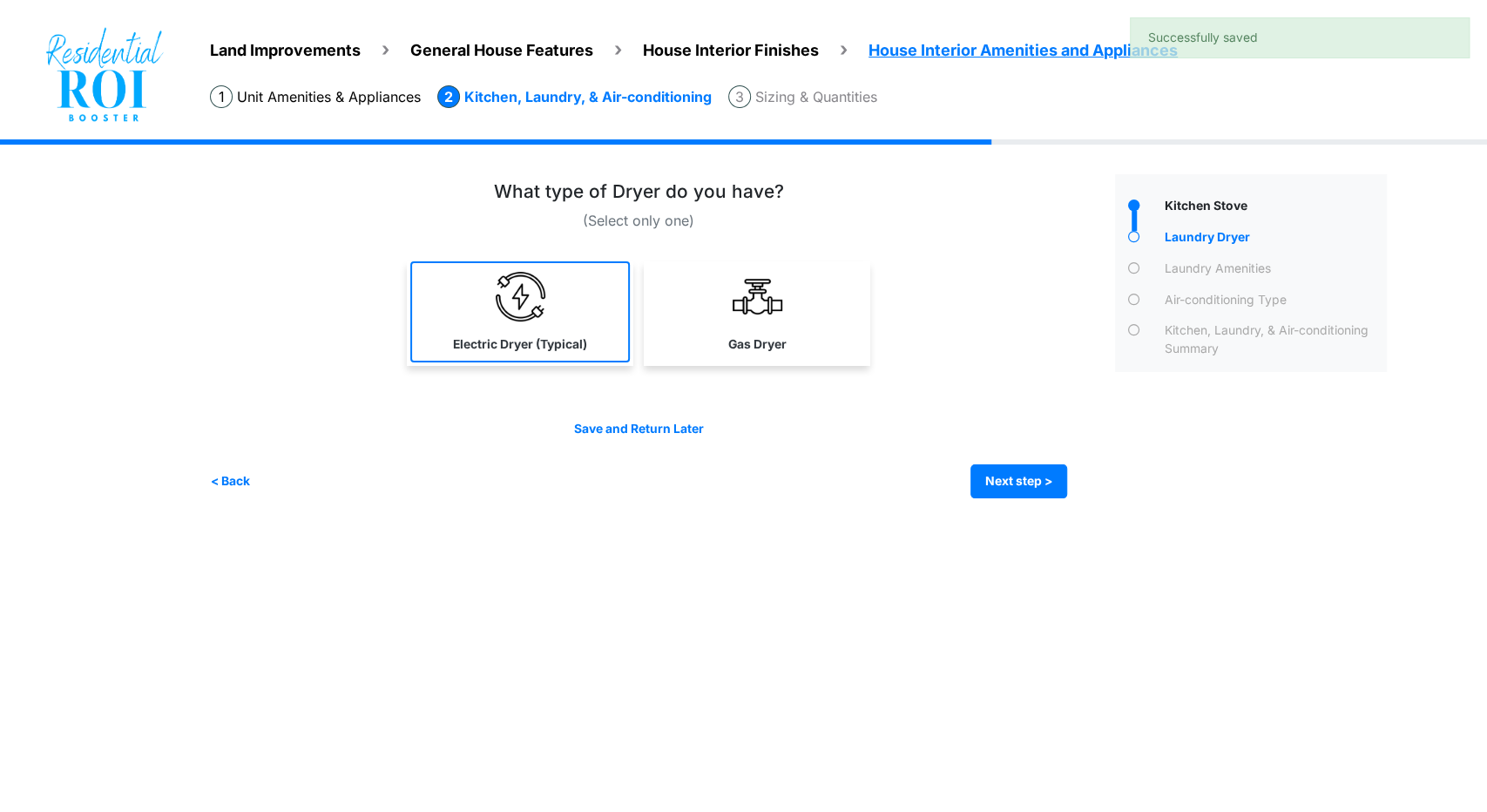
click at [603, 268] on link "Electric Dryer (Typical)" at bounding box center [520, 312] width 220 height 101
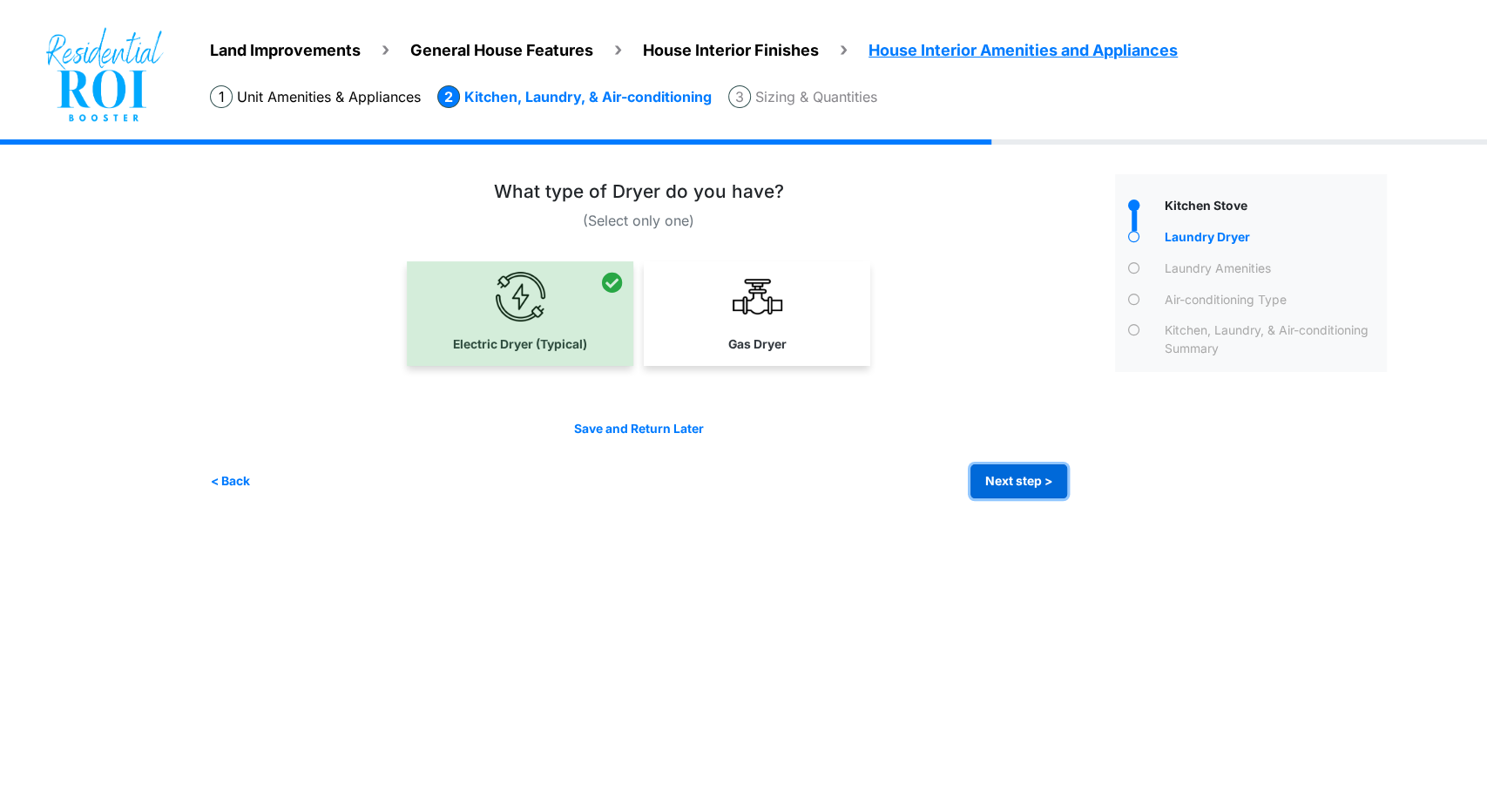
click at [1033, 486] on button "Next step >" at bounding box center [1019, 481] width 97 height 34
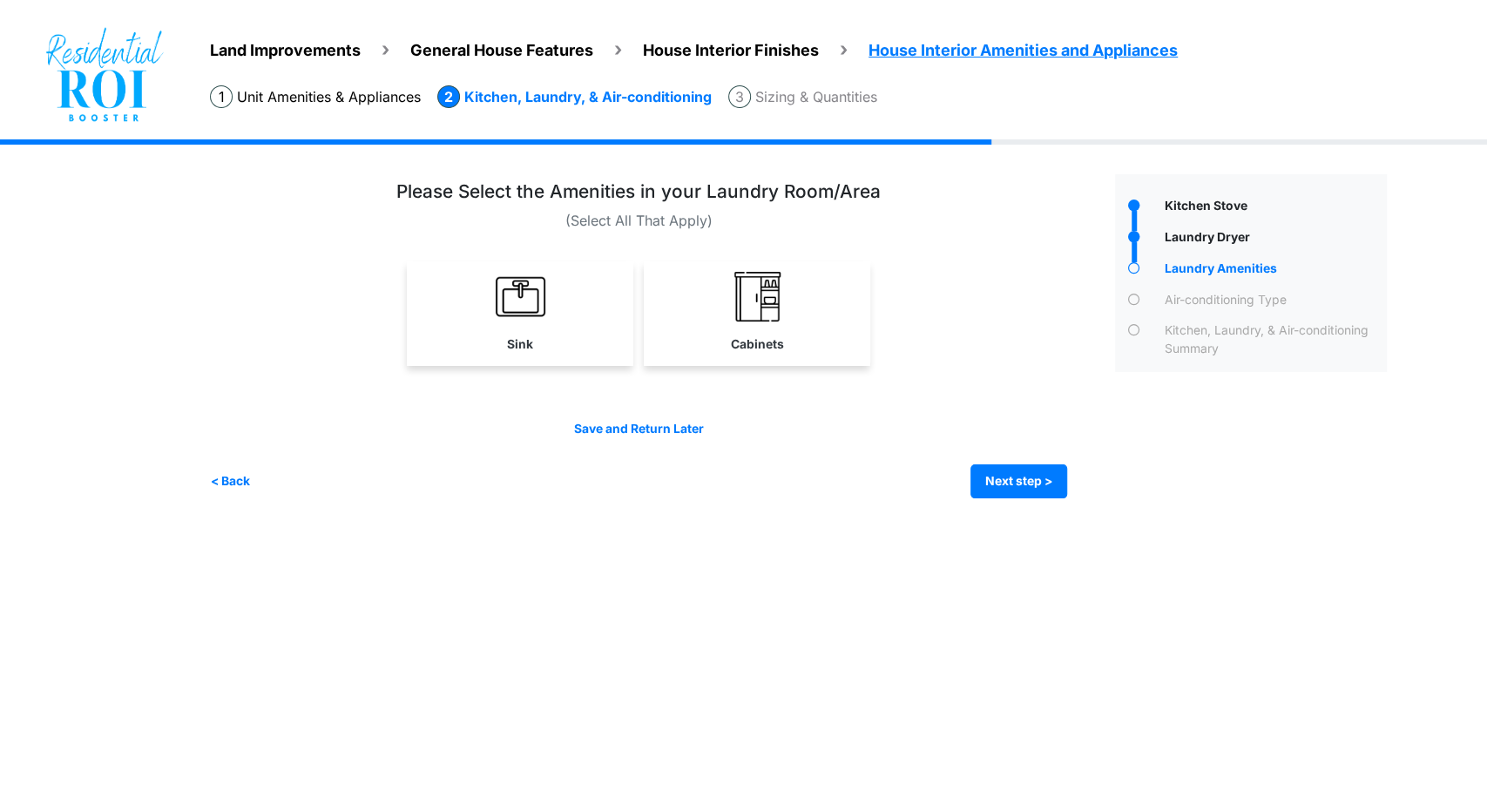
drag, startPoint x: 819, startPoint y: 331, endPoint x: 923, endPoint y: 370, distance: 111.1
click at [820, 331] on link "Cabinets" at bounding box center [756, 312] width 226 height 101
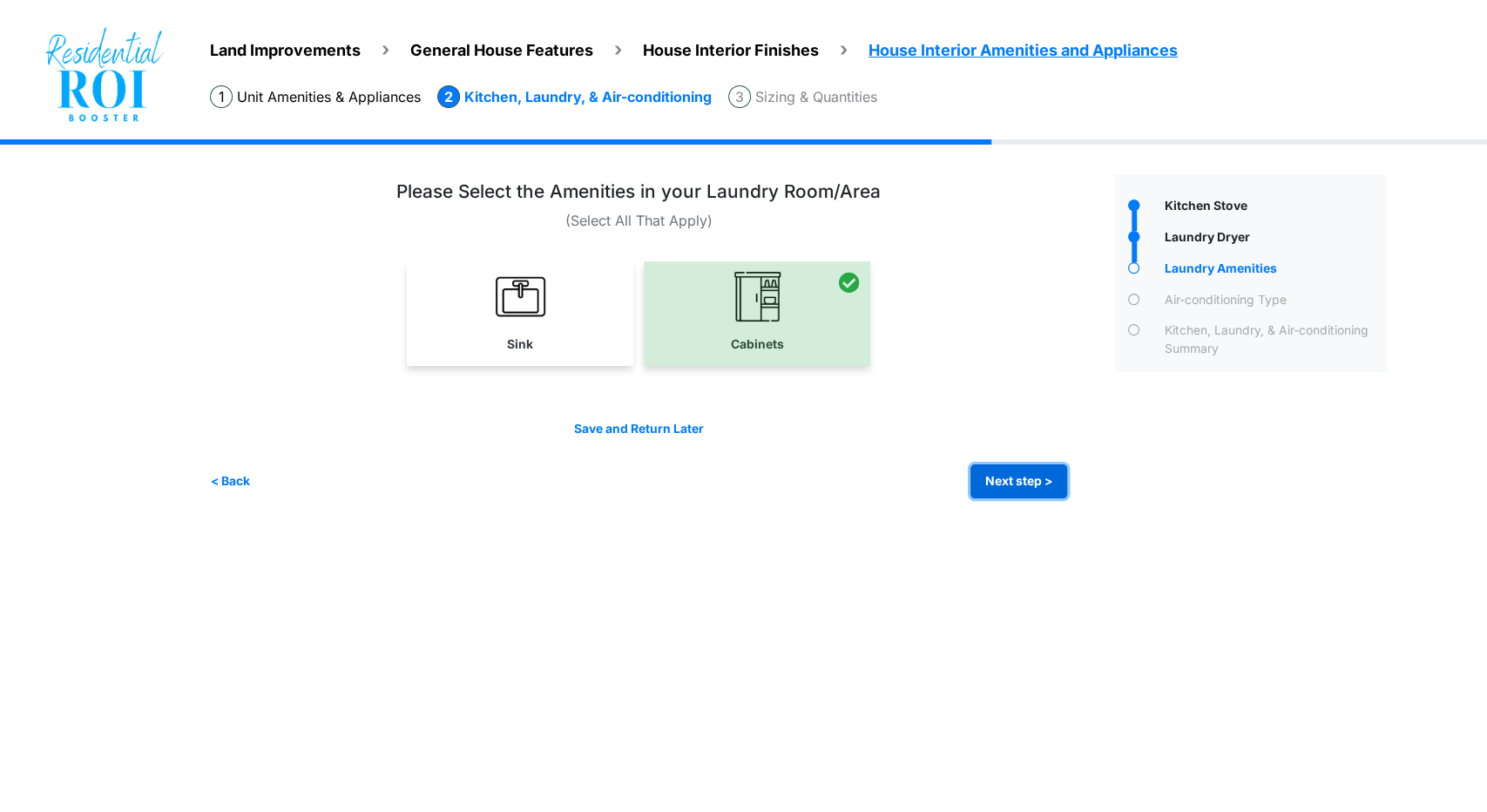
click at [1018, 466] on button "Next step >" at bounding box center [1019, 481] width 97 height 34
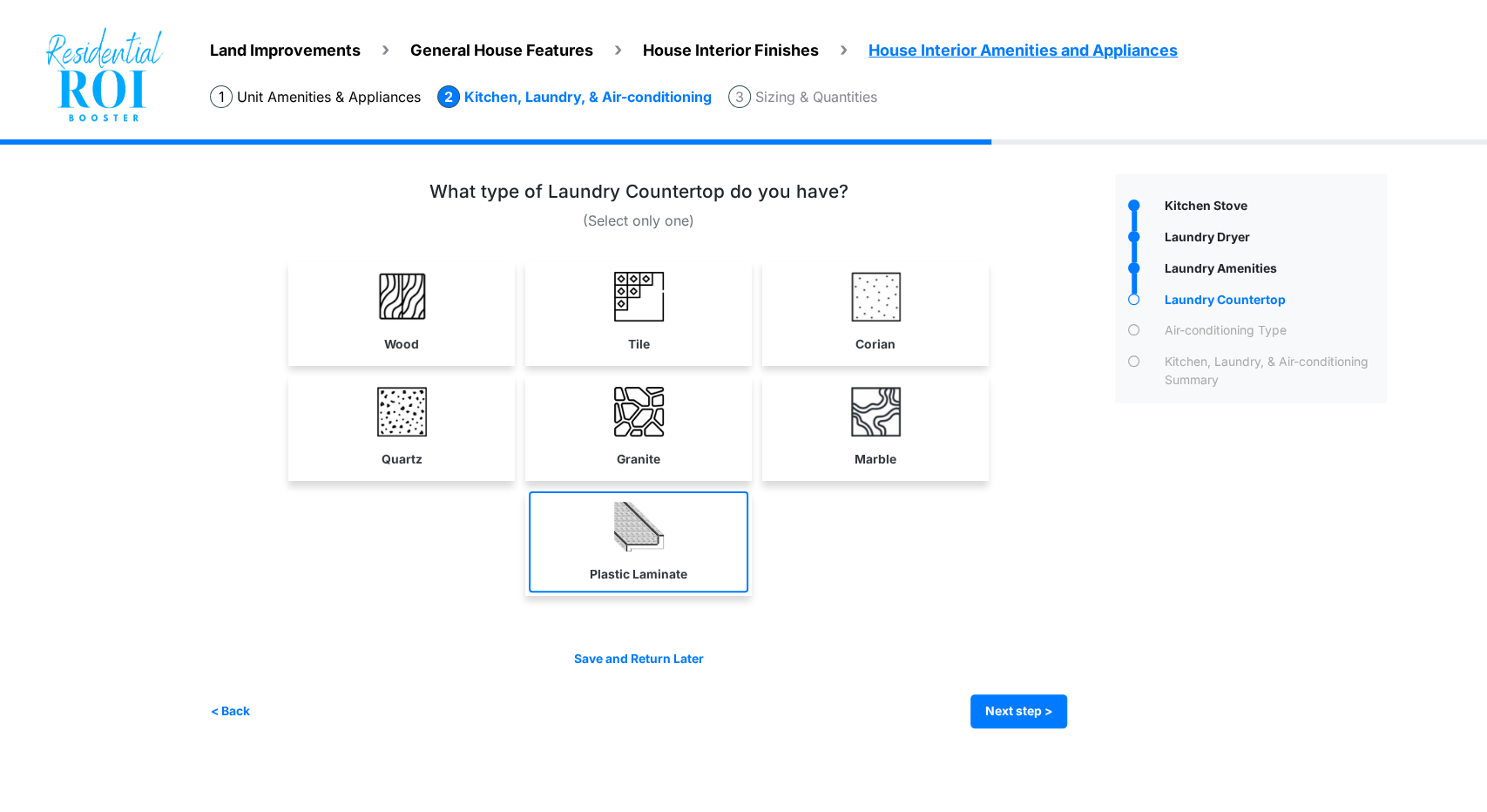
click at [668, 560] on link "Plastic Laminate" at bounding box center [638, 542] width 220 height 101
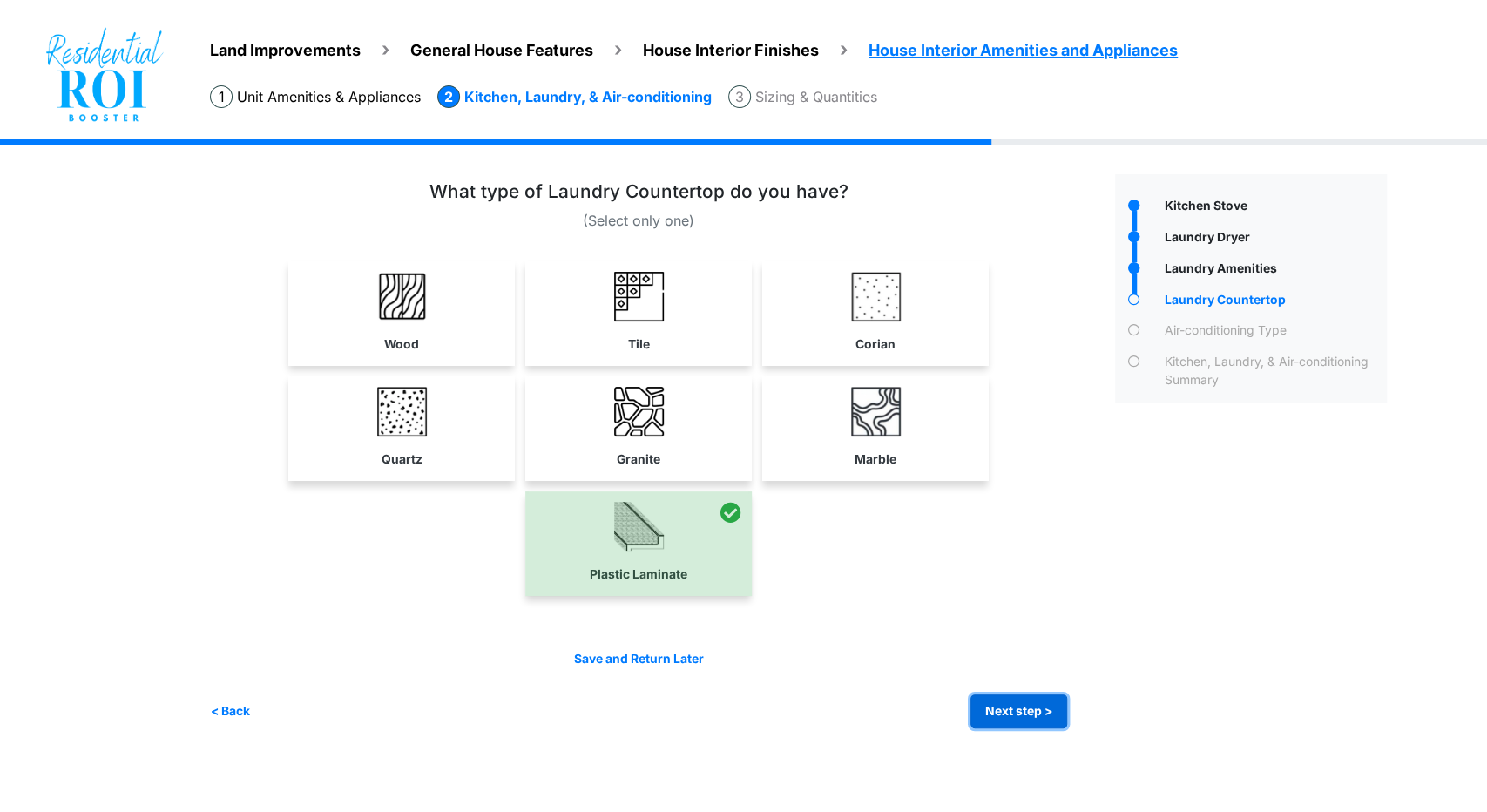
click at [1017, 717] on button "Next step >" at bounding box center [1019, 711] width 97 height 34
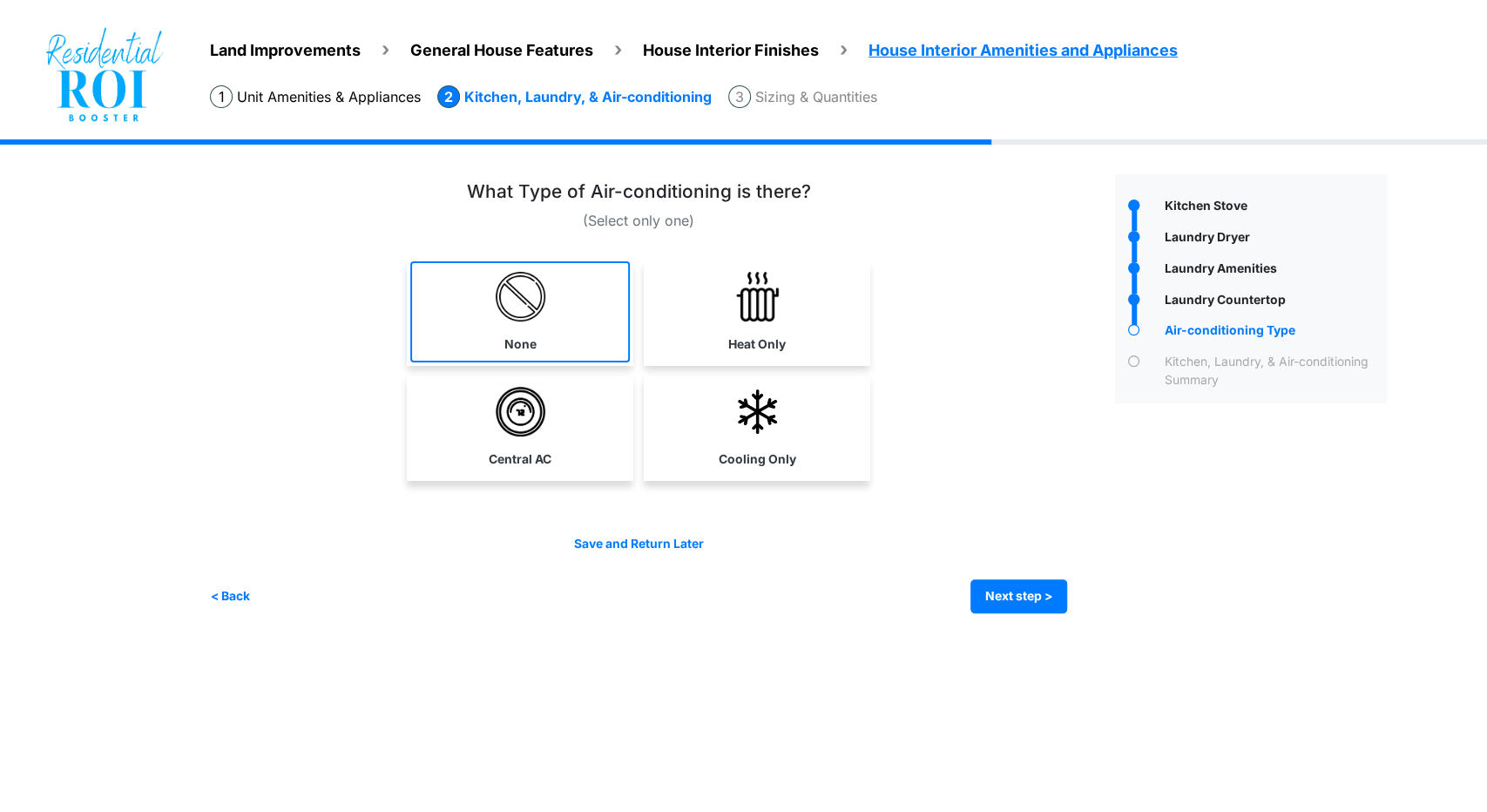
click at [536, 298] on img at bounding box center [520, 297] width 50 height 50
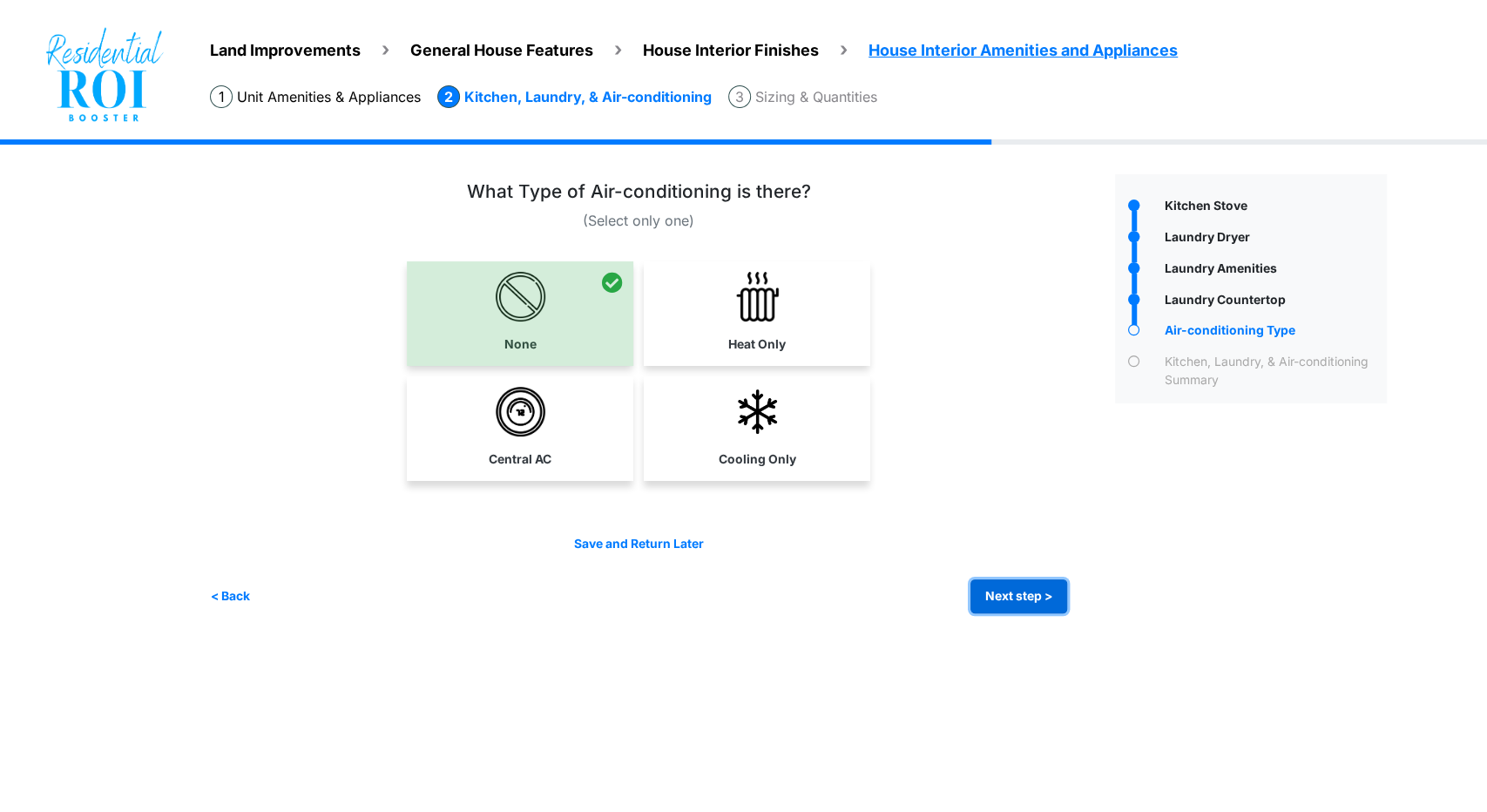
click at [1001, 589] on button "Next step >" at bounding box center [1019, 596] width 97 height 34
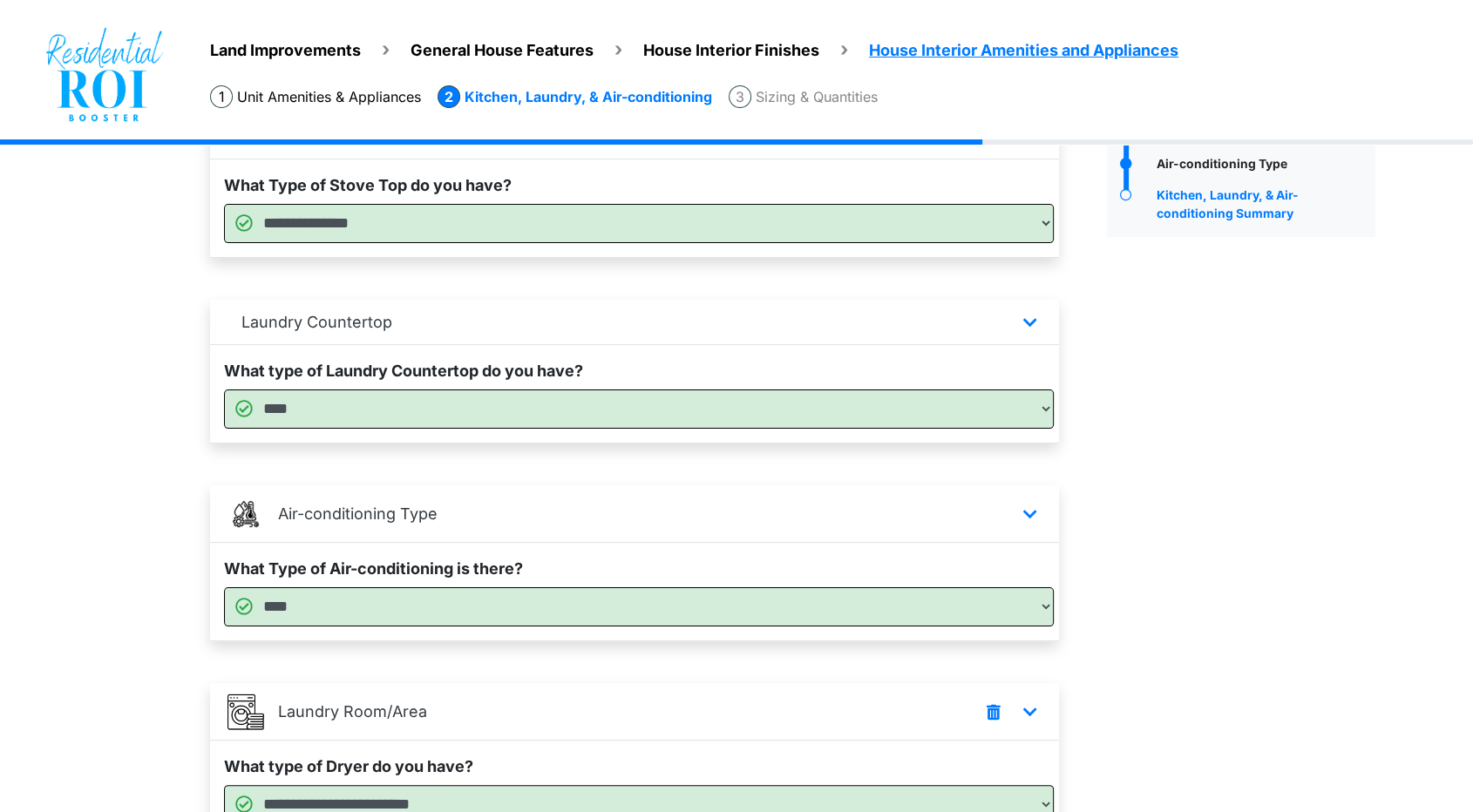
scroll to position [480, 0]
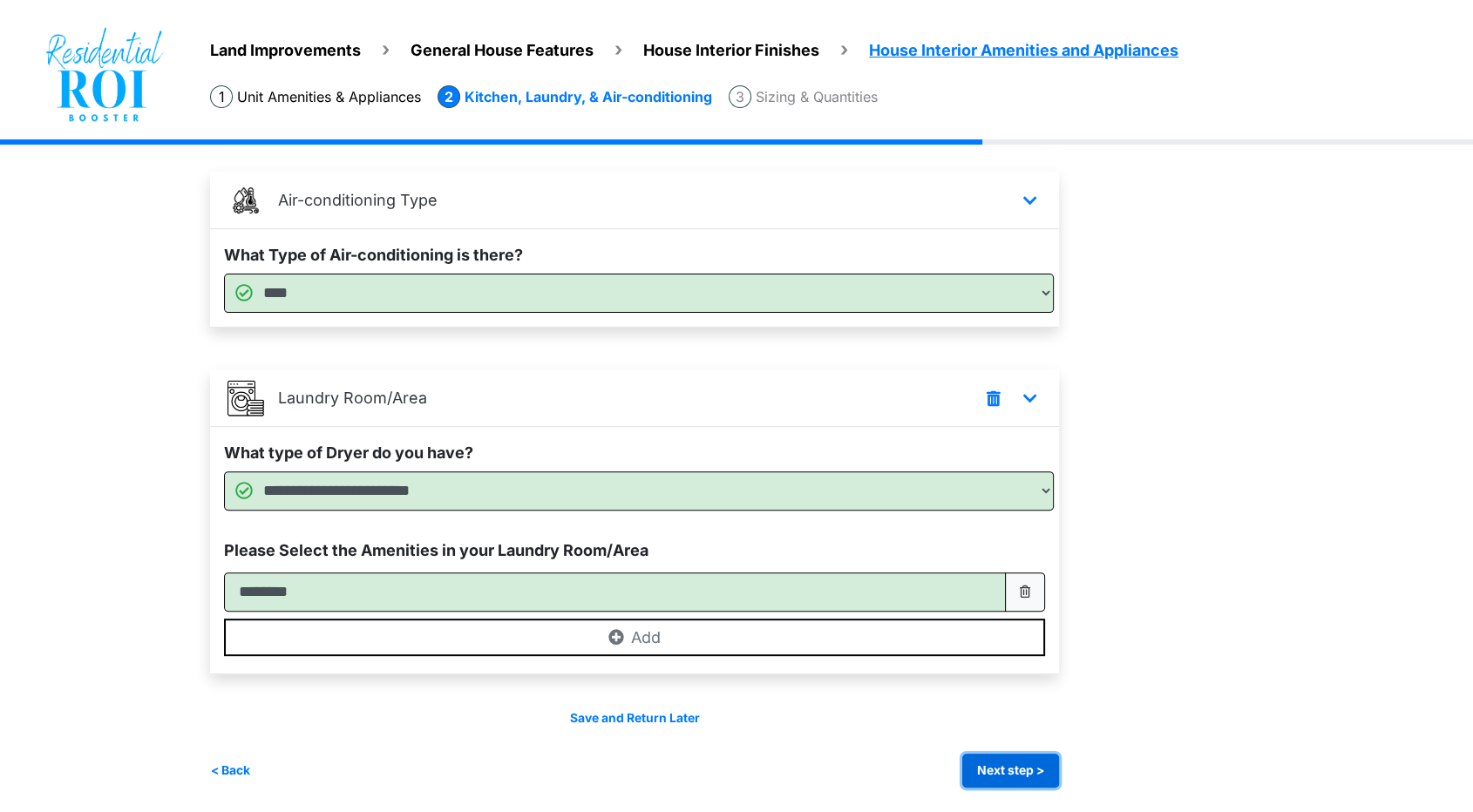
click at [1030, 772] on button "Next step >" at bounding box center [1010, 770] width 97 height 34
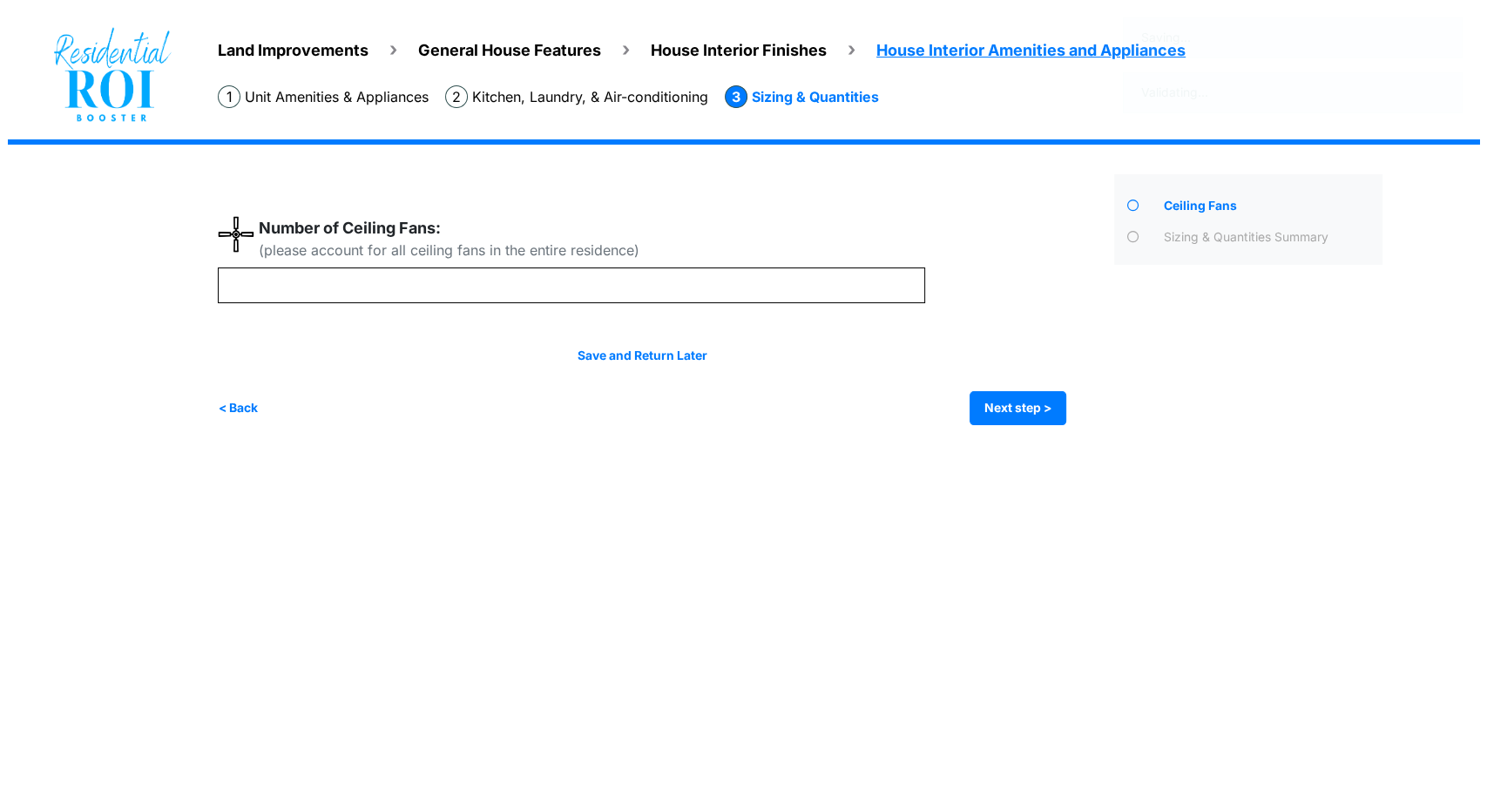
scroll to position [0, 0]
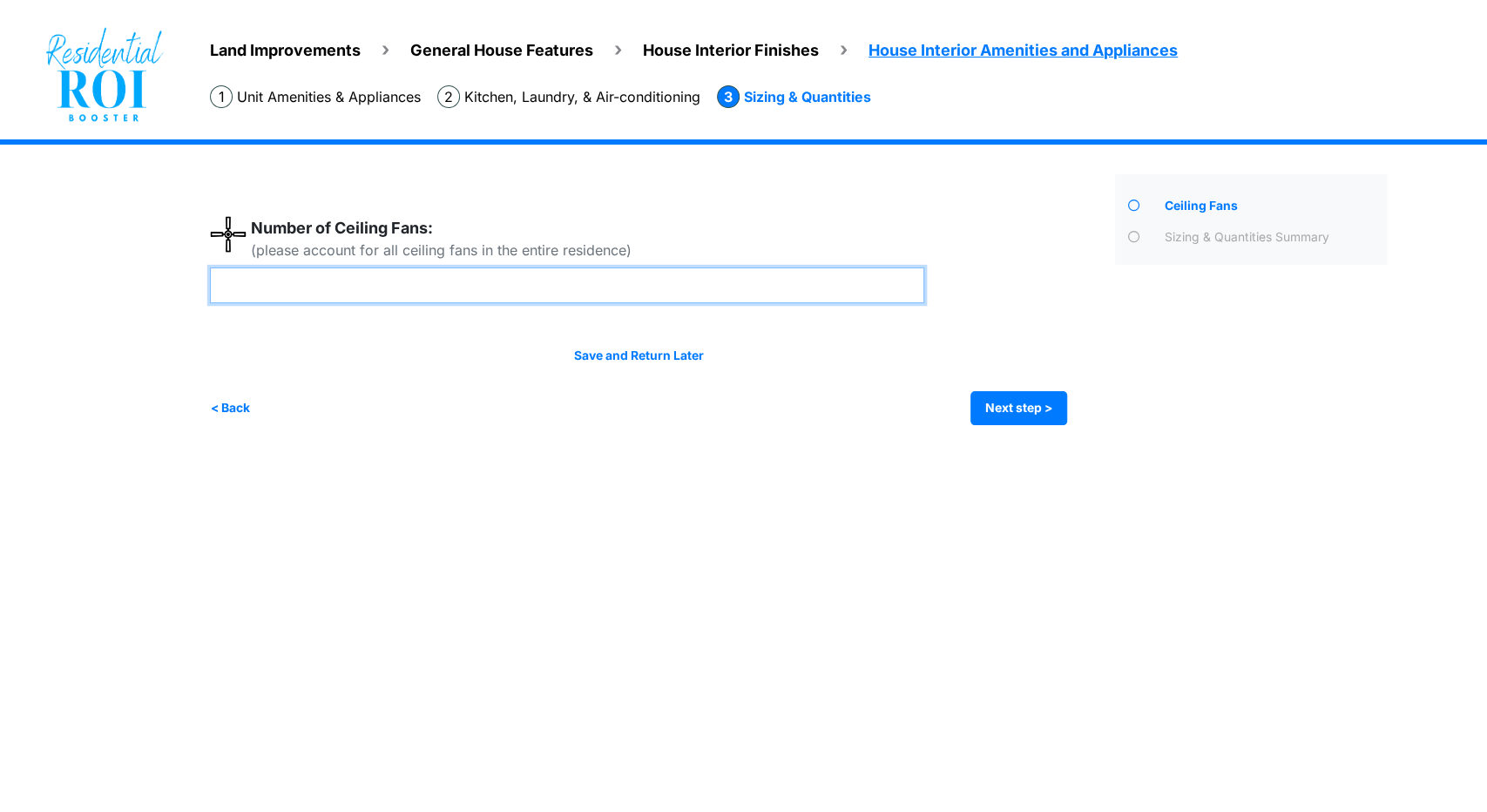
click at [581, 277] on input "number" at bounding box center [567, 285] width 715 height 35
type input "*"
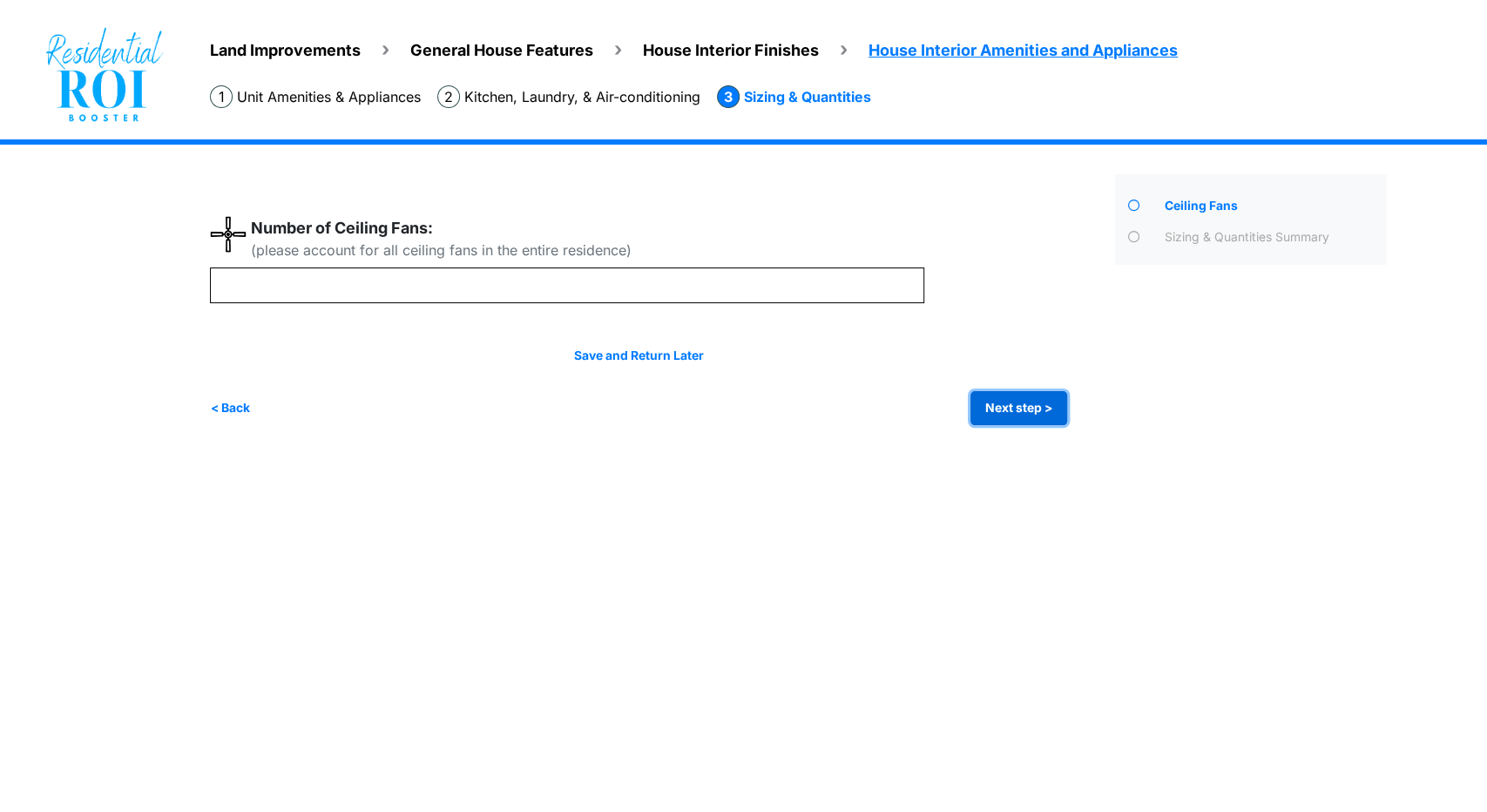
type input "*"
click at [1036, 417] on button "Next step >" at bounding box center [1019, 408] width 97 height 34
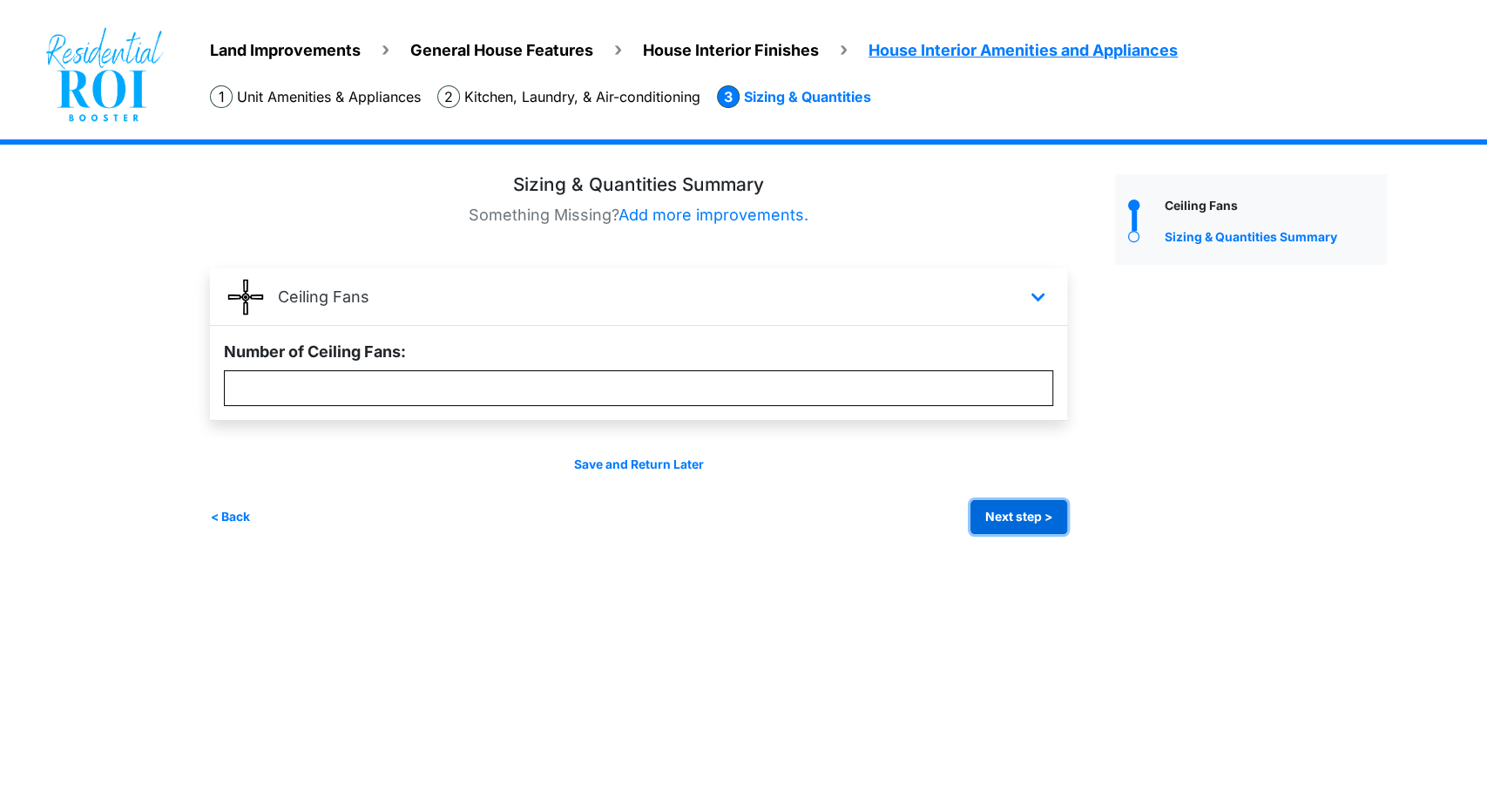
click at [1013, 513] on button "Next step >" at bounding box center [1019, 517] width 97 height 34
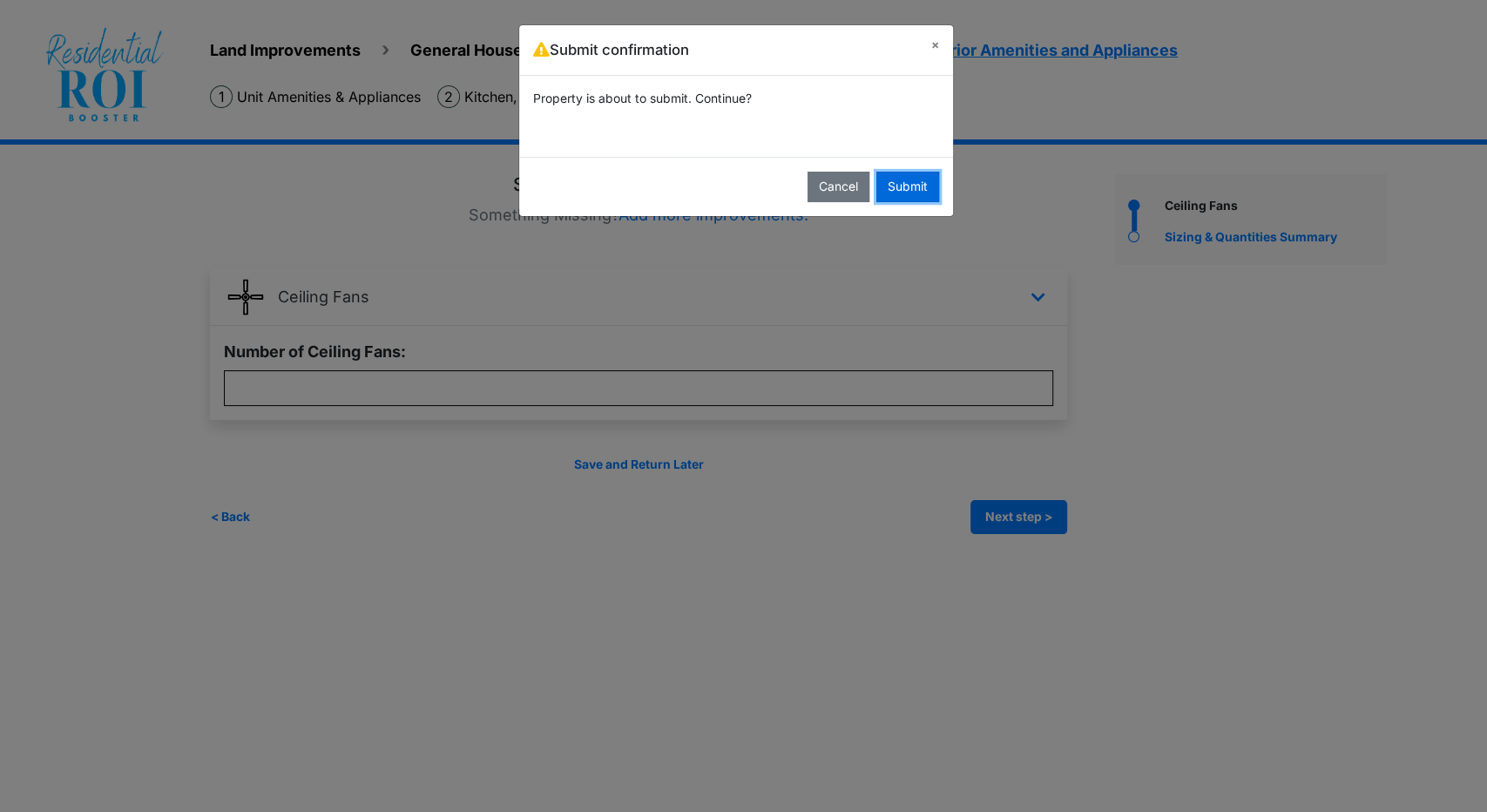
click at [910, 180] on button "Submit" at bounding box center [908, 187] width 63 height 30
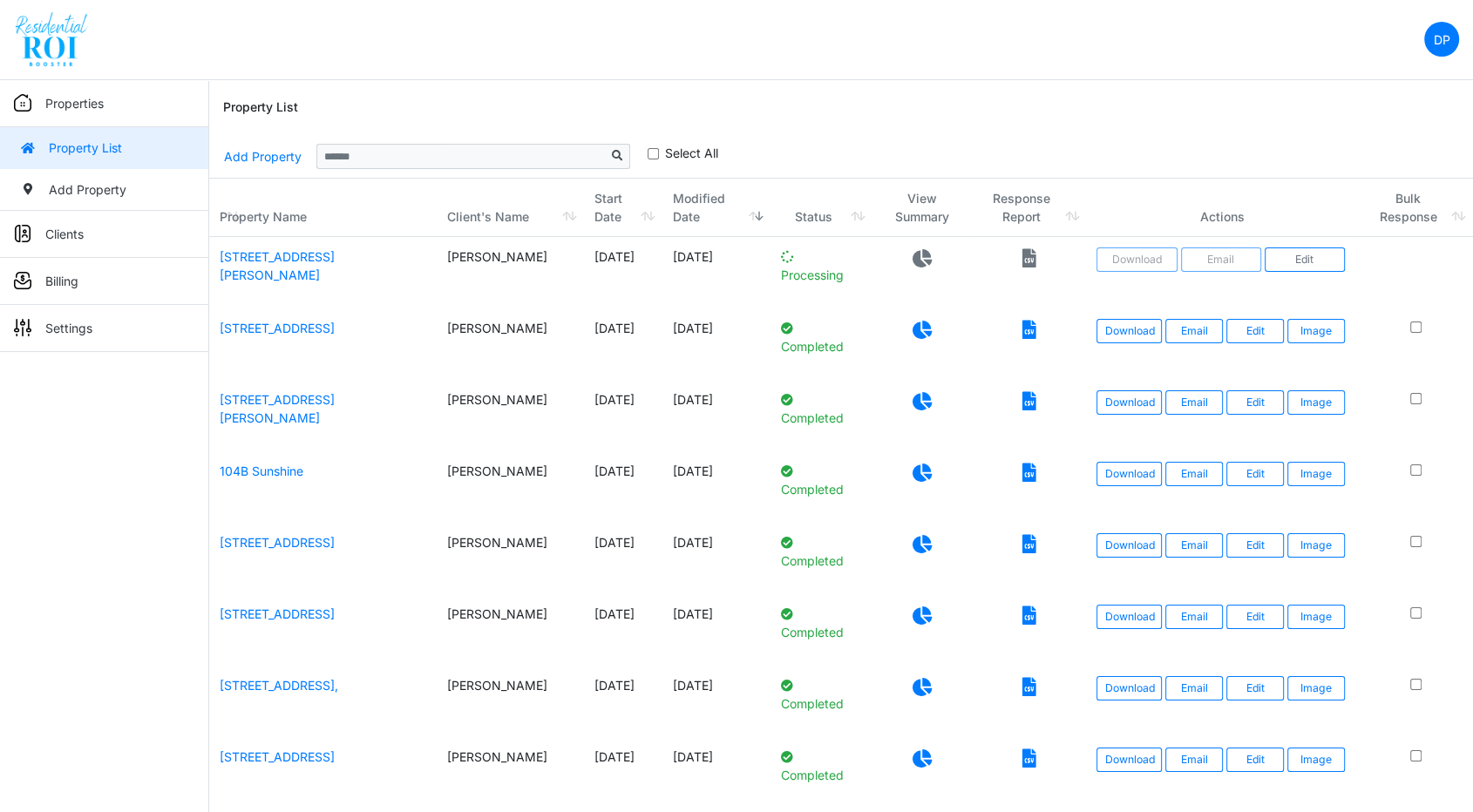
click at [109, 445] on div "Properties Property List Add Property Clients Client List Add Client Billing Vi…" at bounding box center [105, 486] width 209 height 812
click at [1151, 255] on link "Download" at bounding box center [1129, 260] width 66 height 25
